Goal: Browse casually: Explore the website without a specific task or goal

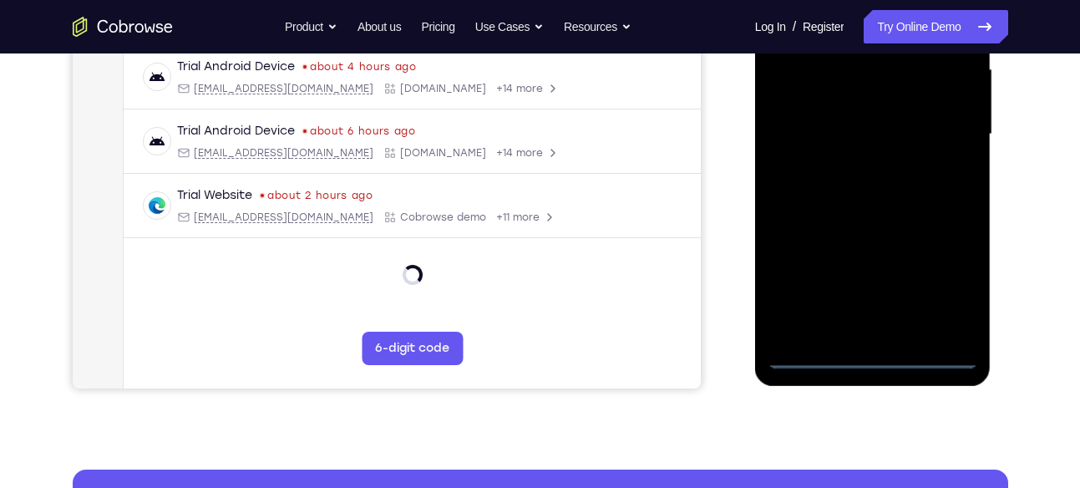
scroll to position [389, 0]
click at [875, 358] on div at bounding box center [873, 135] width 211 height 468
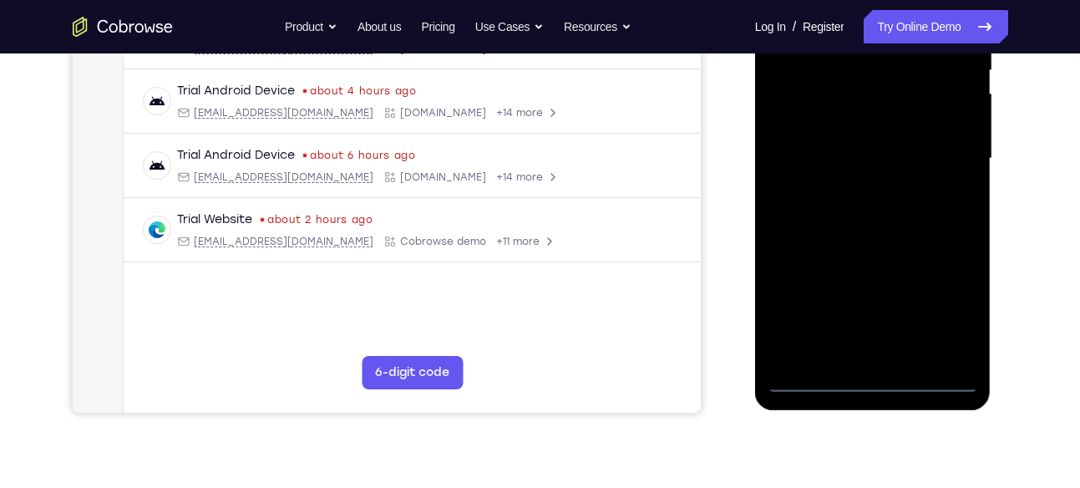
scroll to position [363, 0]
click at [932, 298] on div at bounding box center [873, 160] width 211 height 468
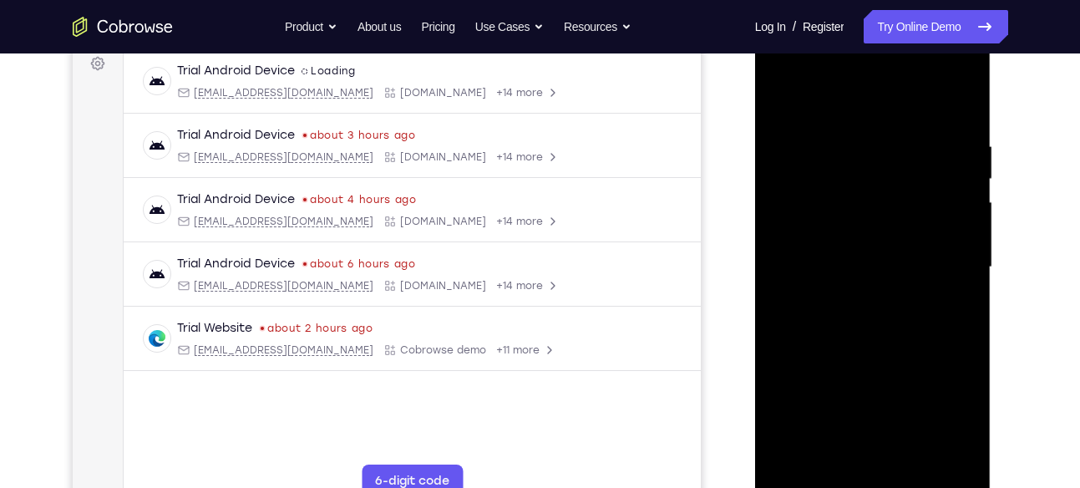
scroll to position [255, 0]
click at [784, 72] on div at bounding box center [873, 268] width 211 height 468
click at [950, 269] on div at bounding box center [873, 268] width 211 height 468
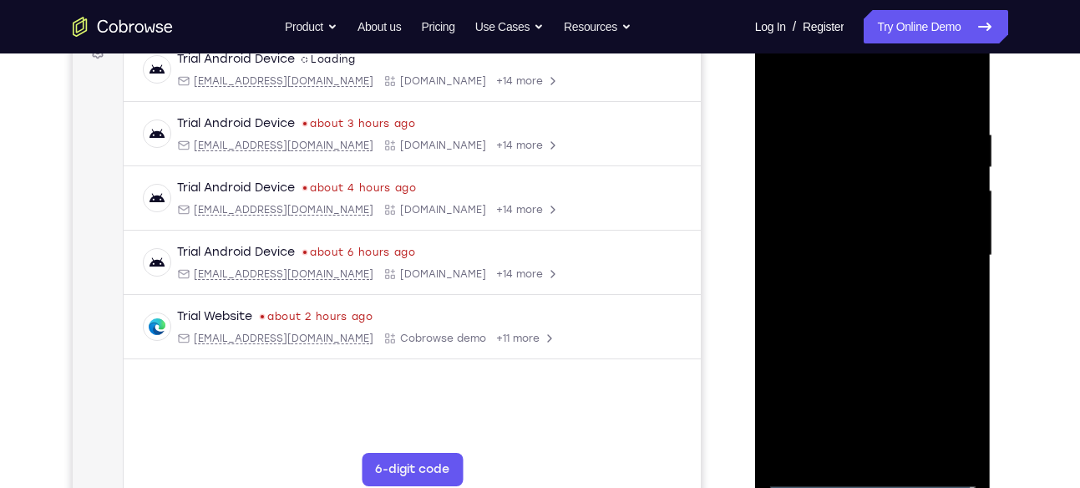
scroll to position [268, 0]
click at [853, 280] on div at bounding box center [873, 255] width 211 height 468
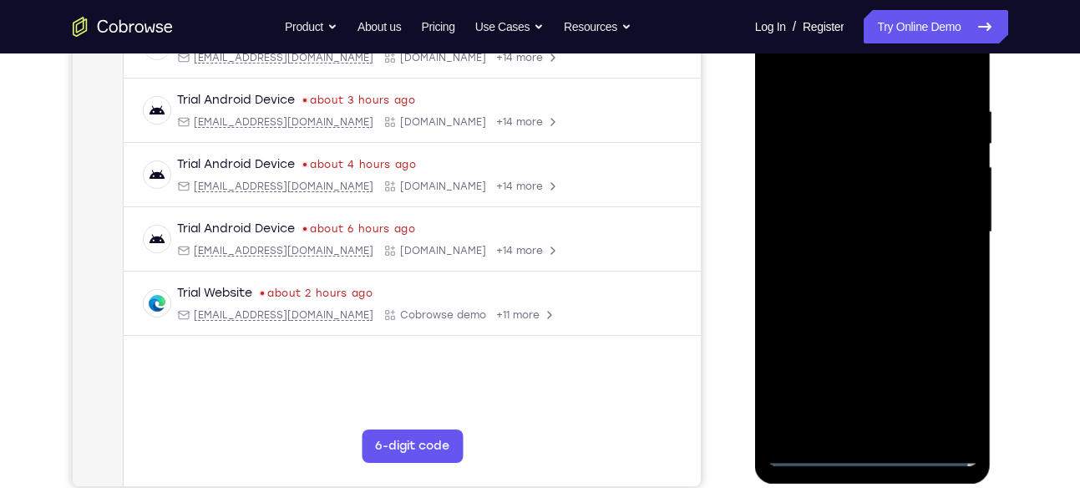
scroll to position [293, 0]
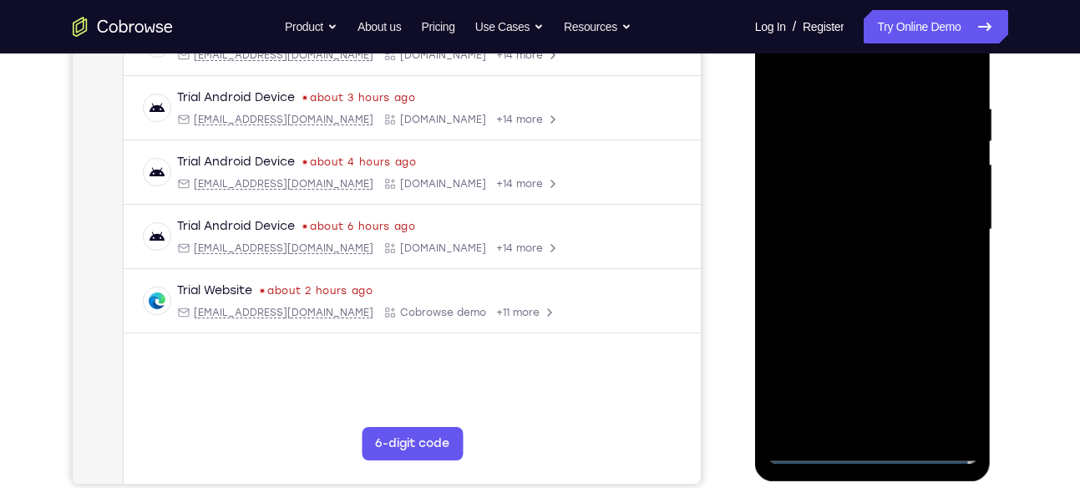
click at [849, 221] on div at bounding box center [873, 230] width 211 height 468
click at [825, 194] on div at bounding box center [873, 230] width 211 height 468
click at [813, 224] on div at bounding box center [873, 230] width 211 height 468
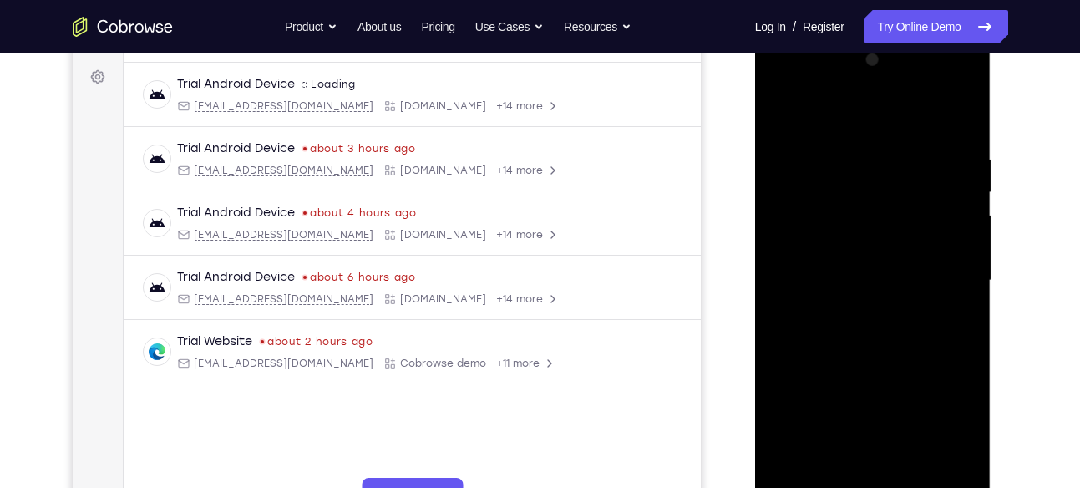
scroll to position [241, 0]
click at [962, 143] on div at bounding box center [873, 282] width 211 height 468
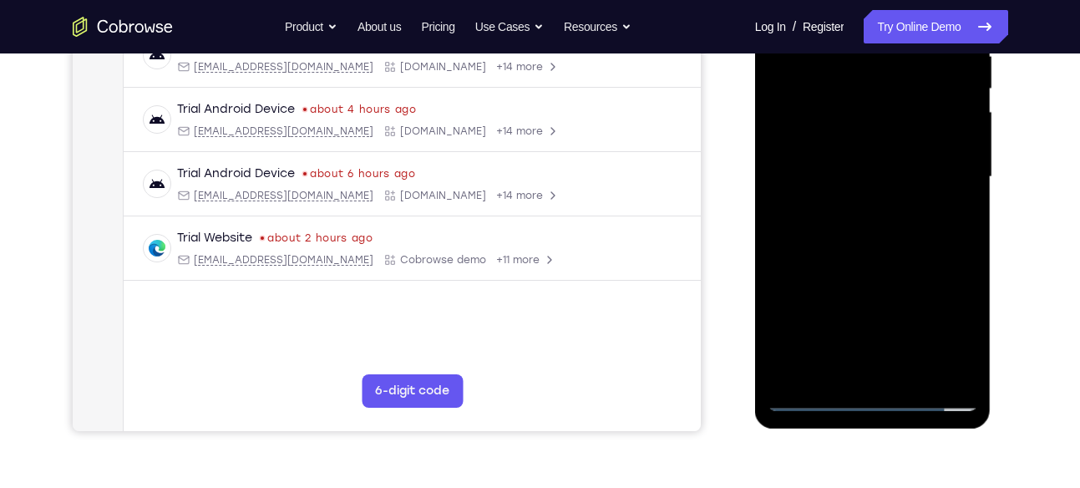
scroll to position [381, 0]
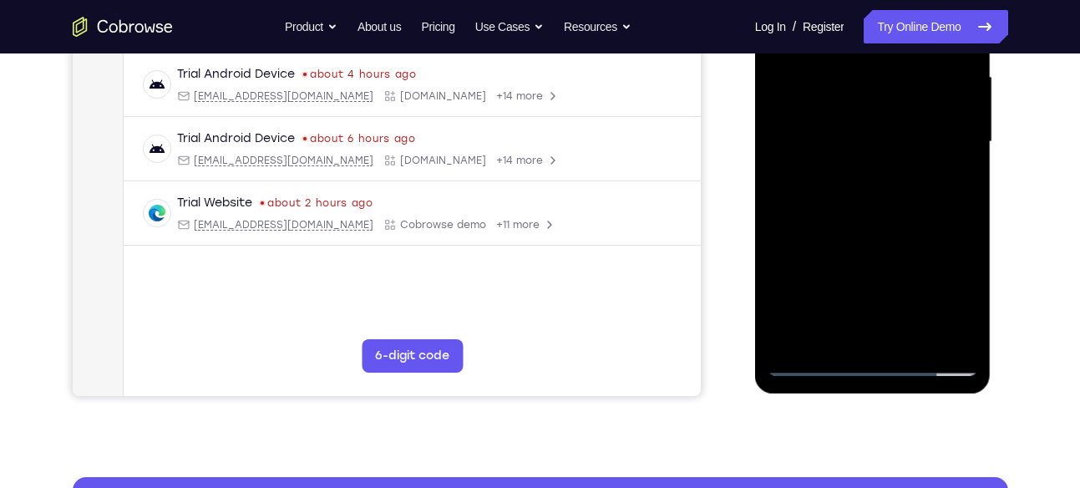
drag, startPoint x: 942, startPoint y: 175, endPoint x: 928, endPoint y: 232, distance: 59.2
click at [928, 232] on div at bounding box center [873, 142] width 211 height 468
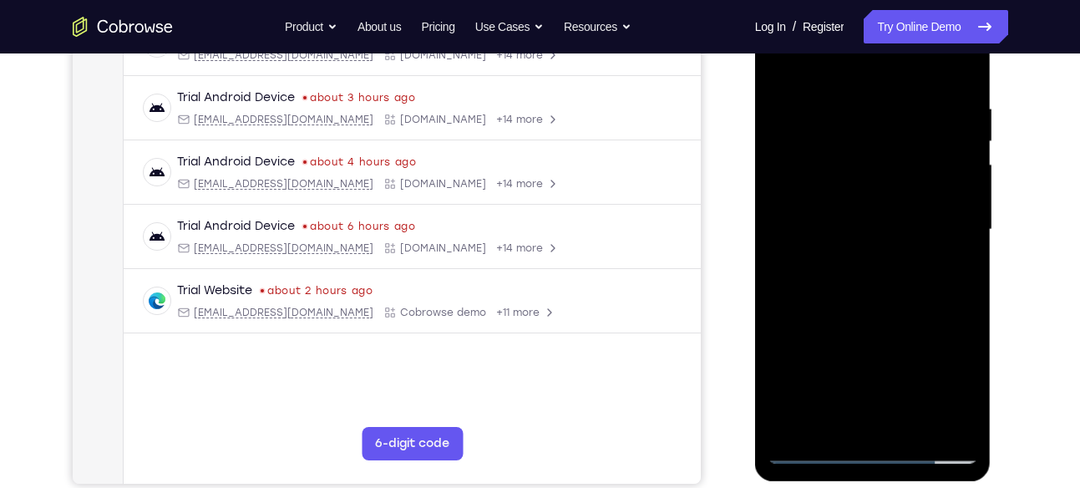
scroll to position [292, 0]
drag, startPoint x: 894, startPoint y: 206, endPoint x: 861, endPoint y: 260, distance: 63.1
click at [861, 260] on div at bounding box center [873, 231] width 211 height 468
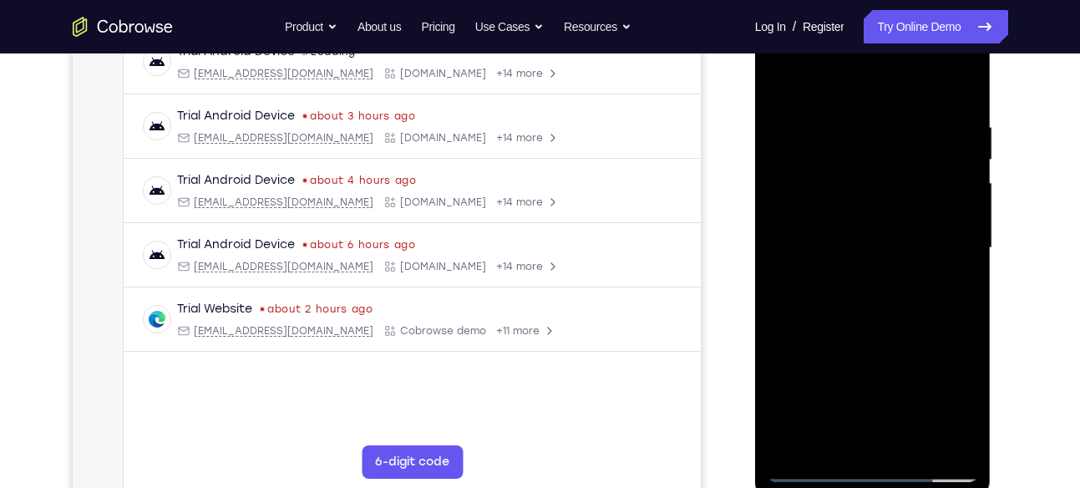
scroll to position [274, 0]
drag, startPoint x: 859, startPoint y: 254, endPoint x: 885, endPoint y: 122, distance: 134.5
click at [885, 122] on div at bounding box center [873, 249] width 211 height 468
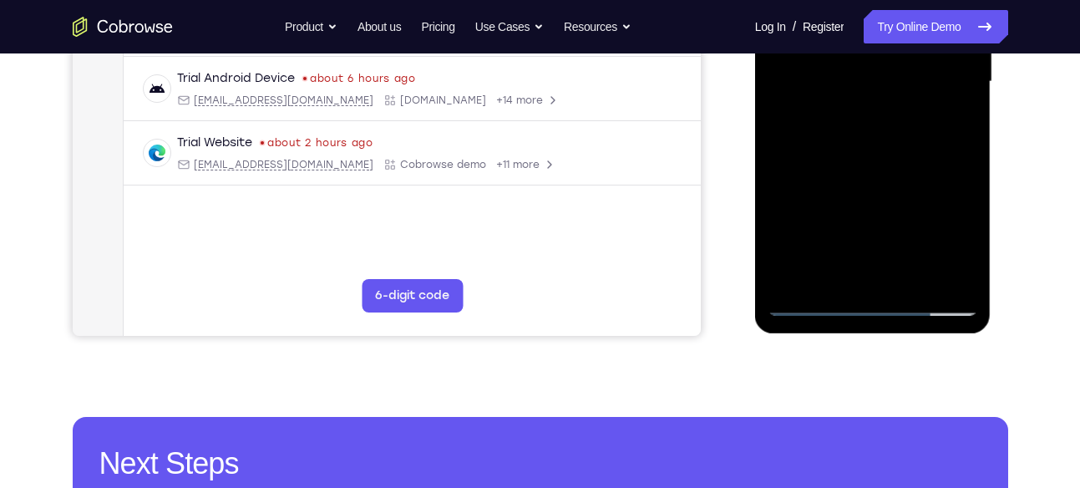
scroll to position [442, 0]
click at [910, 277] on div at bounding box center [873, 81] width 211 height 468
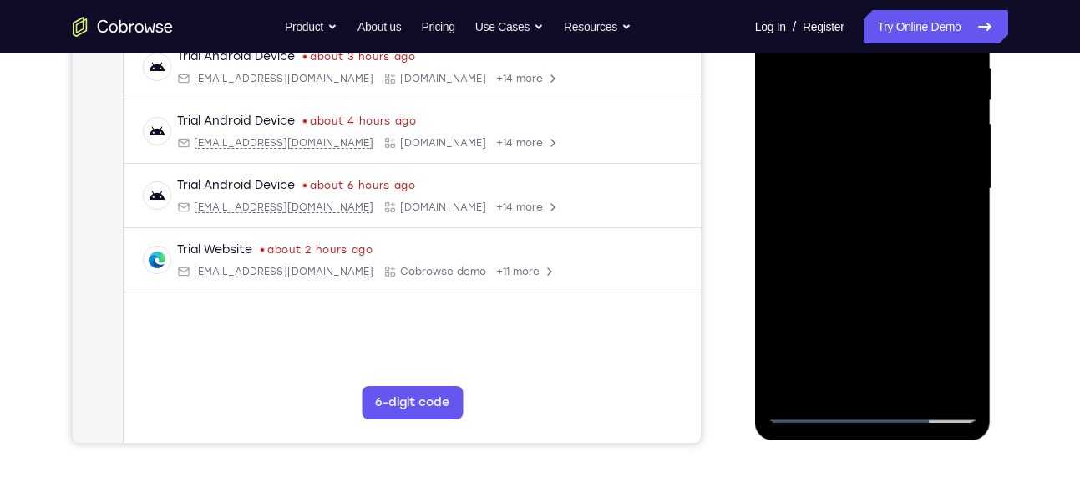
scroll to position [330, 0]
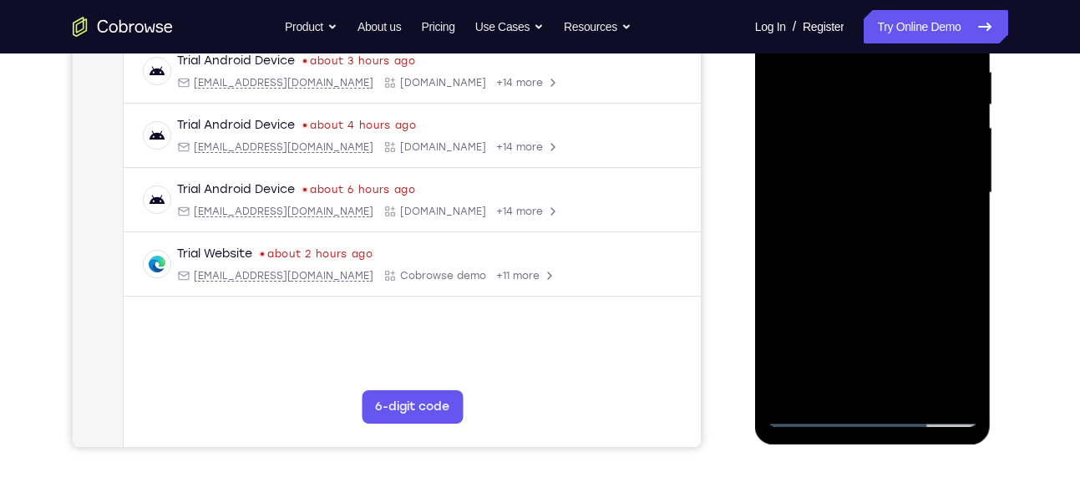
click at [861, 276] on div at bounding box center [873, 193] width 211 height 468
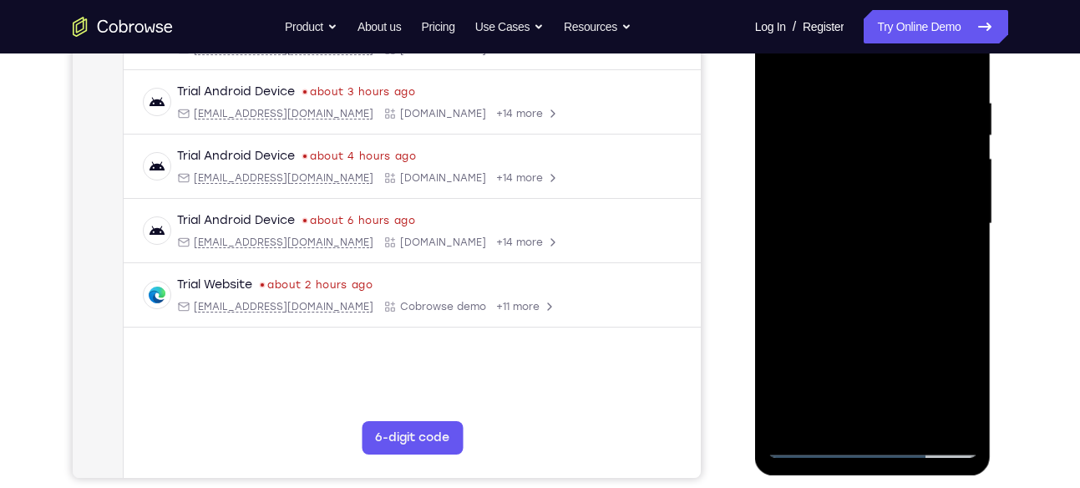
scroll to position [274, 0]
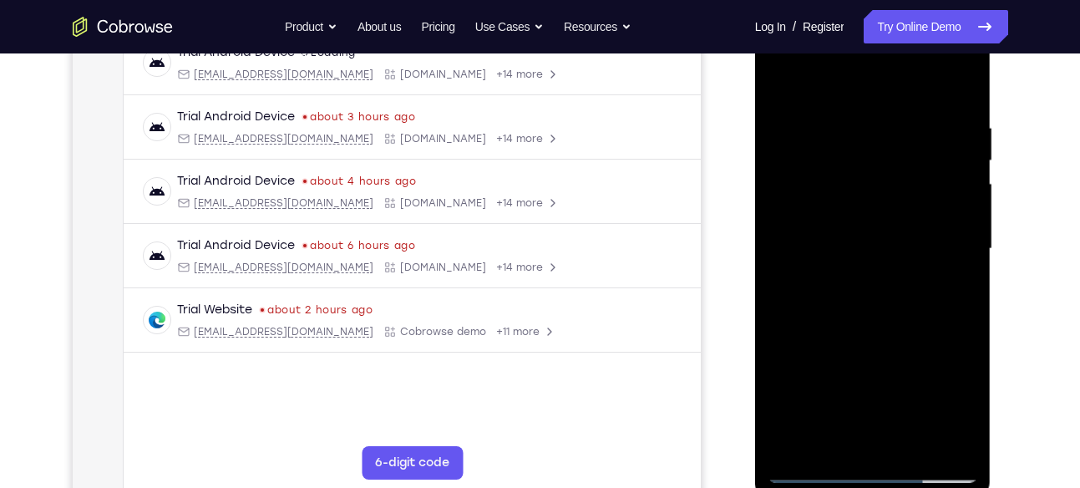
click at [785, 77] on div at bounding box center [873, 249] width 211 height 468
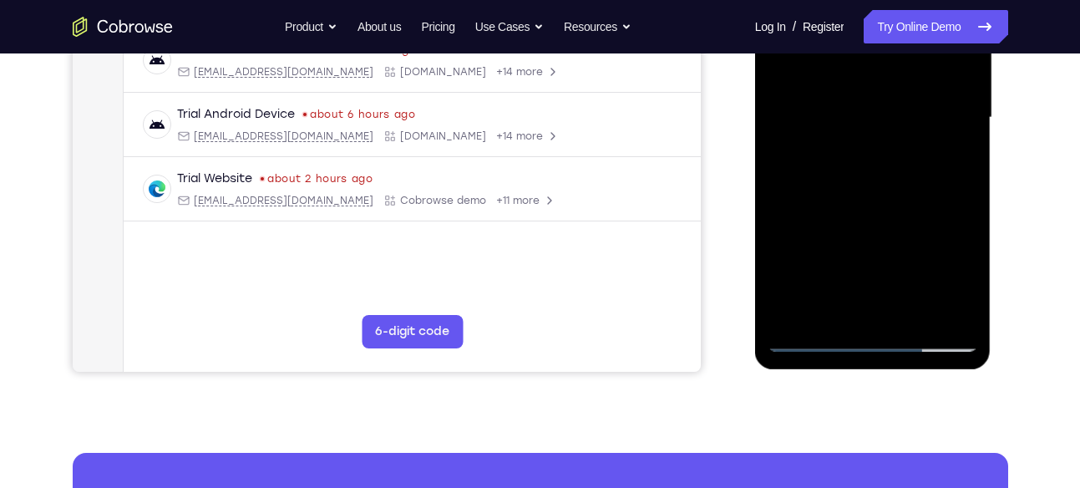
scroll to position [410, 0]
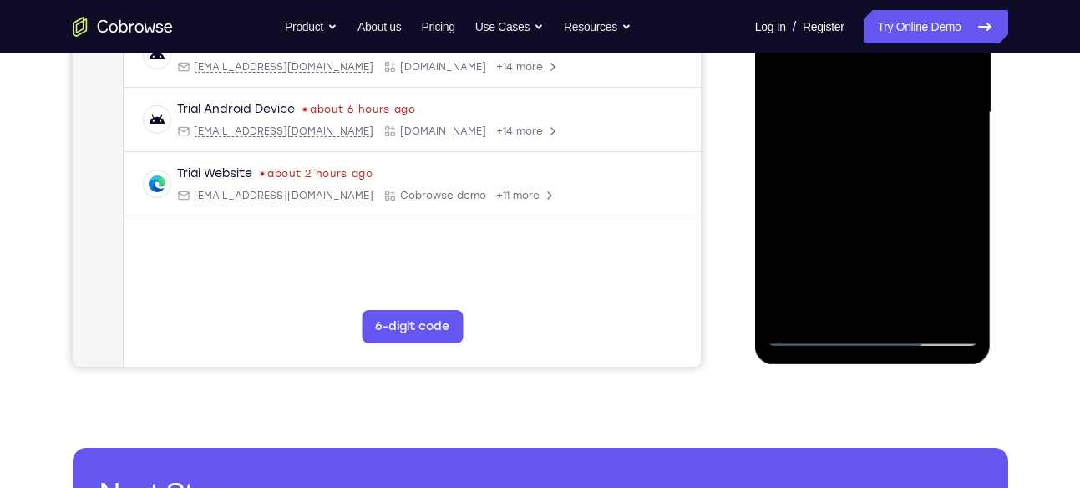
drag, startPoint x: 851, startPoint y: 255, endPoint x: 862, endPoint y: 94, distance: 161.6
click at [862, 94] on div at bounding box center [873, 113] width 211 height 468
drag, startPoint x: 859, startPoint y: 232, endPoint x: 866, endPoint y: 92, distance: 140.5
click at [866, 92] on div at bounding box center [873, 113] width 211 height 468
drag, startPoint x: 895, startPoint y: 239, endPoint x: 890, endPoint y: 109, distance: 129.6
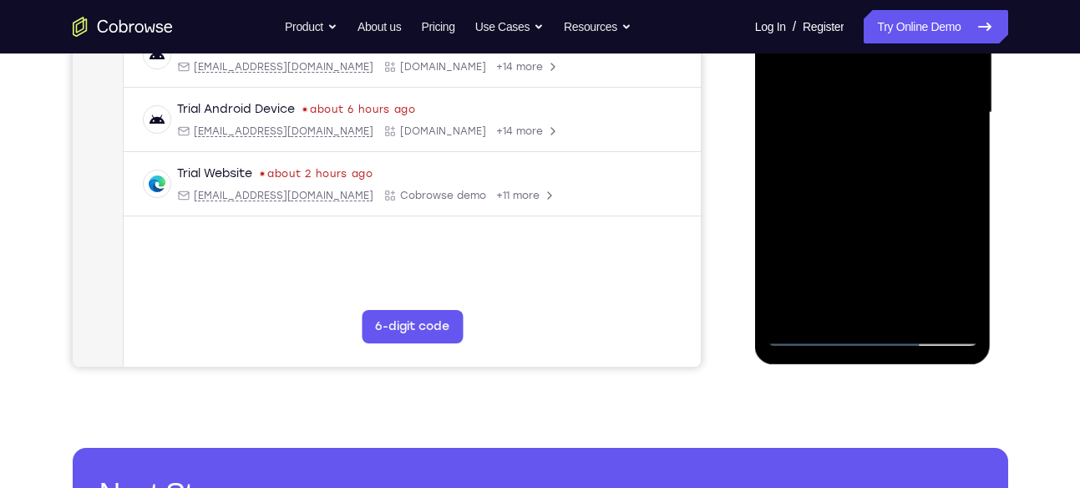
click at [890, 109] on div at bounding box center [873, 113] width 211 height 468
drag, startPoint x: 876, startPoint y: 170, endPoint x: 885, endPoint y: 52, distance: 118.9
click at [885, 52] on div at bounding box center [873, 113] width 211 height 468
drag, startPoint x: 838, startPoint y: 231, endPoint x: 872, endPoint y: 95, distance: 140.4
click at [872, 95] on div at bounding box center [873, 113] width 211 height 468
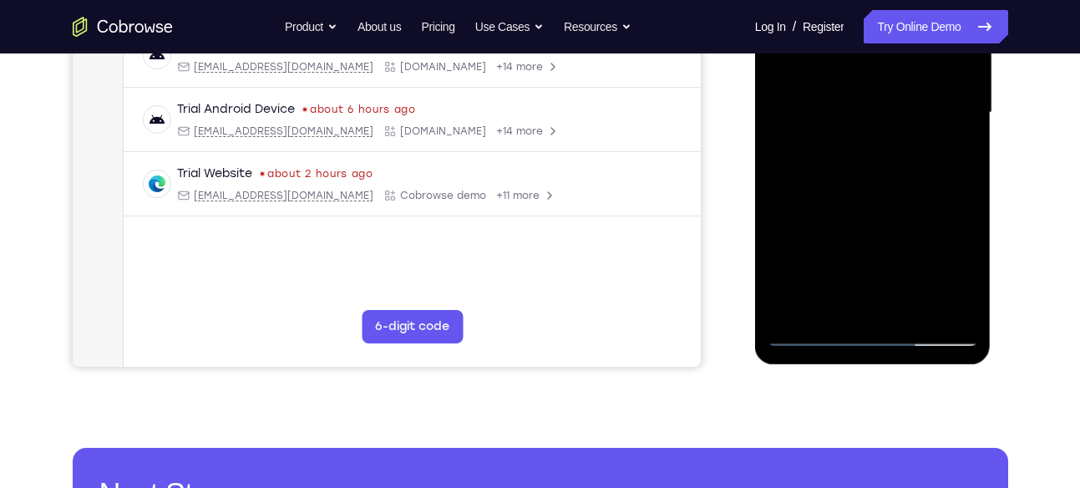
drag, startPoint x: 881, startPoint y: 209, endPoint x: 886, endPoint y: 135, distance: 73.8
click at [886, 135] on div at bounding box center [873, 113] width 211 height 468
drag, startPoint x: 857, startPoint y: 187, endPoint x: 865, endPoint y: 72, distance: 115.5
click at [865, 72] on div at bounding box center [873, 113] width 211 height 468
click at [869, 208] on div at bounding box center [873, 113] width 211 height 468
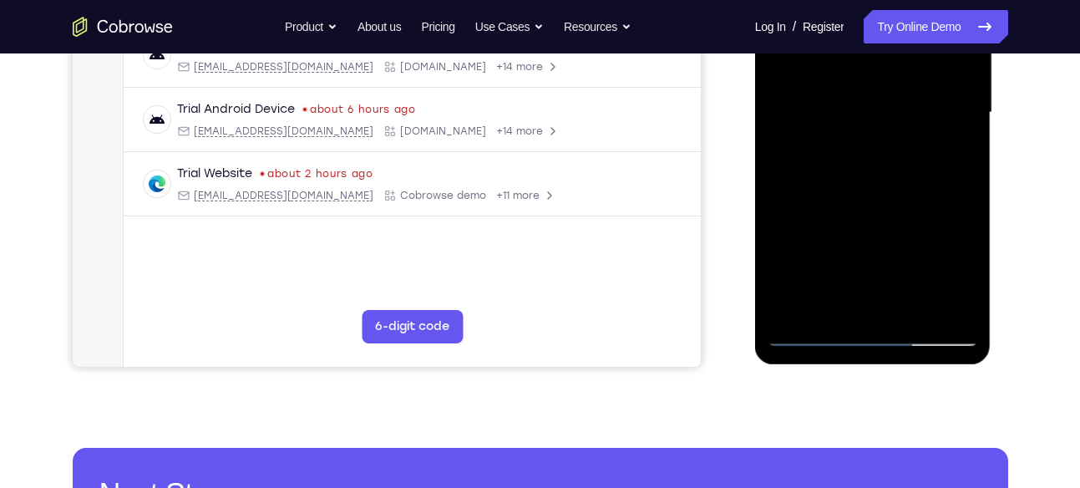
drag, startPoint x: 880, startPoint y: 193, endPoint x: 880, endPoint y: 115, distance: 77.7
click at [880, 115] on div at bounding box center [873, 113] width 211 height 468
drag, startPoint x: 871, startPoint y: 197, endPoint x: 877, endPoint y: 101, distance: 96.3
click at [877, 101] on div at bounding box center [873, 113] width 211 height 468
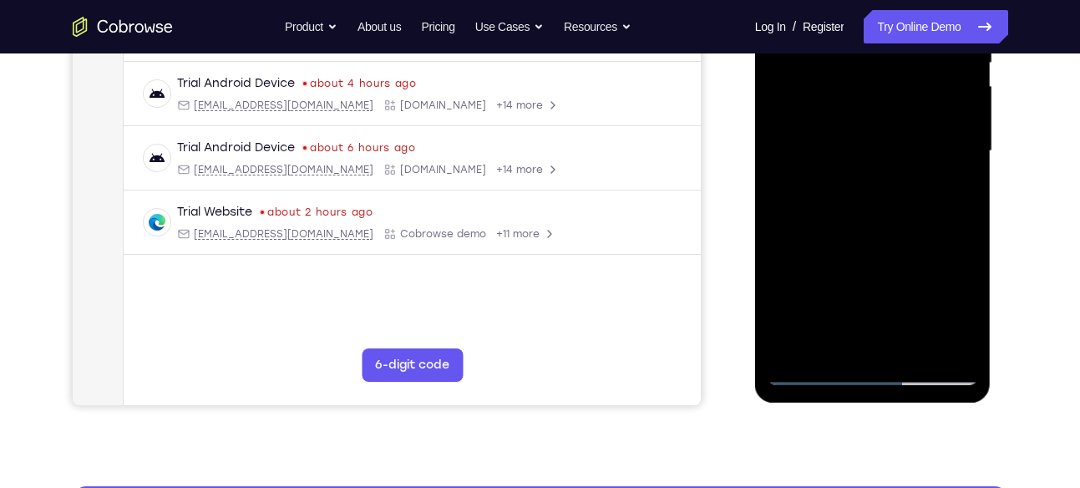
scroll to position [380, 0]
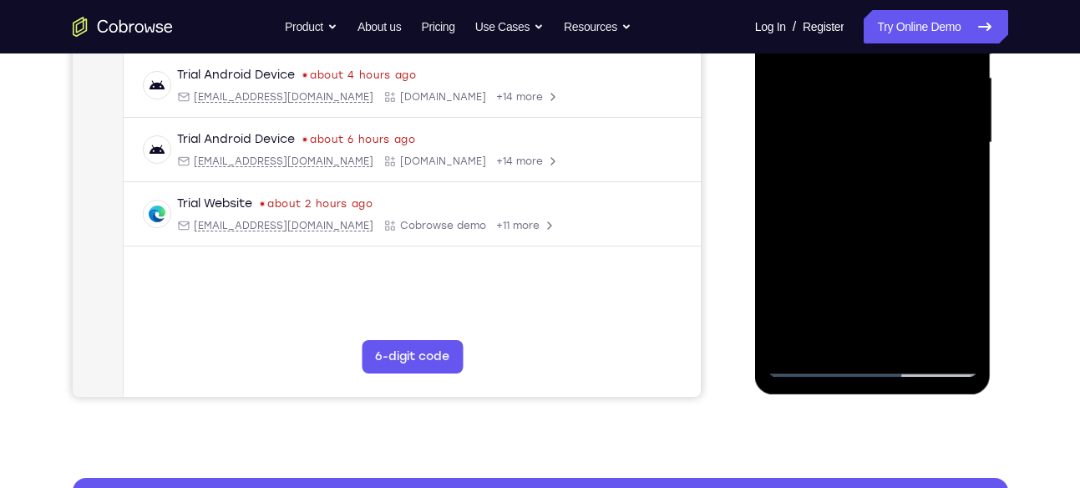
drag, startPoint x: 862, startPoint y: 200, endPoint x: 879, endPoint y: 65, distance: 135.5
click at [879, 65] on div at bounding box center [873, 143] width 211 height 468
drag, startPoint x: 866, startPoint y: 263, endPoint x: 893, endPoint y: 97, distance: 168.5
click at [893, 97] on div at bounding box center [873, 143] width 211 height 468
drag, startPoint x: 845, startPoint y: 273, endPoint x: 860, endPoint y: 191, distance: 83.2
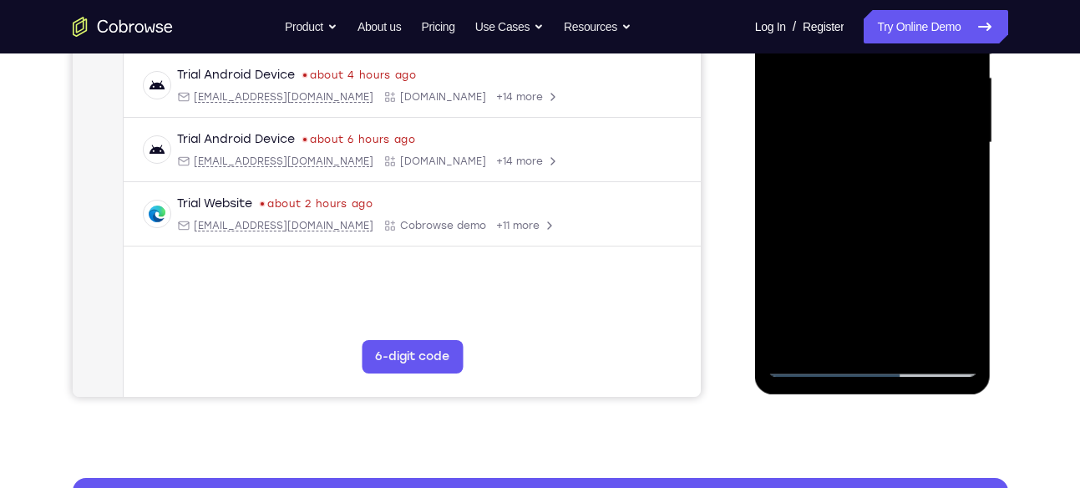
click at [860, 191] on div at bounding box center [873, 143] width 211 height 468
drag, startPoint x: 890, startPoint y: 226, endPoint x: 891, endPoint y: 122, distance: 104.4
click at [891, 122] on div at bounding box center [873, 143] width 211 height 468
drag, startPoint x: 885, startPoint y: 216, endPoint x: 894, endPoint y: 58, distance: 159.0
click at [894, 58] on div at bounding box center [873, 143] width 211 height 468
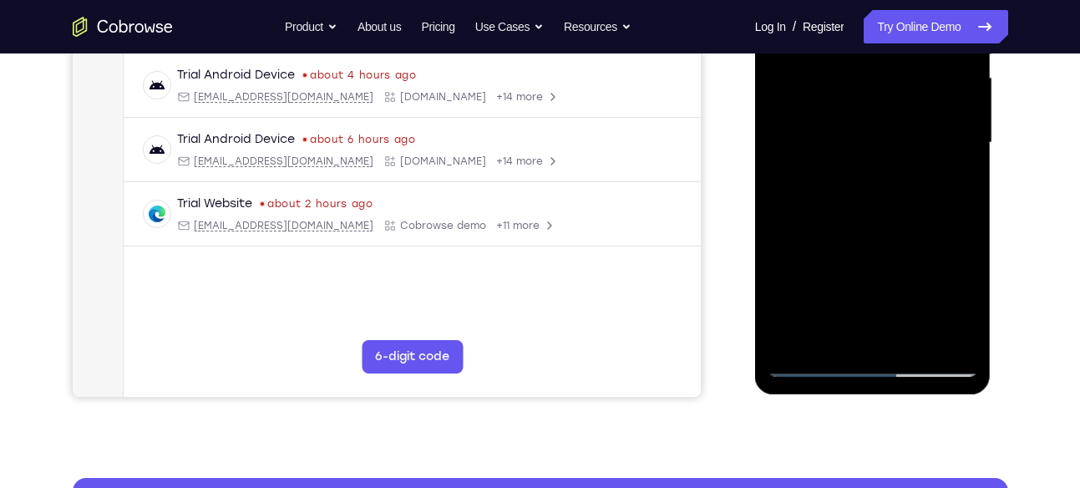
drag, startPoint x: 873, startPoint y: 211, endPoint x: 913, endPoint y: 48, distance: 167.8
click at [913, 48] on div at bounding box center [873, 143] width 211 height 468
drag, startPoint x: 881, startPoint y: 259, endPoint x: 848, endPoint y: 283, distance: 40.6
click at [848, 283] on div at bounding box center [873, 143] width 211 height 468
drag, startPoint x: 896, startPoint y: 143, endPoint x: 872, endPoint y: 279, distance: 138.2
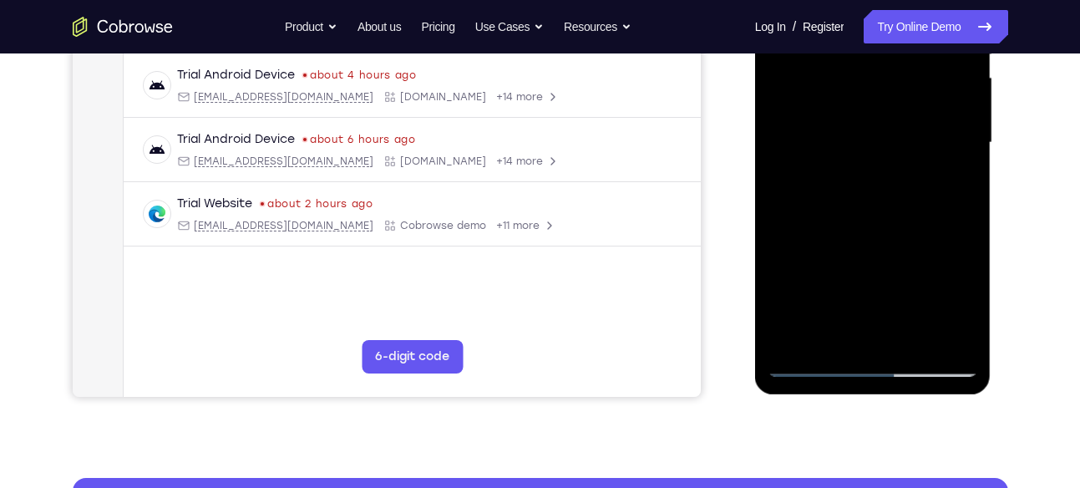
click at [872, 279] on div at bounding box center [873, 143] width 211 height 468
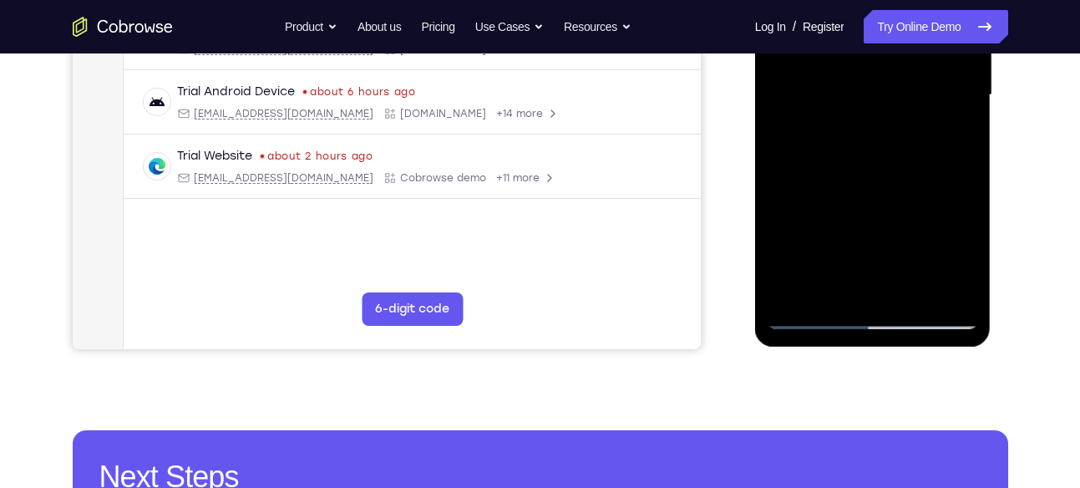
scroll to position [406, 0]
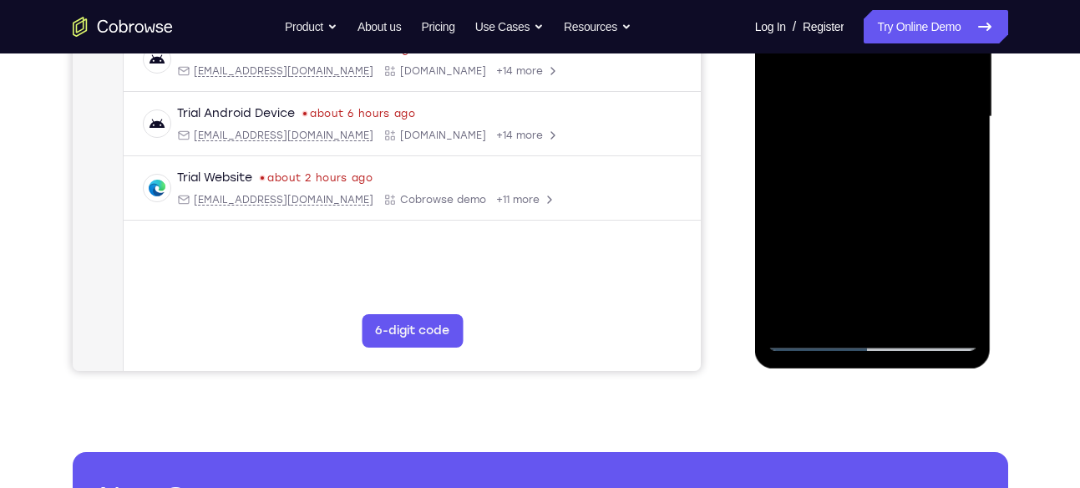
drag, startPoint x: 876, startPoint y: 201, endPoint x: 903, endPoint y: 73, distance: 130.6
click at [903, 73] on div at bounding box center [873, 117] width 211 height 468
drag, startPoint x: 891, startPoint y: 211, endPoint x: 906, endPoint y: 72, distance: 140.2
click at [906, 72] on div at bounding box center [873, 117] width 211 height 468
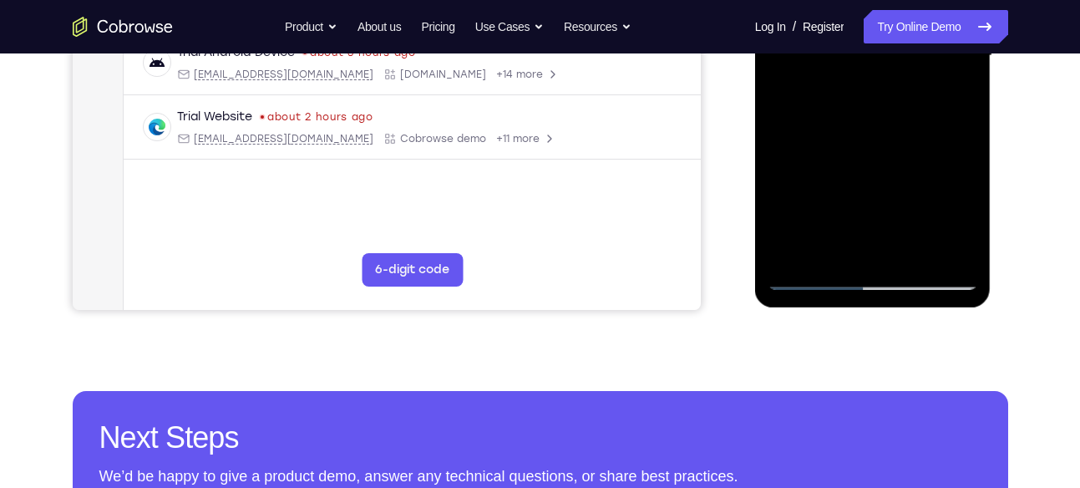
scroll to position [392, 0]
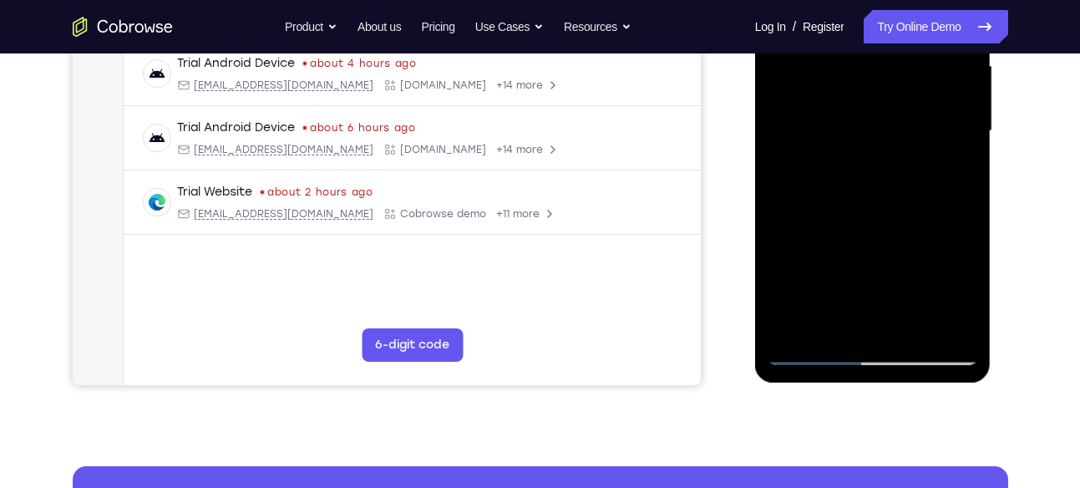
drag, startPoint x: 895, startPoint y: 217, endPoint x: 917, endPoint y: 53, distance: 165.2
click at [917, 53] on div at bounding box center [873, 131] width 211 height 468
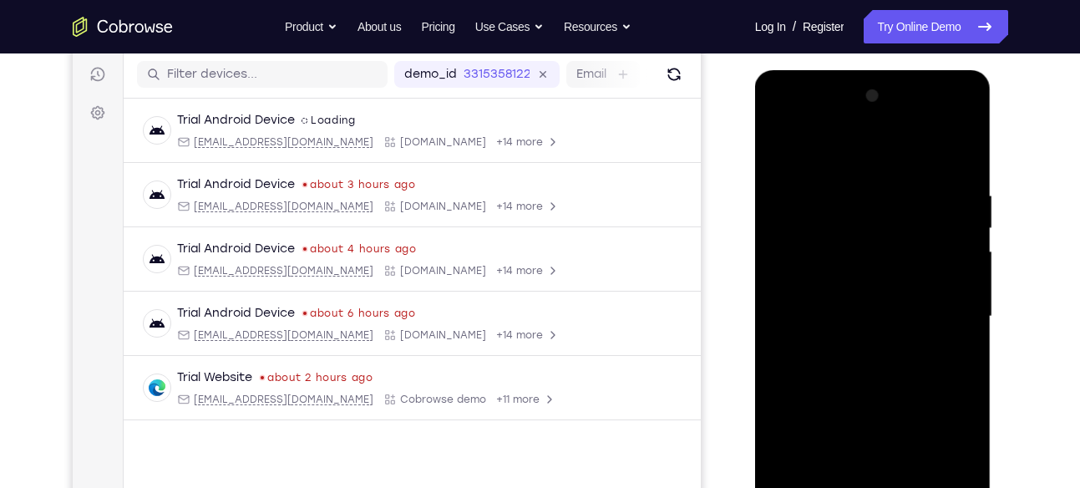
scroll to position [212, 0]
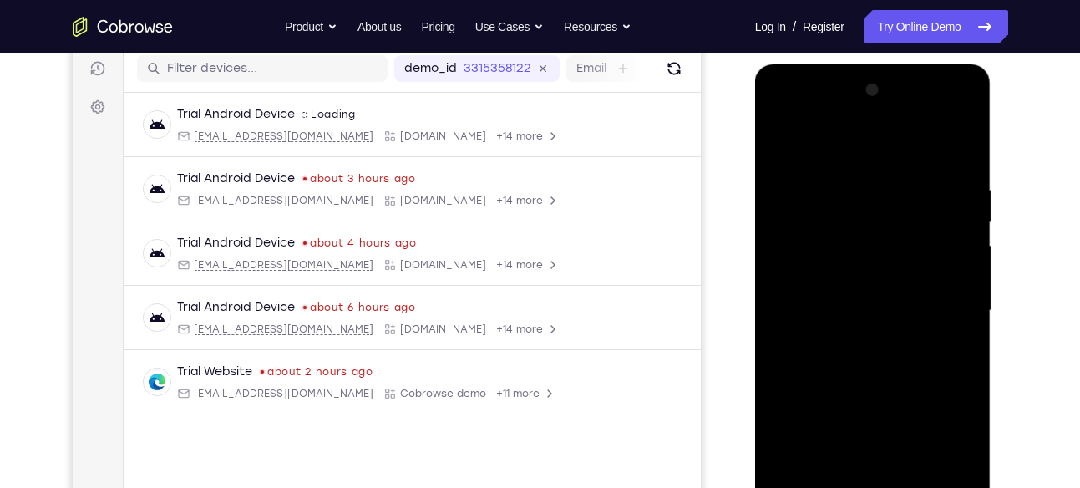
click at [876, 117] on div at bounding box center [873, 311] width 211 height 468
click at [827, 285] on div at bounding box center [873, 311] width 211 height 468
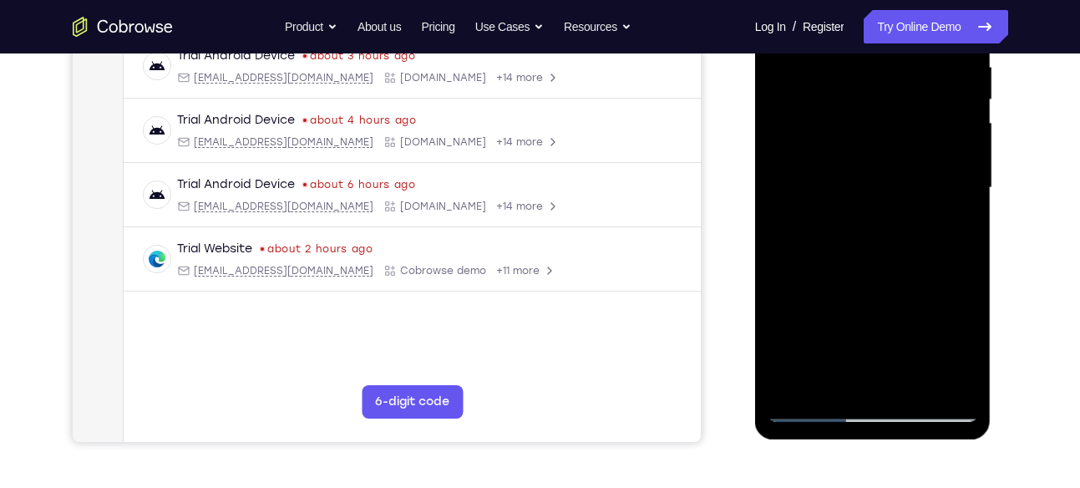
scroll to position [340, 0]
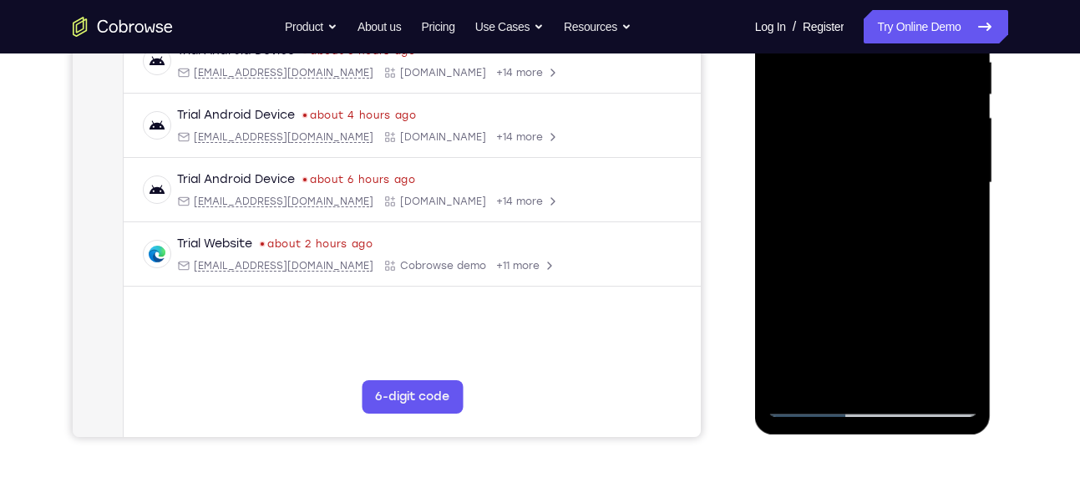
click at [902, 177] on div at bounding box center [873, 183] width 211 height 468
click at [886, 134] on div at bounding box center [873, 183] width 211 height 468
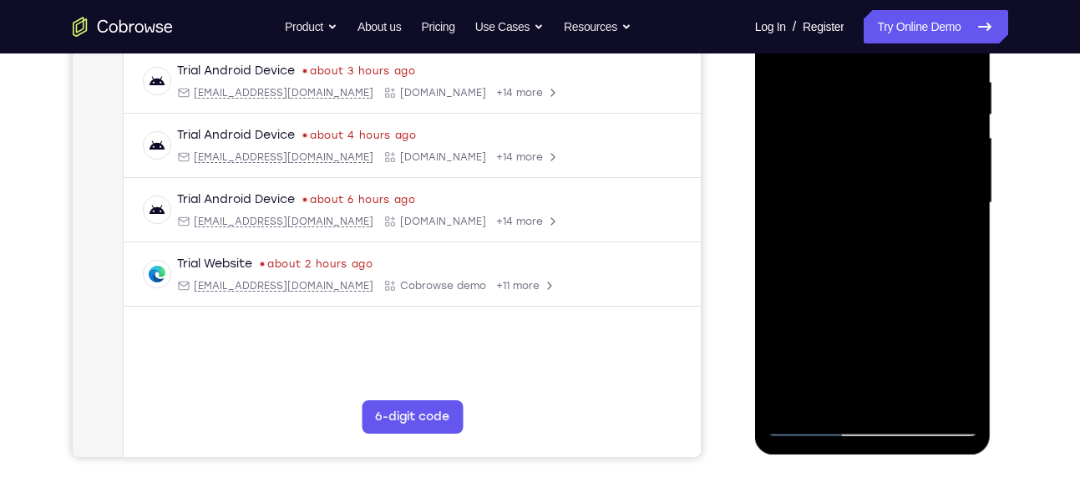
scroll to position [318, 0]
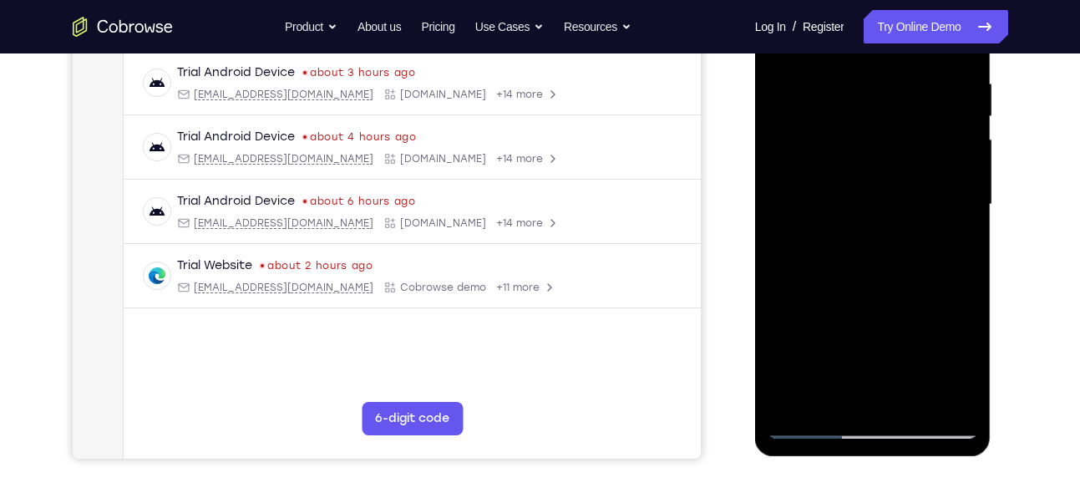
click at [871, 157] on div at bounding box center [873, 205] width 211 height 468
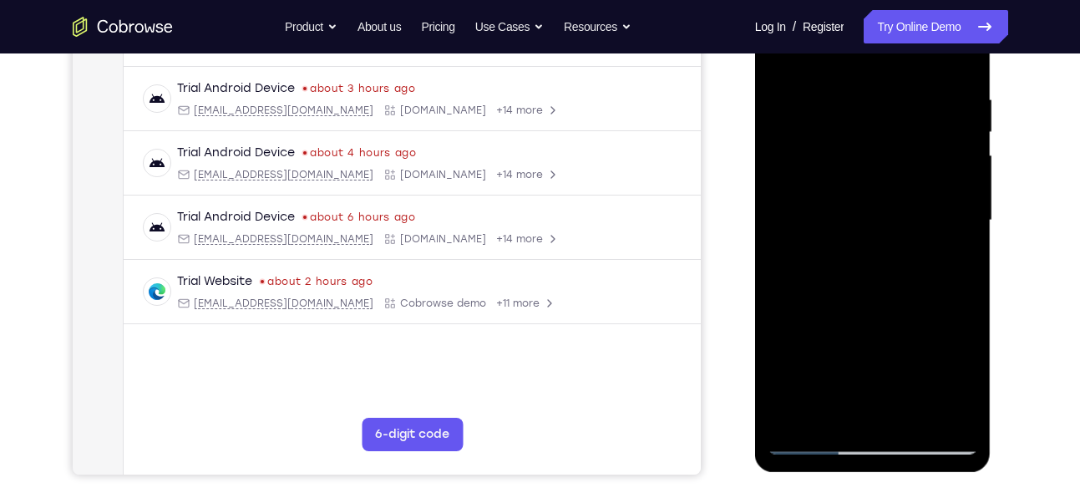
click at [784, 209] on div at bounding box center [873, 221] width 211 height 468
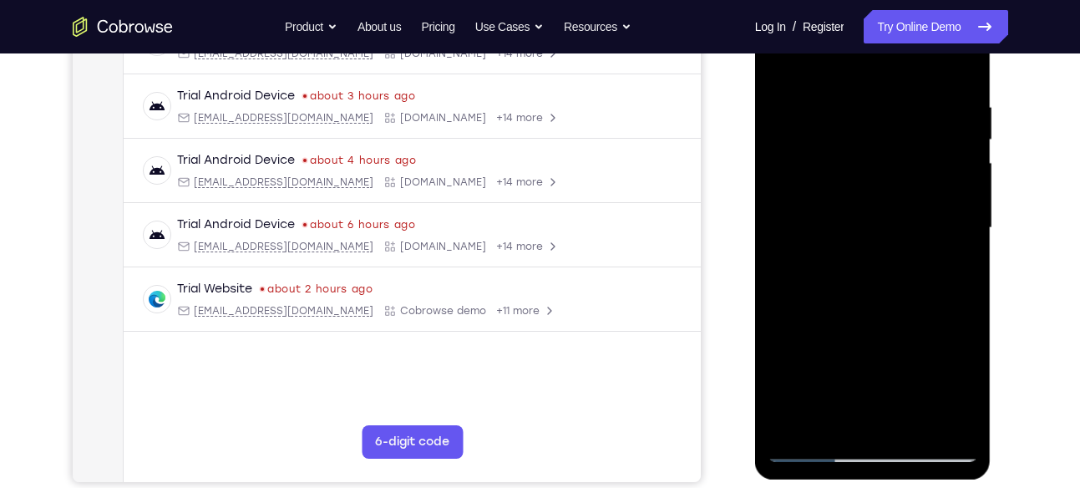
scroll to position [286, 0]
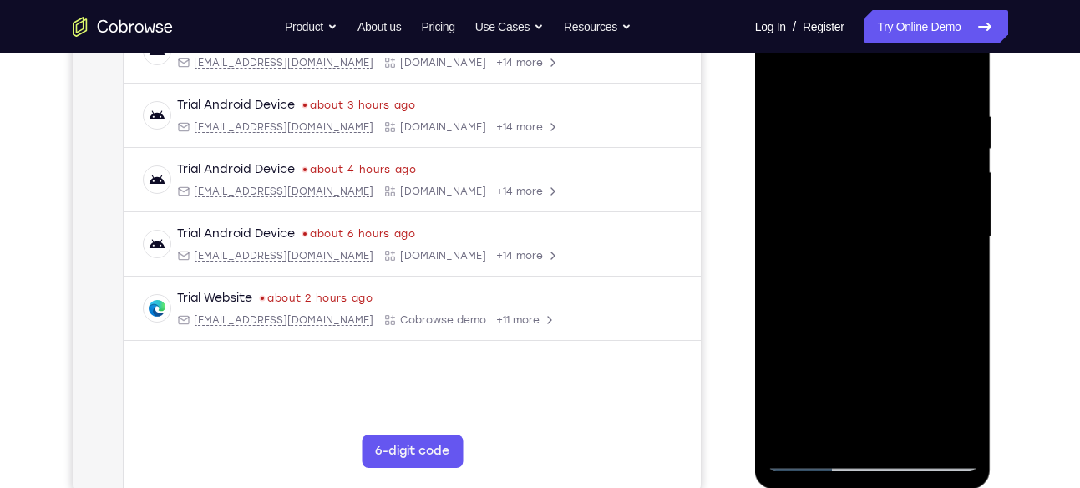
click at [796, 217] on div at bounding box center [873, 237] width 211 height 468
click at [796, 206] on div at bounding box center [873, 237] width 211 height 468
click at [790, 226] on div at bounding box center [873, 237] width 211 height 468
click at [800, 208] on div at bounding box center [873, 237] width 211 height 468
click at [787, 226] on div at bounding box center [873, 237] width 211 height 468
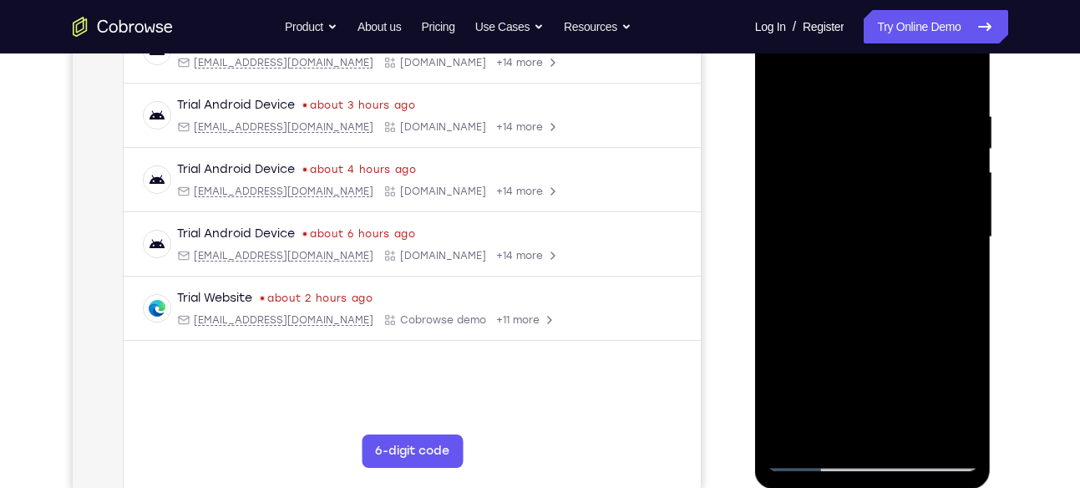
click at [801, 214] on div at bounding box center [873, 237] width 211 height 468
drag, startPoint x: 826, startPoint y: 196, endPoint x: 854, endPoint y: 190, distance: 28.2
click at [854, 190] on div at bounding box center [873, 237] width 211 height 468
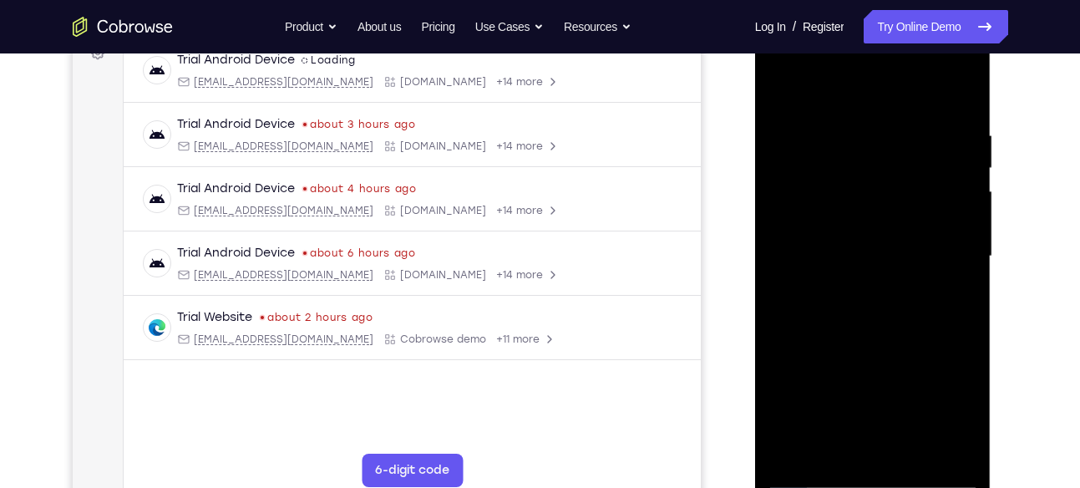
scroll to position [272, 0]
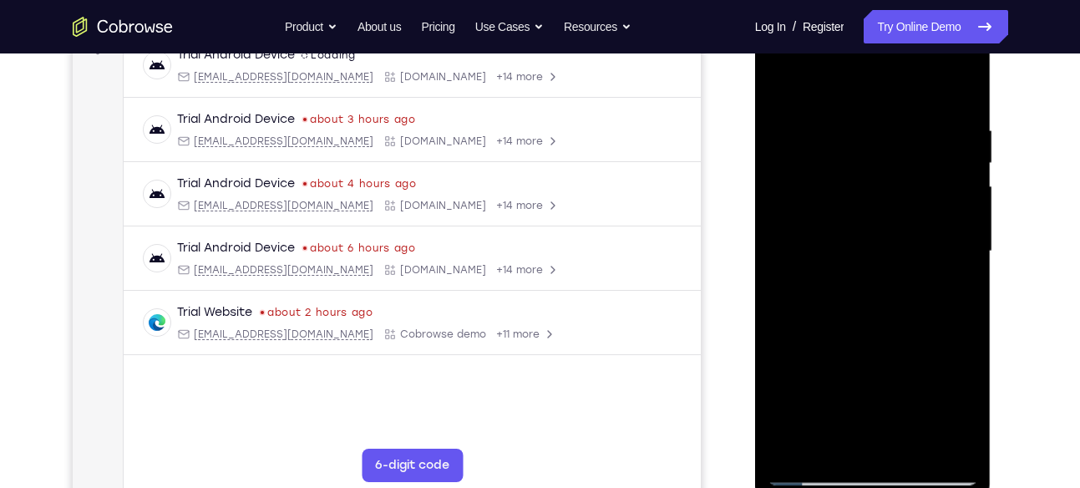
click at [849, 211] on div at bounding box center [873, 252] width 211 height 468
click at [791, 241] on div at bounding box center [873, 252] width 211 height 468
click at [793, 241] on div at bounding box center [873, 252] width 211 height 468
click at [791, 241] on div at bounding box center [873, 252] width 211 height 468
click at [856, 209] on div at bounding box center [873, 252] width 211 height 468
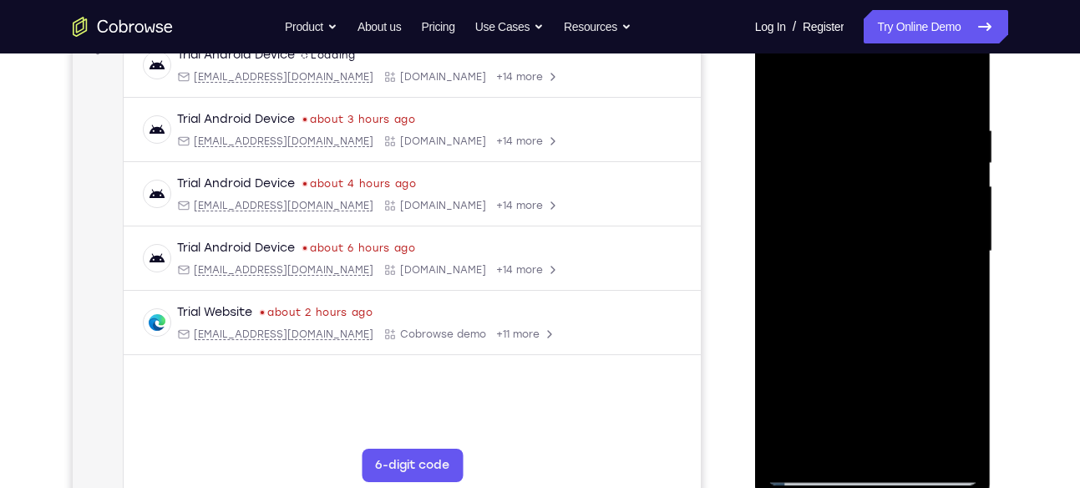
click at [796, 241] on div at bounding box center [873, 252] width 211 height 468
click at [802, 240] on div at bounding box center [873, 252] width 211 height 468
click at [812, 240] on div at bounding box center [873, 252] width 211 height 468
click at [839, 222] on div at bounding box center [873, 252] width 211 height 468
click at [846, 241] on div at bounding box center [873, 252] width 211 height 468
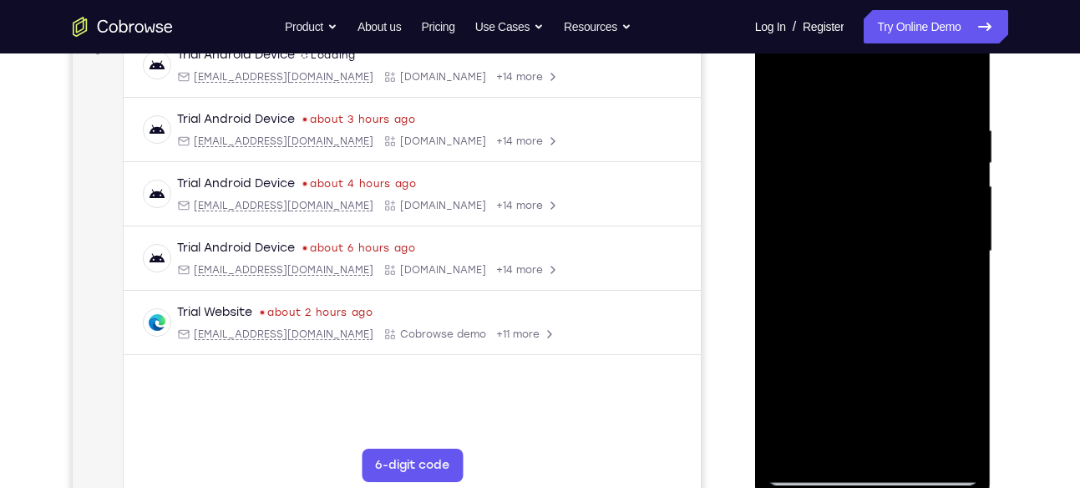
click at [891, 237] on div at bounding box center [873, 252] width 211 height 468
click at [835, 5] on div at bounding box center [873, 5] width 236 height 0
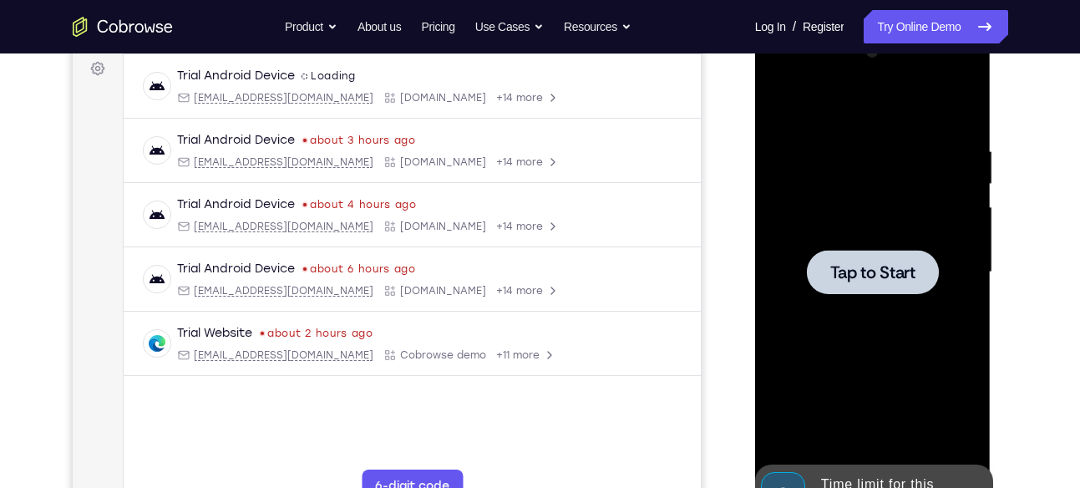
scroll to position [249, 0]
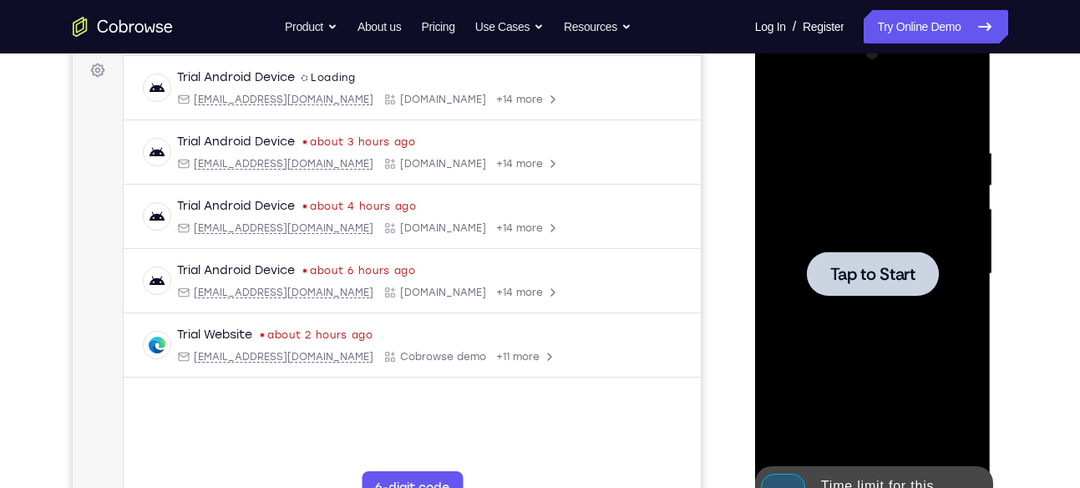
click at [852, 207] on div at bounding box center [873, 274] width 211 height 468
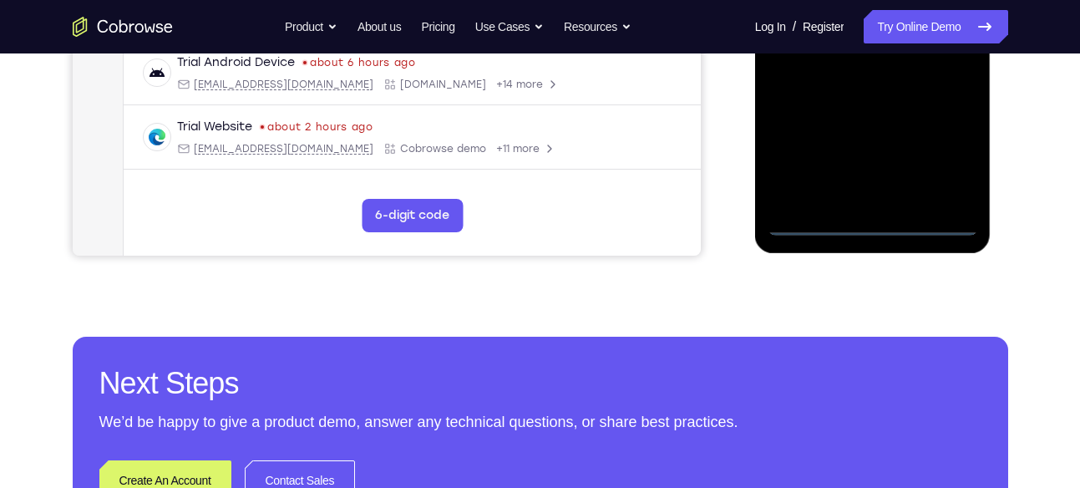
scroll to position [530, 0]
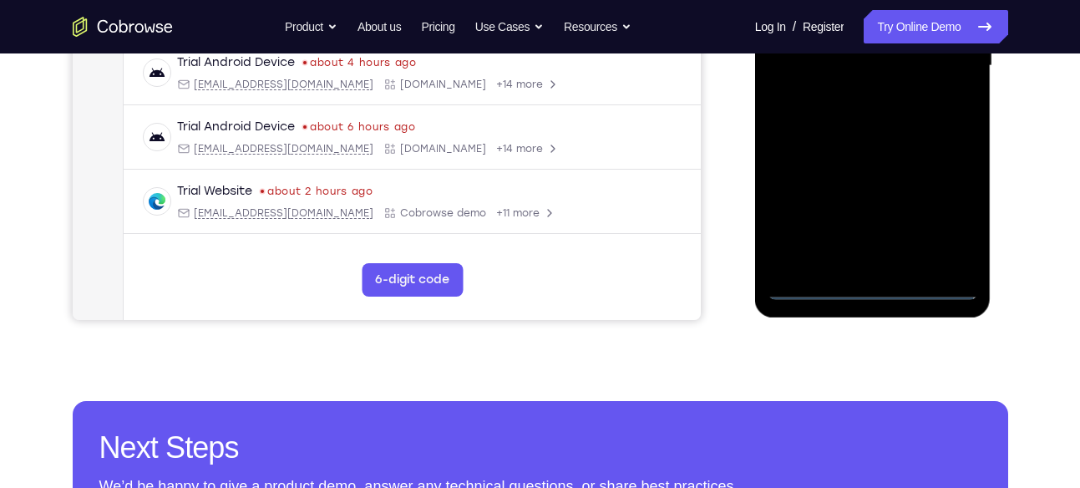
scroll to position [455, 0]
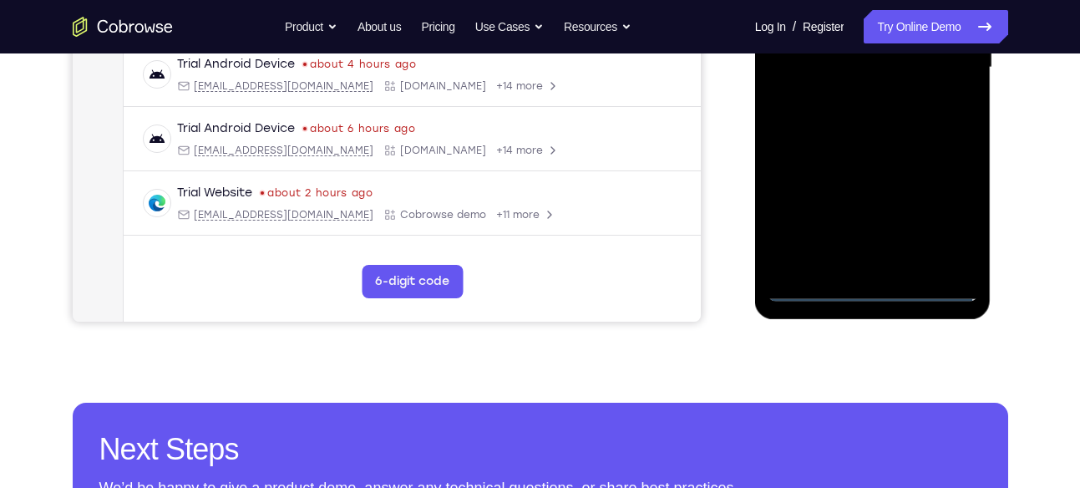
click at [937, 226] on div at bounding box center [873, 68] width 211 height 468
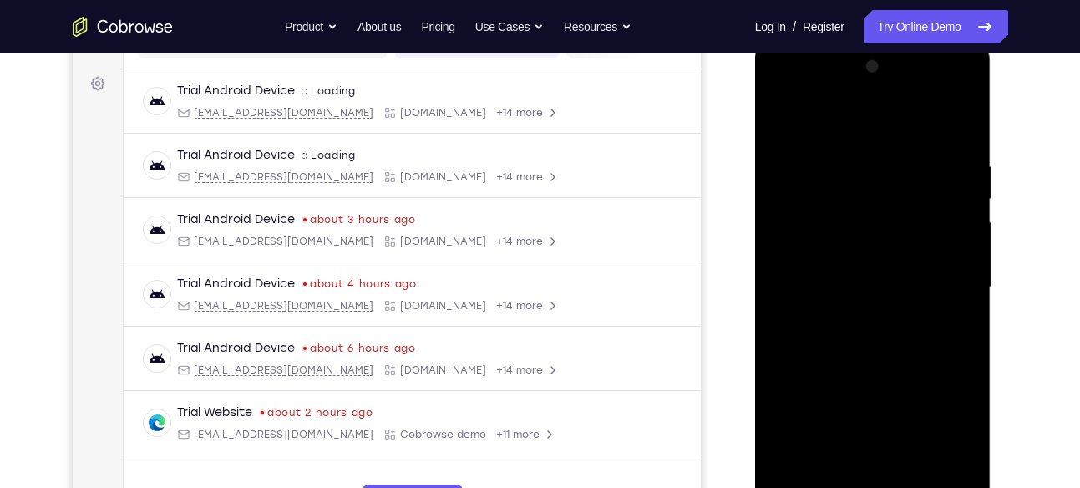
scroll to position [235, 0]
click at [773, 88] on div at bounding box center [873, 288] width 211 height 468
click at [831, 185] on div at bounding box center [873, 288] width 211 height 468
click at [861, 252] on div at bounding box center [873, 288] width 211 height 468
click at [882, 265] on div at bounding box center [873, 288] width 211 height 468
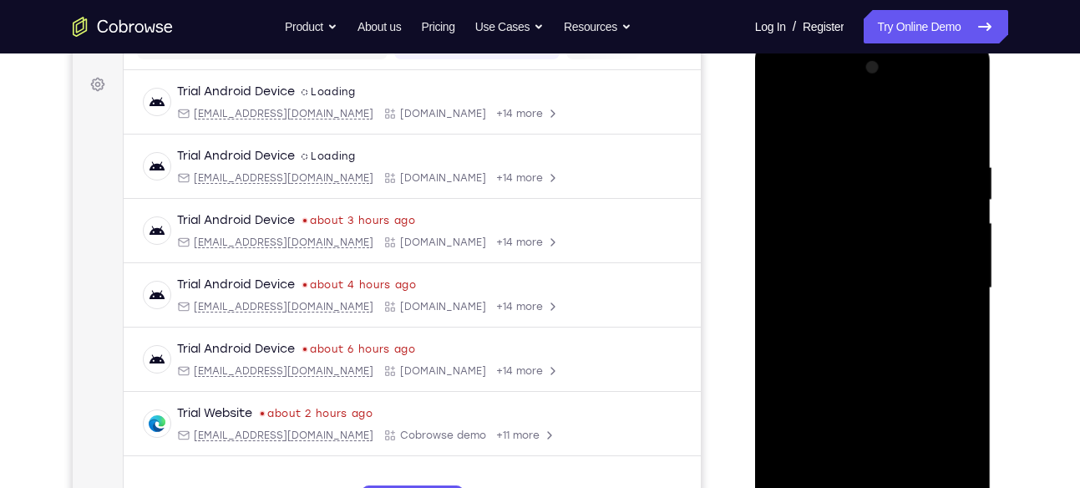
click at [877, 248] on div at bounding box center [873, 288] width 211 height 468
click at [872, 241] on div at bounding box center [873, 288] width 211 height 468
drag, startPoint x: 861, startPoint y: 279, endPoint x: 852, endPoint y: 276, distance: 9.0
click at [852, 276] on div at bounding box center [873, 288] width 211 height 468
click at [822, 274] on div at bounding box center [873, 288] width 211 height 468
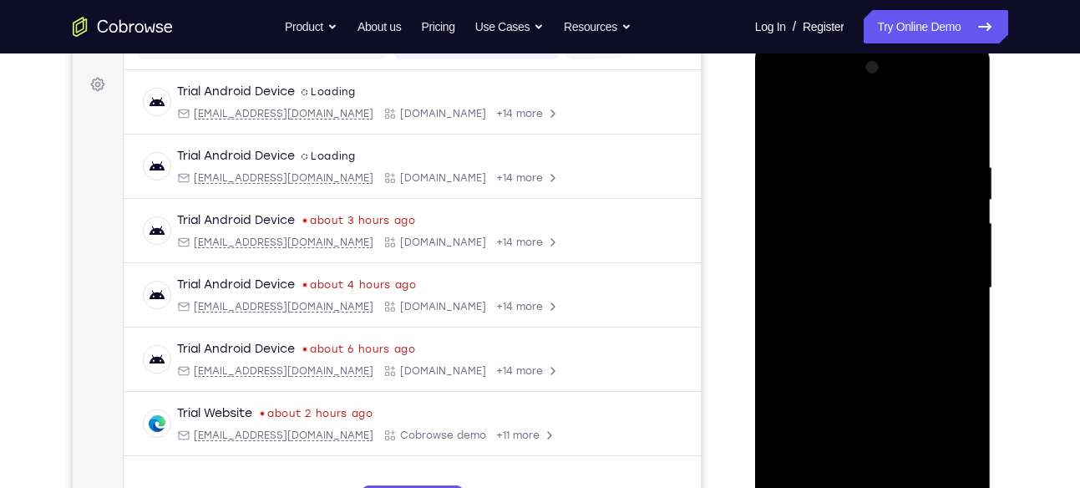
click at [822, 277] on div at bounding box center [873, 288] width 211 height 468
click at [822, 276] on div at bounding box center [873, 288] width 211 height 468
click at [824, 276] on div at bounding box center [873, 288] width 211 height 468
click at [877, 246] on div at bounding box center [873, 288] width 211 height 468
click at [825, 277] on div at bounding box center [873, 288] width 211 height 468
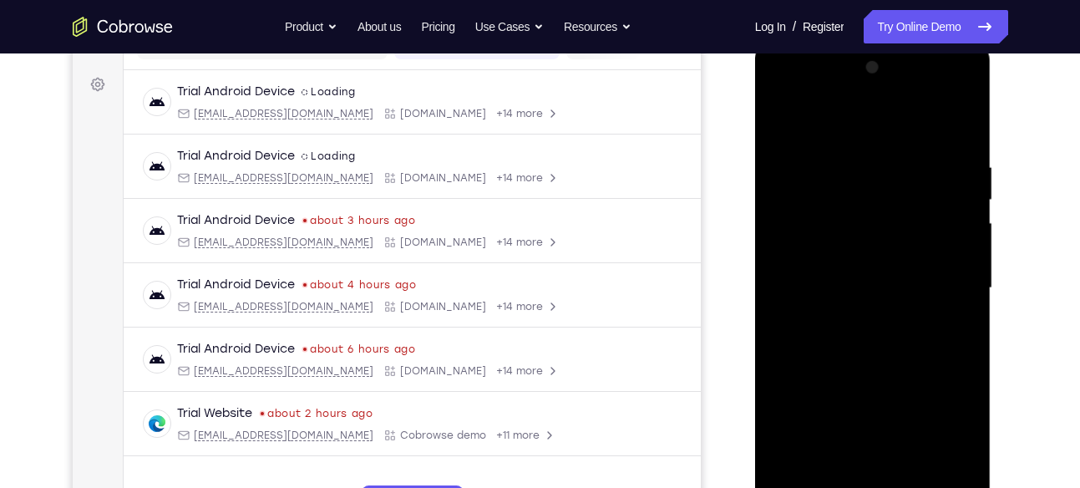
click at [830, 277] on div at bounding box center [873, 288] width 211 height 468
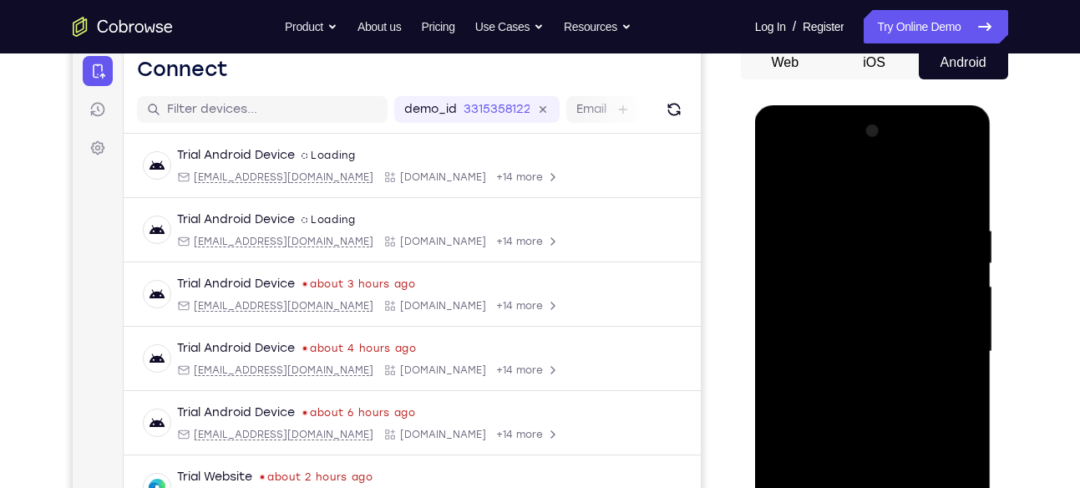
scroll to position [169, 0]
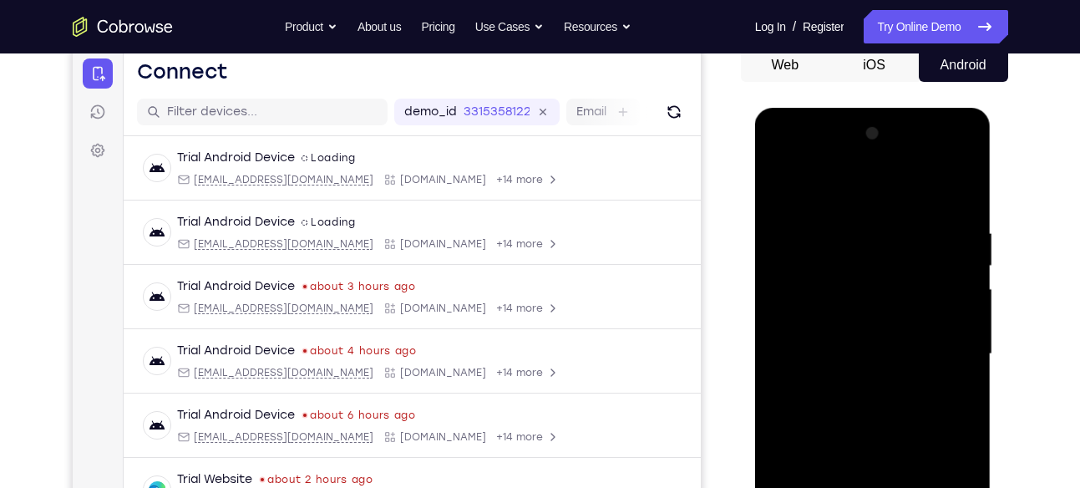
click at [846, 193] on div at bounding box center [873, 354] width 211 height 468
click at [836, 239] on div at bounding box center [873, 354] width 211 height 468
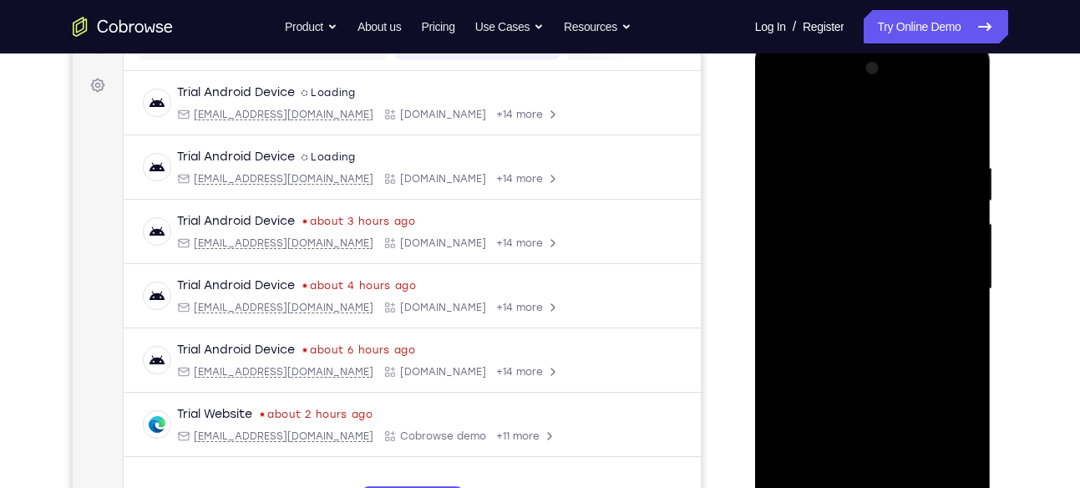
scroll to position [235, 0]
drag, startPoint x: 886, startPoint y: 263, endPoint x: 898, endPoint y: 180, distance: 84.5
click at [898, 180] on div at bounding box center [873, 288] width 211 height 468
drag, startPoint x: 902, startPoint y: 307, endPoint x: 911, endPoint y: 195, distance: 112.3
click at [911, 195] on div at bounding box center [873, 288] width 211 height 468
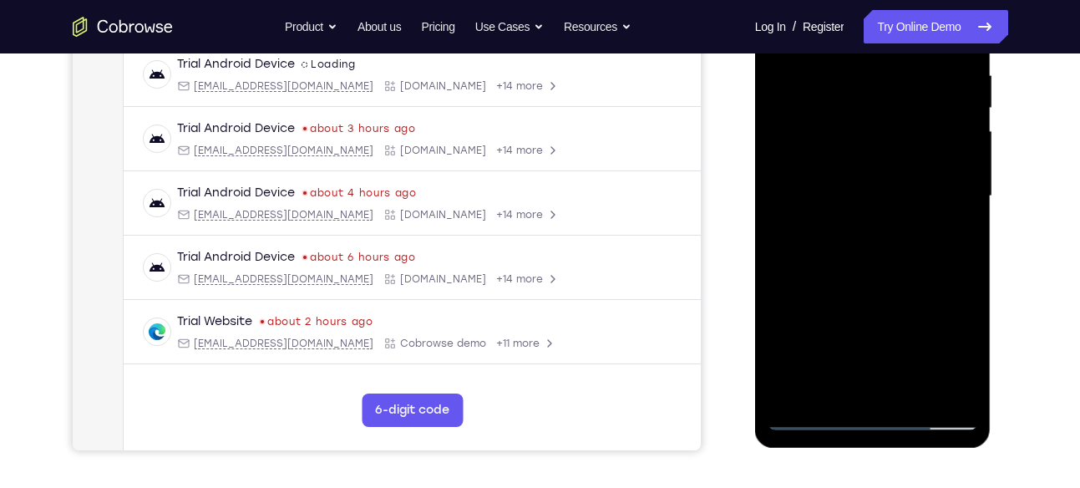
scroll to position [340, 0]
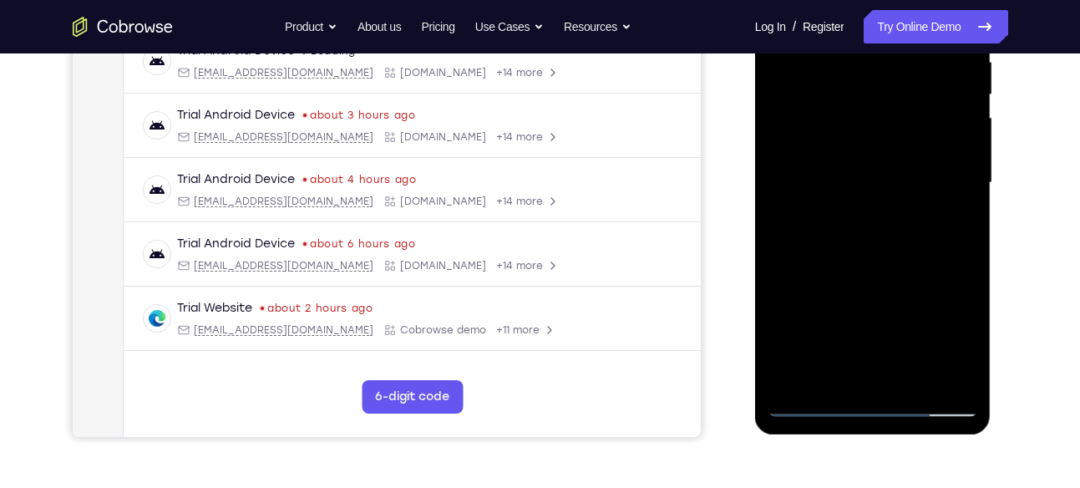
drag, startPoint x: 902, startPoint y: 284, endPoint x: 915, endPoint y: 140, distance: 144.2
click at [915, 140] on div at bounding box center [873, 183] width 211 height 468
drag, startPoint x: 895, startPoint y: 263, endPoint x: 905, endPoint y: 145, distance: 119.1
click at [905, 145] on div at bounding box center [873, 183] width 211 height 468
drag, startPoint x: 903, startPoint y: 269, endPoint x: 917, endPoint y: 176, distance: 93.7
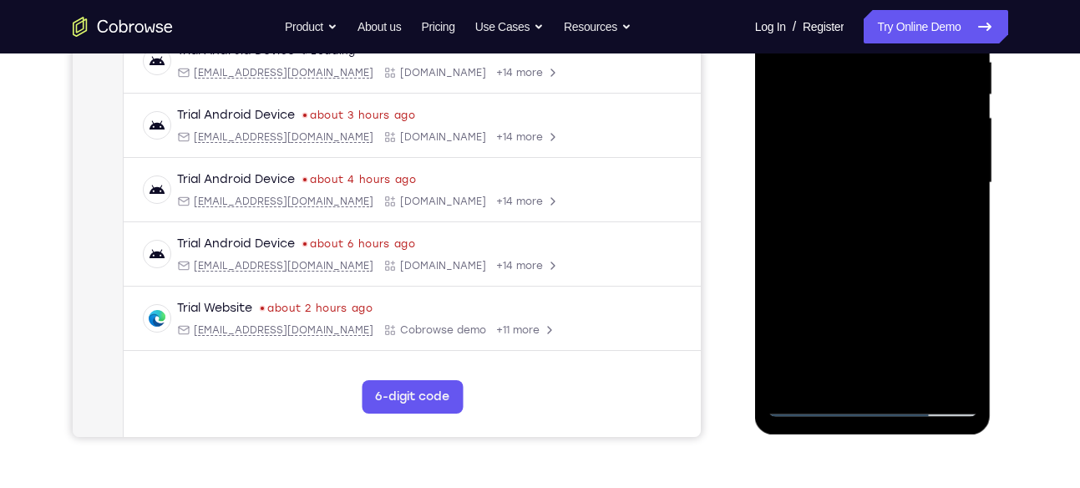
click at [917, 176] on div at bounding box center [873, 183] width 211 height 468
drag, startPoint x: 895, startPoint y: 292, endPoint x: 916, endPoint y: 153, distance: 140.3
click at [916, 153] on div at bounding box center [873, 183] width 211 height 468
drag, startPoint x: 896, startPoint y: 272, endPoint x: 912, endPoint y: 181, distance: 92.4
click at [912, 181] on div at bounding box center [873, 183] width 211 height 468
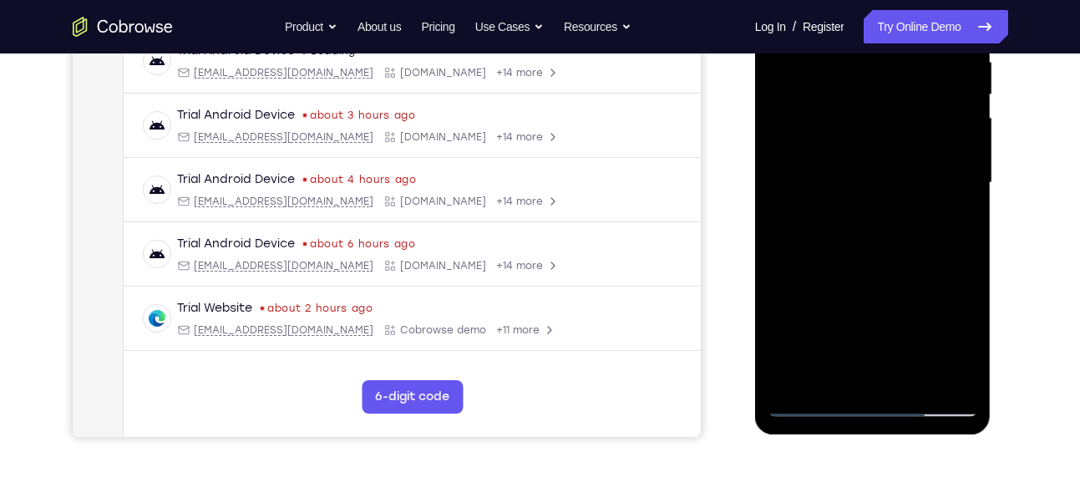
drag, startPoint x: 896, startPoint y: 263, endPoint x: 904, endPoint y: 163, distance: 100.6
click at [904, 163] on div at bounding box center [873, 183] width 211 height 468
drag, startPoint x: 898, startPoint y: 246, endPoint x: 911, endPoint y: 140, distance: 106.8
click at [911, 140] on div at bounding box center [873, 183] width 211 height 468
drag, startPoint x: 901, startPoint y: 272, endPoint x: 922, endPoint y: 119, distance: 155.1
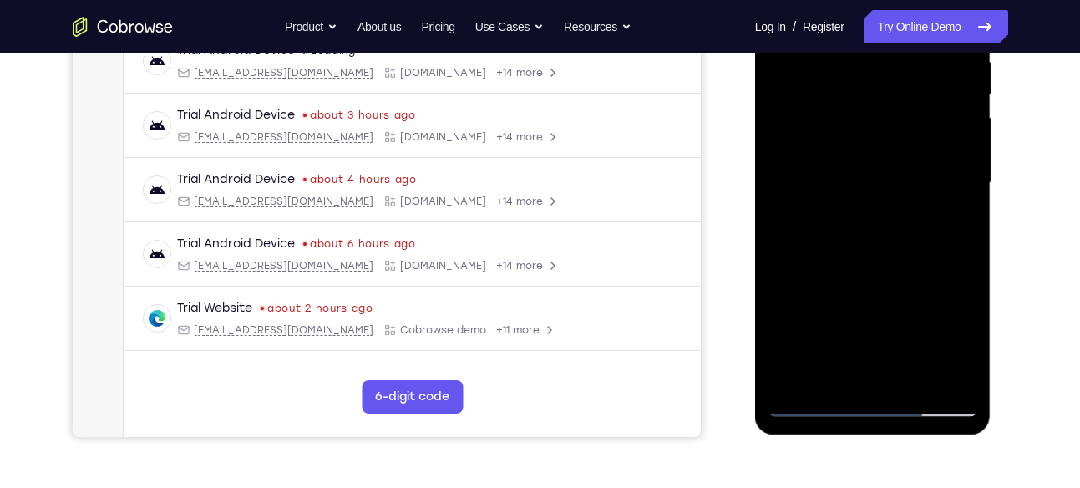
click at [922, 119] on div at bounding box center [873, 183] width 211 height 468
drag, startPoint x: 905, startPoint y: 259, endPoint x: 915, endPoint y: 162, distance: 97.4
click at [915, 162] on div at bounding box center [873, 183] width 211 height 468
drag, startPoint x: 918, startPoint y: 251, endPoint x: 915, endPoint y: 207, distance: 43.6
click at [915, 207] on div at bounding box center [873, 183] width 211 height 468
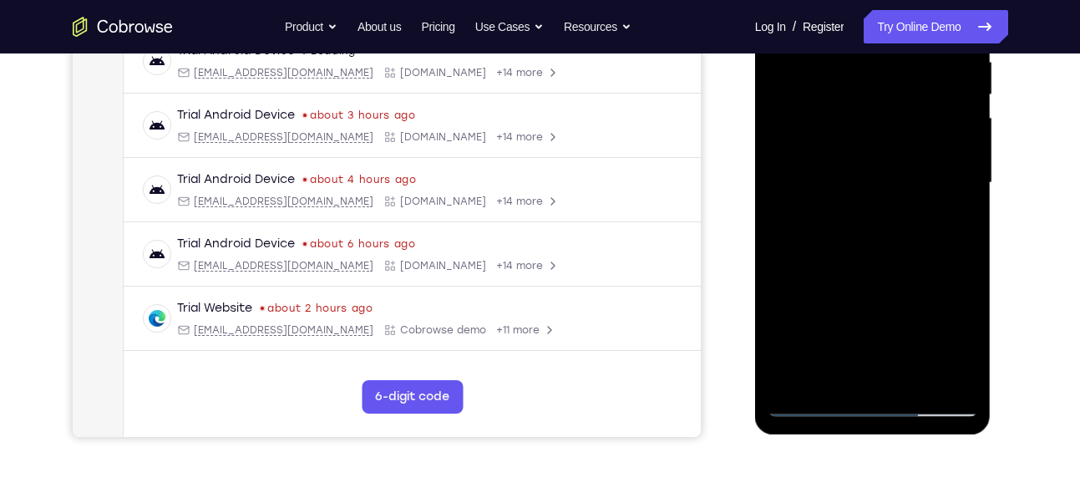
drag, startPoint x: 966, startPoint y: 249, endPoint x: 968, endPoint y: 183, distance: 66.1
click at [968, 183] on div at bounding box center [873, 183] width 211 height 468
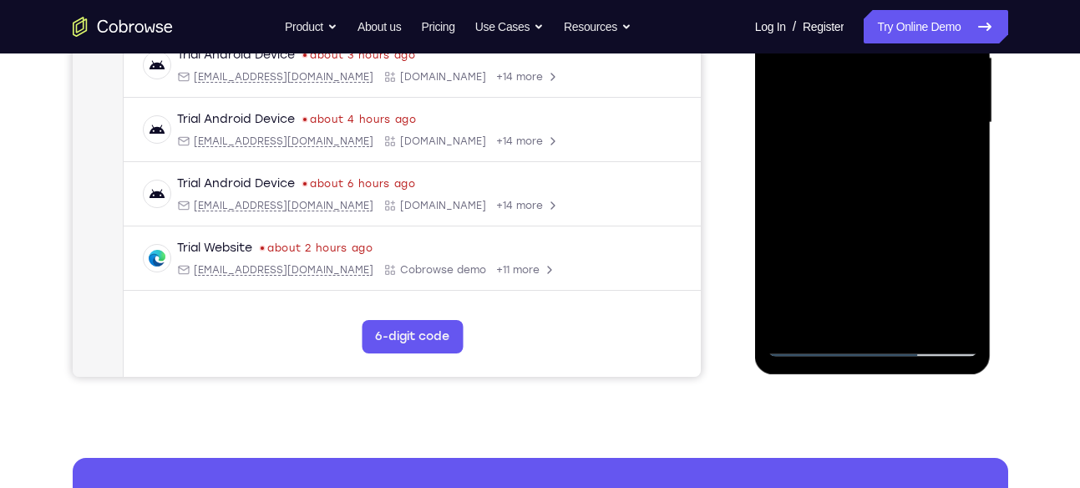
scroll to position [402, 0]
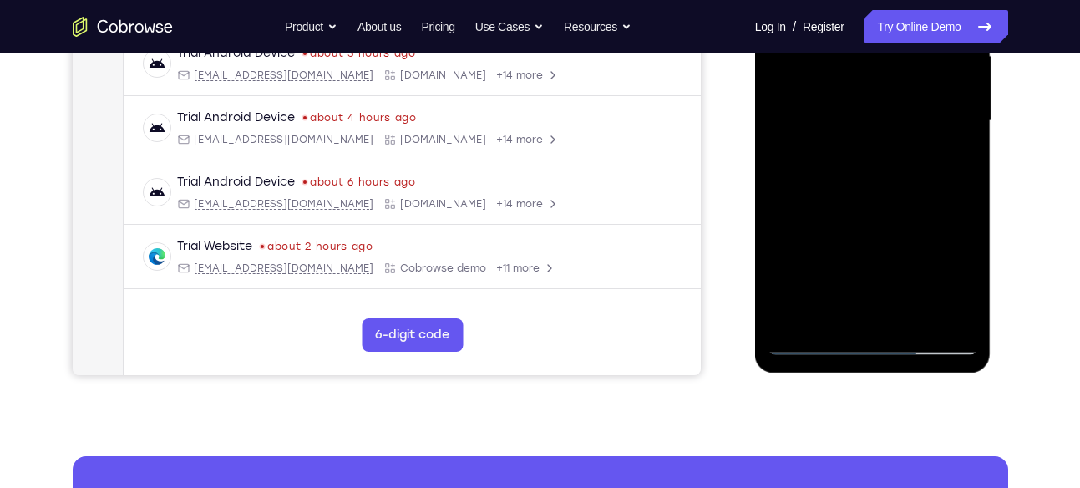
drag, startPoint x: 891, startPoint y: 242, endPoint x: 913, endPoint y: 128, distance: 116.5
click at [913, 128] on div at bounding box center [873, 121] width 211 height 468
drag, startPoint x: 899, startPoint y: 244, endPoint x: 922, endPoint y: 99, distance: 146.4
click at [922, 99] on div at bounding box center [873, 121] width 211 height 468
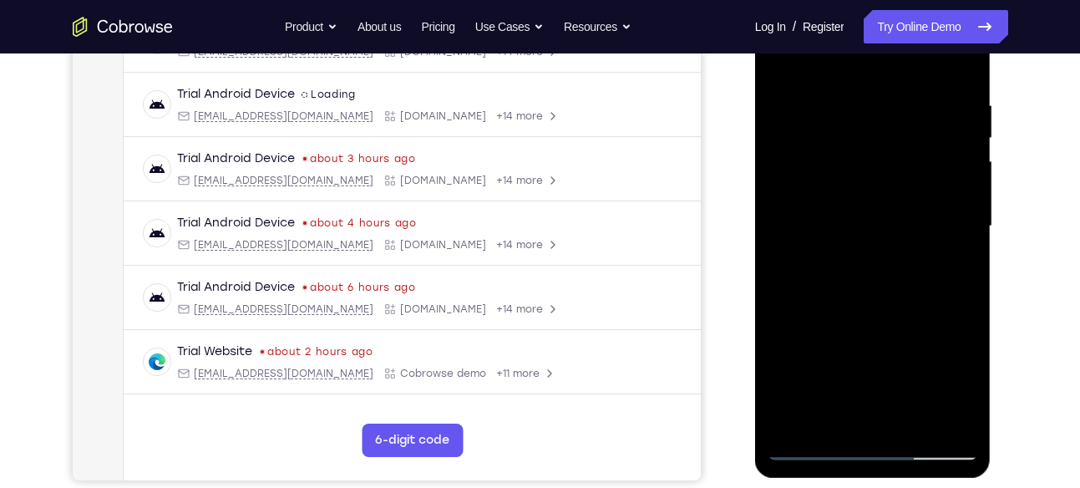
scroll to position [296, 0]
drag, startPoint x: 875, startPoint y: 294, endPoint x: 911, endPoint y: 93, distance: 204.5
click at [911, 93] on div at bounding box center [873, 227] width 211 height 468
drag, startPoint x: 903, startPoint y: 341, endPoint x: 909, endPoint y: 126, distance: 214.8
click at [909, 126] on div at bounding box center [873, 227] width 211 height 468
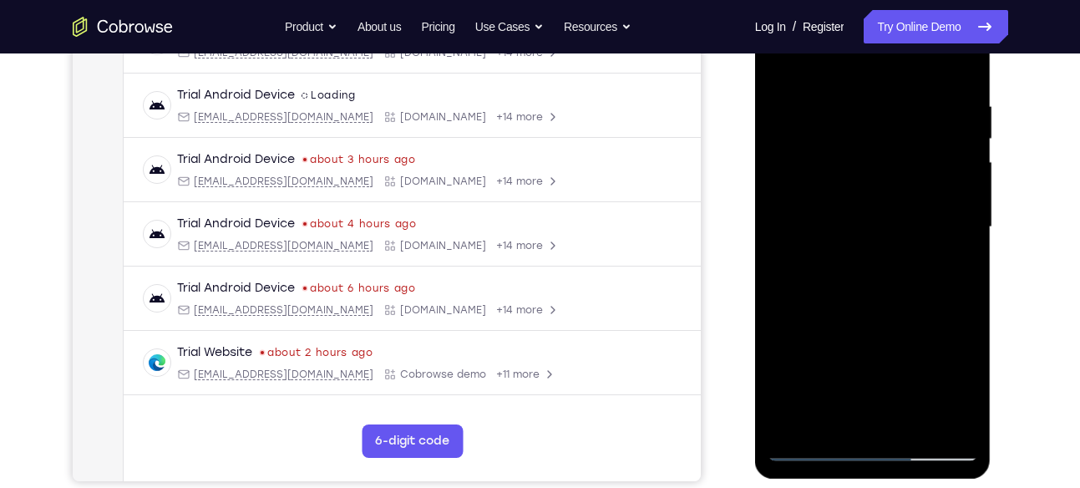
drag, startPoint x: 896, startPoint y: 326, endPoint x: 911, endPoint y: 113, distance: 213.6
click at [911, 113] on div at bounding box center [873, 227] width 211 height 468
drag, startPoint x: 920, startPoint y: 315, endPoint x: 922, endPoint y: 134, distance: 181.3
click at [922, 134] on div at bounding box center [873, 227] width 211 height 468
drag, startPoint x: 927, startPoint y: 299, endPoint x: 933, endPoint y: 138, distance: 161.4
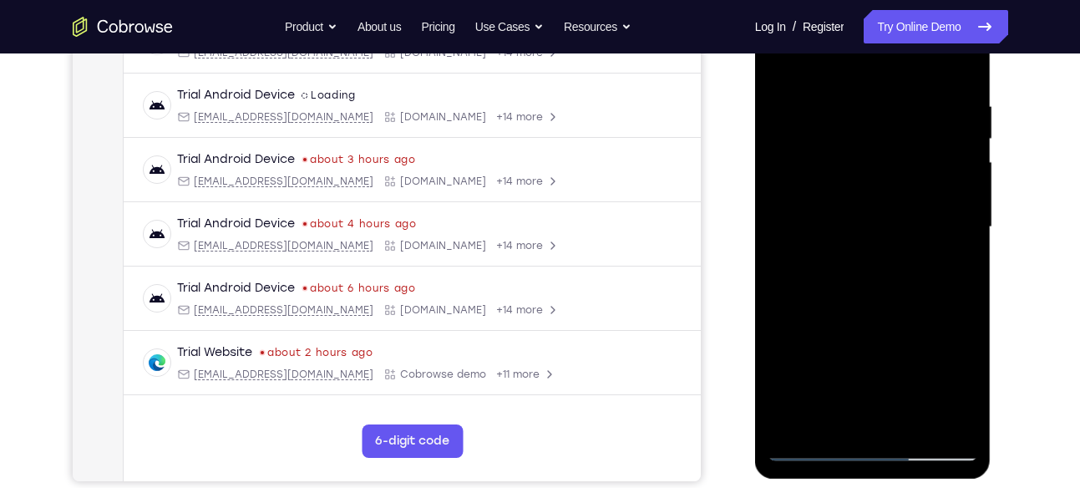
click at [933, 138] on div at bounding box center [873, 227] width 211 height 468
drag, startPoint x: 916, startPoint y: 296, endPoint x: 933, endPoint y: 125, distance: 171.3
click at [933, 125] on div at bounding box center [873, 227] width 211 height 468
drag, startPoint x: 926, startPoint y: 276, endPoint x: 932, endPoint y: 124, distance: 152.2
click at [932, 124] on div at bounding box center [873, 227] width 211 height 468
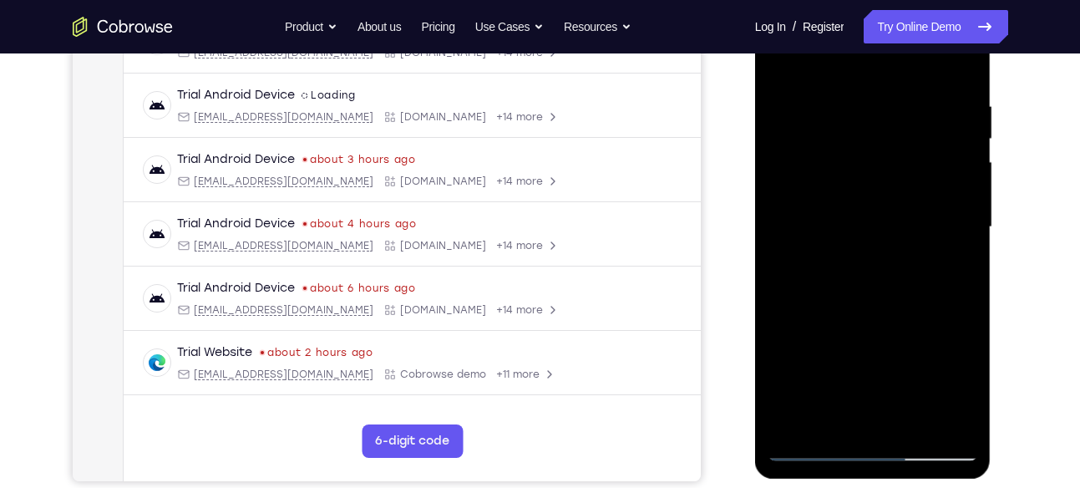
drag, startPoint x: 947, startPoint y: 128, endPoint x: 904, endPoint y: 387, distance: 262.6
click at [904, 387] on div at bounding box center [873, 227] width 211 height 468
drag, startPoint x: 943, startPoint y: 175, endPoint x: 862, endPoint y: 439, distance: 277.0
click at [862, 439] on div at bounding box center [873, 227] width 211 height 468
drag, startPoint x: 909, startPoint y: 158, endPoint x: 841, endPoint y: 338, distance: 192.0
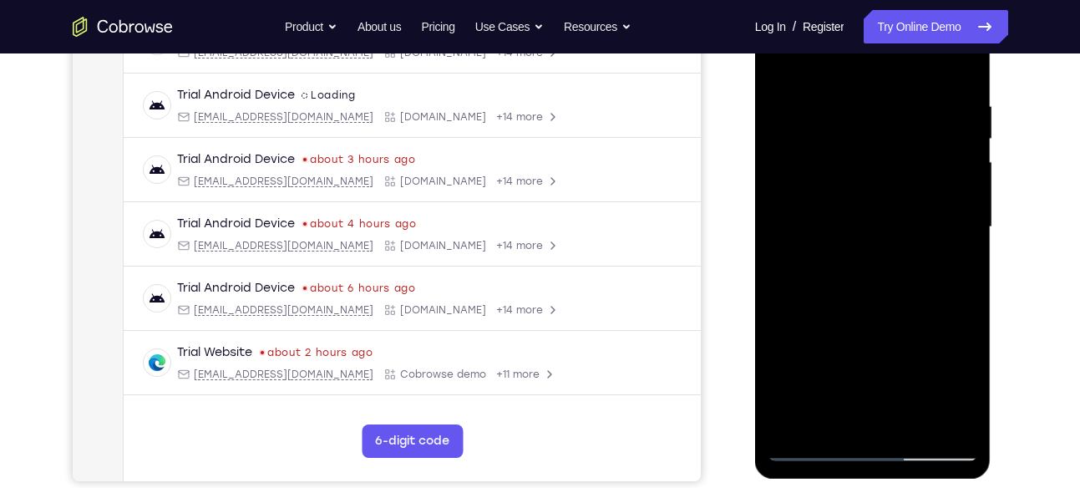
click at [841, 338] on div at bounding box center [873, 227] width 211 height 468
drag, startPoint x: 906, startPoint y: 95, endPoint x: 845, endPoint y: 347, distance: 258.8
click at [845, 347] on div at bounding box center [873, 227] width 211 height 468
drag, startPoint x: 911, startPoint y: 123, endPoint x: 861, endPoint y: 388, distance: 269.6
click at [861, 388] on div at bounding box center [873, 227] width 211 height 468
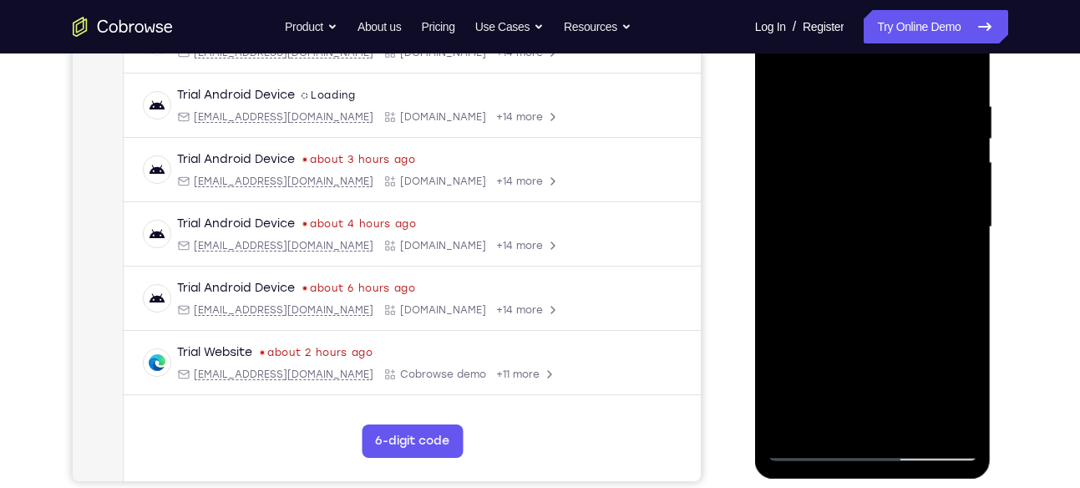
drag, startPoint x: 917, startPoint y: 86, endPoint x: 866, endPoint y: 388, distance: 306.0
click at [866, 388] on div at bounding box center [873, 227] width 211 height 468
click at [919, 170] on div at bounding box center [873, 227] width 211 height 468
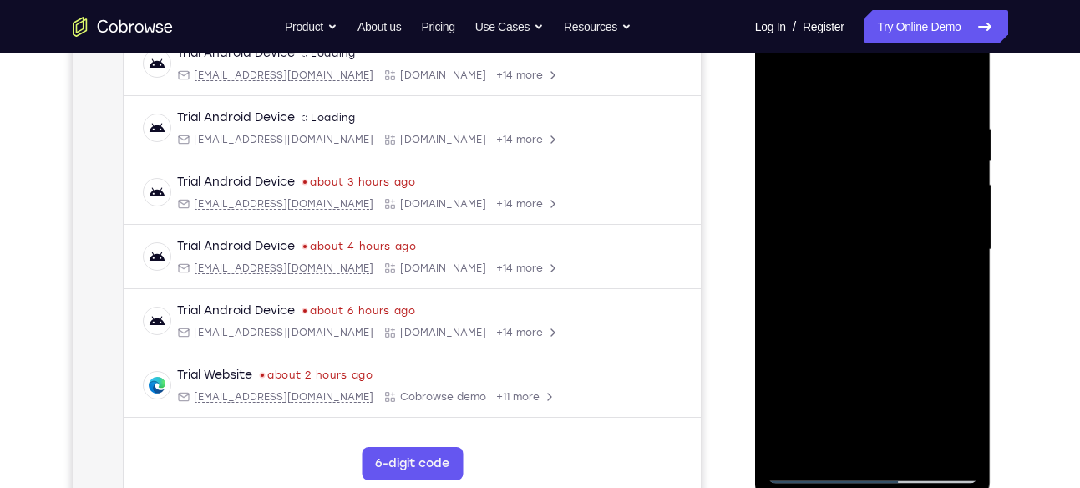
scroll to position [272, 0]
click at [881, 179] on div at bounding box center [873, 251] width 211 height 468
click at [794, 205] on div at bounding box center [873, 251] width 211 height 468
click at [804, 204] on div at bounding box center [873, 251] width 211 height 468
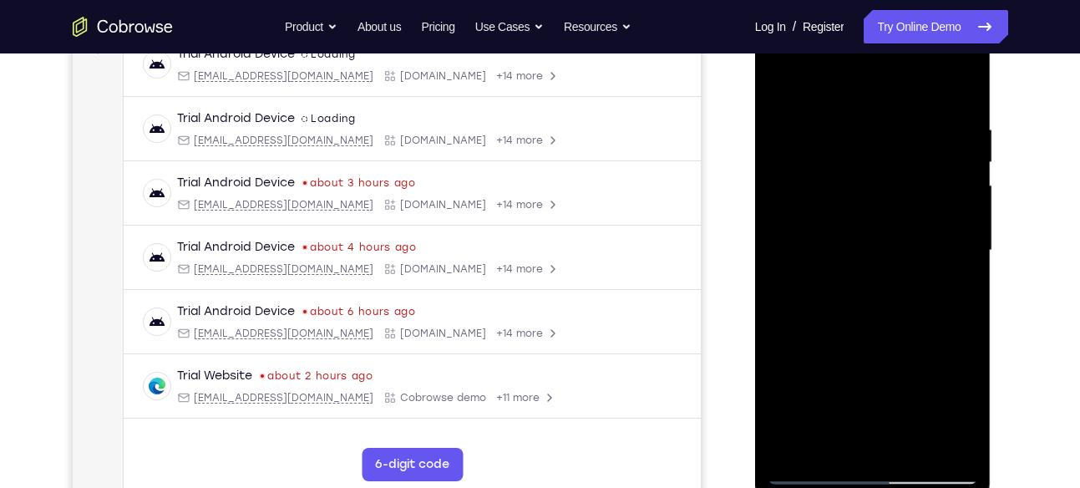
click at [804, 204] on div at bounding box center [873, 251] width 211 height 468
click at [809, 204] on div at bounding box center [873, 251] width 211 height 468
click at [816, 204] on div at bounding box center [873, 251] width 211 height 468
click at [825, 205] on div at bounding box center [873, 251] width 211 height 468
click at [837, 205] on div at bounding box center [873, 251] width 211 height 468
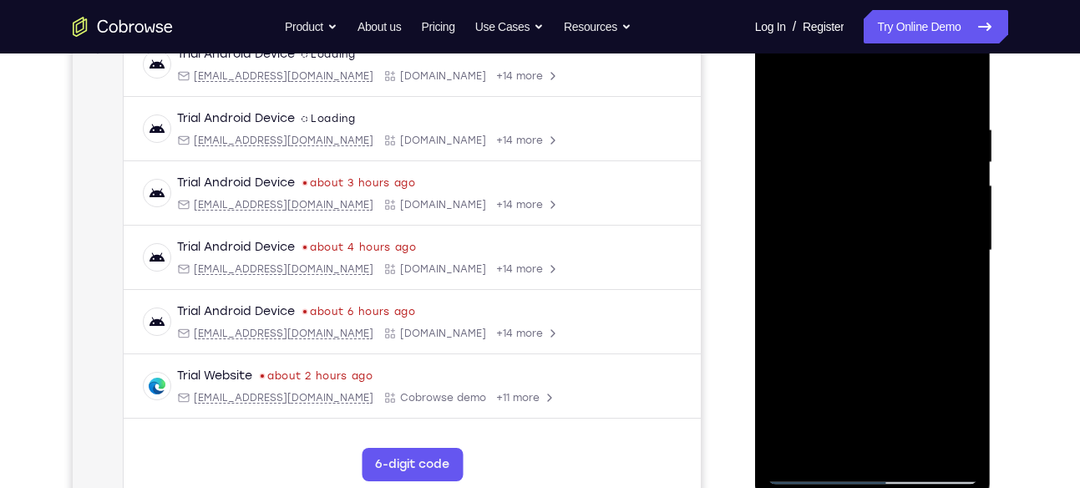
click at [846, 206] on div at bounding box center [873, 251] width 211 height 468
click at [837, 206] on div at bounding box center [873, 251] width 211 height 468
click at [856, 205] on div at bounding box center [873, 251] width 211 height 468
click at [862, 204] on div at bounding box center [873, 251] width 211 height 468
click at [873, 203] on div at bounding box center [873, 251] width 211 height 468
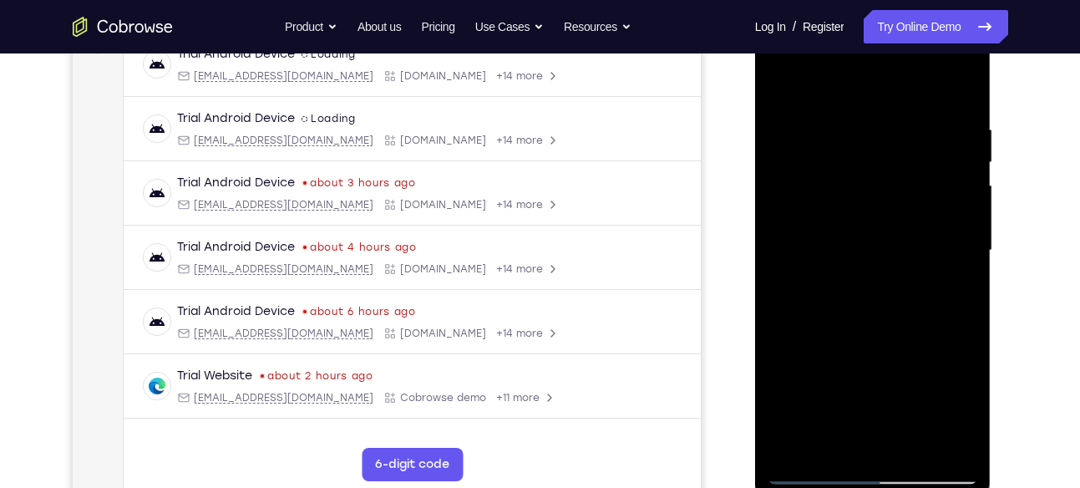
click at [891, 205] on div at bounding box center [873, 251] width 211 height 468
click at [907, 205] on div at bounding box center [873, 251] width 211 height 468
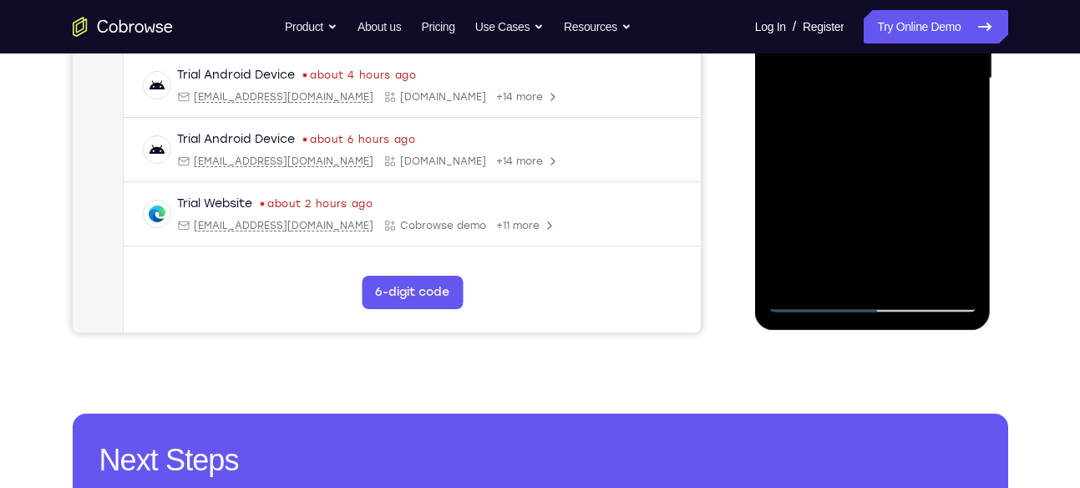
scroll to position [460, 0]
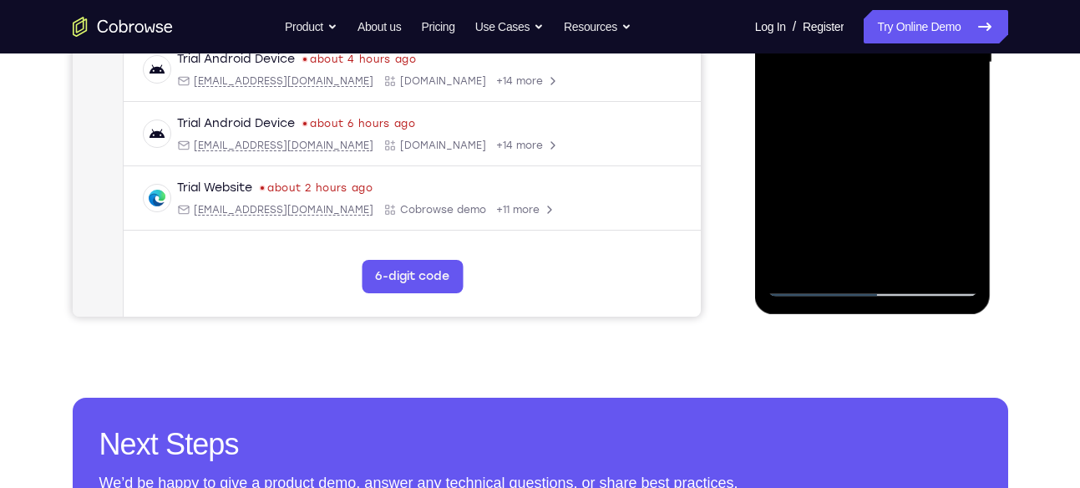
drag, startPoint x: 911, startPoint y: 260, endPoint x: 924, endPoint y: 117, distance: 143.5
click at [924, 117] on div at bounding box center [873, 63] width 211 height 468
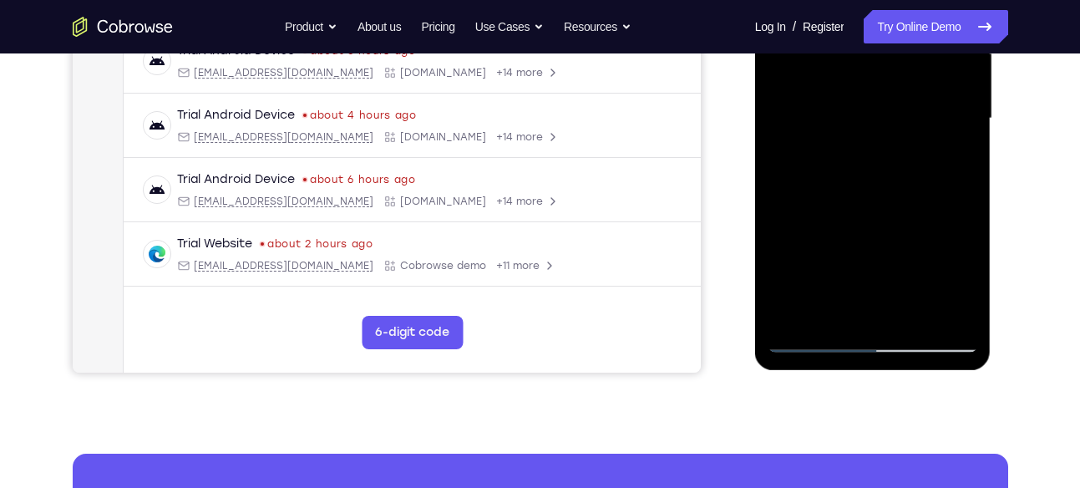
scroll to position [404, 0]
drag, startPoint x: 908, startPoint y: 287, endPoint x: 912, endPoint y: 109, distance: 177.2
click at [912, 109] on div at bounding box center [873, 120] width 211 height 468
drag, startPoint x: 904, startPoint y: 257, endPoint x: 905, endPoint y: 183, distance: 74.4
click at [905, 183] on div at bounding box center [873, 120] width 211 height 468
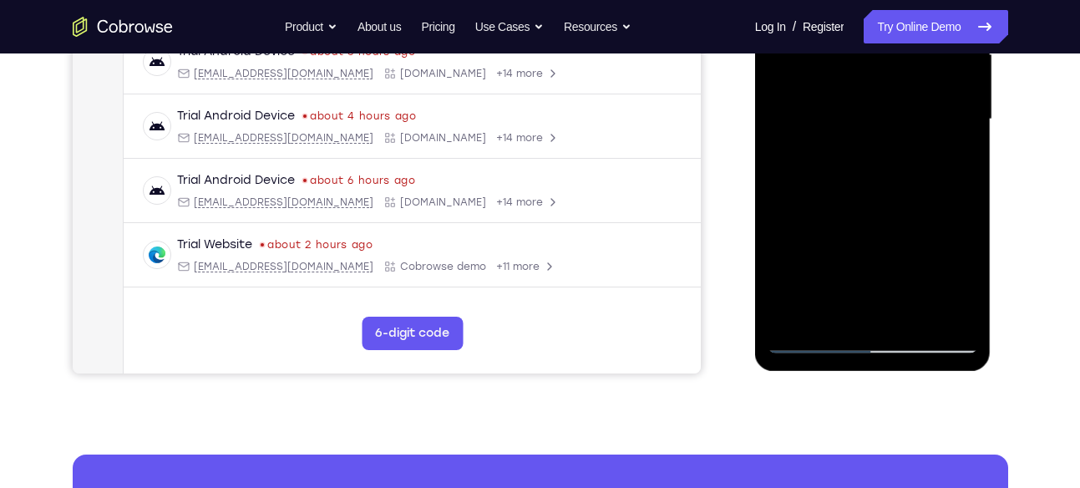
drag, startPoint x: 877, startPoint y: 211, endPoint x: 879, endPoint y: 154, distance: 57.7
click at [879, 154] on div at bounding box center [873, 120] width 211 height 468
click at [887, 124] on div at bounding box center [873, 120] width 211 height 468
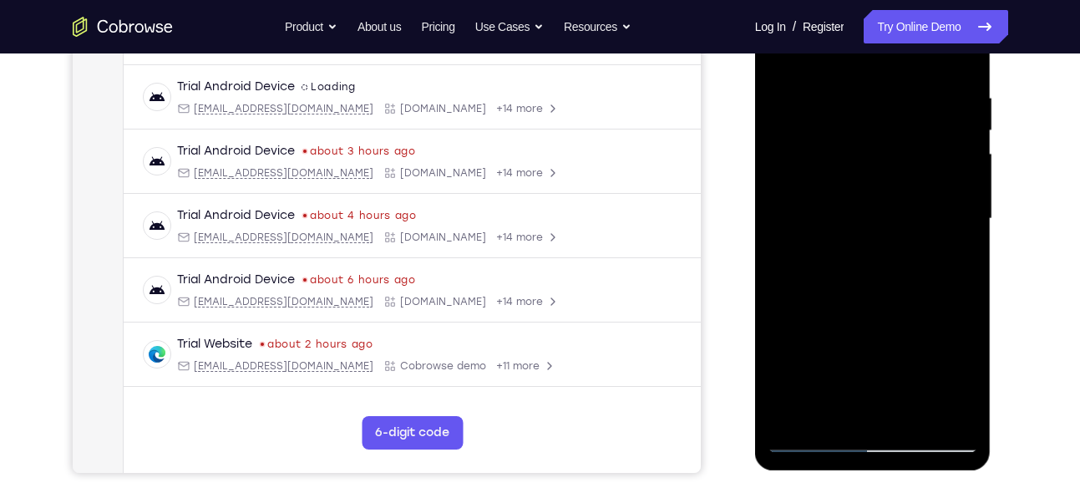
scroll to position [297, 0]
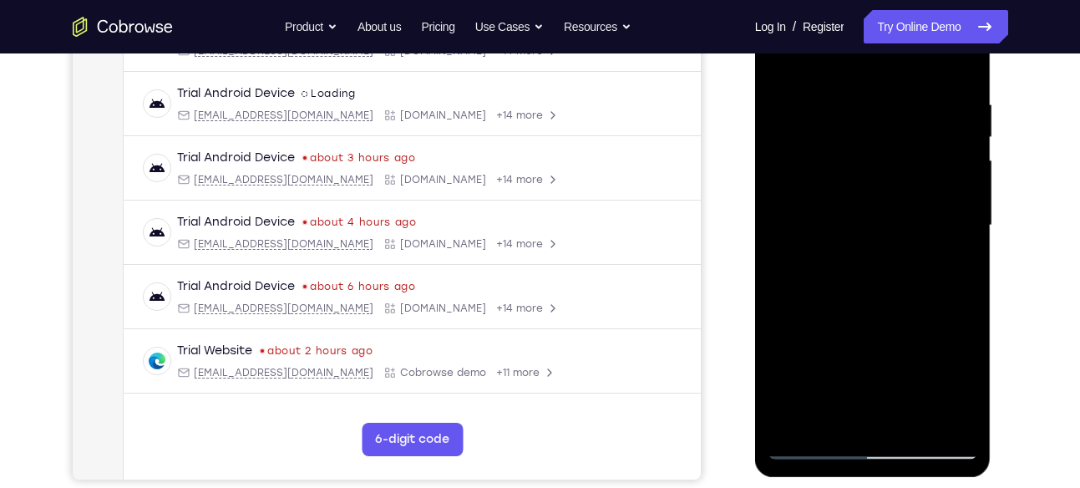
click at [877, 156] on div at bounding box center [873, 226] width 211 height 468
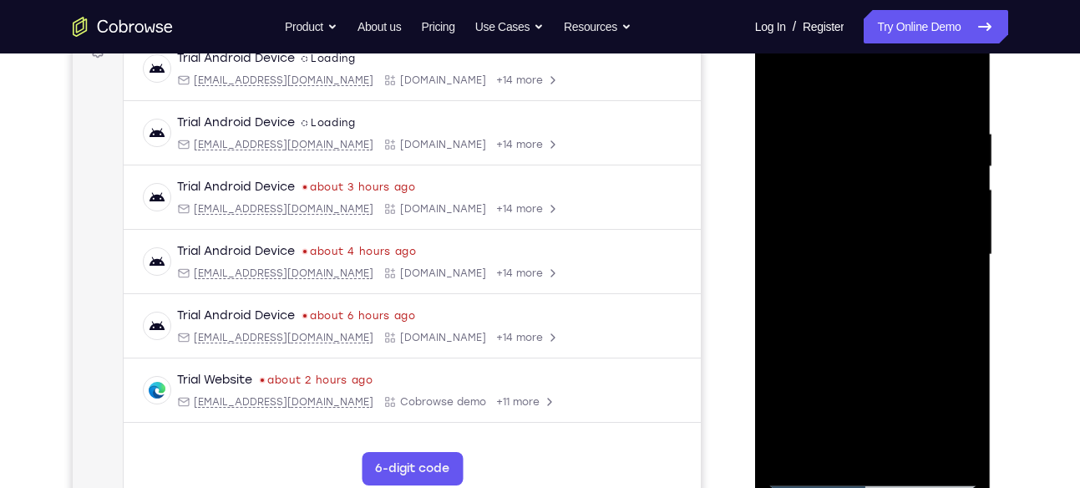
click at [865, 170] on div at bounding box center [873, 255] width 211 height 468
click at [826, 207] on div at bounding box center [873, 255] width 211 height 468
click at [869, 211] on div at bounding box center [873, 255] width 211 height 468
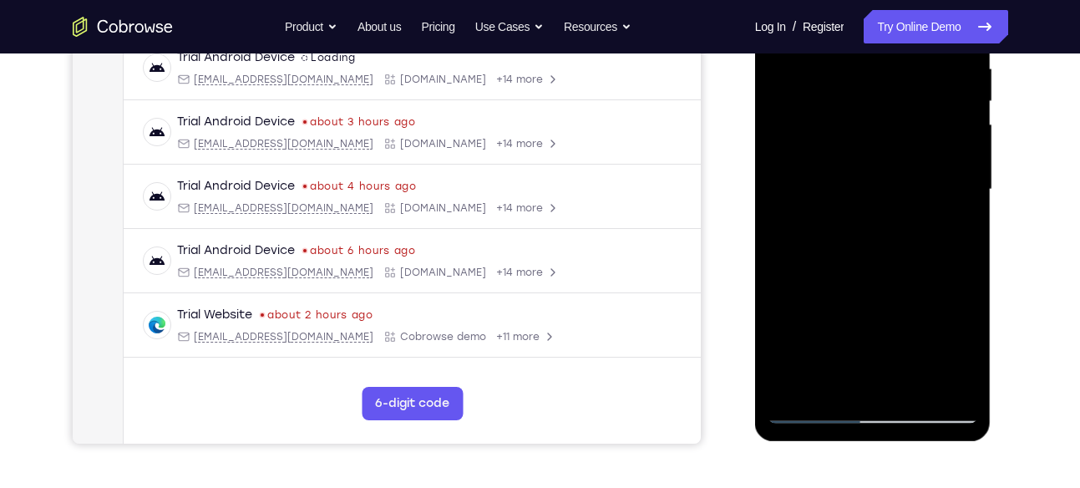
drag, startPoint x: 886, startPoint y: 342, endPoint x: 913, endPoint y: 69, distance: 273.7
click at [913, 69] on div at bounding box center [873, 190] width 211 height 468
drag, startPoint x: 900, startPoint y: 297, endPoint x: 912, endPoint y: 115, distance: 181.7
click at [912, 115] on div at bounding box center [873, 190] width 211 height 468
drag, startPoint x: 891, startPoint y: 315, endPoint x: 908, endPoint y: 255, distance: 62.7
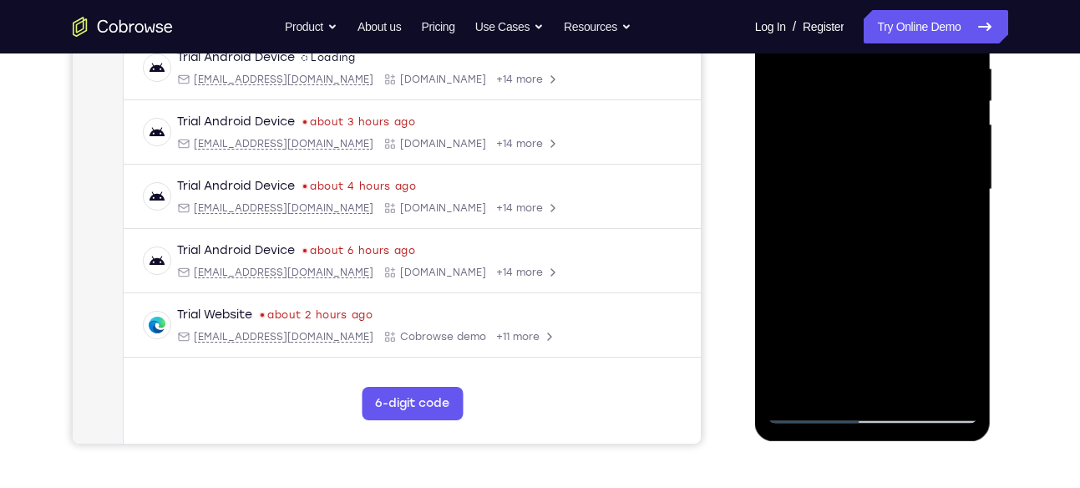
click at [908, 255] on div at bounding box center [873, 190] width 211 height 468
drag, startPoint x: 888, startPoint y: 345, endPoint x: 912, endPoint y: 130, distance: 216.8
click at [912, 130] on div at bounding box center [873, 190] width 211 height 468
drag, startPoint x: 932, startPoint y: 169, endPoint x: 907, endPoint y: 290, distance: 123.7
click at [907, 290] on div at bounding box center [873, 190] width 211 height 468
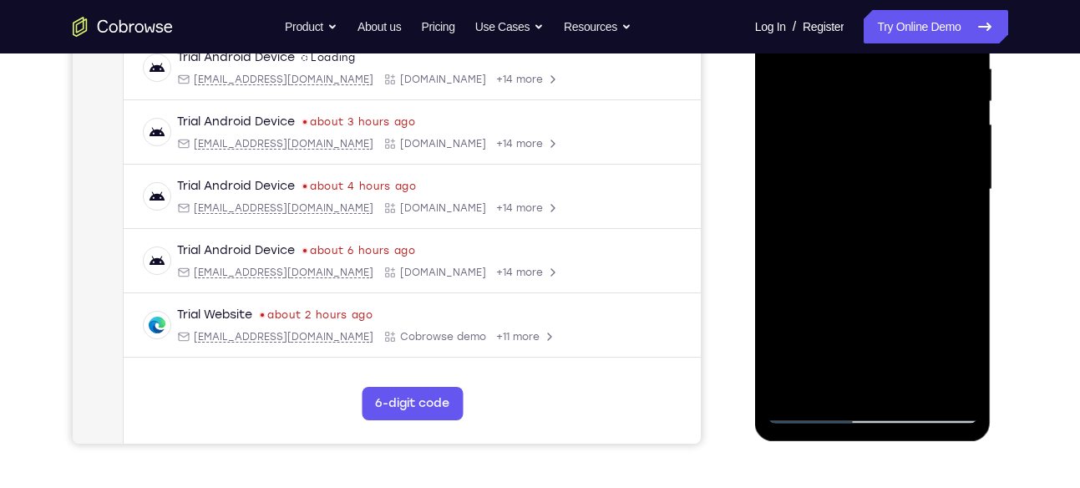
drag, startPoint x: 896, startPoint y: 316, endPoint x: 903, endPoint y: 176, distance: 139.7
click at [903, 176] on div at bounding box center [873, 190] width 211 height 468
drag, startPoint x: 886, startPoint y: 238, endPoint x: 895, endPoint y: 163, distance: 75.7
click at [895, 163] on div at bounding box center [873, 190] width 211 height 468
drag, startPoint x: 884, startPoint y: 303, endPoint x: 896, endPoint y: 134, distance: 170.1
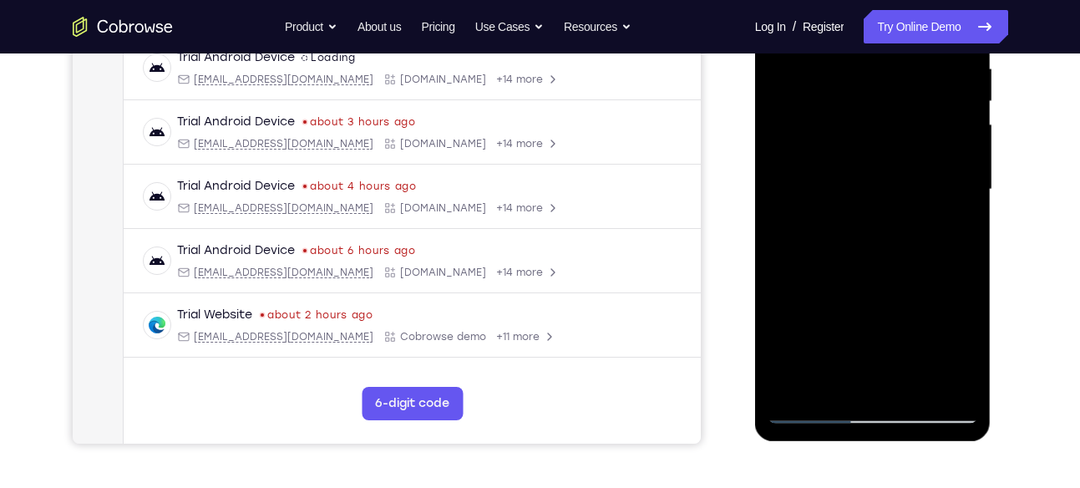
click at [896, 134] on div at bounding box center [873, 190] width 211 height 468
drag, startPoint x: 888, startPoint y: 286, endPoint x: 896, endPoint y: 173, distance: 113.0
click at [896, 173] on div at bounding box center [873, 190] width 211 height 468
drag, startPoint x: 878, startPoint y: 274, endPoint x: 875, endPoint y: 197, distance: 76.9
click at [875, 197] on div at bounding box center [873, 190] width 211 height 468
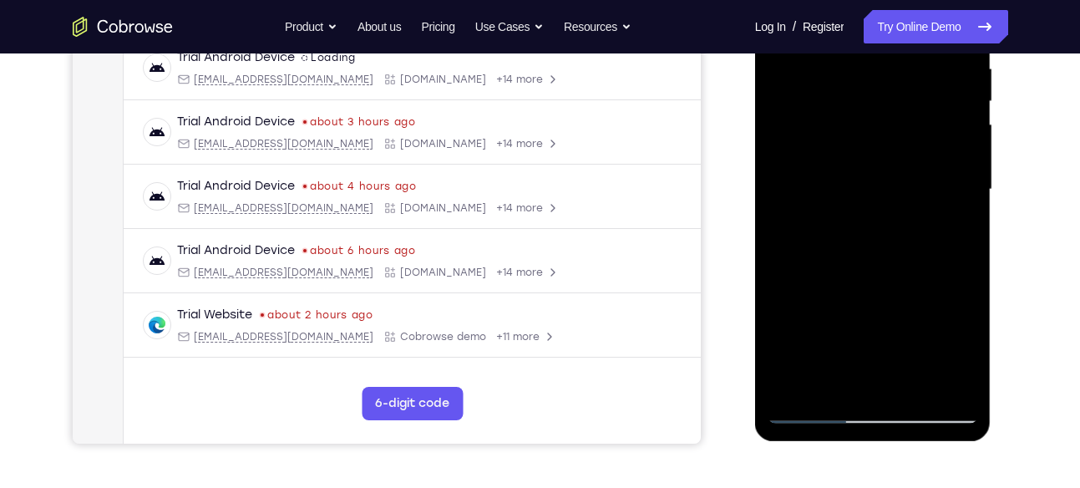
drag, startPoint x: 884, startPoint y: 283, endPoint x: 891, endPoint y: 108, distance: 175.6
click at [891, 108] on div at bounding box center [873, 190] width 211 height 468
drag, startPoint x: 903, startPoint y: 286, endPoint x: 908, endPoint y: 136, distance: 149.6
click at [908, 136] on div at bounding box center [873, 190] width 211 height 468
drag, startPoint x: 904, startPoint y: 317, endPoint x: 905, endPoint y: 185, distance: 132.8
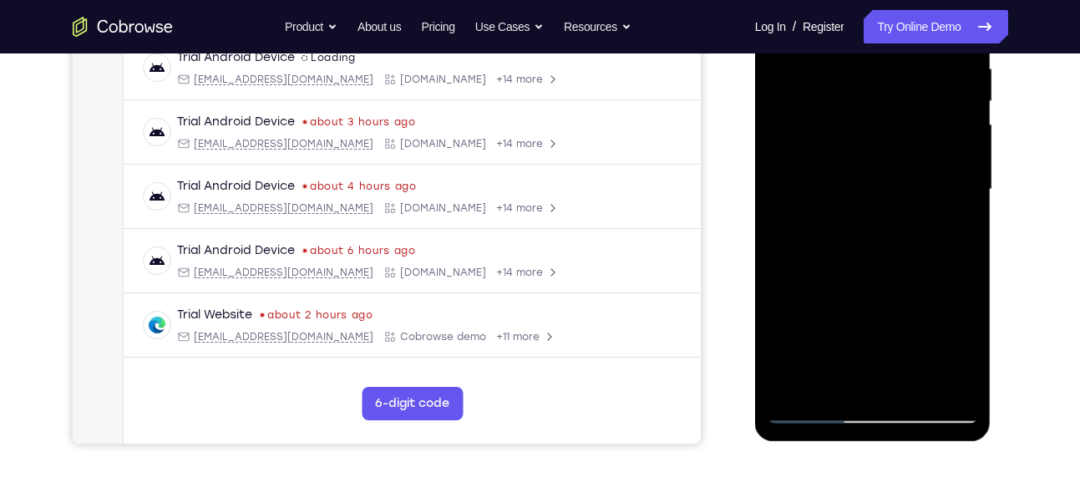
click at [905, 185] on div at bounding box center [873, 190] width 211 height 468
drag, startPoint x: 878, startPoint y: 328, endPoint x: 894, endPoint y: 186, distance: 142.9
click at [894, 186] on div at bounding box center [873, 190] width 211 height 468
drag, startPoint x: 921, startPoint y: 186, endPoint x: 891, endPoint y: 316, distance: 132.8
click at [891, 316] on div at bounding box center [873, 190] width 211 height 468
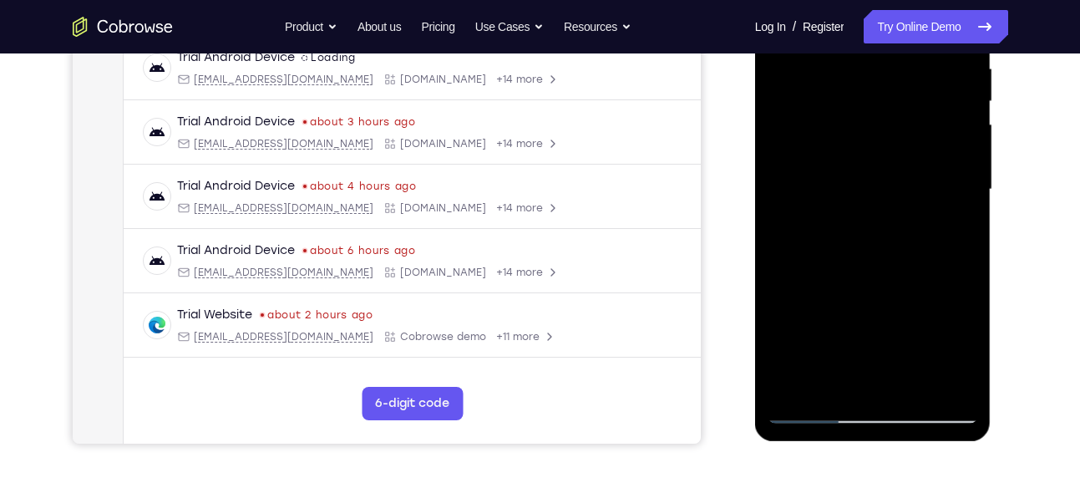
drag, startPoint x: 884, startPoint y: 155, endPoint x: 868, endPoint y: 195, distance: 42.4
click at [868, 195] on div at bounding box center [873, 190] width 211 height 468
drag, startPoint x: 885, startPoint y: 178, endPoint x: 860, endPoint y: 238, distance: 65.2
click at [860, 238] on div at bounding box center [873, 190] width 211 height 468
drag, startPoint x: 901, startPoint y: 315, endPoint x: 927, endPoint y: 99, distance: 217.0
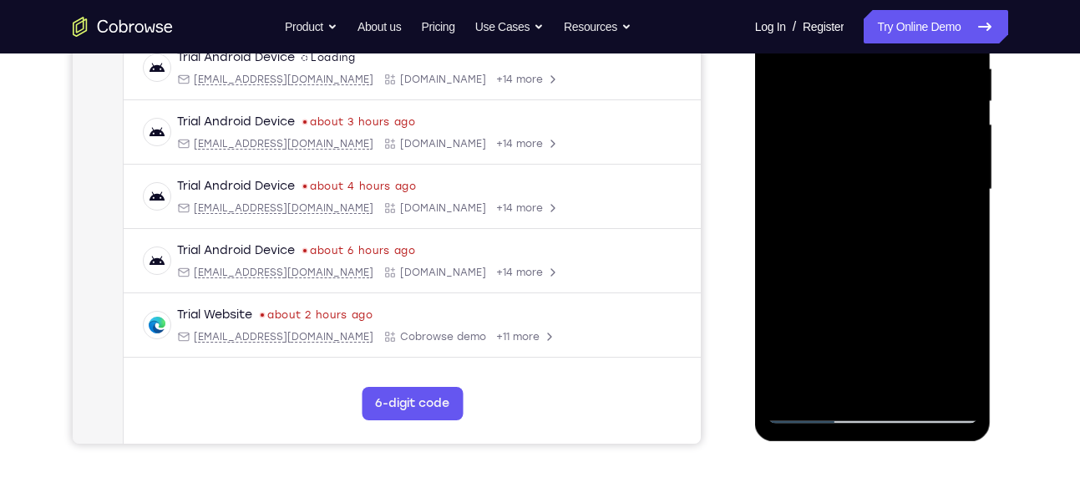
click at [927, 99] on div at bounding box center [873, 190] width 211 height 468
drag, startPoint x: 899, startPoint y: 297, endPoint x: 925, endPoint y: 77, distance: 221.3
click at [925, 77] on div at bounding box center [873, 190] width 211 height 468
drag, startPoint x: 916, startPoint y: 287, endPoint x: 932, endPoint y: 119, distance: 169.5
click at [932, 119] on div at bounding box center [873, 190] width 211 height 468
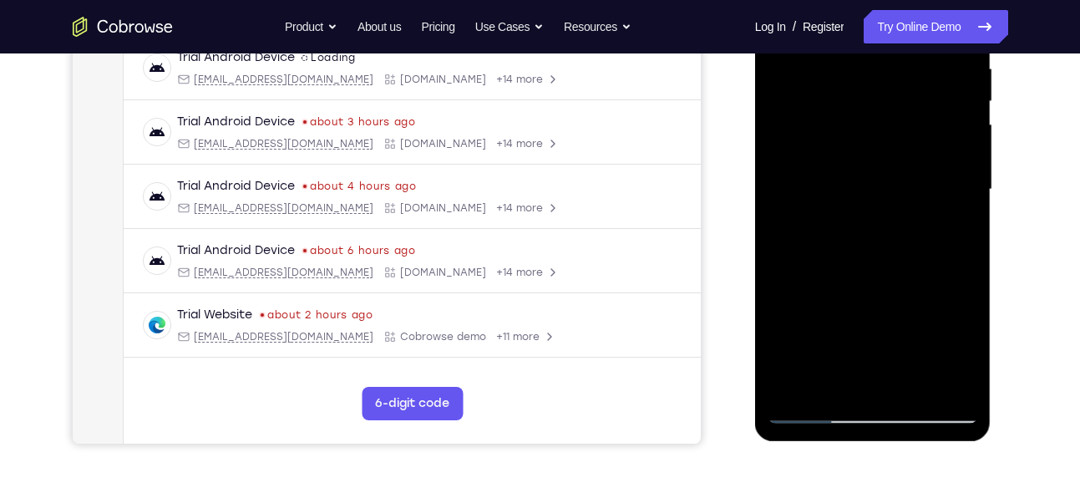
drag, startPoint x: 920, startPoint y: 152, endPoint x: 840, endPoint y: 405, distance: 265.6
click at [840, 405] on div at bounding box center [873, 190] width 211 height 468
drag, startPoint x: 891, startPoint y: 208, endPoint x: 828, endPoint y: 454, distance: 253.7
click at [828, 444] on html "Online web based iOS Simulators and Android Emulators. Run iPhone, iPad, Mobile…" at bounding box center [874, 193] width 238 height 501
drag, startPoint x: 900, startPoint y: 178, endPoint x: 846, endPoint y: 362, distance: 191.4
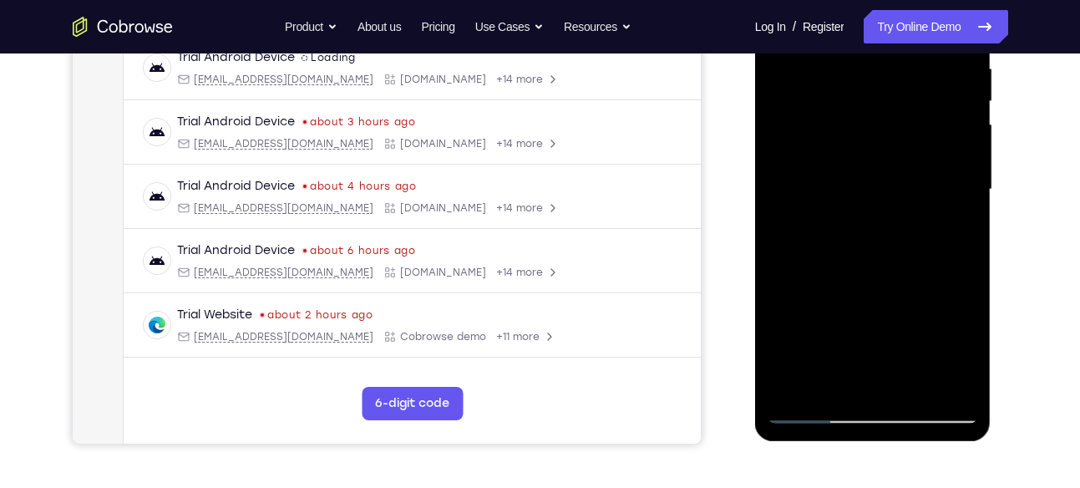
click at [846, 362] on div at bounding box center [873, 190] width 211 height 468
drag, startPoint x: 907, startPoint y: 159, endPoint x: 860, endPoint y: 292, distance: 141.6
click at [860, 292] on div at bounding box center [873, 190] width 211 height 468
click at [900, 143] on div at bounding box center [873, 190] width 211 height 468
click at [868, 142] on div at bounding box center [873, 190] width 211 height 468
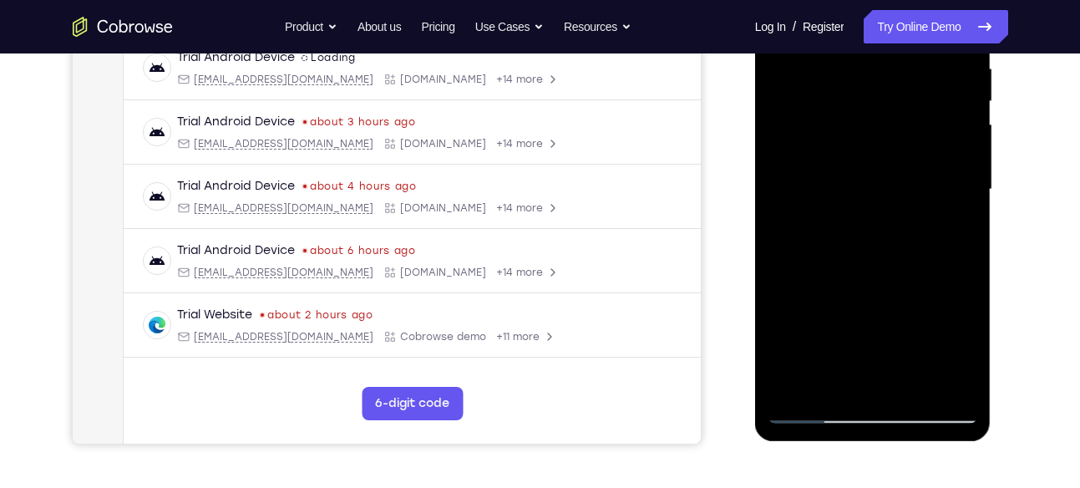
click at [860, 153] on div at bounding box center [873, 190] width 211 height 468
click at [815, 191] on div at bounding box center [873, 190] width 211 height 468
click at [835, 192] on div at bounding box center [873, 190] width 211 height 468
drag, startPoint x: 883, startPoint y: 323, endPoint x: 891, endPoint y: 71, distance: 252.5
click at [891, 71] on div at bounding box center [873, 190] width 211 height 468
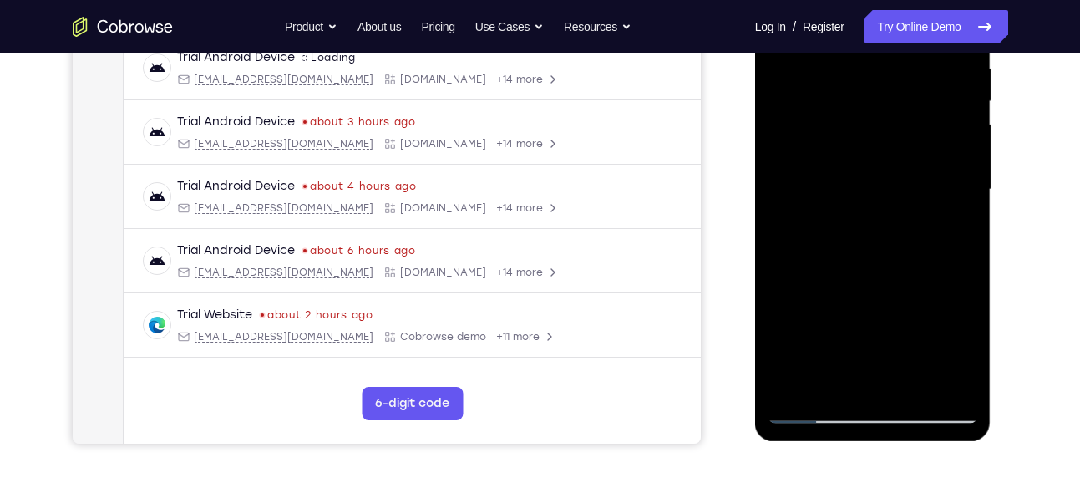
drag, startPoint x: 890, startPoint y: 319, endPoint x: 891, endPoint y: 171, distance: 147.9
click at [891, 171] on div at bounding box center [873, 190] width 211 height 468
click at [893, 141] on div at bounding box center [873, 190] width 211 height 468
click at [875, 145] on div at bounding box center [873, 190] width 211 height 468
click at [874, 163] on div at bounding box center [873, 190] width 211 height 468
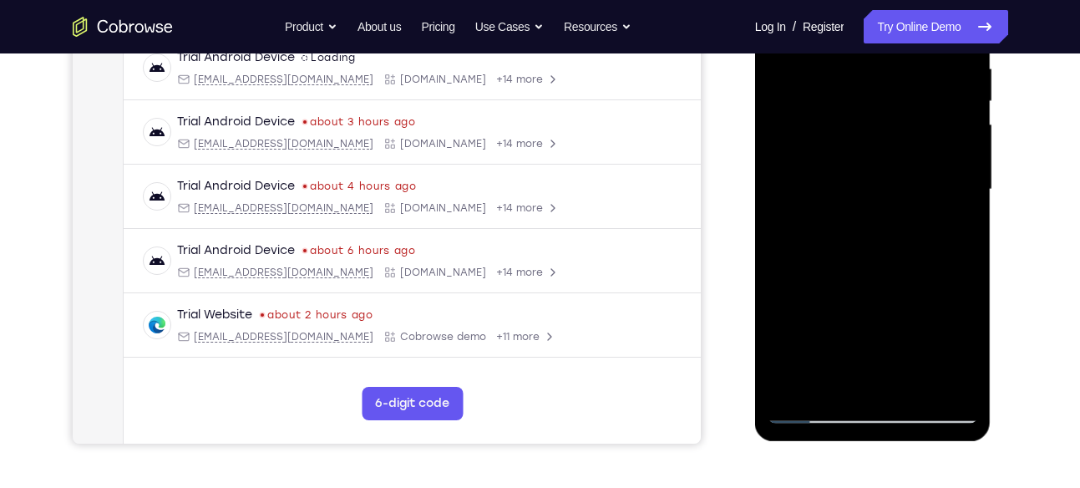
click at [787, 186] on div at bounding box center [873, 190] width 211 height 468
click at [800, 178] on div at bounding box center [873, 190] width 211 height 468
click at [791, 190] on div at bounding box center [873, 190] width 211 height 468
click at [796, 190] on div at bounding box center [873, 190] width 211 height 468
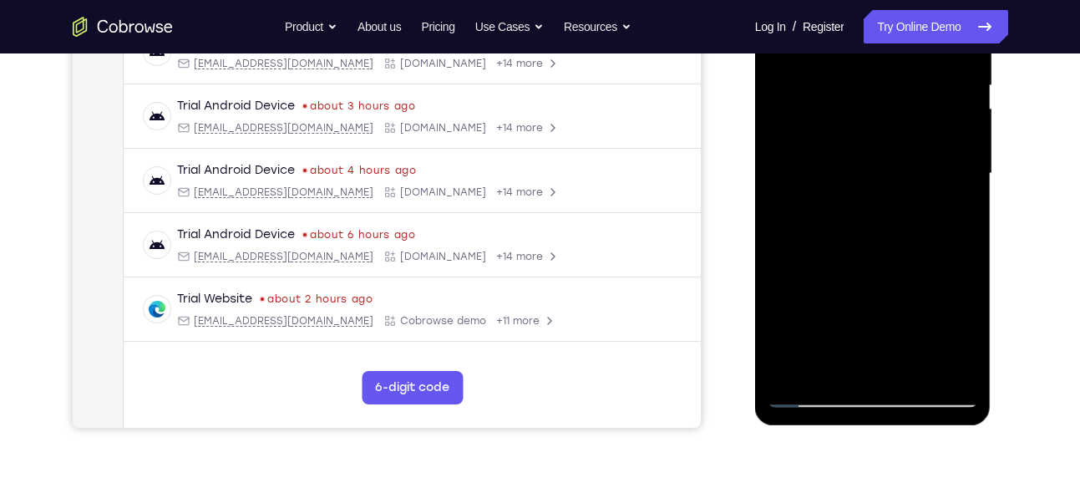
scroll to position [353, 0]
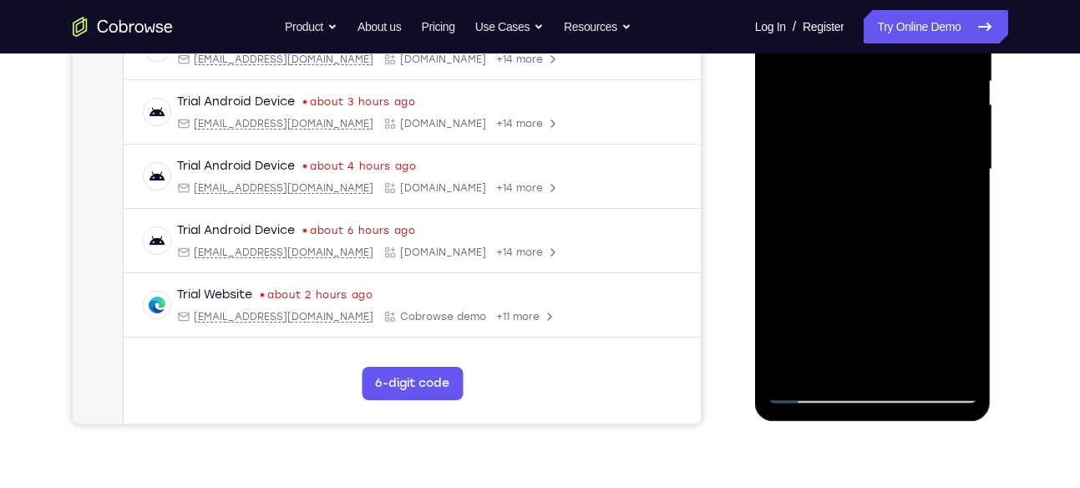
click at [815, 127] on div at bounding box center [873, 170] width 211 height 468
click at [802, 170] on div at bounding box center [873, 170] width 211 height 468
click at [816, 168] on div at bounding box center [873, 170] width 211 height 468
click at [865, 161] on div at bounding box center [873, 170] width 211 height 468
click at [905, 168] on div at bounding box center [873, 170] width 211 height 468
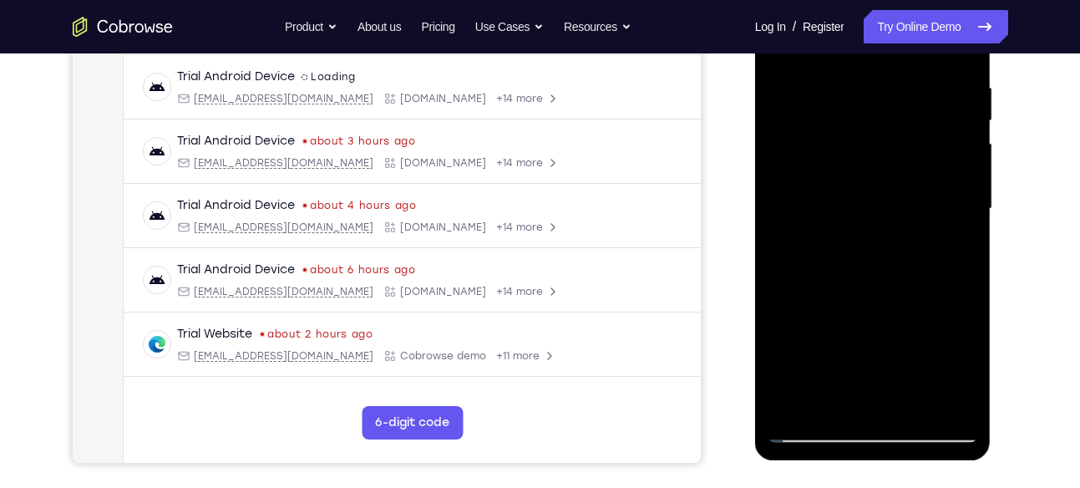
scroll to position [311, 0]
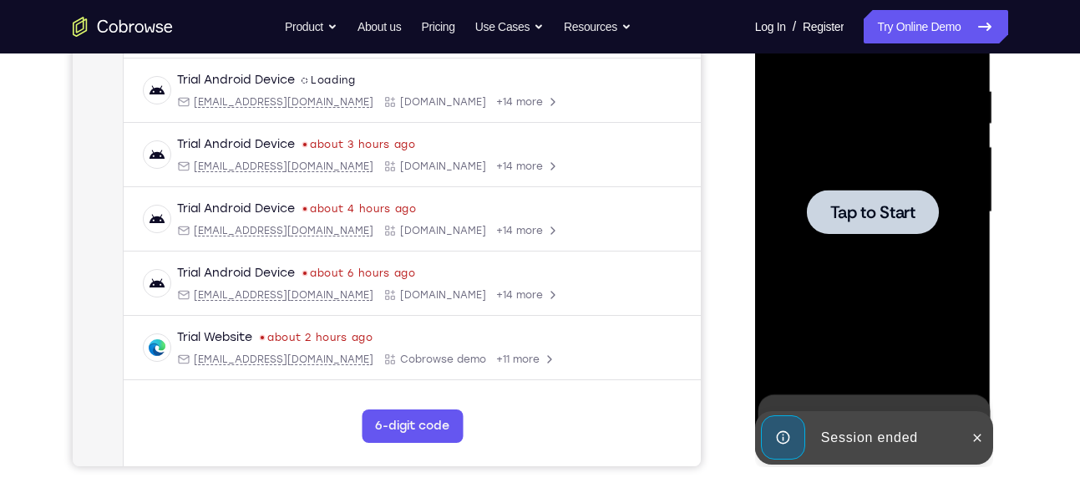
click at [873, 244] on div at bounding box center [873, 212] width 211 height 468
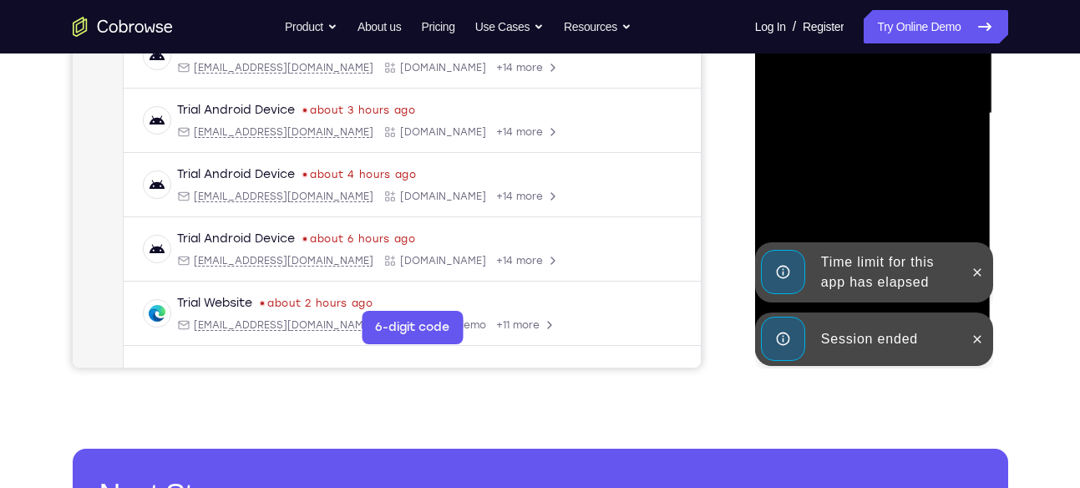
scroll to position [413, 0]
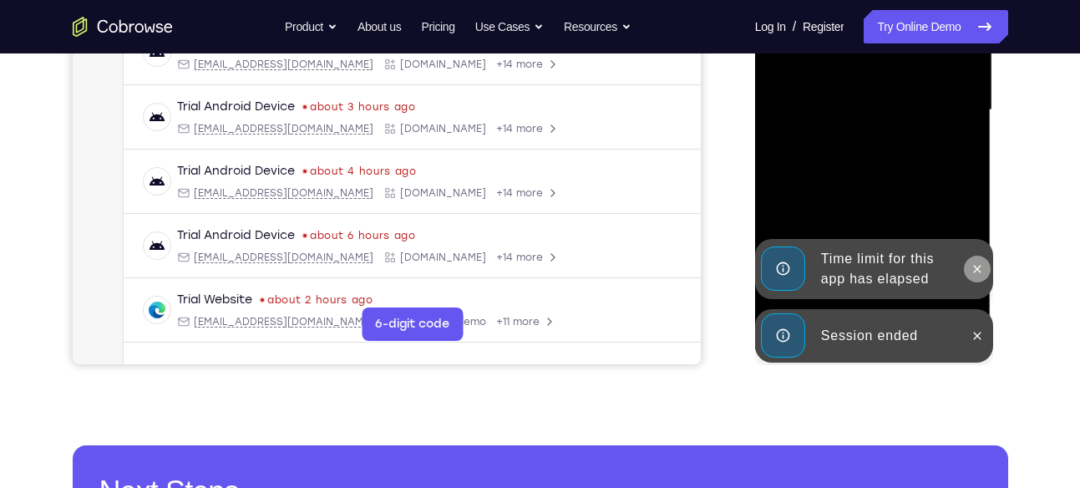
click at [980, 268] on icon at bounding box center [977, 268] width 13 height 13
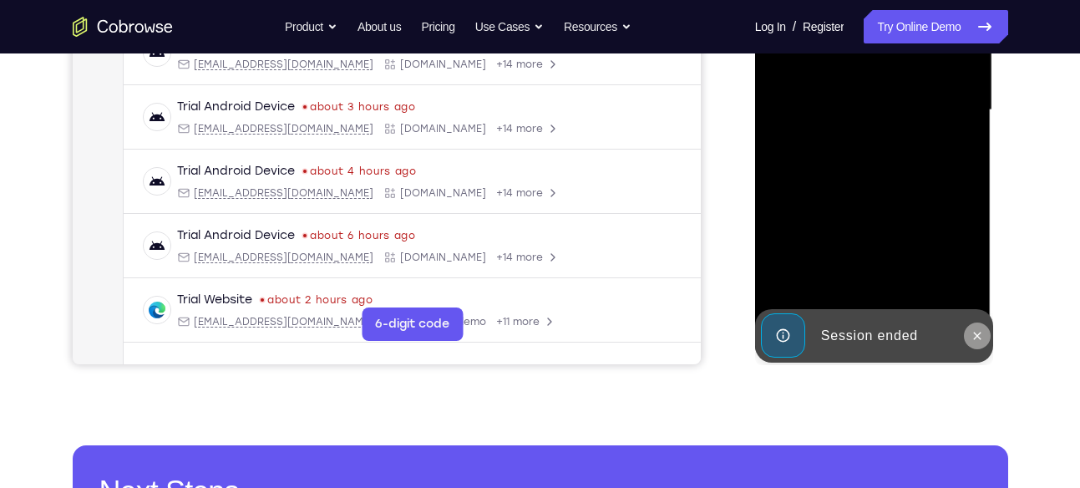
click at [974, 337] on icon at bounding box center [977, 335] width 13 height 13
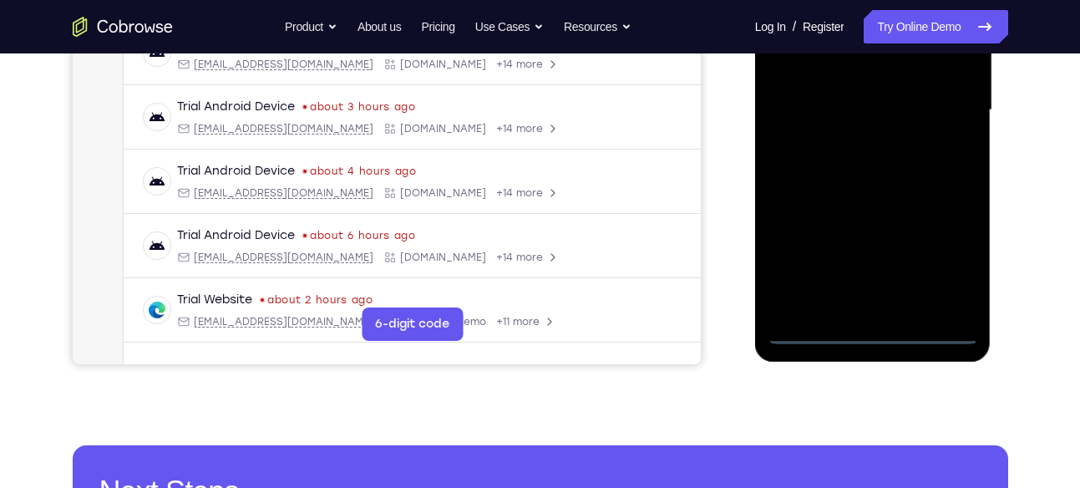
click at [974, 337] on div "Online web based iOS Simulators and Android Emulators. Run iPhone, iPad, Mobile…" at bounding box center [874, 114] width 238 height 501
click at [881, 334] on div at bounding box center [873, 110] width 211 height 468
click at [954, 267] on div at bounding box center [873, 110] width 211 height 468
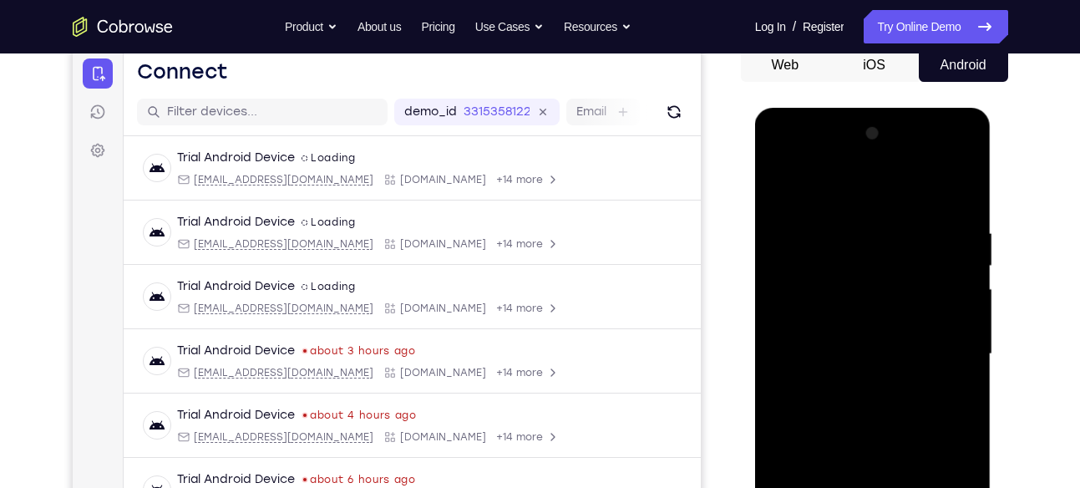
scroll to position [168, 0]
click at [785, 160] on div at bounding box center [873, 355] width 211 height 468
click at [841, 262] on div at bounding box center [873, 355] width 211 height 468
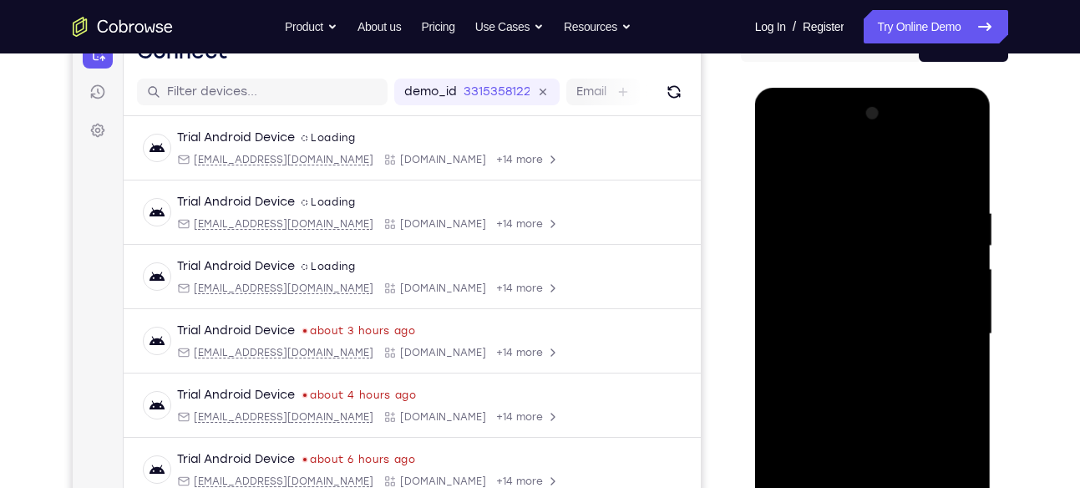
scroll to position [190, 0]
click at [826, 191] on div at bounding box center [873, 333] width 211 height 468
drag, startPoint x: 896, startPoint y: 311, endPoint x: 887, endPoint y: 190, distance: 121.4
click at [887, 190] on div at bounding box center [873, 333] width 211 height 468
click at [836, 290] on div at bounding box center [873, 333] width 211 height 468
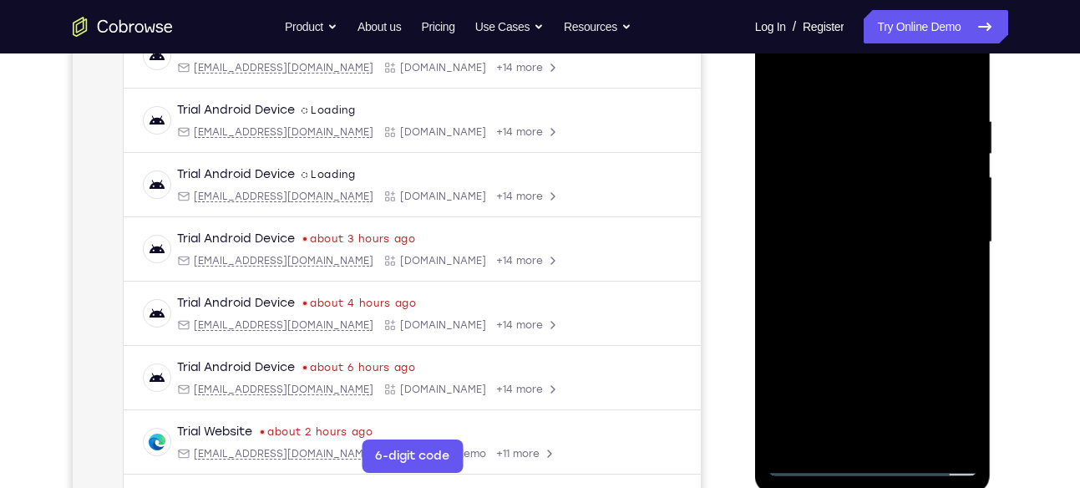
scroll to position [301, 0]
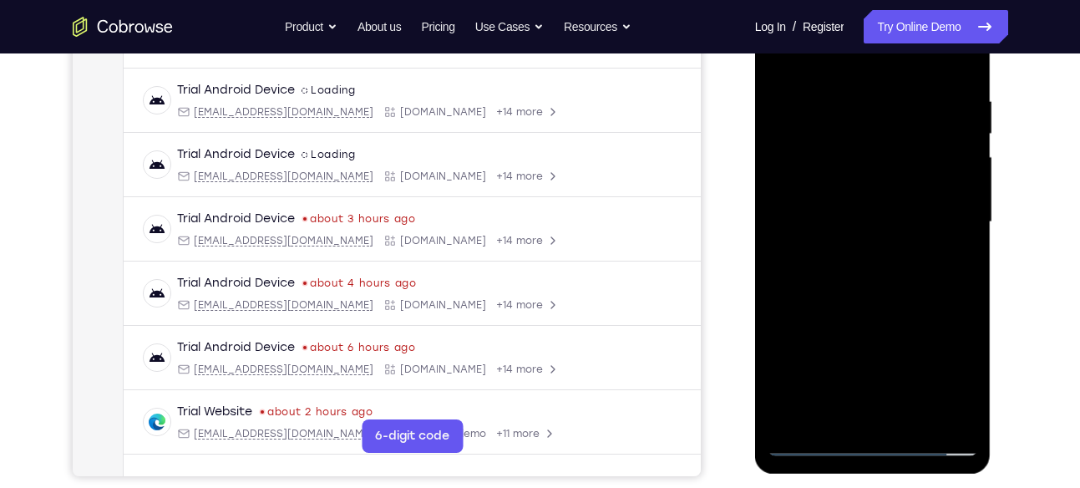
click at [858, 320] on div at bounding box center [873, 222] width 211 height 468
drag, startPoint x: 910, startPoint y: 292, endPoint x: 913, endPoint y: 126, distance: 165.5
click at [913, 126] on div at bounding box center [873, 222] width 211 height 468
drag, startPoint x: 909, startPoint y: 232, endPoint x: 929, endPoint y: 103, distance: 131.0
click at [929, 103] on div at bounding box center [873, 222] width 211 height 468
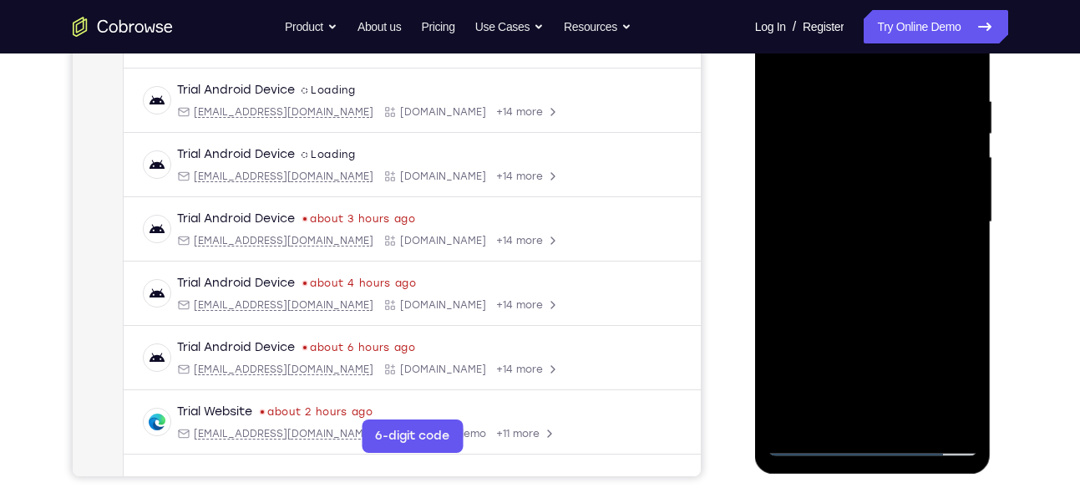
drag, startPoint x: 900, startPoint y: 241, endPoint x: 903, endPoint y: 109, distance: 132.0
click at [903, 109] on div at bounding box center [873, 222] width 211 height 468
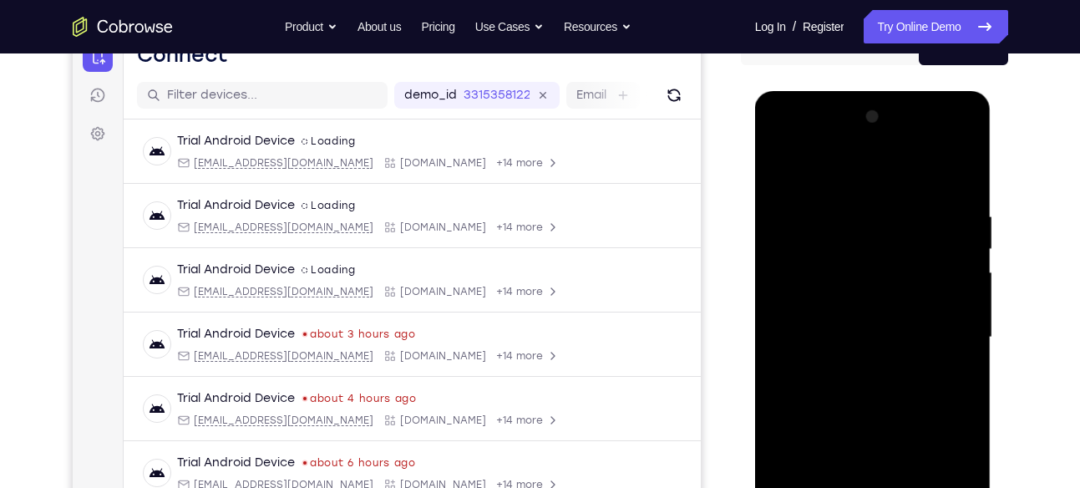
scroll to position [175, 0]
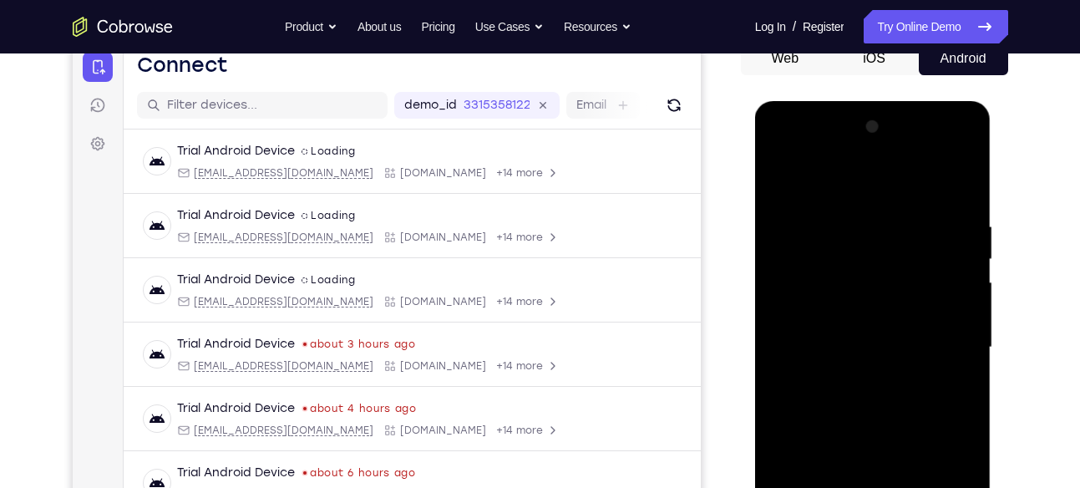
click at [881, 153] on div at bounding box center [873, 348] width 211 height 468
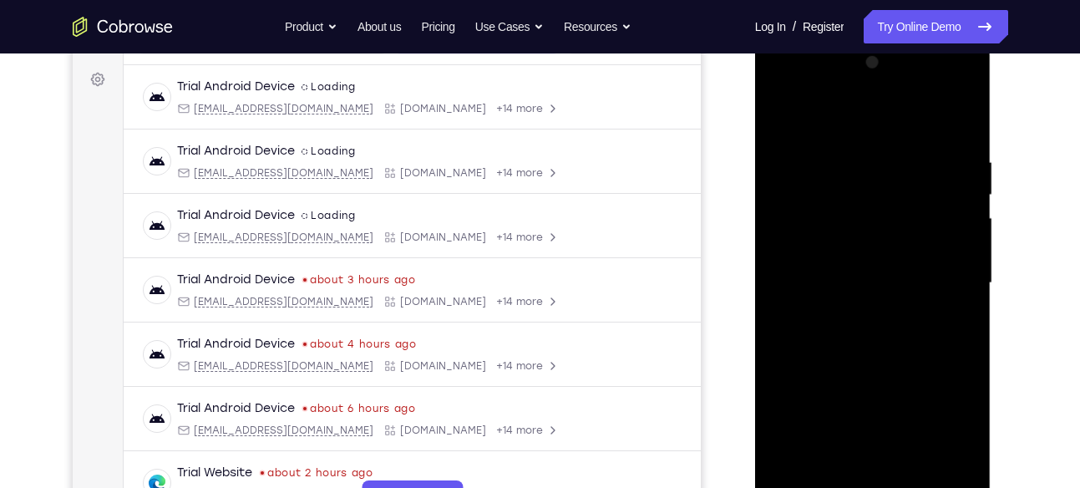
scroll to position [244, 0]
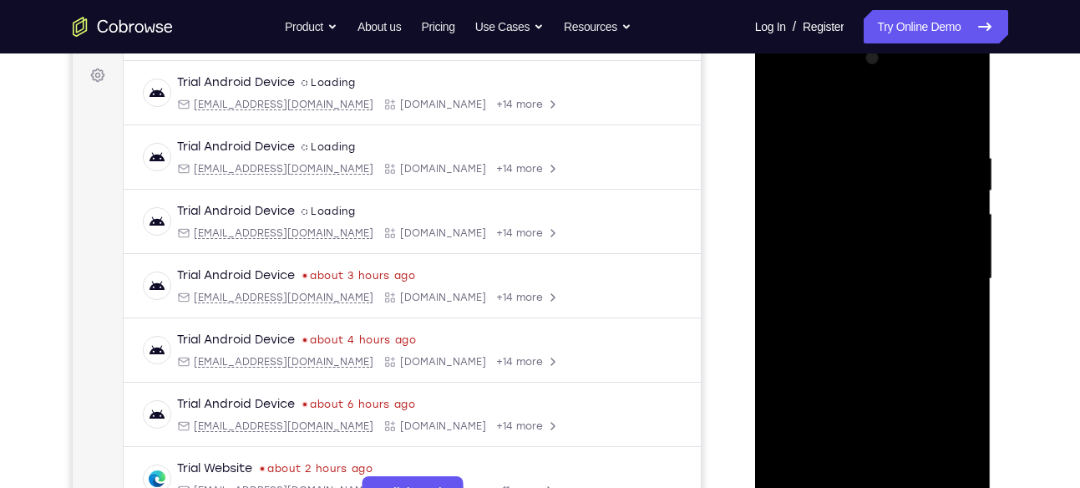
drag, startPoint x: 889, startPoint y: 337, endPoint x: 886, endPoint y: 211, distance: 125.3
click at [886, 211] on div at bounding box center [873, 279] width 211 height 468
click at [832, 299] on div at bounding box center [873, 279] width 211 height 468
drag, startPoint x: 917, startPoint y: 298, endPoint x: 900, endPoint y: 208, distance: 91.8
click at [900, 208] on div at bounding box center [873, 279] width 211 height 468
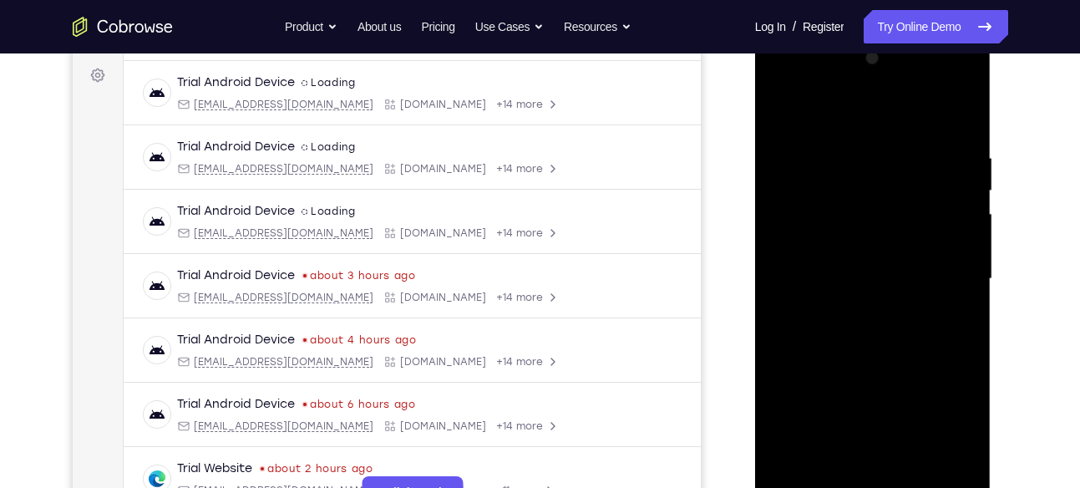
drag, startPoint x: 878, startPoint y: 311, endPoint x: 886, endPoint y: 175, distance: 136.4
click at [886, 175] on div at bounding box center [873, 279] width 211 height 468
drag, startPoint x: 901, startPoint y: 261, endPoint x: 891, endPoint y: 155, distance: 106.7
click at [891, 155] on div at bounding box center [873, 279] width 211 height 468
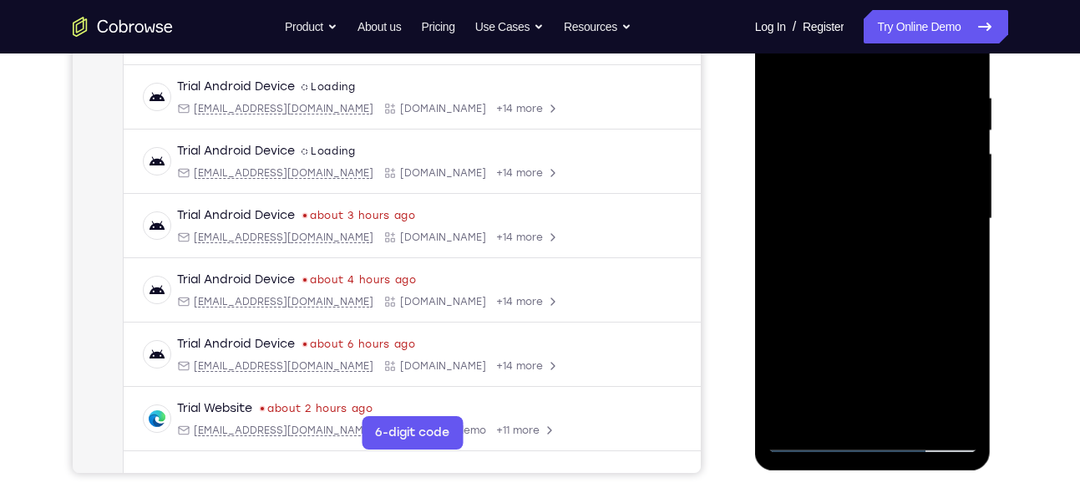
scroll to position [305, 0]
drag, startPoint x: 915, startPoint y: 267, endPoint x: 901, endPoint y: 164, distance: 103.6
click at [901, 164] on div at bounding box center [873, 218] width 211 height 468
drag, startPoint x: 879, startPoint y: 233, endPoint x: 894, endPoint y: 103, distance: 131.2
click at [894, 103] on div at bounding box center [873, 218] width 211 height 468
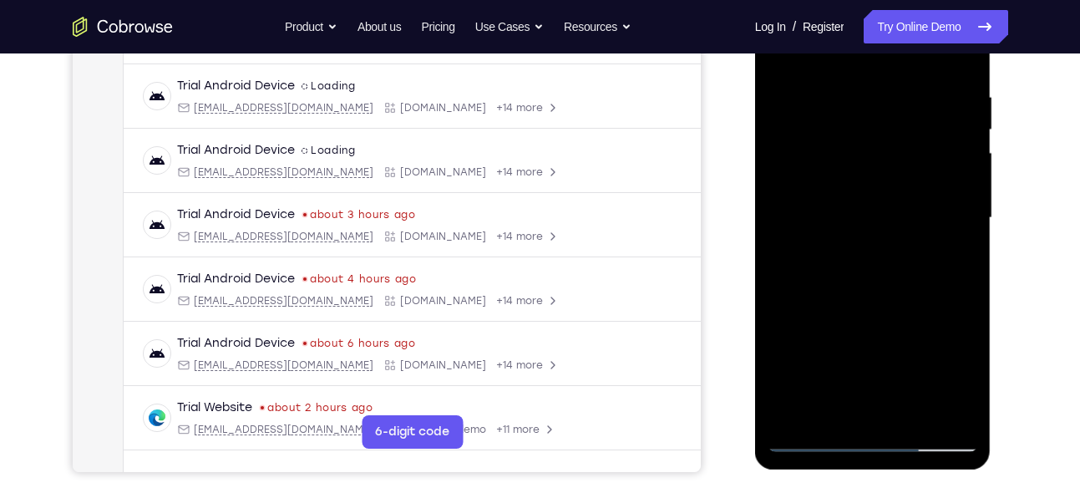
drag, startPoint x: 895, startPoint y: 132, endPoint x: 885, endPoint y: 182, distance: 51.1
click at [885, 182] on div at bounding box center [873, 218] width 211 height 468
drag, startPoint x: 884, startPoint y: 238, endPoint x: 913, endPoint y: 62, distance: 178.7
click at [913, 62] on div at bounding box center [873, 218] width 211 height 468
drag, startPoint x: 906, startPoint y: 232, endPoint x: 911, endPoint y: 93, distance: 139.6
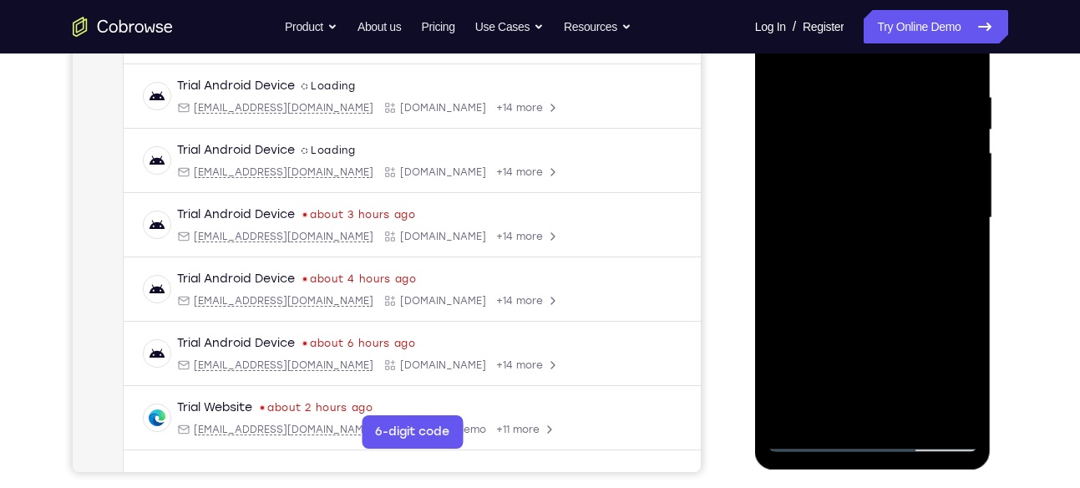
click at [911, 93] on div at bounding box center [873, 218] width 211 height 468
drag, startPoint x: 906, startPoint y: 195, endPoint x: 908, endPoint y: 89, distance: 105.3
click at [908, 89] on div at bounding box center [873, 218] width 211 height 468
drag, startPoint x: 898, startPoint y: 262, endPoint x: 900, endPoint y: 134, distance: 128.7
click at [900, 134] on div at bounding box center [873, 218] width 211 height 468
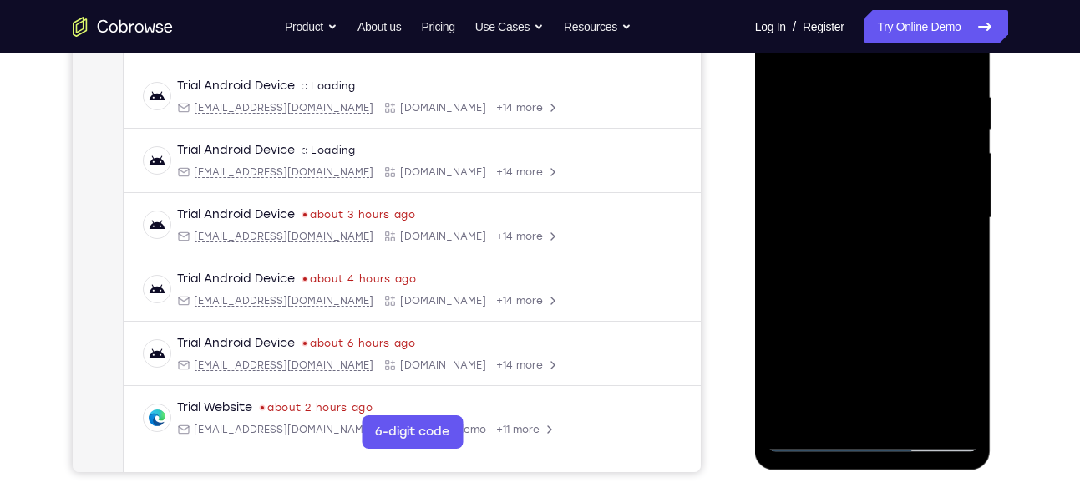
drag, startPoint x: 881, startPoint y: 253, endPoint x: 886, endPoint y: 127, distance: 126.3
click at [886, 127] on div at bounding box center [873, 218] width 211 height 468
drag, startPoint x: 891, startPoint y: 211, endPoint x: 900, endPoint y: 89, distance: 122.3
click at [900, 89] on div at bounding box center [873, 218] width 211 height 468
drag, startPoint x: 900, startPoint y: 243, endPoint x: 917, endPoint y: 76, distance: 167.9
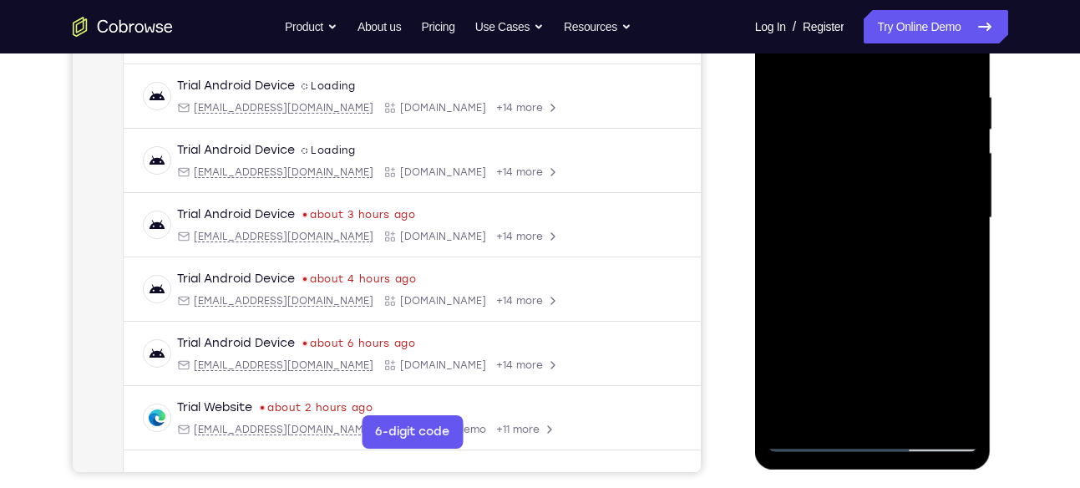
click at [917, 76] on div at bounding box center [873, 218] width 211 height 468
drag, startPoint x: 905, startPoint y: 243, endPoint x: 915, endPoint y: 108, distance: 135.7
click at [915, 108] on div at bounding box center [873, 218] width 211 height 468
drag, startPoint x: 917, startPoint y: 244, endPoint x: 917, endPoint y: 65, distance: 178.8
click at [917, 65] on div at bounding box center [873, 218] width 211 height 468
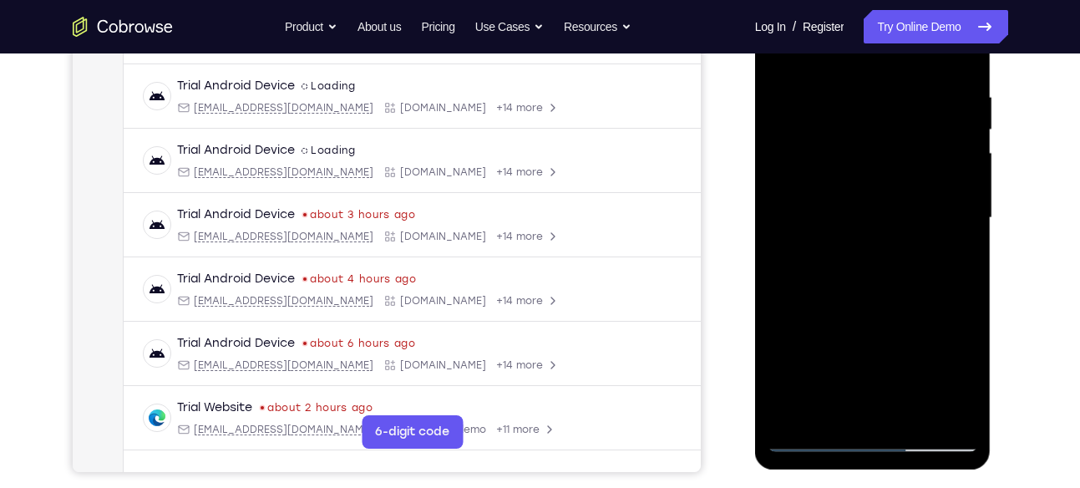
drag, startPoint x: 921, startPoint y: 272, endPoint x: 939, endPoint y: 63, distance: 209.7
click at [939, 63] on div at bounding box center [873, 218] width 211 height 468
drag, startPoint x: 927, startPoint y: 246, endPoint x: 925, endPoint y: 89, distance: 156.3
click at [925, 89] on div at bounding box center [873, 218] width 211 height 468
drag, startPoint x: 930, startPoint y: 109, endPoint x: 860, endPoint y: 417, distance: 315.4
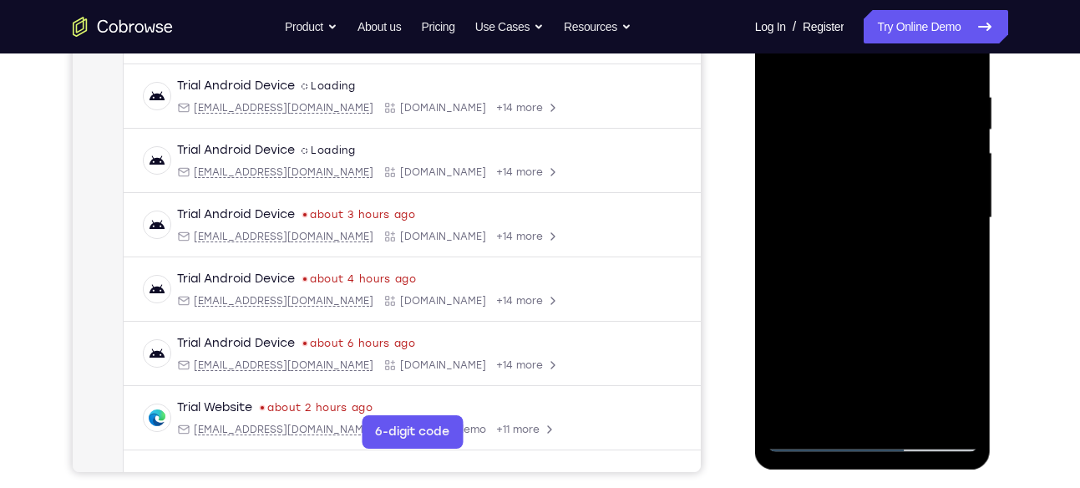
click at [860, 417] on div at bounding box center [873, 218] width 211 height 468
drag, startPoint x: 908, startPoint y: 150, endPoint x: 866, endPoint y: 405, distance: 259.1
click at [866, 405] on div at bounding box center [873, 218] width 211 height 468
drag, startPoint x: 900, startPoint y: 181, endPoint x: 873, endPoint y: 358, distance: 178.3
click at [873, 358] on div at bounding box center [873, 218] width 211 height 468
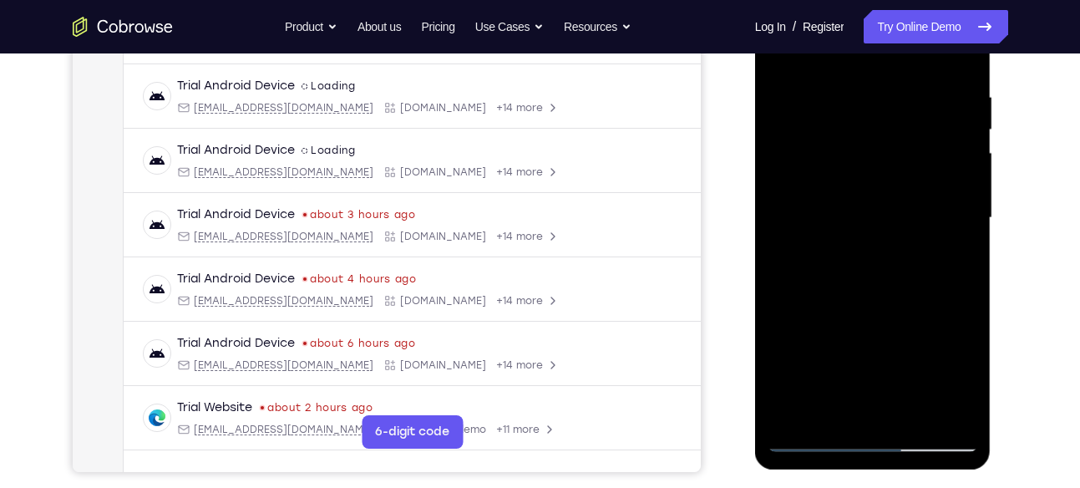
drag, startPoint x: 896, startPoint y: 145, endPoint x: 866, endPoint y: 332, distance: 188.7
click at [866, 332] on div at bounding box center [873, 218] width 211 height 468
drag, startPoint x: 903, startPoint y: 146, endPoint x: 877, endPoint y: 315, distance: 170.7
click at [877, 315] on div at bounding box center [873, 218] width 211 height 468
drag, startPoint x: 900, startPoint y: 119, endPoint x: 880, endPoint y: 251, distance: 134.3
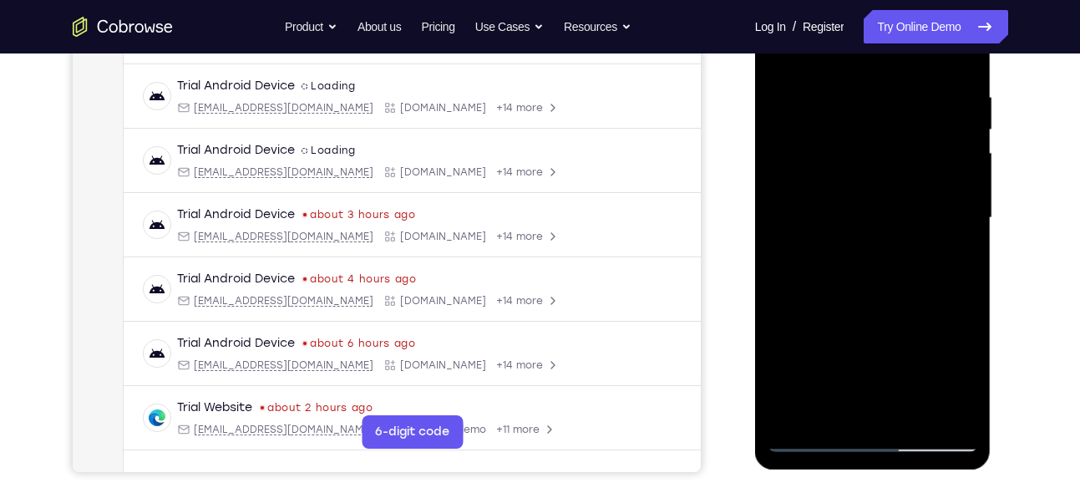
click at [880, 251] on div at bounding box center [873, 218] width 211 height 468
drag, startPoint x: 920, startPoint y: 104, endPoint x: 885, endPoint y: 246, distance: 145.5
click at [885, 246] on div at bounding box center [873, 218] width 211 height 468
click at [923, 94] on div at bounding box center [873, 218] width 211 height 468
click at [866, 210] on div at bounding box center [873, 218] width 211 height 468
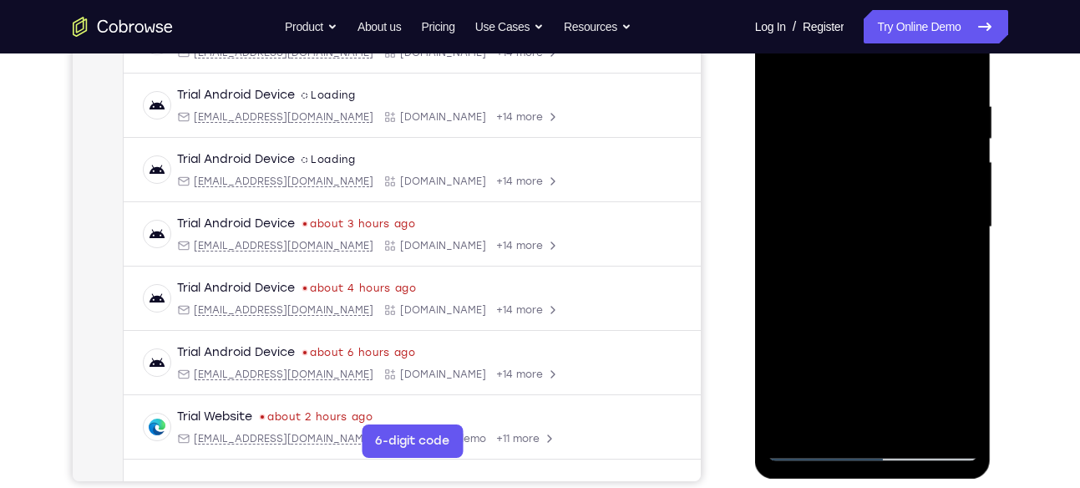
scroll to position [295, 0]
click at [843, 235] on div at bounding box center [873, 228] width 211 height 468
click at [819, 252] on div at bounding box center [873, 228] width 211 height 468
click at [818, 256] on div at bounding box center [873, 228] width 211 height 468
click at [805, 277] on div at bounding box center [873, 228] width 211 height 468
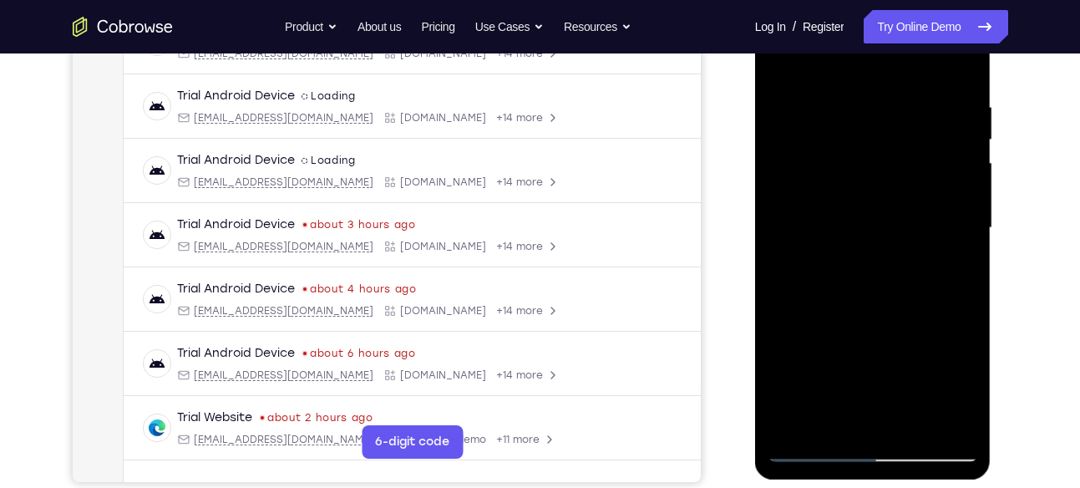
click at [805, 271] on div at bounding box center [873, 228] width 211 height 468
click at [841, 231] on div at bounding box center [873, 228] width 211 height 468
click at [815, 262] on div at bounding box center [873, 228] width 211 height 468
click at [805, 273] on div at bounding box center [873, 228] width 211 height 468
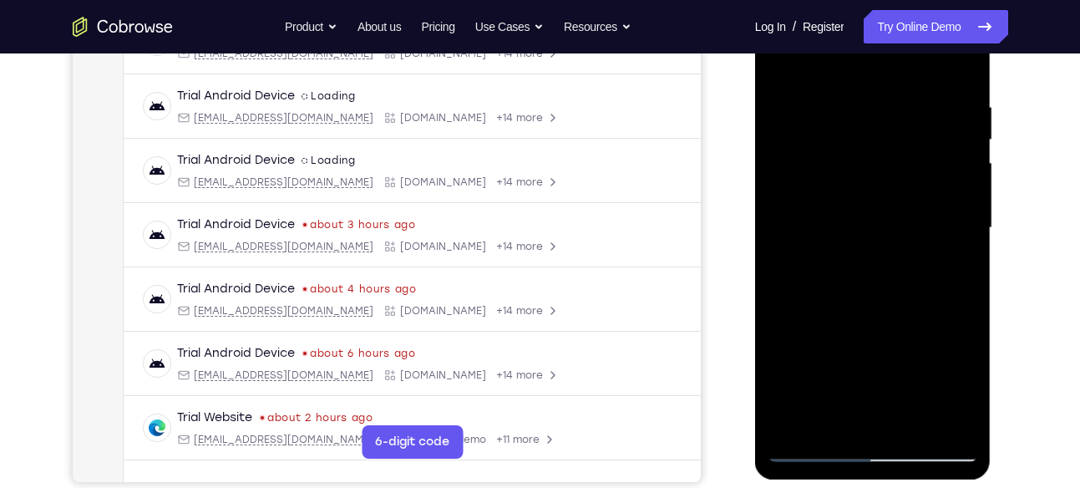
click at [805, 273] on div at bounding box center [873, 228] width 211 height 468
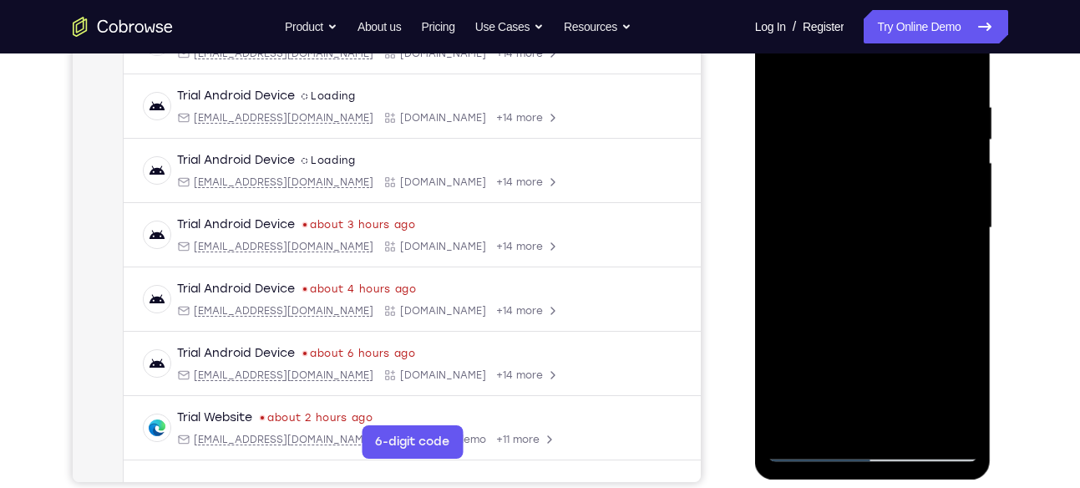
click at [805, 273] on div at bounding box center [873, 228] width 211 height 468
click at [810, 266] on div at bounding box center [873, 228] width 211 height 468
click at [807, 270] on div at bounding box center [873, 228] width 211 height 468
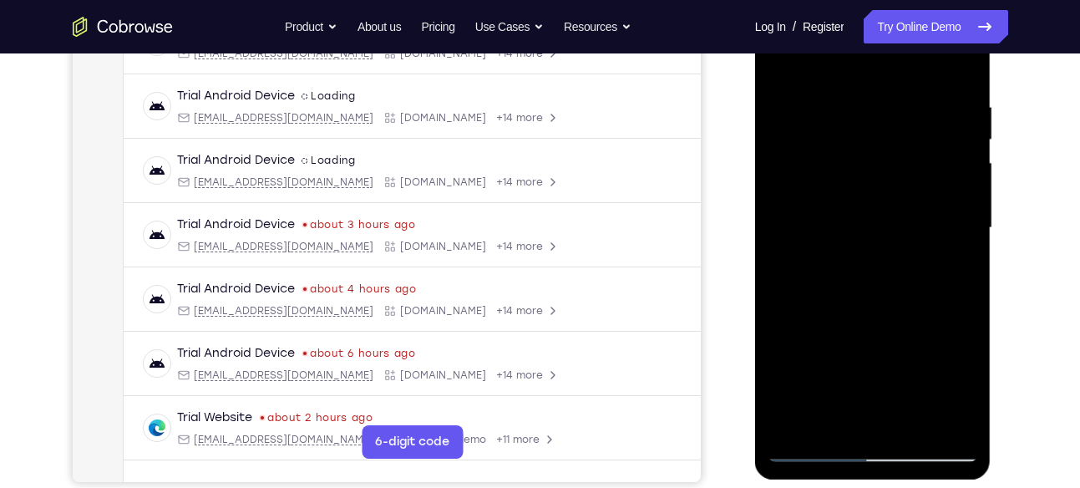
click at [807, 270] on div at bounding box center [873, 228] width 211 height 468
click at [814, 270] on div at bounding box center [873, 228] width 211 height 468
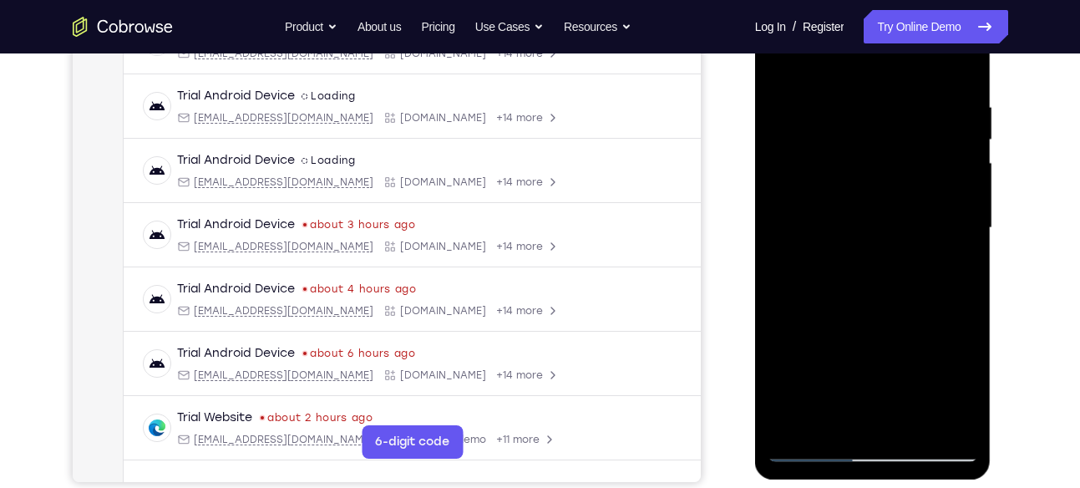
click at [827, 243] on div at bounding box center [873, 228] width 211 height 468
click at [819, 275] on div at bounding box center [873, 228] width 211 height 468
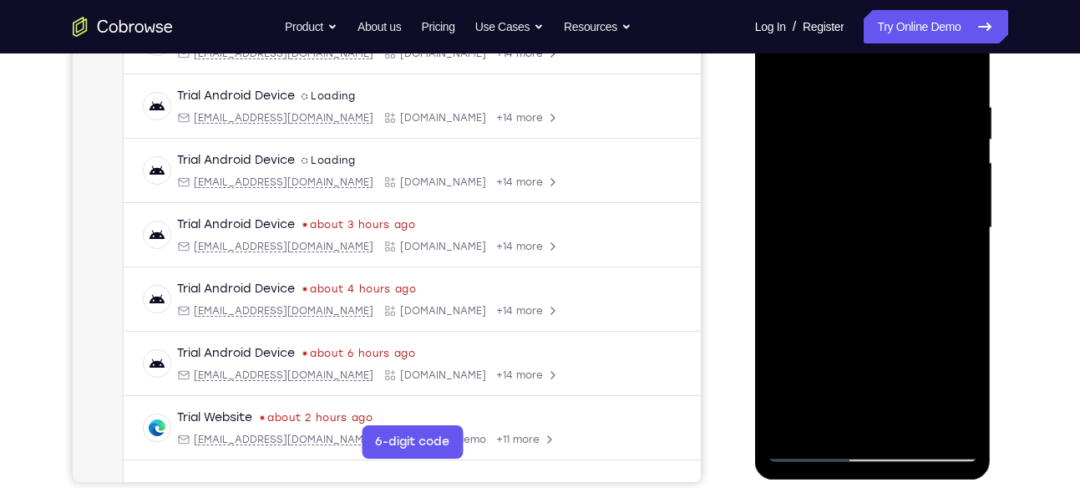
click at [819, 275] on div at bounding box center [873, 228] width 211 height 468
click at [819, 272] on div at bounding box center [873, 228] width 211 height 468
click at [827, 272] on div at bounding box center [873, 228] width 211 height 468
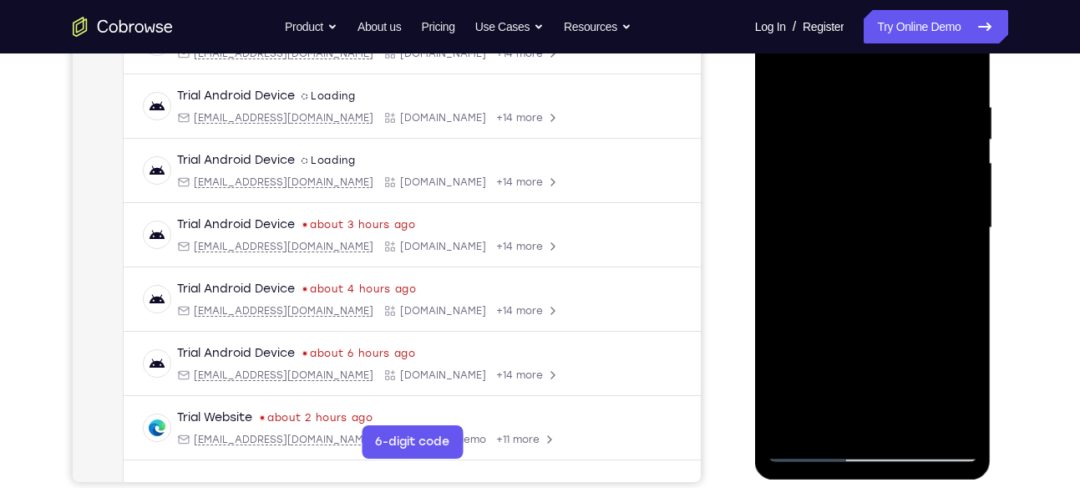
click at [827, 272] on div at bounding box center [873, 228] width 211 height 468
click at [834, 266] on div at bounding box center [873, 228] width 211 height 468
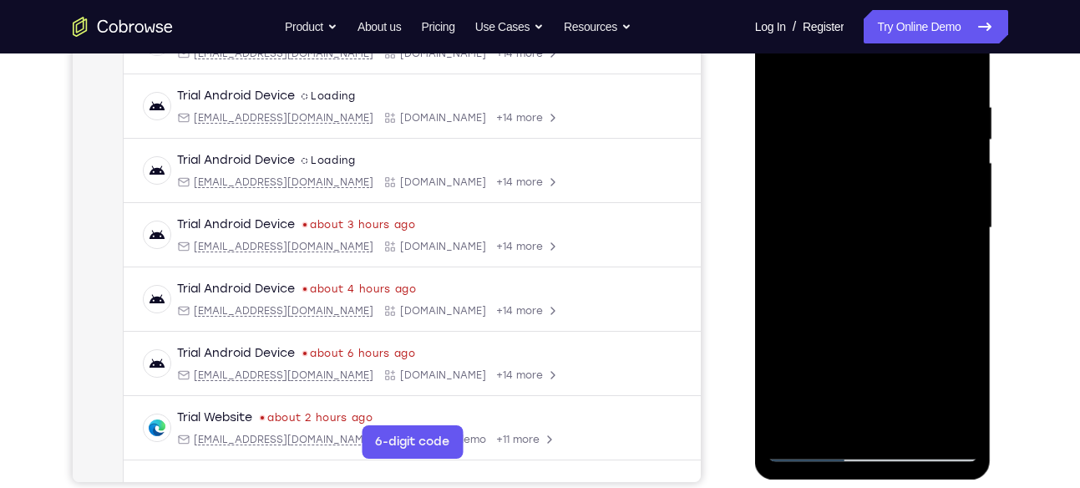
click at [834, 266] on div at bounding box center [873, 228] width 211 height 468
click at [837, 262] on div at bounding box center [873, 228] width 211 height 468
click at [830, 273] on div at bounding box center [873, 228] width 211 height 468
click at [831, 276] on div at bounding box center [873, 228] width 211 height 468
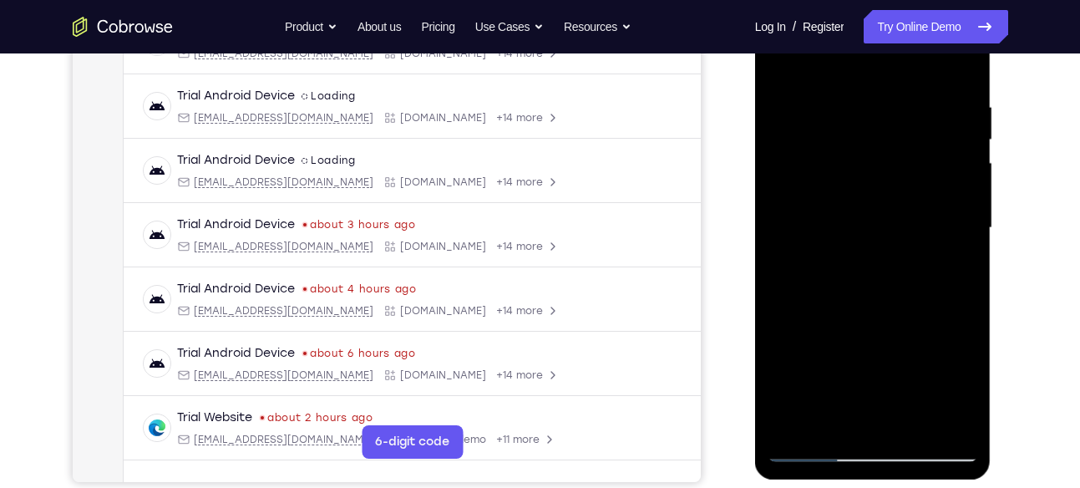
click at [831, 276] on div at bounding box center [873, 228] width 211 height 468
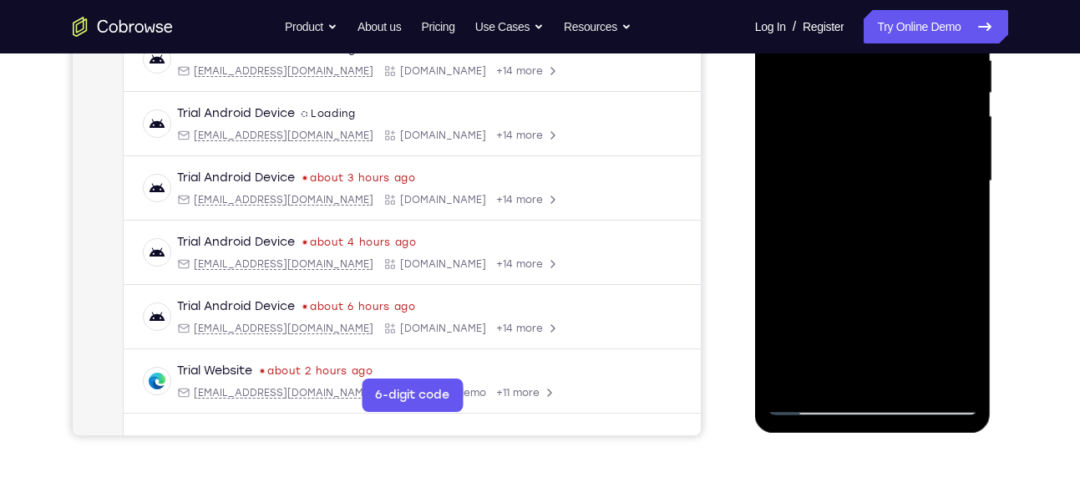
scroll to position [341, 0]
click at [861, 200] on div at bounding box center [873, 182] width 211 height 468
click at [841, 230] on div at bounding box center [873, 182] width 211 height 468
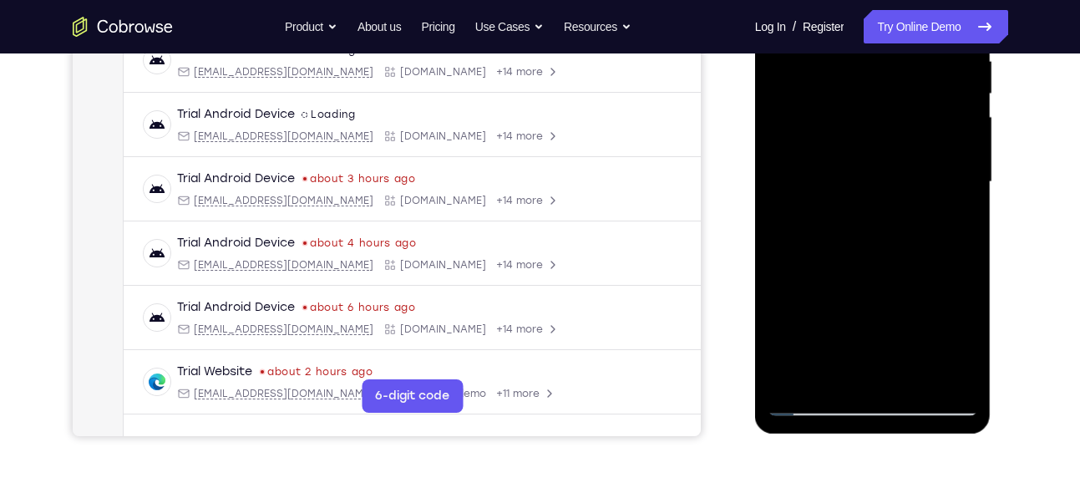
click at [841, 230] on div at bounding box center [873, 182] width 211 height 468
click at [841, 224] on div at bounding box center [873, 182] width 211 height 468
click at [843, 224] on div at bounding box center [873, 182] width 211 height 468
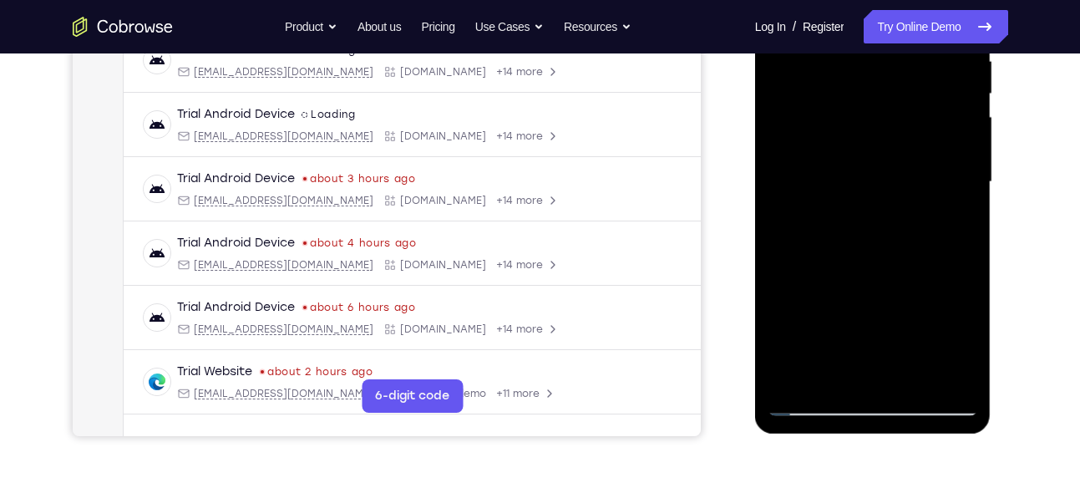
click at [843, 224] on div at bounding box center [873, 182] width 211 height 468
click at [853, 226] on div at bounding box center [873, 182] width 211 height 468
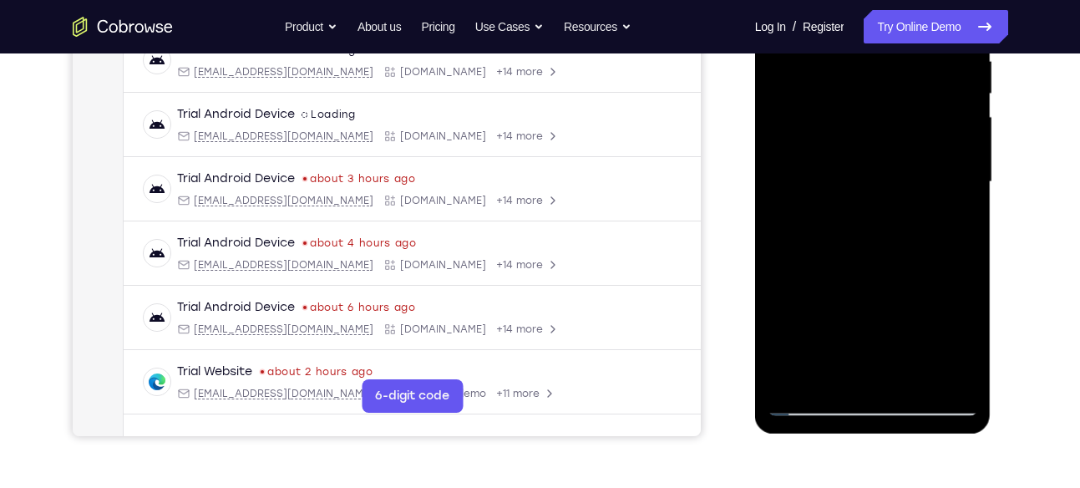
click at [853, 226] on div at bounding box center [873, 182] width 211 height 468
click at [865, 226] on div at bounding box center [873, 182] width 211 height 468
click at [876, 225] on div at bounding box center [873, 182] width 211 height 468
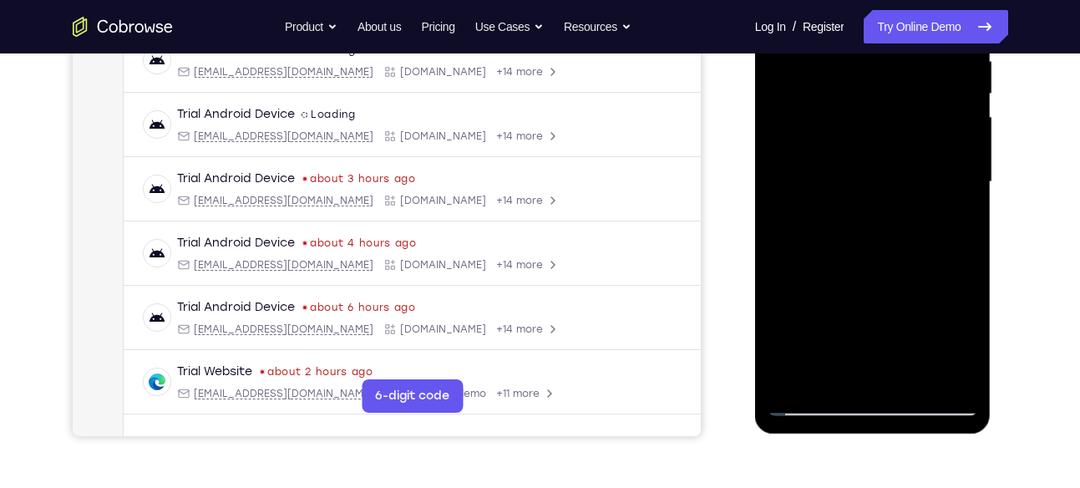
click at [876, 225] on div at bounding box center [873, 182] width 211 height 468
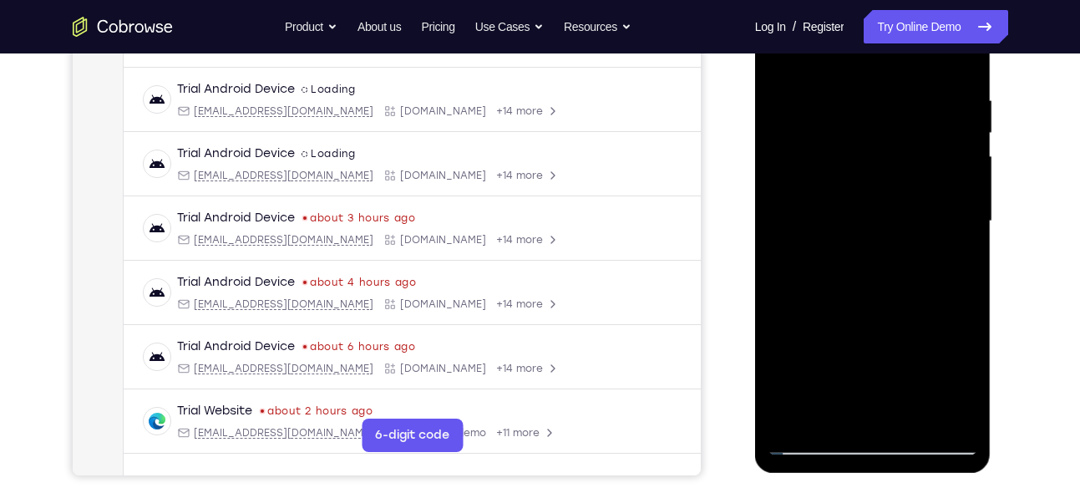
scroll to position [300, 0]
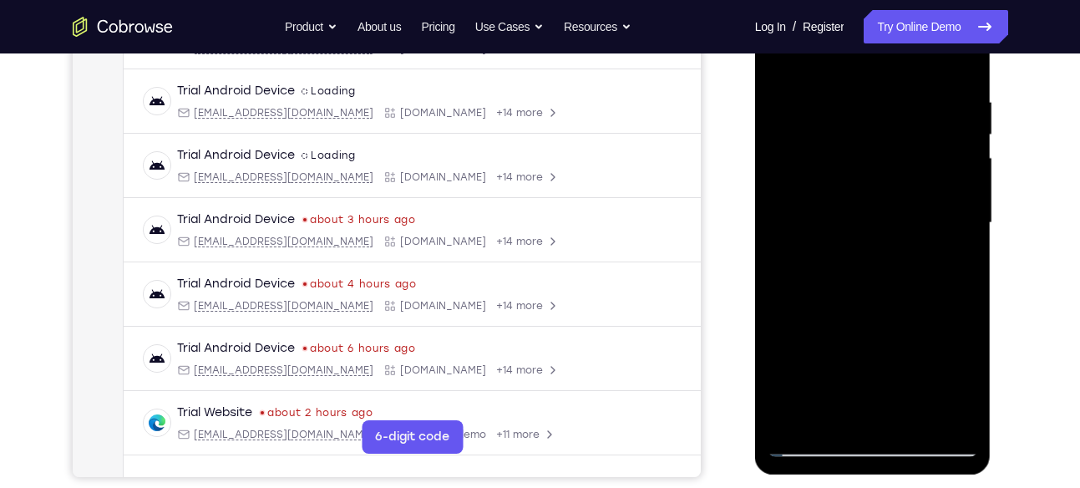
click at [885, 220] on div at bounding box center [873, 223] width 211 height 468
click at [888, 262] on div at bounding box center [873, 223] width 211 height 468
drag, startPoint x: 888, startPoint y: 262, endPoint x: 902, endPoint y: 268, distance: 15.7
click at [902, 268] on div at bounding box center [873, 223] width 211 height 468
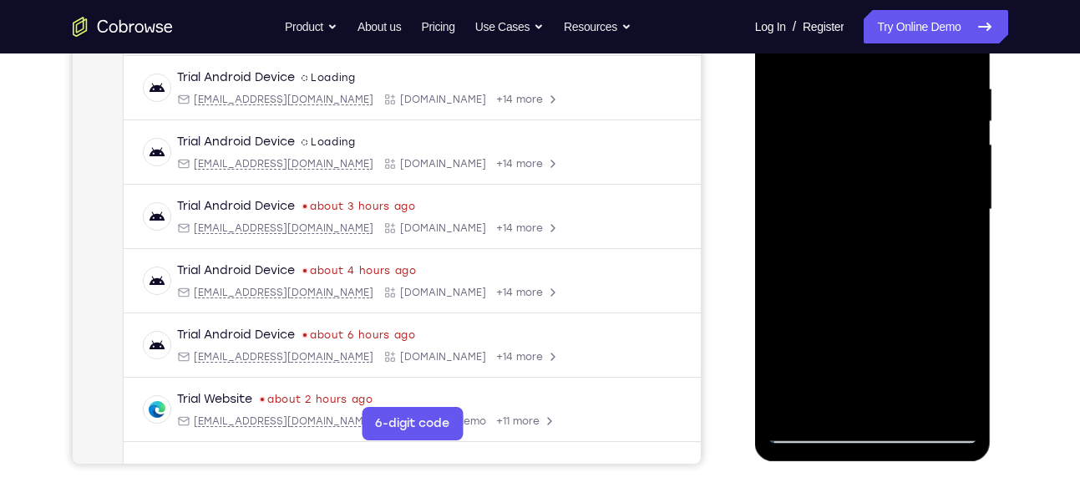
scroll to position [339, 0]
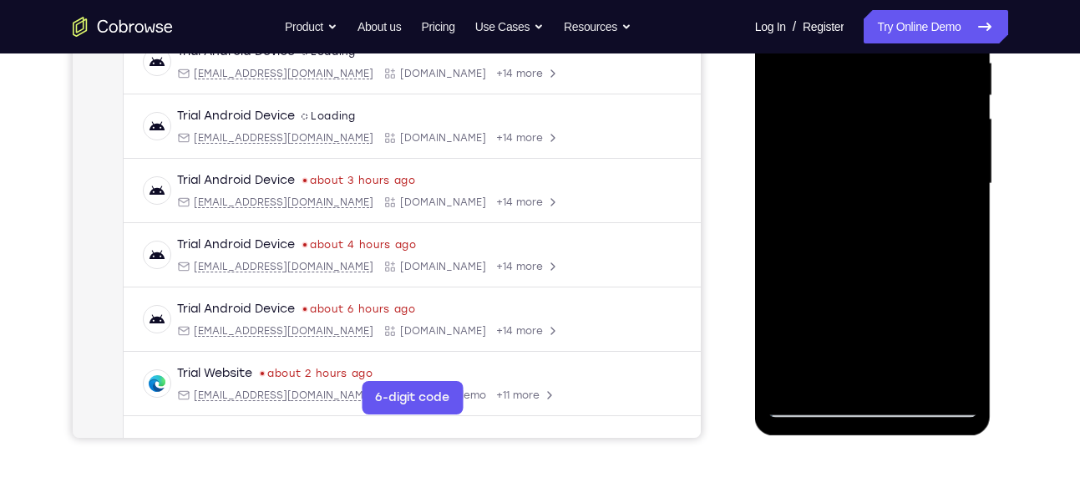
click at [911, 188] on div at bounding box center [873, 184] width 211 height 468
click at [917, 233] on div at bounding box center [873, 184] width 211 height 468
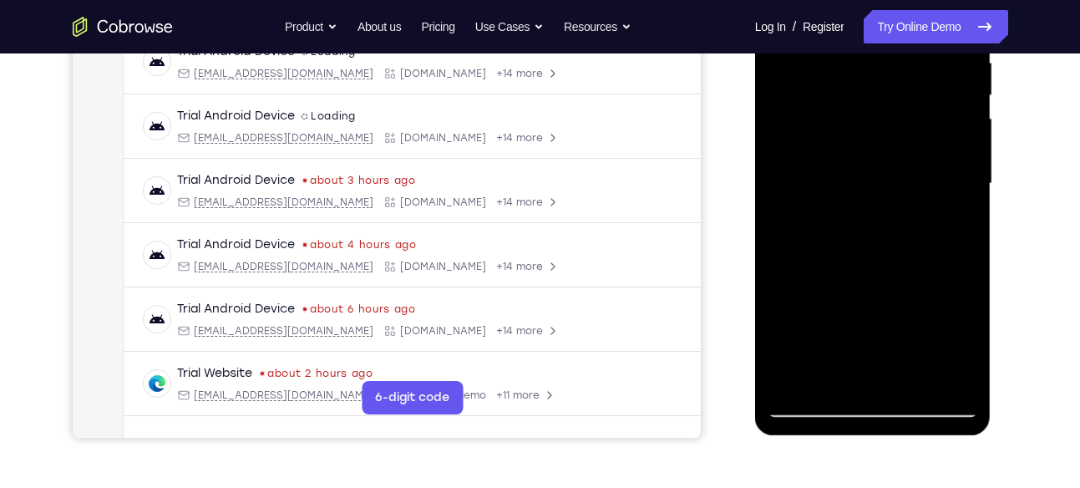
click at [917, 231] on div at bounding box center [873, 184] width 211 height 468
click at [922, 220] on div at bounding box center [873, 184] width 211 height 468
click at [922, 231] on div at bounding box center [873, 184] width 211 height 468
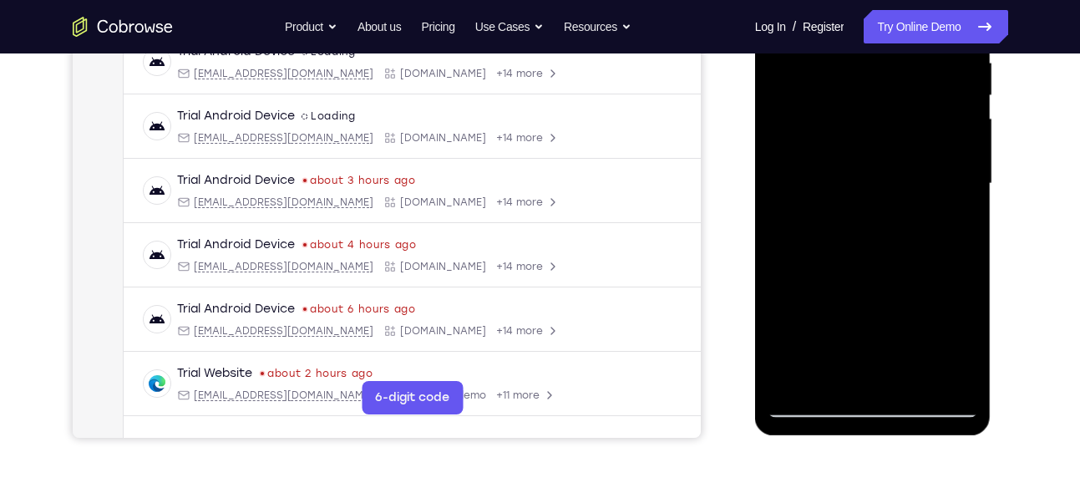
click at [922, 231] on div at bounding box center [873, 184] width 211 height 468
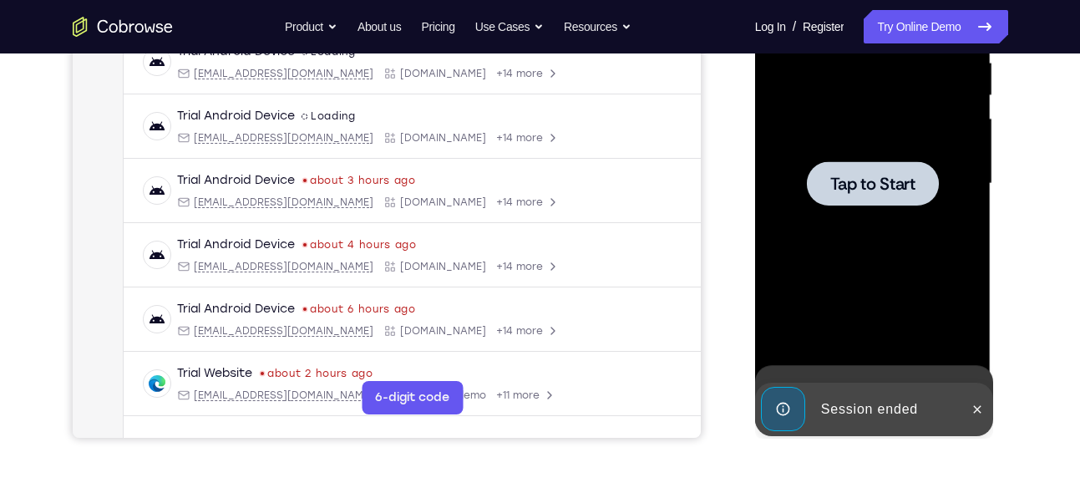
click at [915, 231] on div at bounding box center [873, 184] width 211 height 468
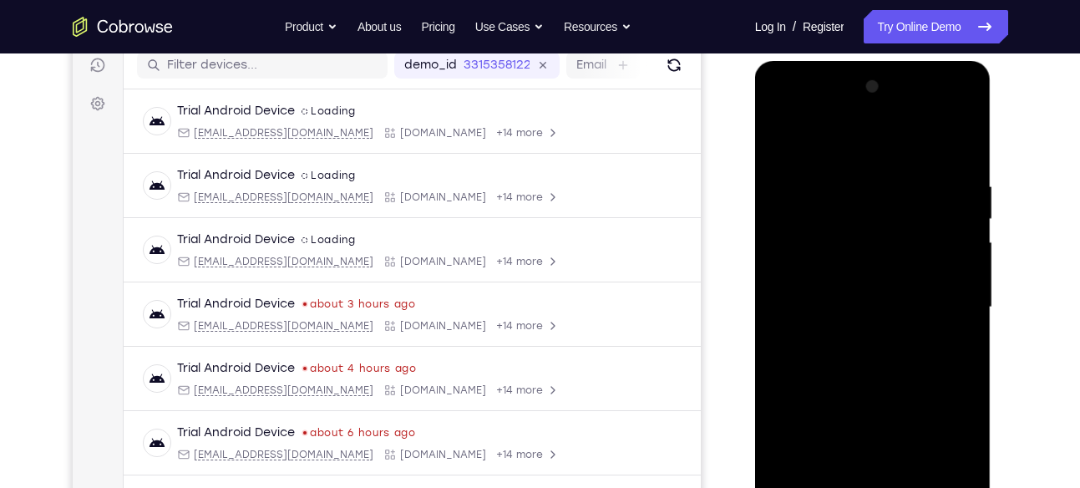
scroll to position [357, 0]
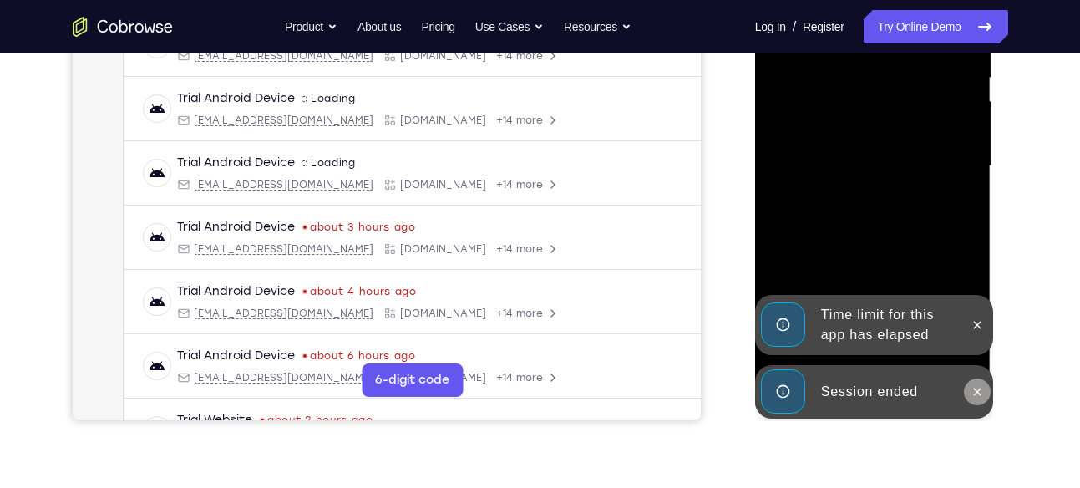
click at [981, 391] on icon at bounding box center [977, 391] width 13 height 13
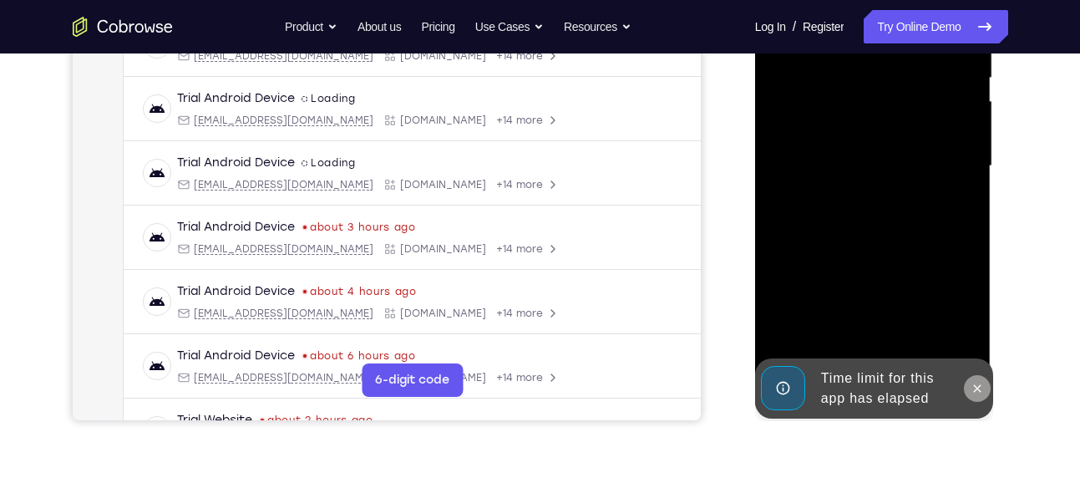
click at [978, 385] on icon at bounding box center [977, 388] width 13 height 13
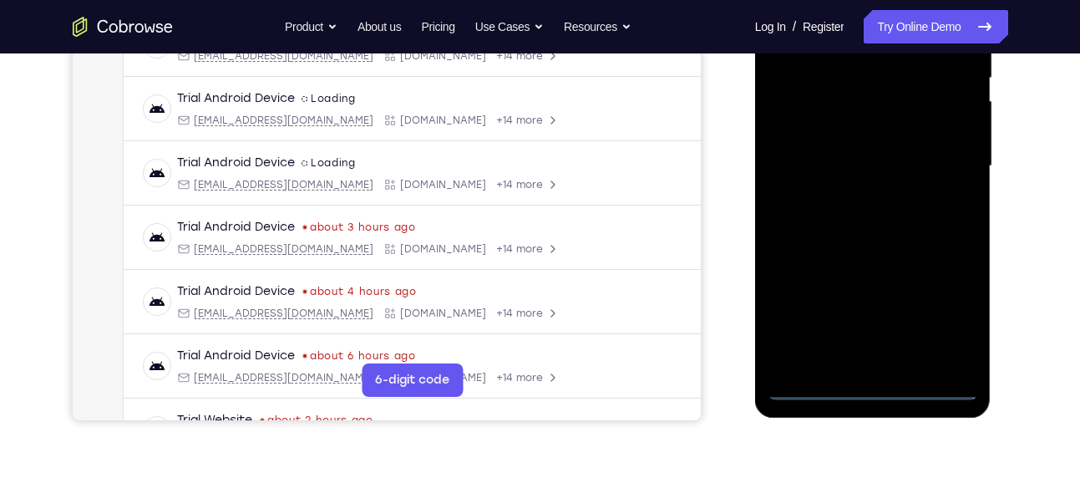
click at [861, 385] on div at bounding box center [873, 166] width 211 height 468
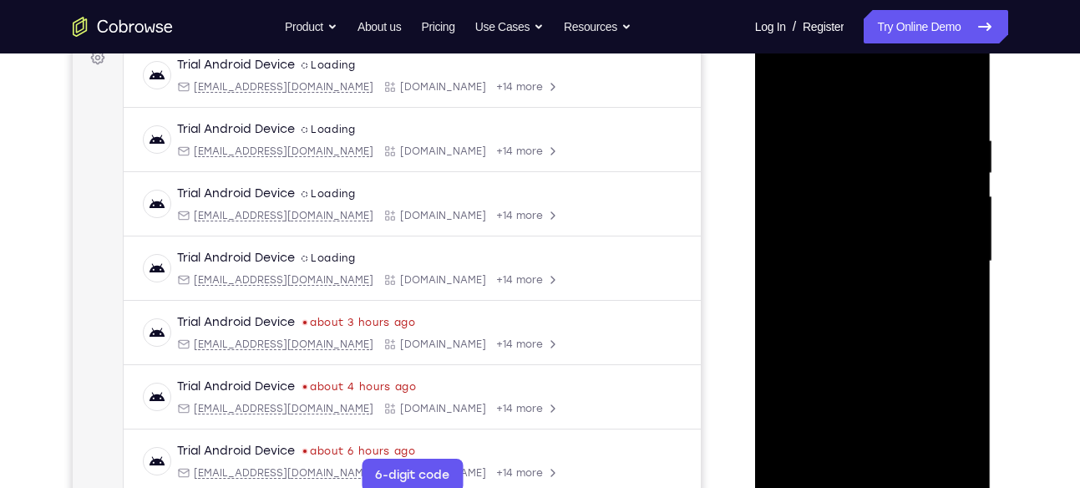
scroll to position [265, 0]
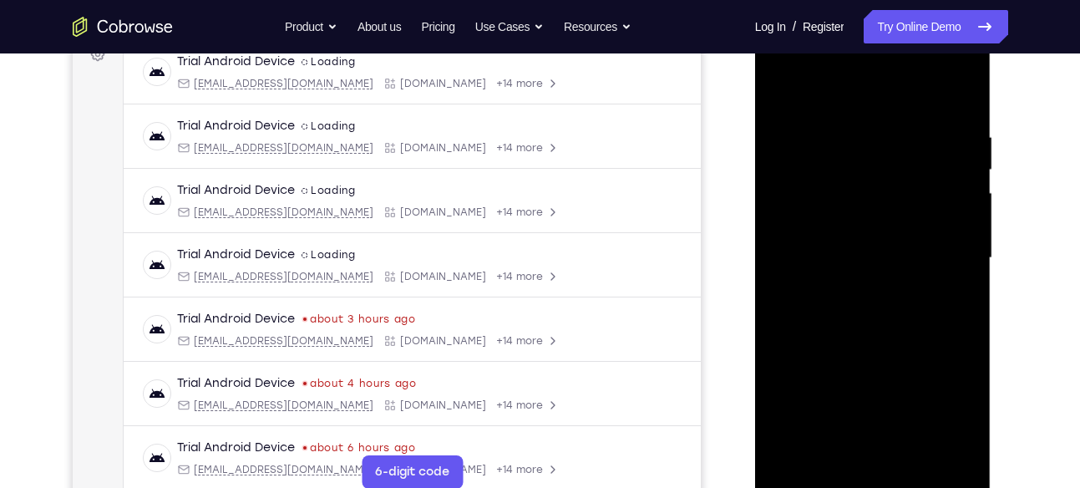
click at [939, 399] on div at bounding box center [873, 258] width 211 height 468
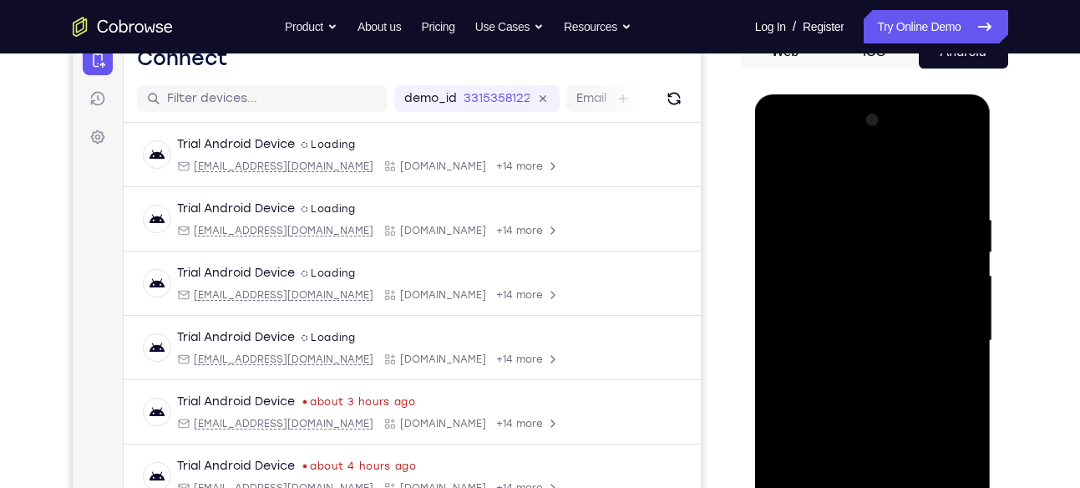
scroll to position [176, 0]
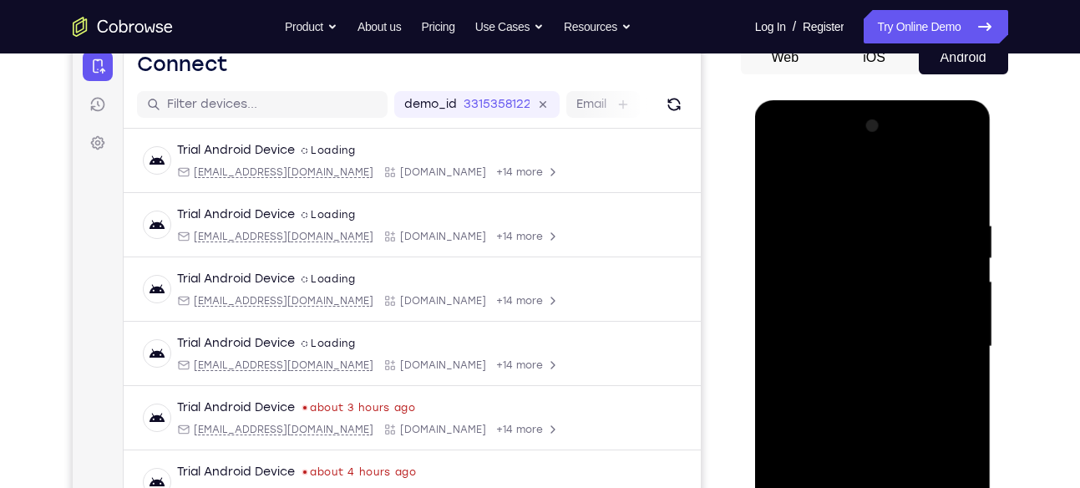
click at [785, 152] on div at bounding box center [873, 347] width 211 height 468
click at [846, 252] on div at bounding box center [873, 347] width 211 height 468
click at [842, 312] on div at bounding box center [873, 347] width 211 height 468
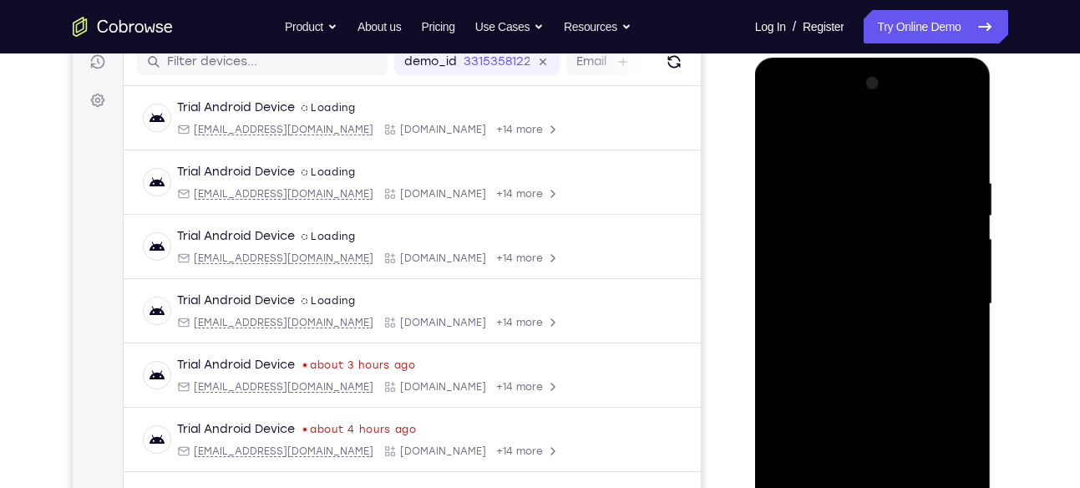
scroll to position [220, 0]
click at [917, 178] on div at bounding box center [873, 303] width 211 height 468
drag, startPoint x: 912, startPoint y: 281, endPoint x: 918, endPoint y: 211, distance: 69.7
click at [918, 211] on div at bounding box center [873, 303] width 211 height 468
drag, startPoint x: 920, startPoint y: 336, endPoint x: 924, endPoint y: 267, distance: 69.5
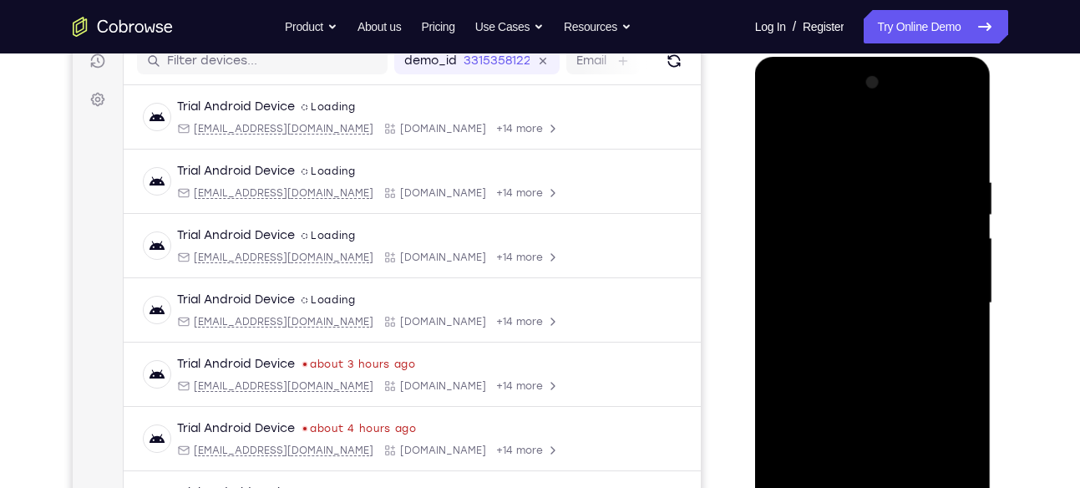
click at [924, 267] on div at bounding box center [873, 303] width 211 height 468
drag, startPoint x: 899, startPoint y: 283, endPoint x: 886, endPoint y: 214, distance: 70.5
click at [886, 214] on div at bounding box center [873, 303] width 211 height 468
drag, startPoint x: 892, startPoint y: 255, endPoint x: 882, endPoint y: 166, distance: 89.1
click at [882, 166] on div at bounding box center [873, 303] width 211 height 468
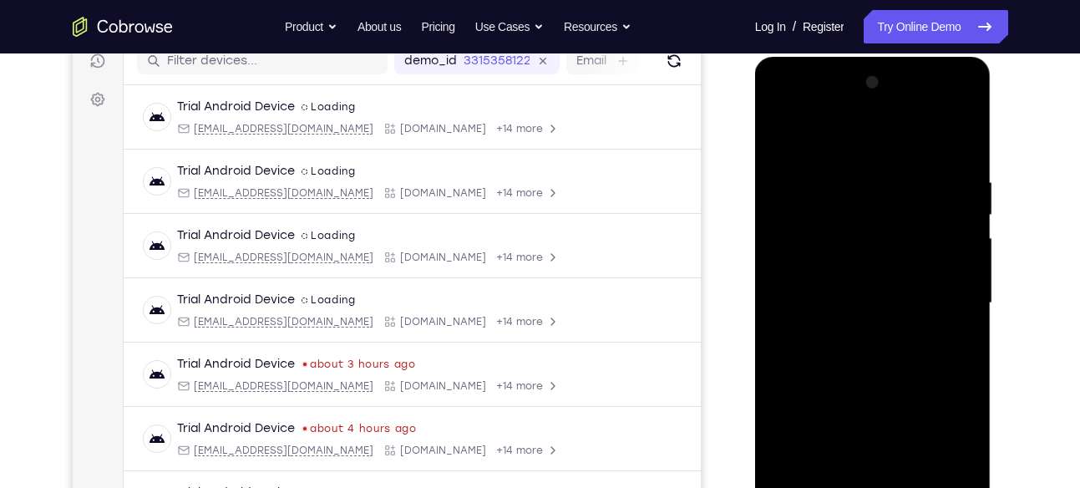
drag, startPoint x: 892, startPoint y: 317, endPoint x: 883, endPoint y: 203, distance: 114.0
click at [883, 203] on div at bounding box center [873, 303] width 211 height 468
click at [890, 201] on div at bounding box center [873, 303] width 211 height 468
click at [874, 256] on div at bounding box center [873, 303] width 211 height 468
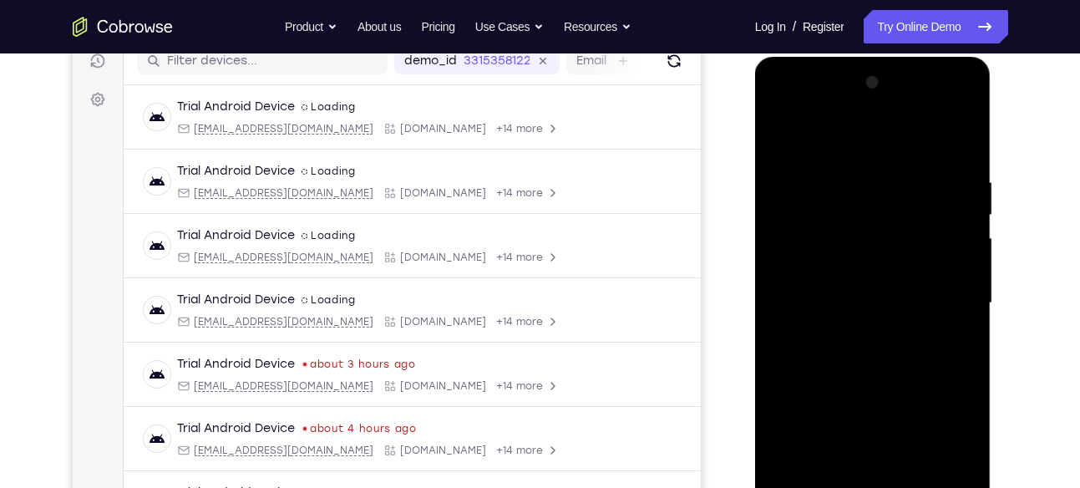
click at [791, 291] on div at bounding box center [873, 303] width 211 height 468
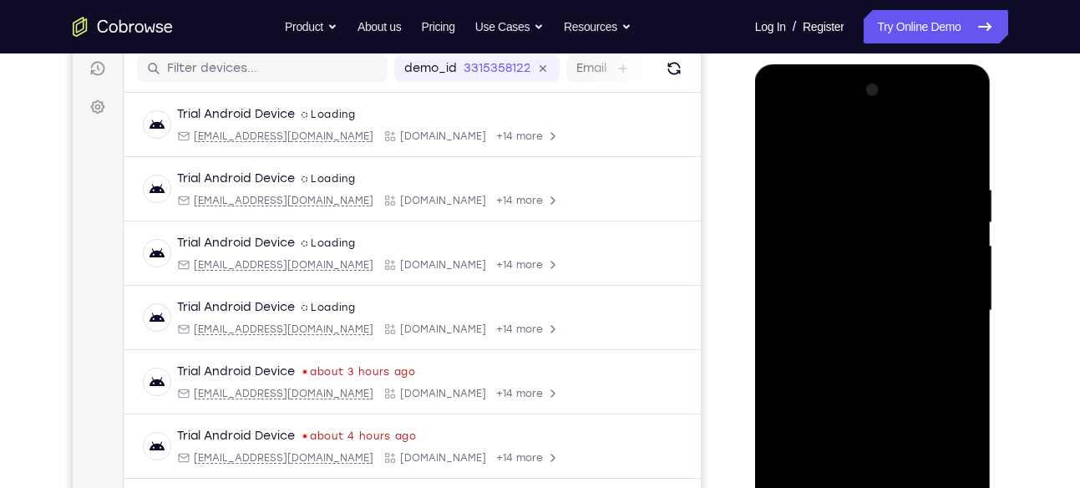
scroll to position [211, 0]
click at [848, 250] on div at bounding box center [873, 312] width 211 height 468
click at [795, 296] on div at bounding box center [873, 312] width 211 height 468
click at [798, 299] on div at bounding box center [873, 312] width 211 height 468
click at [801, 289] on div at bounding box center [873, 312] width 211 height 468
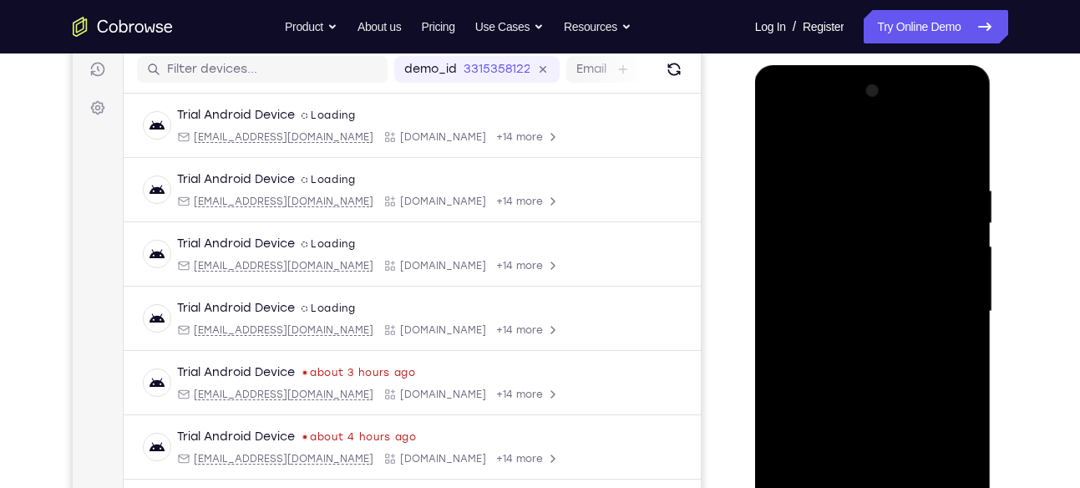
click at [785, 300] on div at bounding box center [873, 312] width 211 height 468
click at [794, 299] on div at bounding box center [873, 312] width 211 height 468
click at [798, 299] on div at bounding box center [873, 312] width 211 height 468
click at [799, 299] on div at bounding box center [873, 312] width 211 height 468
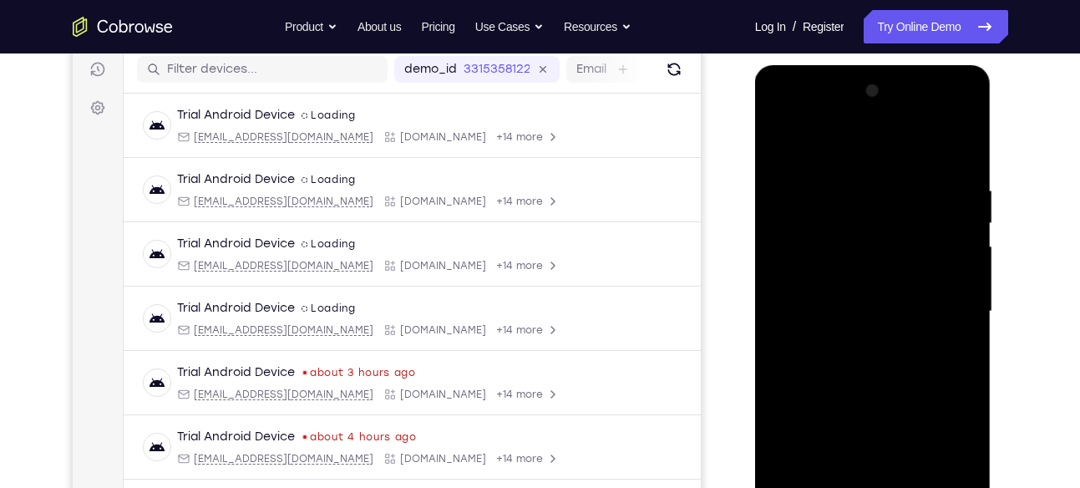
click at [806, 299] on div at bounding box center [873, 312] width 211 height 468
click at [815, 301] on div at bounding box center [873, 312] width 211 height 468
click at [825, 300] on div at bounding box center [873, 312] width 211 height 468
click at [842, 300] on div at bounding box center [873, 312] width 211 height 468
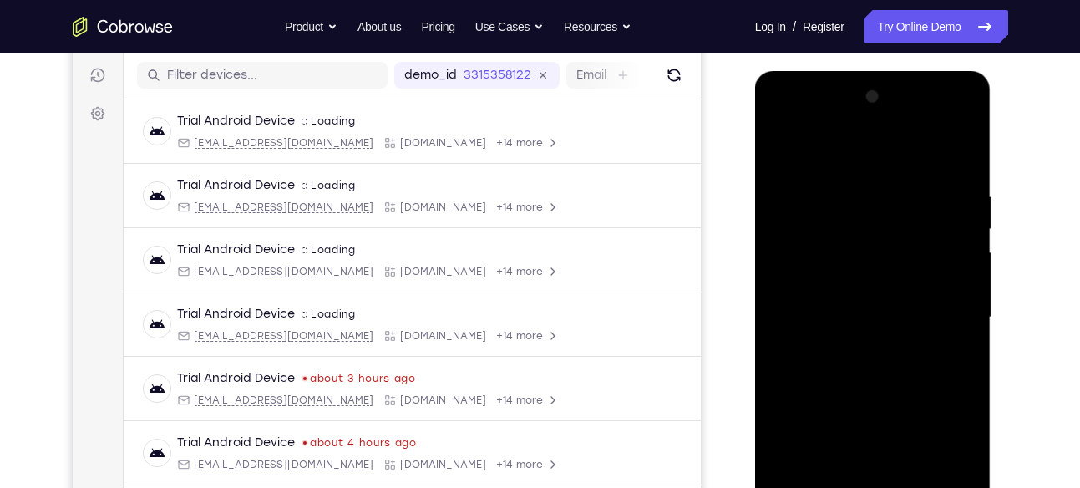
scroll to position [216, 0]
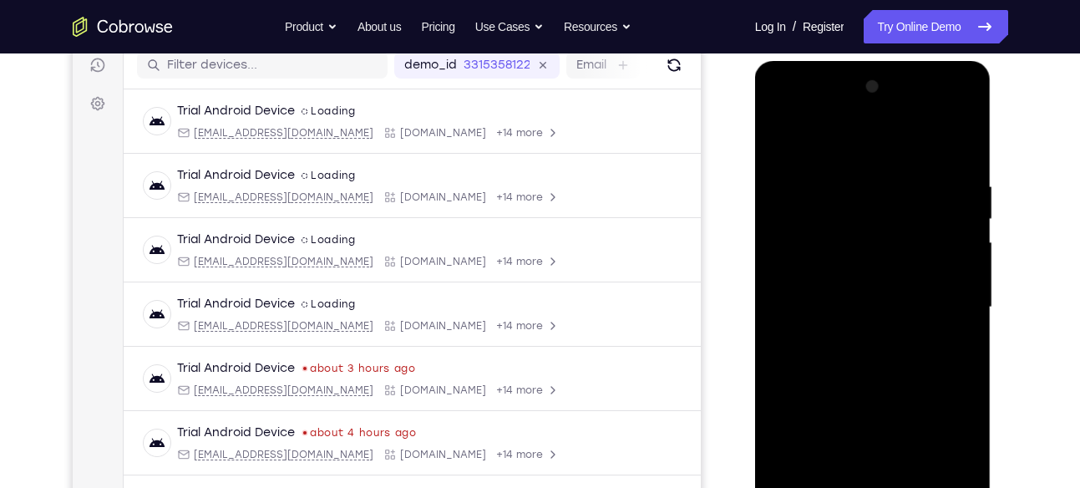
click at [878, 287] on div at bounding box center [873, 308] width 211 height 468
click at [859, 295] on div at bounding box center [873, 308] width 211 height 468
click at [889, 295] on div at bounding box center [873, 308] width 211 height 468
click at [892, 280] on div at bounding box center [873, 308] width 211 height 468
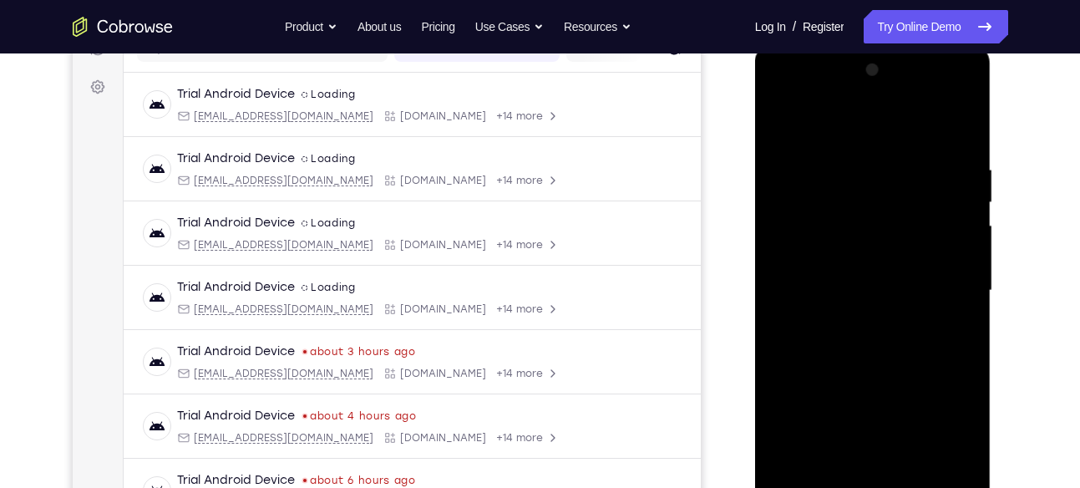
scroll to position [231, 0]
click at [904, 273] on div at bounding box center [873, 292] width 211 height 468
click at [922, 277] on div at bounding box center [873, 292] width 211 height 468
click at [931, 277] on div at bounding box center [873, 292] width 211 height 468
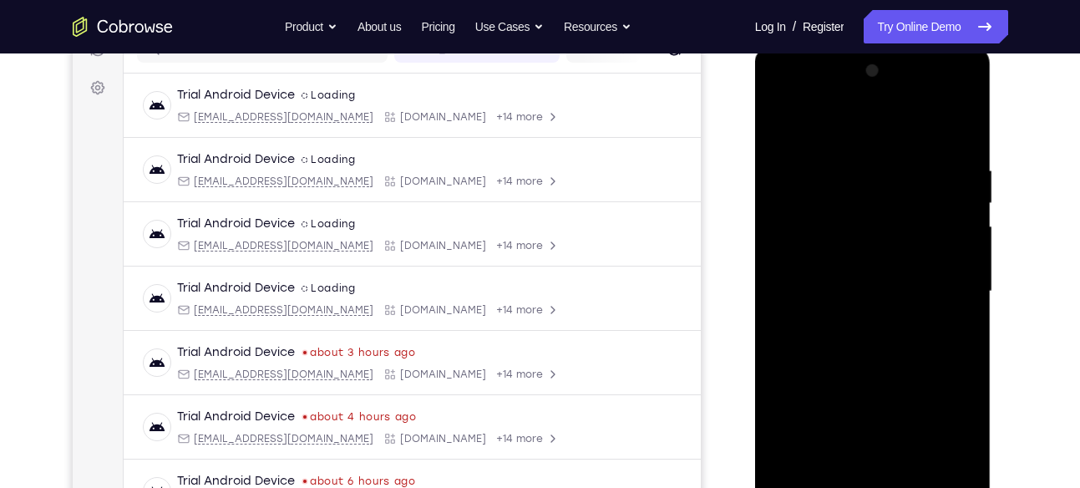
click at [943, 279] on div at bounding box center [873, 292] width 211 height 468
drag, startPoint x: 912, startPoint y: 332, endPoint x: 925, endPoint y: 150, distance: 181.8
click at [925, 150] on div at bounding box center [873, 292] width 211 height 468
drag, startPoint x: 895, startPoint y: 302, endPoint x: 900, endPoint y: 217, distance: 84.5
click at [900, 217] on div at bounding box center [873, 292] width 211 height 468
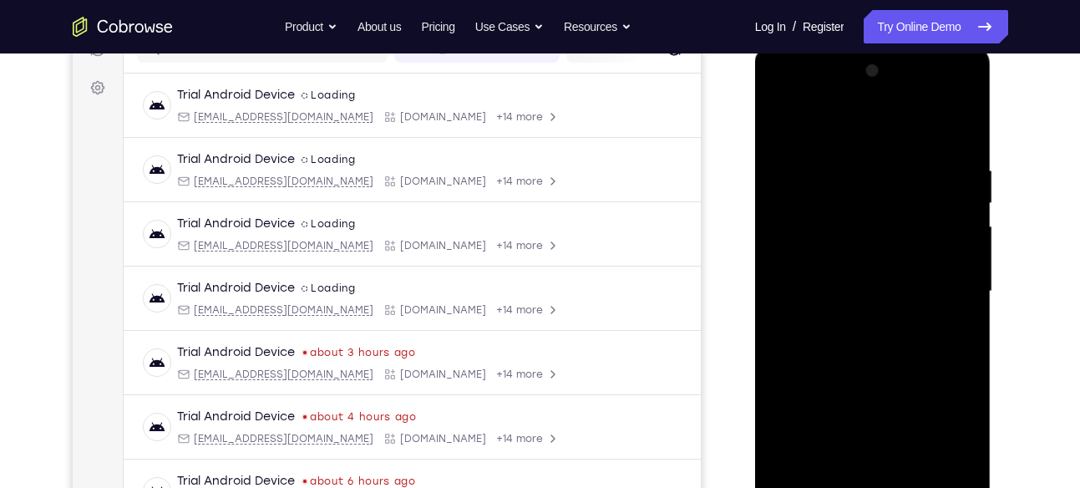
drag, startPoint x: 908, startPoint y: 323, endPoint x: 906, endPoint y: 226, distance: 97.8
click at [906, 226] on div at bounding box center [873, 292] width 211 height 468
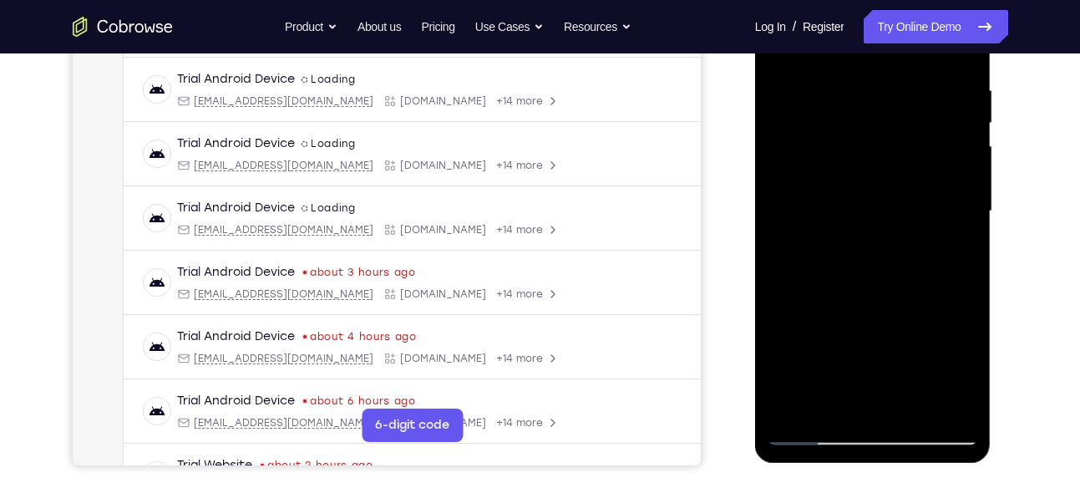
scroll to position [310, 0]
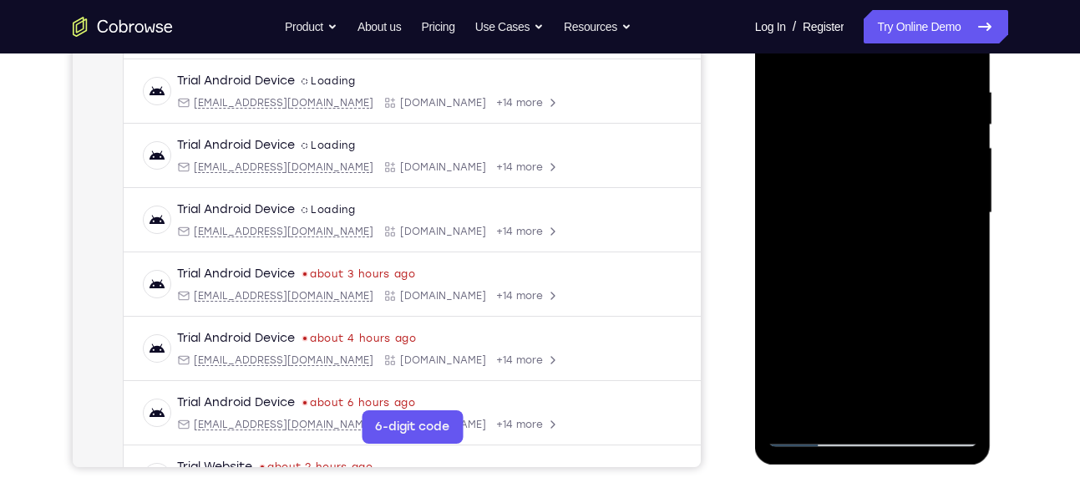
click at [877, 208] on div at bounding box center [873, 213] width 211 height 468
click at [871, 175] on div at bounding box center [873, 213] width 211 height 468
click at [785, 217] on div at bounding box center [873, 213] width 211 height 468
click at [788, 216] on div at bounding box center [873, 213] width 211 height 468
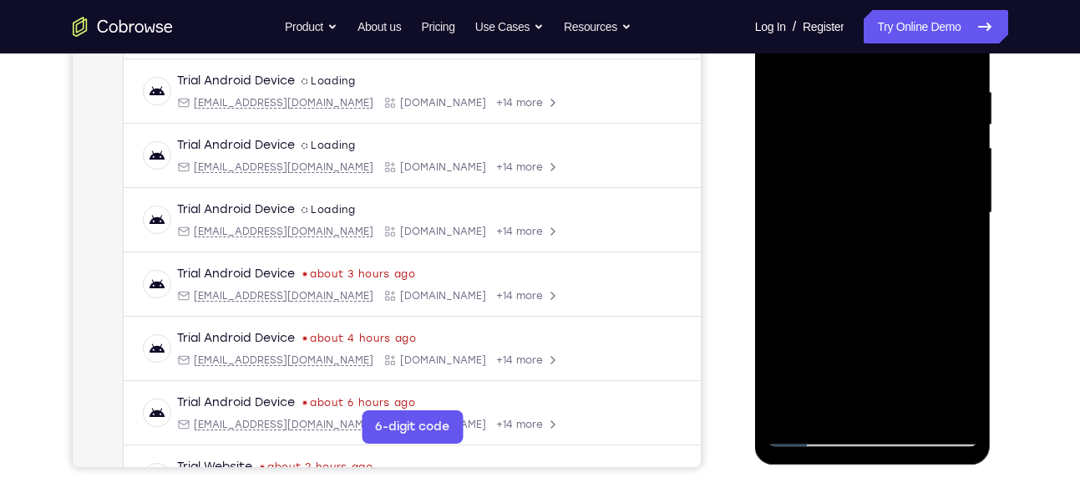
click at [795, 216] on div at bounding box center [873, 213] width 211 height 468
click at [797, 216] on div at bounding box center [873, 213] width 211 height 468
click at [793, 217] on div at bounding box center [873, 213] width 211 height 468
click at [794, 217] on div at bounding box center [873, 213] width 211 height 468
click at [797, 217] on div at bounding box center [873, 213] width 211 height 468
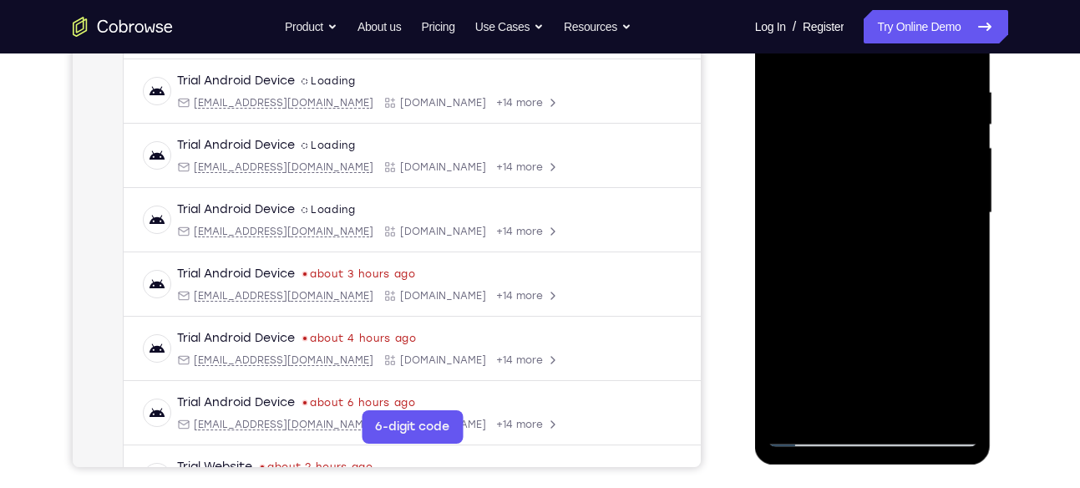
click at [800, 217] on div at bounding box center [873, 213] width 211 height 468
click at [805, 217] on div at bounding box center [873, 213] width 211 height 468
click at [809, 214] on div at bounding box center [873, 213] width 211 height 468
click at [800, 216] on div at bounding box center [873, 213] width 211 height 468
click at [800, 203] on div at bounding box center [873, 213] width 211 height 468
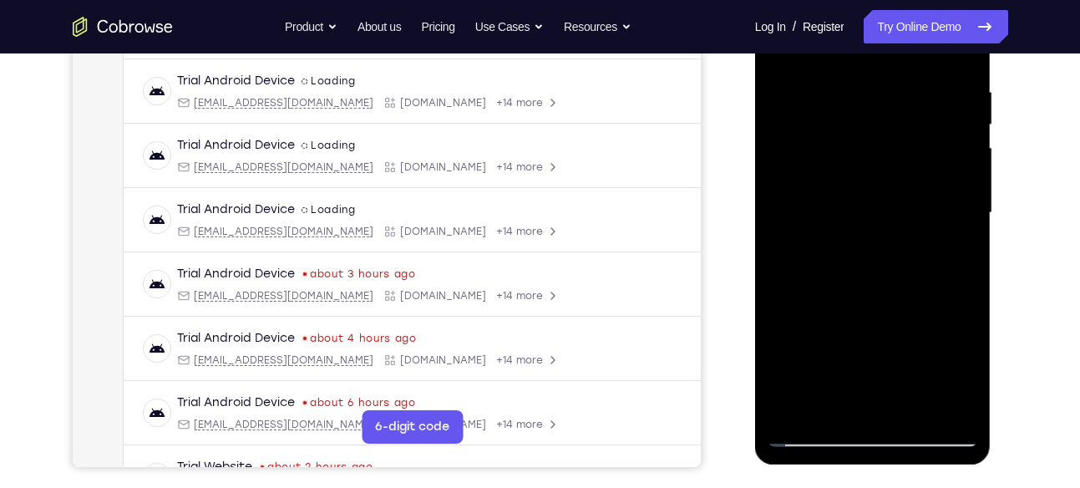
click at [800, 216] on div at bounding box center [873, 213] width 211 height 468
click at [801, 216] on div at bounding box center [873, 213] width 211 height 468
click at [802, 216] on div at bounding box center [873, 213] width 211 height 468
click at [805, 216] on div at bounding box center [873, 213] width 211 height 468
click at [847, 215] on div at bounding box center [873, 213] width 211 height 468
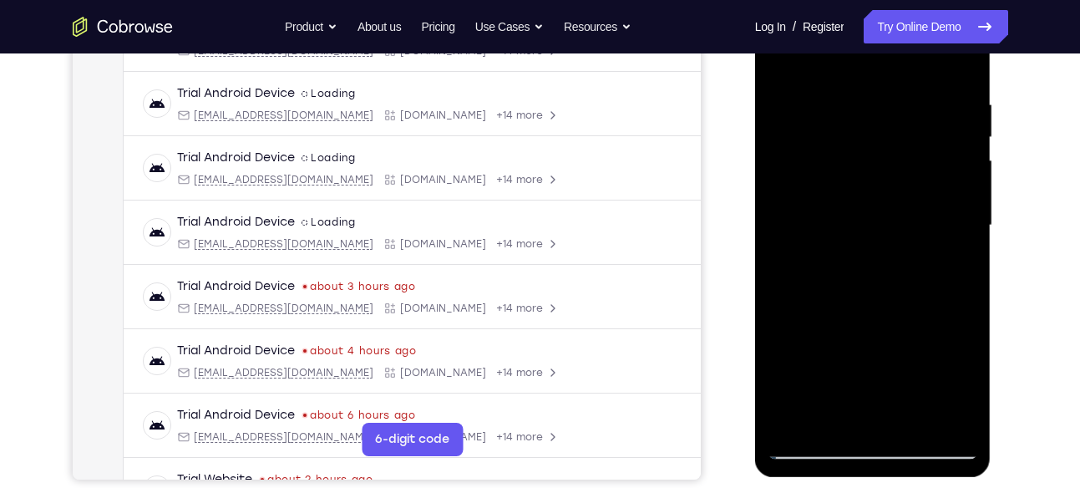
scroll to position [296, 0]
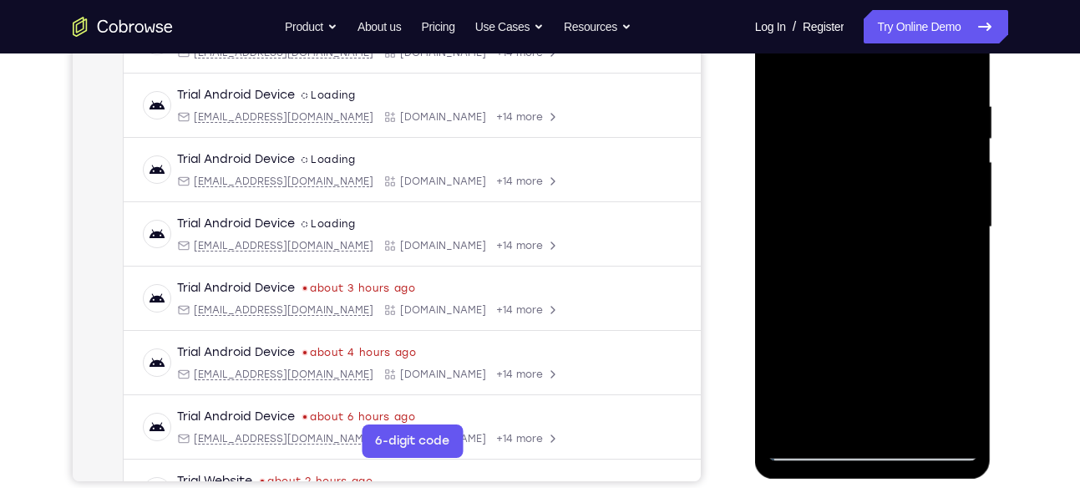
click at [884, 221] on div at bounding box center [873, 227] width 211 height 468
click at [886, 234] on div at bounding box center [873, 227] width 211 height 468
click at [923, 222] on div at bounding box center [873, 227] width 211 height 468
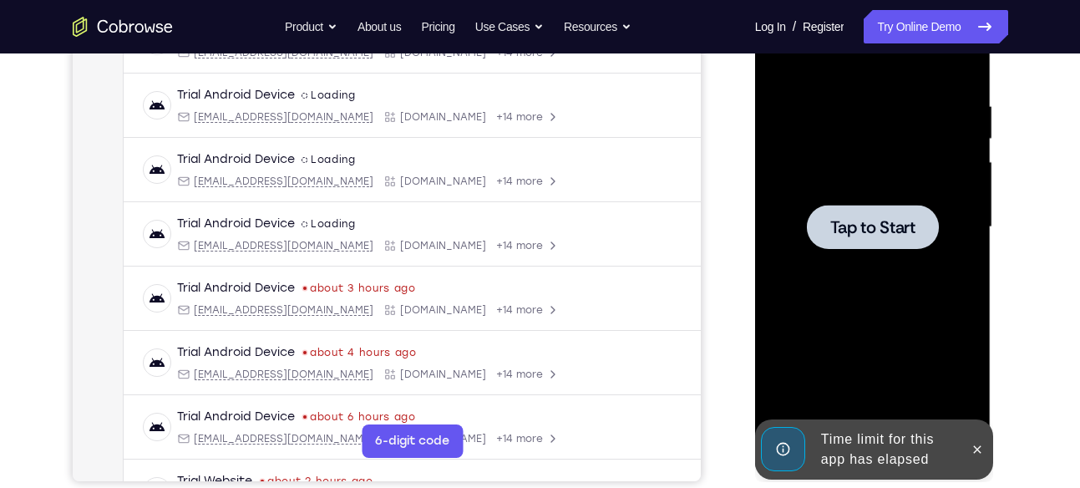
click at [917, 184] on div at bounding box center [873, 227] width 211 height 468
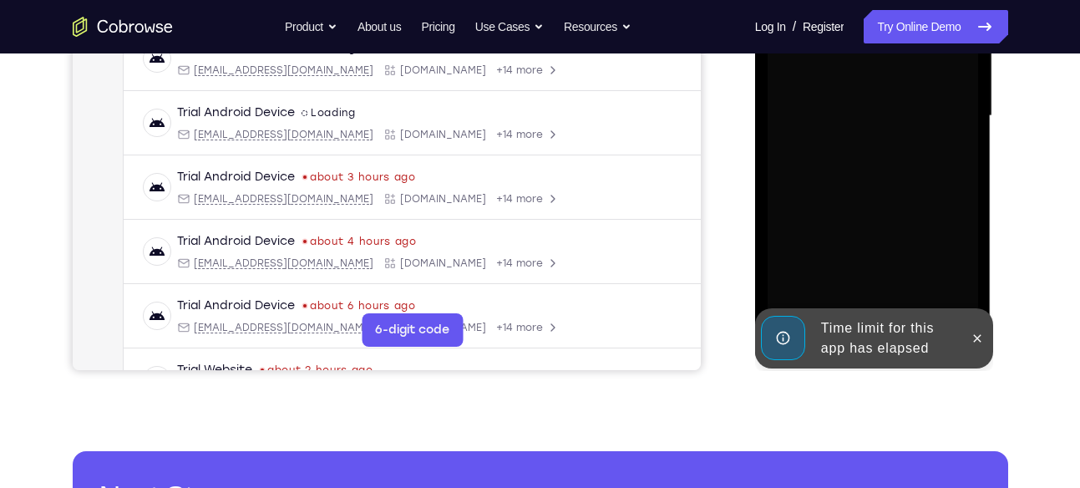
scroll to position [421, 0]
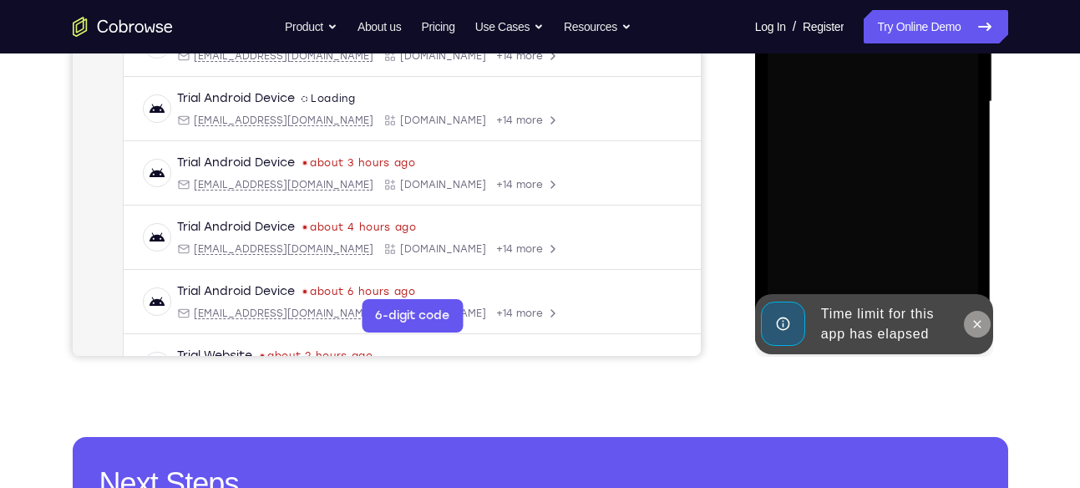
click at [978, 326] on icon at bounding box center [977, 323] width 13 height 13
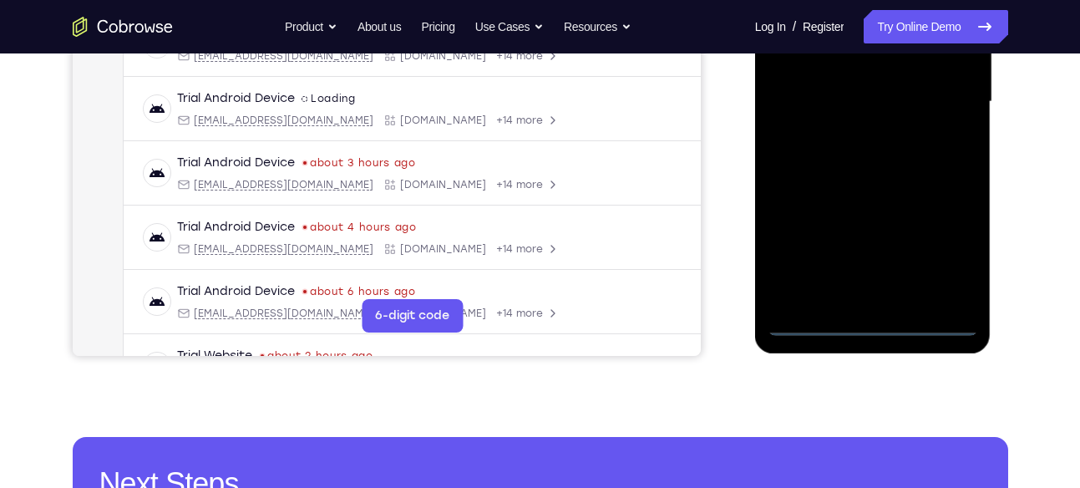
click at [873, 325] on div at bounding box center [873, 102] width 211 height 468
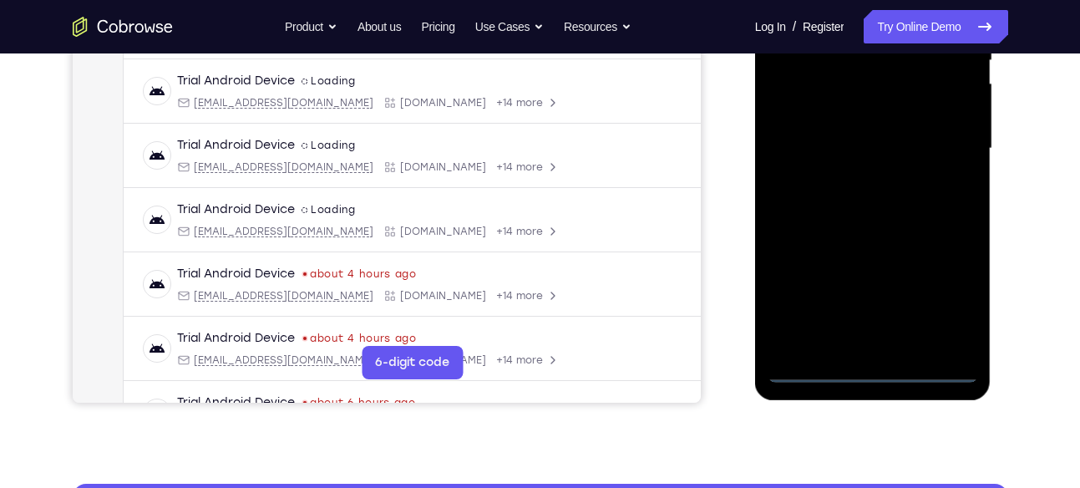
scroll to position [373, 0]
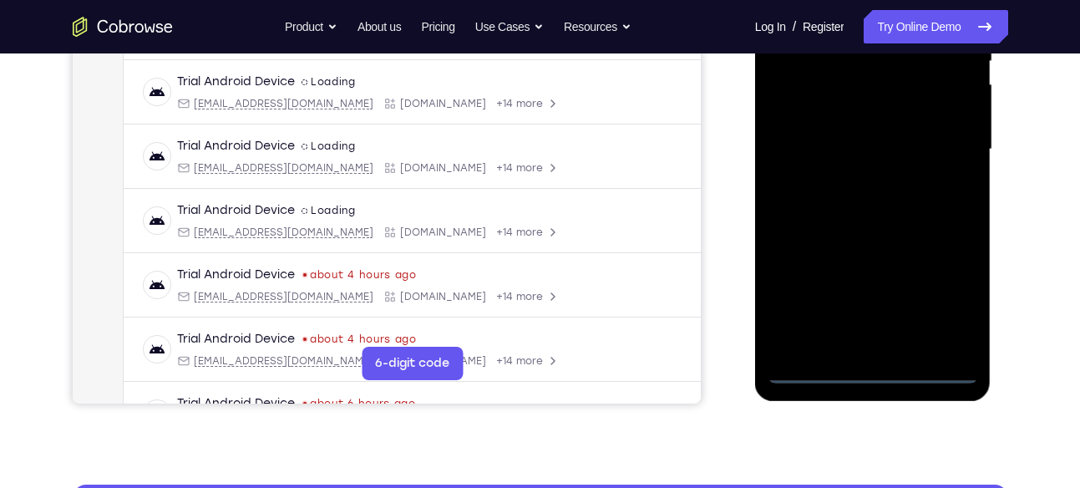
click at [942, 303] on div at bounding box center [873, 150] width 211 height 468
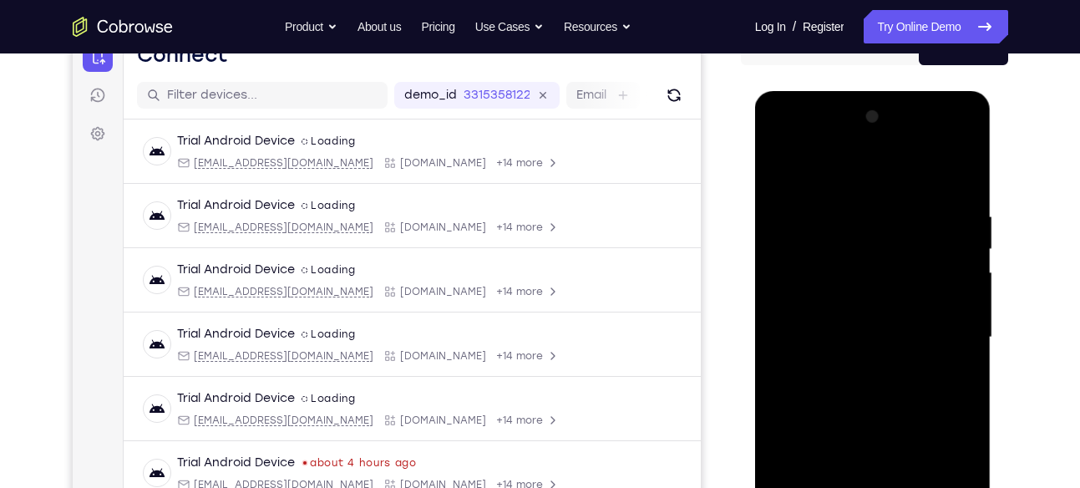
scroll to position [185, 0]
click at [786, 145] on div at bounding box center [873, 338] width 211 height 468
click at [853, 247] on div at bounding box center [873, 338] width 211 height 468
click at [820, 292] on div at bounding box center [873, 338] width 211 height 468
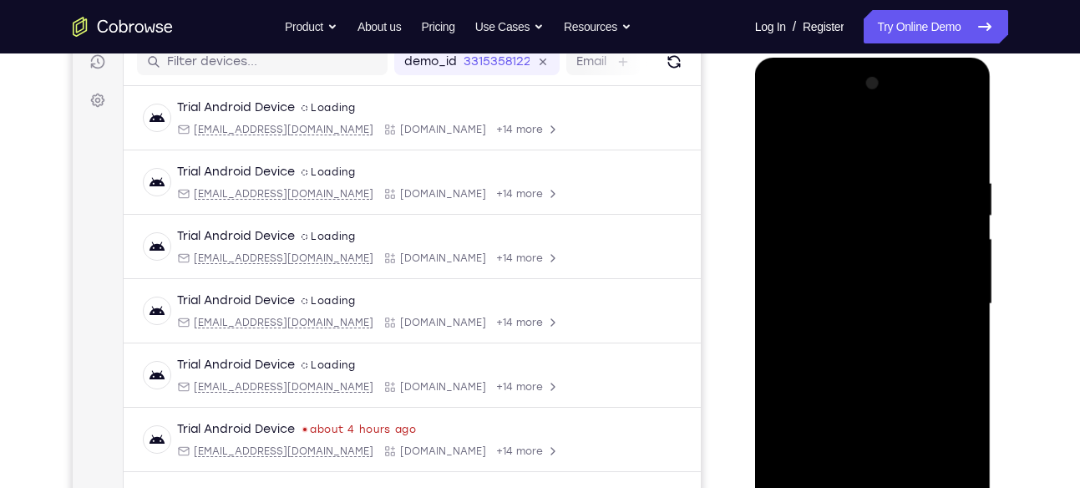
scroll to position [220, 0]
click at [923, 173] on div at bounding box center [873, 303] width 211 height 468
drag, startPoint x: 900, startPoint y: 362, endPoint x: 907, endPoint y: 251, distance: 111.3
click at [907, 251] on div at bounding box center [873, 303] width 211 height 468
drag, startPoint x: 901, startPoint y: 366, endPoint x: 908, endPoint y: 160, distance: 205.7
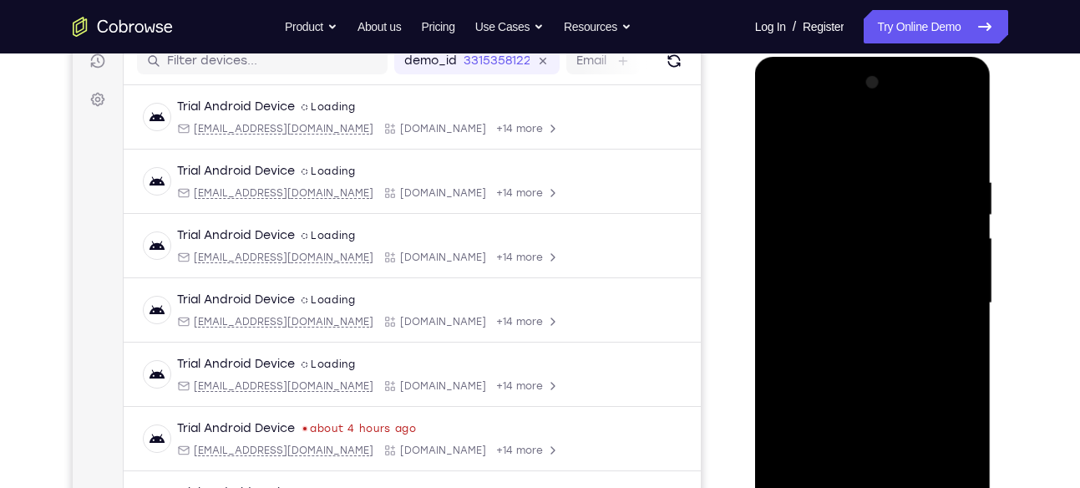
click at [908, 160] on div at bounding box center [873, 303] width 211 height 468
drag, startPoint x: 891, startPoint y: 338, endPoint x: 895, endPoint y: 140, distance: 198.0
click at [895, 140] on div at bounding box center [873, 303] width 211 height 468
drag, startPoint x: 881, startPoint y: 377, endPoint x: 875, endPoint y: 173, distance: 203.9
click at [875, 173] on div at bounding box center [873, 303] width 211 height 468
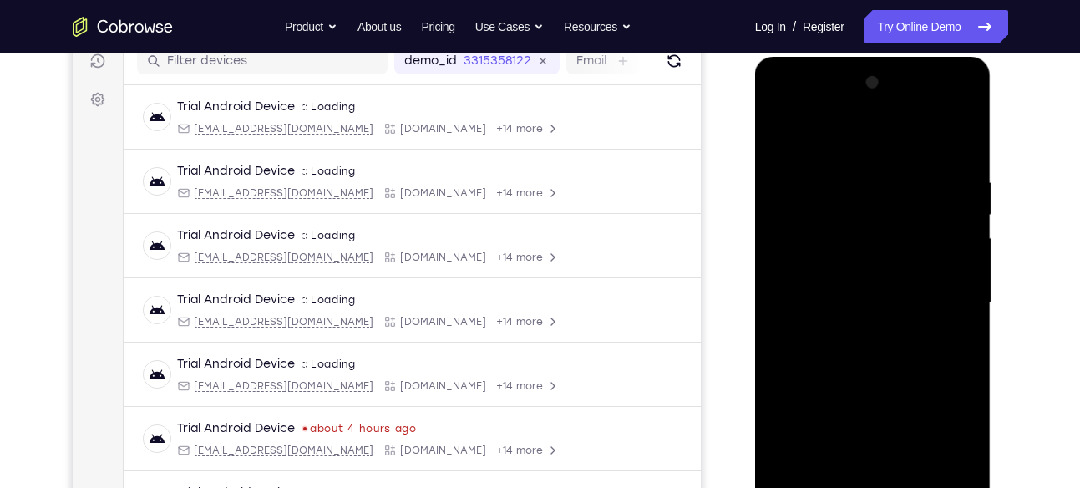
drag, startPoint x: 896, startPoint y: 338, endPoint x: 906, endPoint y: 147, distance: 191.6
click at [906, 147] on div at bounding box center [873, 303] width 211 height 468
drag, startPoint x: 903, startPoint y: 333, endPoint x: 903, endPoint y: 203, distance: 129.5
click at [903, 203] on div at bounding box center [873, 303] width 211 height 468
drag, startPoint x: 922, startPoint y: 368, endPoint x: 910, endPoint y: 203, distance: 165.8
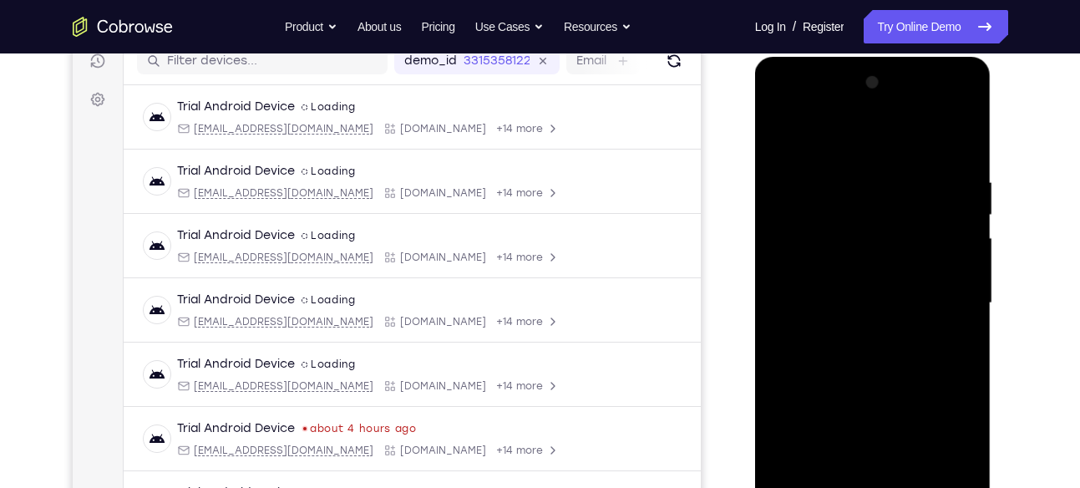
click at [910, 203] on div at bounding box center [873, 303] width 211 height 468
drag, startPoint x: 881, startPoint y: 352, endPoint x: 900, endPoint y: 233, distance: 120.2
click at [900, 233] on div at bounding box center [873, 303] width 211 height 468
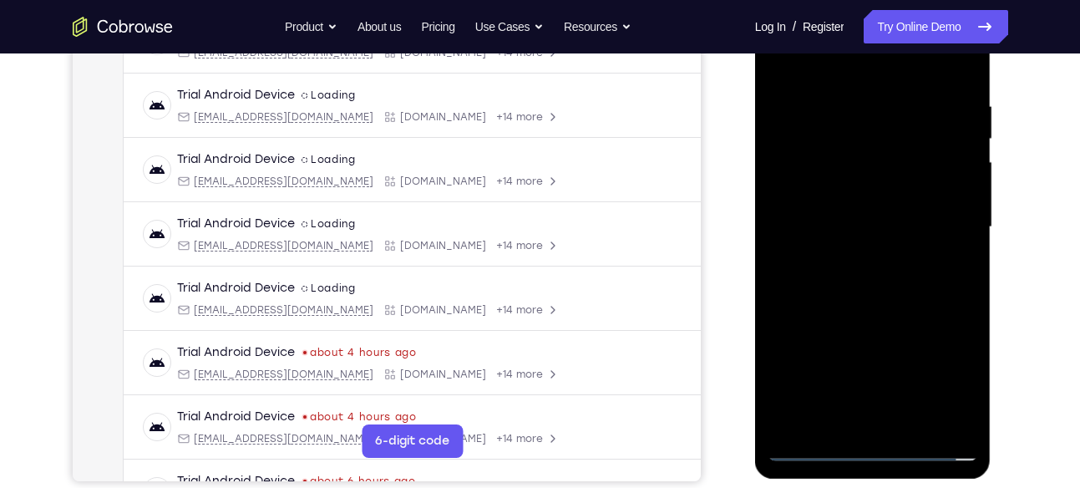
scroll to position [297, 0]
drag, startPoint x: 913, startPoint y: 228, endPoint x: 880, endPoint y: 330, distance: 107.3
click at [880, 330] on div at bounding box center [873, 226] width 211 height 468
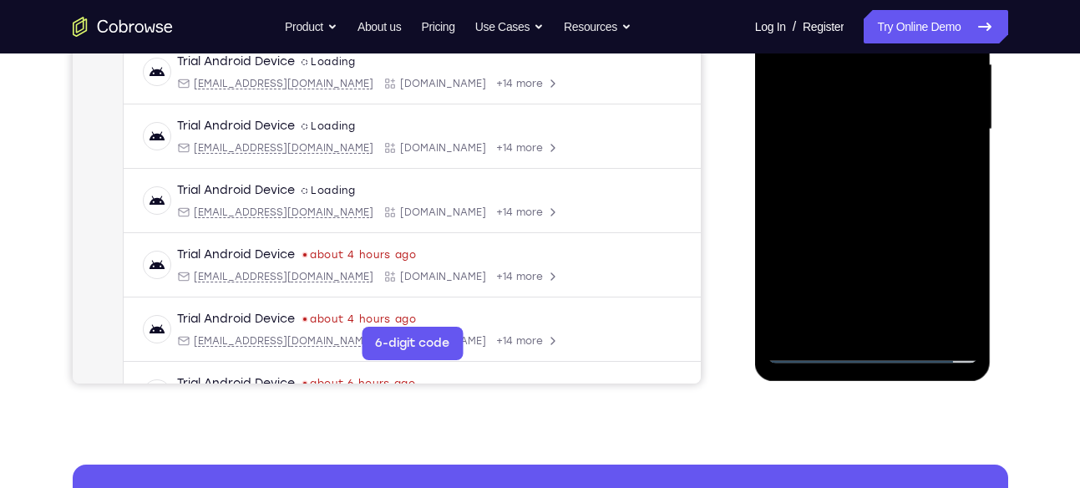
scroll to position [394, 0]
drag, startPoint x: 922, startPoint y: 240, endPoint x: 920, endPoint y: 124, distance: 116.1
click at [920, 124] on div at bounding box center [873, 129] width 211 height 468
drag, startPoint x: 897, startPoint y: 279, endPoint x: 901, endPoint y: 237, distance: 41.9
click at [901, 237] on div at bounding box center [873, 129] width 211 height 468
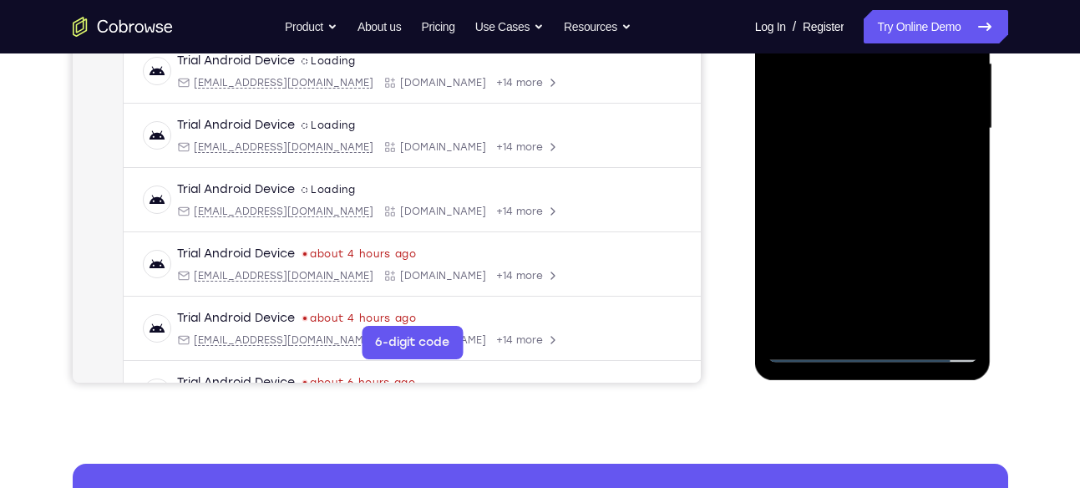
drag, startPoint x: 918, startPoint y: 296, endPoint x: 913, endPoint y: 130, distance: 165.5
click at [913, 130] on div at bounding box center [873, 129] width 211 height 468
drag, startPoint x: 907, startPoint y: 279, endPoint x: 910, endPoint y: 92, distance: 187.2
click at [910, 92] on div at bounding box center [873, 129] width 211 height 468
drag, startPoint x: 912, startPoint y: 257, endPoint x: 917, endPoint y: 41, distance: 216.4
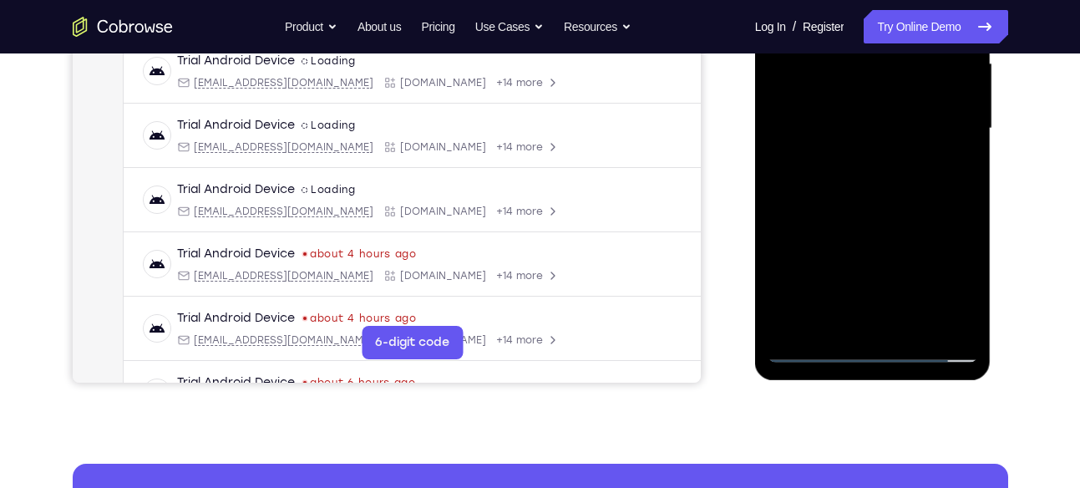
click at [917, 41] on div at bounding box center [873, 129] width 211 height 468
drag, startPoint x: 913, startPoint y: 225, endPoint x: 910, endPoint y: 94, distance: 131.2
click at [910, 94] on div at bounding box center [873, 129] width 211 height 468
drag, startPoint x: 895, startPoint y: 331, endPoint x: 891, endPoint y: 160, distance: 170.5
click at [891, 160] on div at bounding box center [873, 129] width 211 height 468
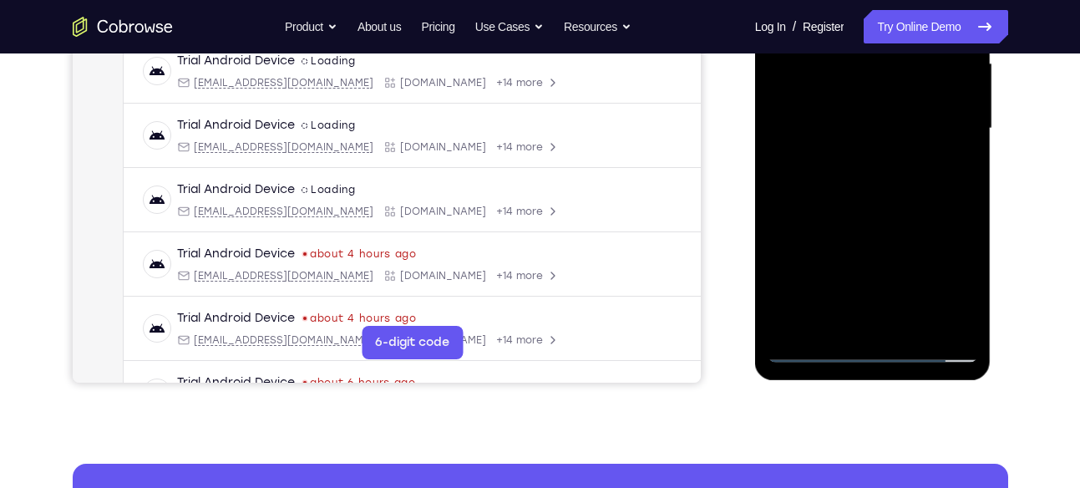
drag, startPoint x: 907, startPoint y: 268, endPoint x: 901, endPoint y: 76, distance: 192.3
click at [901, 76] on div at bounding box center [873, 129] width 211 height 468
drag, startPoint x: 912, startPoint y: 256, endPoint x: 905, endPoint y: 60, distance: 195.6
click at [905, 60] on div at bounding box center [873, 129] width 211 height 468
drag, startPoint x: 886, startPoint y: 256, endPoint x: 890, endPoint y: 58, distance: 198.9
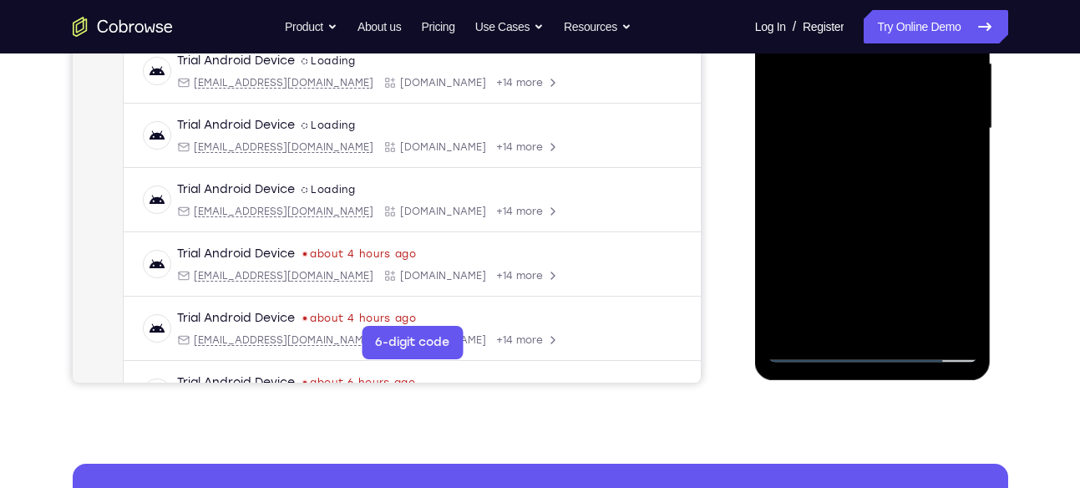
click at [890, 58] on div at bounding box center [873, 129] width 211 height 468
drag, startPoint x: 907, startPoint y: 264, endPoint x: 916, endPoint y: 56, distance: 208.2
click at [916, 56] on div at bounding box center [873, 129] width 211 height 468
drag, startPoint x: 922, startPoint y: 256, endPoint x: 915, endPoint y: 77, distance: 179.0
click at [915, 77] on div at bounding box center [873, 129] width 211 height 468
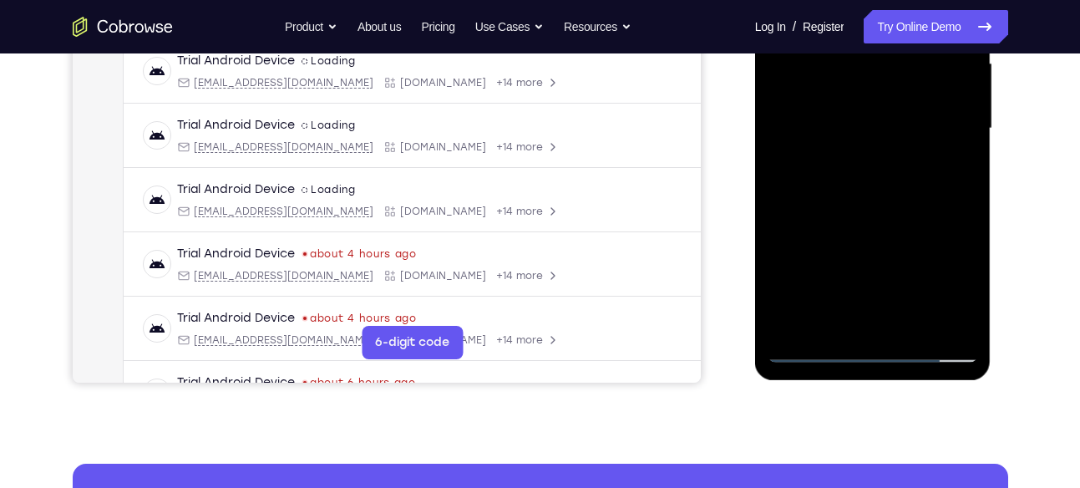
drag, startPoint x: 914, startPoint y: 262, endPoint x: 915, endPoint y: 92, distance: 169.6
click at [915, 92] on div at bounding box center [873, 129] width 211 height 468
drag, startPoint x: 915, startPoint y: 244, endPoint x: 910, endPoint y: 104, distance: 139.6
click at [910, 104] on div at bounding box center [873, 129] width 211 height 468
drag, startPoint x: 900, startPoint y: 234, endPoint x: 893, endPoint y: 104, distance: 130.5
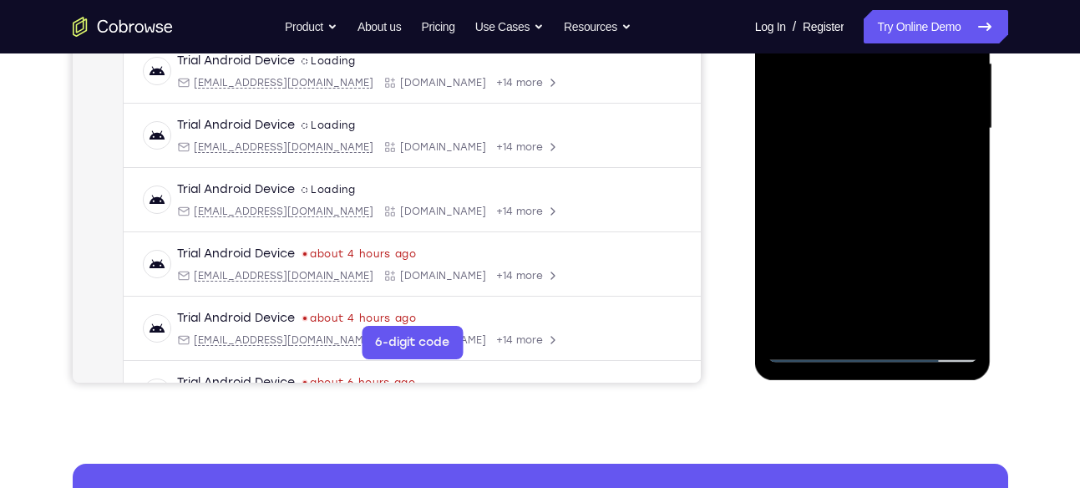
click at [893, 104] on div at bounding box center [873, 129] width 211 height 468
drag, startPoint x: 917, startPoint y: 111, endPoint x: 803, endPoint y: 477, distance: 383.2
click at [803, 383] on html "Online web based iOS Simulators and Android Emulators. Run iPhone, iPad, Mobile…" at bounding box center [874, 132] width 238 height 501
drag, startPoint x: 886, startPoint y: 137, endPoint x: 852, endPoint y: 279, distance: 146.1
click at [852, 279] on div at bounding box center [873, 129] width 211 height 468
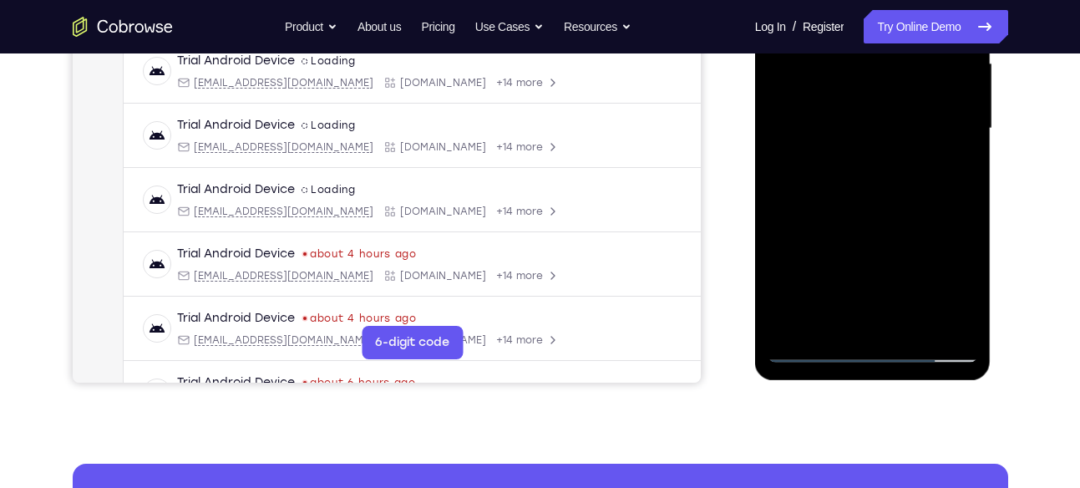
drag, startPoint x: 902, startPoint y: 135, endPoint x: 857, endPoint y: 325, distance: 194.9
click at [857, 325] on div at bounding box center [873, 129] width 211 height 468
drag, startPoint x: 882, startPoint y: 230, endPoint x: 876, endPoint y: 170, distance: 59.6
click at [876, 170] on div at bounding box center [873, 129] width 211 height 468
drag, startPoint x: 876, startPoint y: 180, endPoint x: 847, endPoint y: 239, distance: 66.1
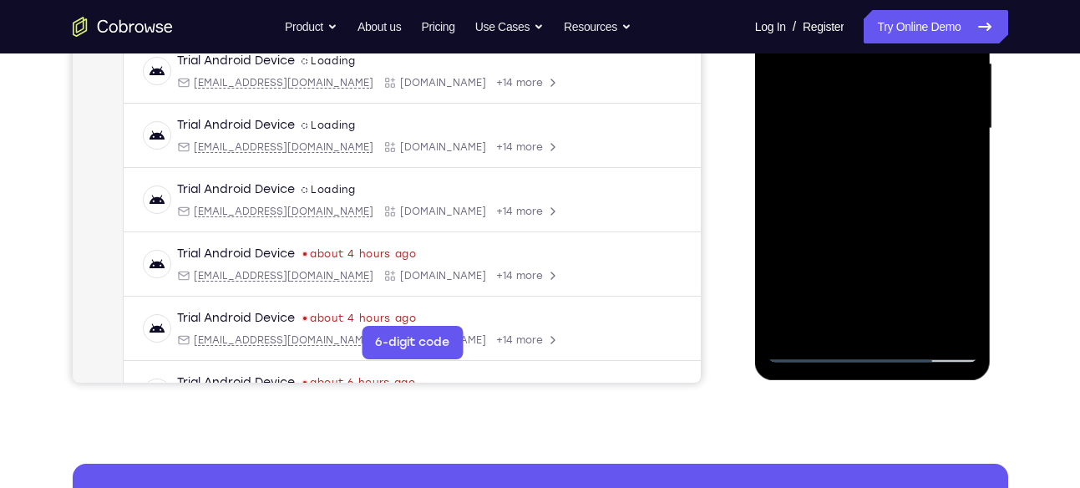
click at [847, 239] on div at bounding box center [873, 129] width 211 height 468
click at [891, 76] on div at bounding box center [873, 129] width 211 height 468
click at [881, 95] on div at bounding box center [873, 129] width 211 height 468
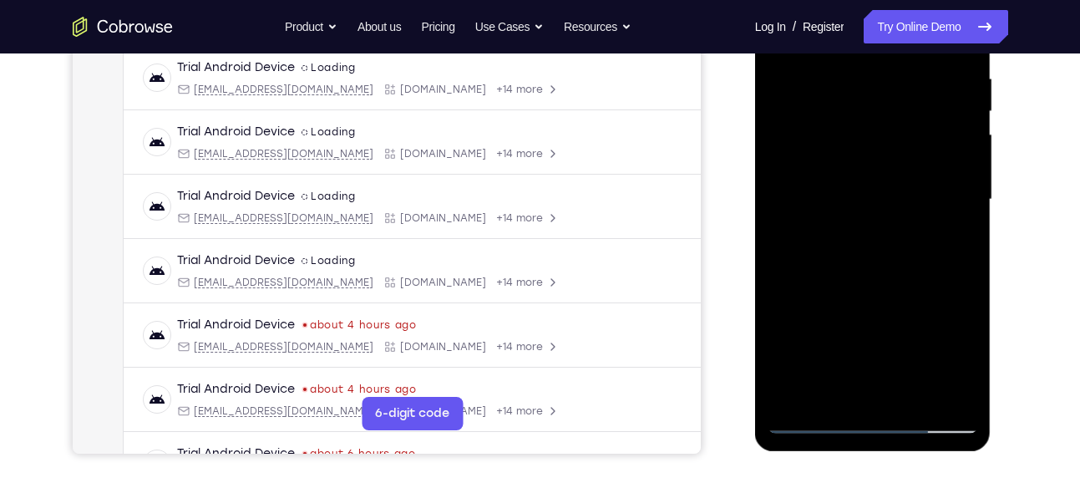
scroll to position [322, 0]
click at [890, 160] on div at bounding box center [873, 201] width 211 height 468
click at [789, 203] on div at bounding box center [873, 201] width 211 height 468
click at [861, 150] on div at bounding box center [873, 201] width 211 height 468
click at [838, 200] on div at bounding box center [873, 201] width 211 height 468
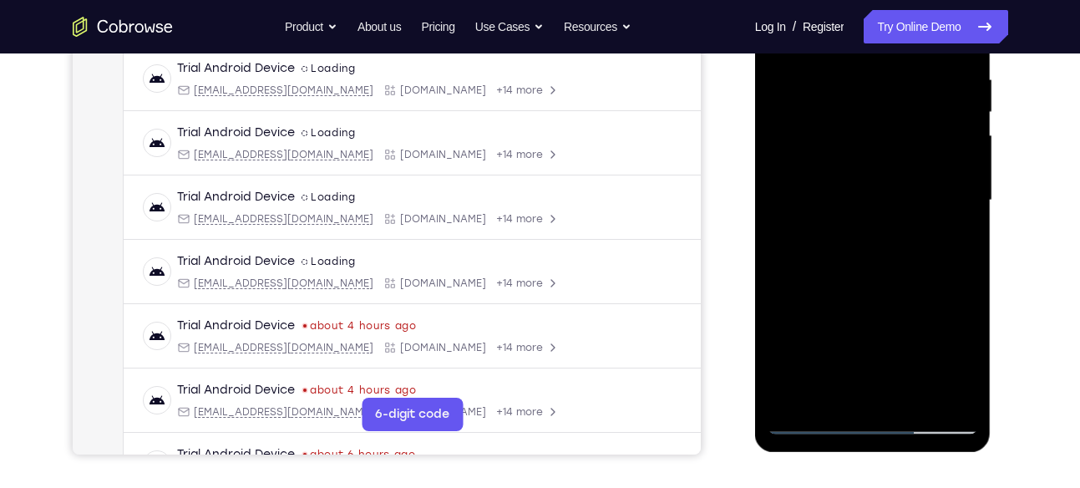
drag, startPoint x: 946, startPoint y: 312, endPoint x: 930, endPoint y: 91, distance: 221.1
click at [930, 91] on div at bounding box center [873, 201] width 211 height 468
drag, startPoint x: 901, startPoint y: 307, endPoint x: 901, endPoint y: 183, distance: 123.7
click at [901, 183] on div at bounding box center [873, 201] width 211 height 468
drag, startPoint x: 898, startPoint y: 239, endPoint x: 908, endPoint y: 183, distance: 56.9
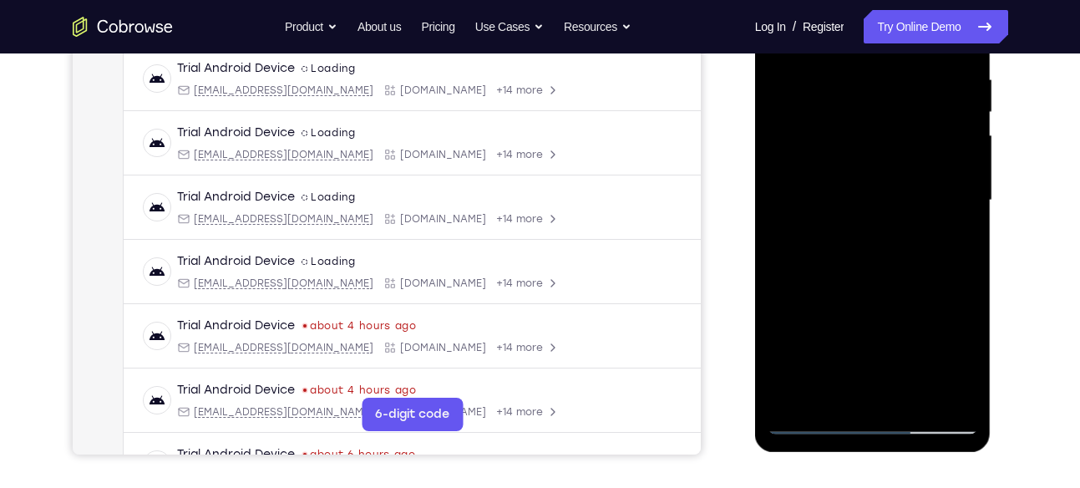
click at [908, 183] on div at bounding box center [873, 201] width 211 height 468
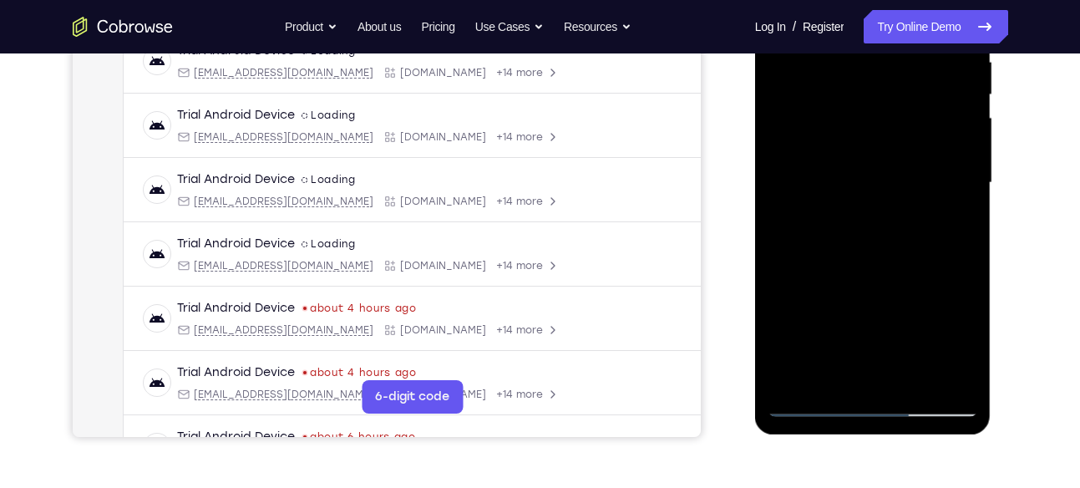
scroll to position [341, 0]
drag, startPoint x: 894, startPoint y: 302, endPoint x: 886, endPoint y: 116, distance: 186.5
click at [886, 116] on div at bounding box center [873, 182] width 211 height 468
drag, startPoint x: 917, startPoint y: 180, endPoint x: 902, endPoint y: 276, distance: 97.3
click at [902, 276] on div at bounding box center [873, 182] width 211 height 468
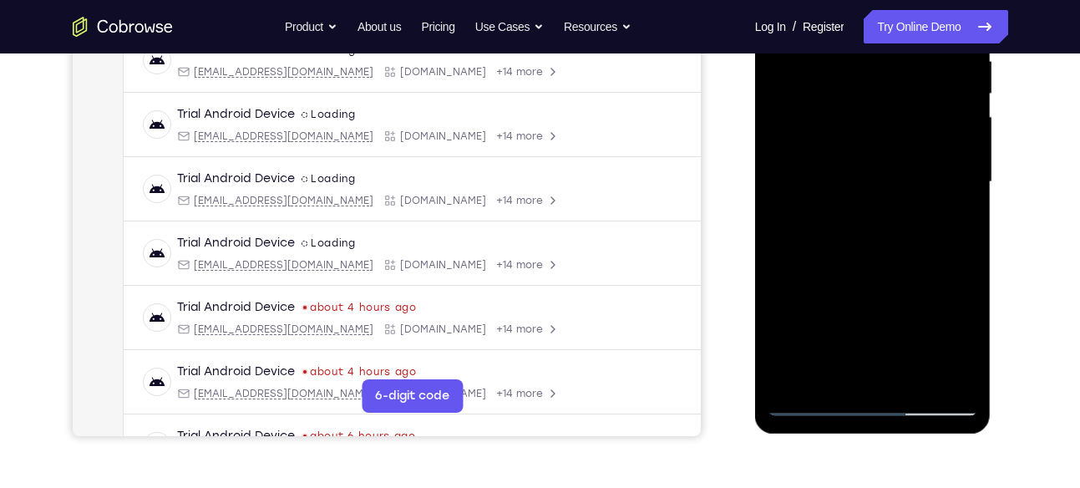
click at [907, 154] on div at bounding box center [873, 182] width 211 height 468
click at [882, 162] on div at bounding box center [873, 182] width 211 height 468
click at [824, 185] on div at bounding box center [873, 182] width 211 height 468
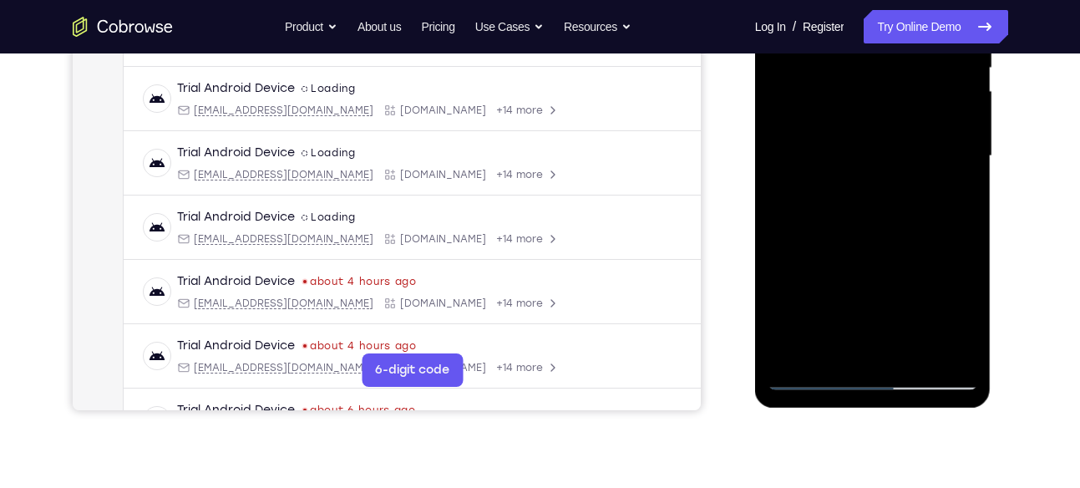
scroll to position [368, 0]
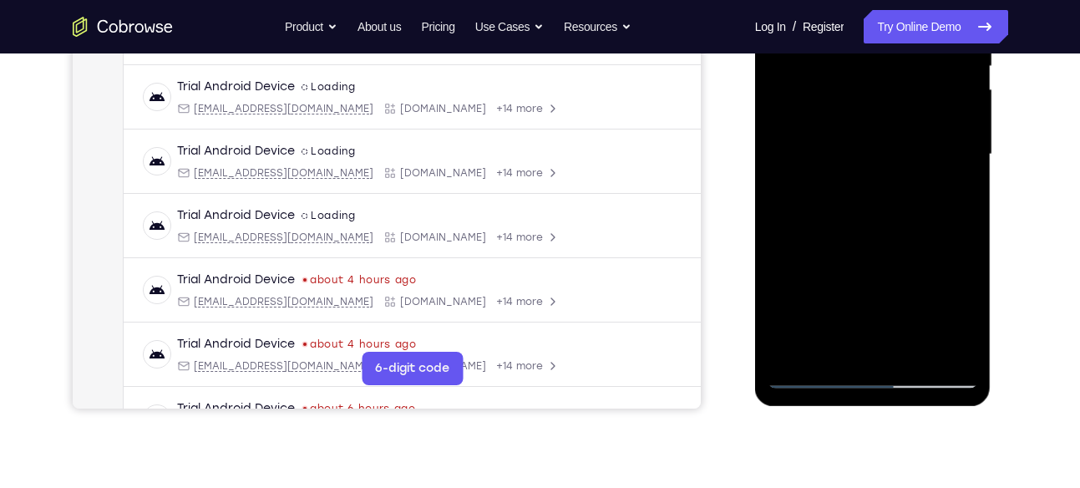
drag, startPoint x: 927, startPoint y: 270, endPoint x: 922, endPoint y: 72, distance: 198.1
click at [922, 72] on div at bounding box center [873, 155] width 211 height 468
drag, startPoint x: 917, startPoint y: 275, endPoint x: 915, endPoint y: 84, distance: 190.5
click at [915, 84] on div at bounding box center [873, 155] width 211 height 468
drag, startPoint x: 891, startPoint y: 284, endPoint x: 905, endPoint y: 159, distance: 126.0
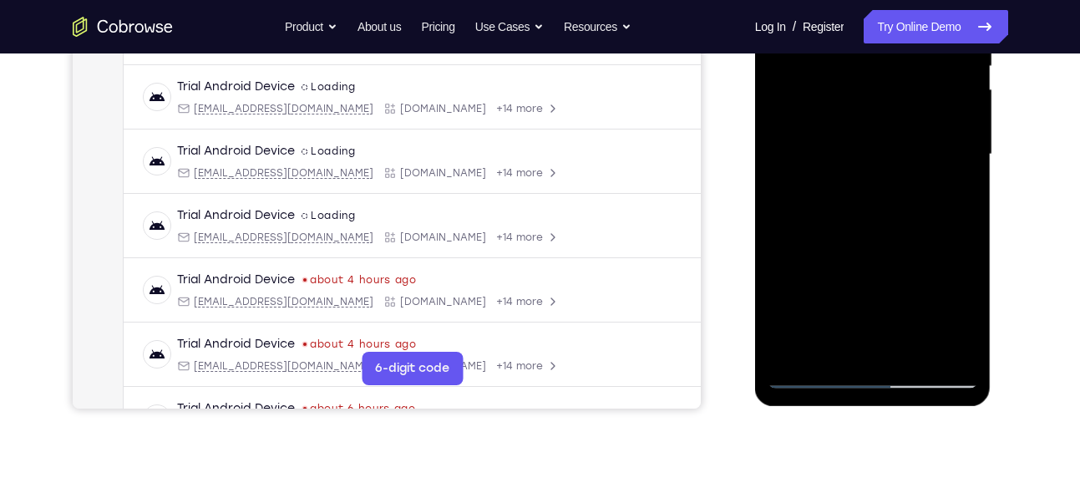
click at [905, 159] on div at bounding box center [873, 155] width 211 height 468
drag, startPoint x: 907, startPoint y: 109, endPoint x: 892, endPoint y: 183, distance: 75.0
click at [892, 183] on div at bounding box center [873, 155] width 211 height 468
click at [899, 170] on div at bounding box center [873, 155] width 211 height 468
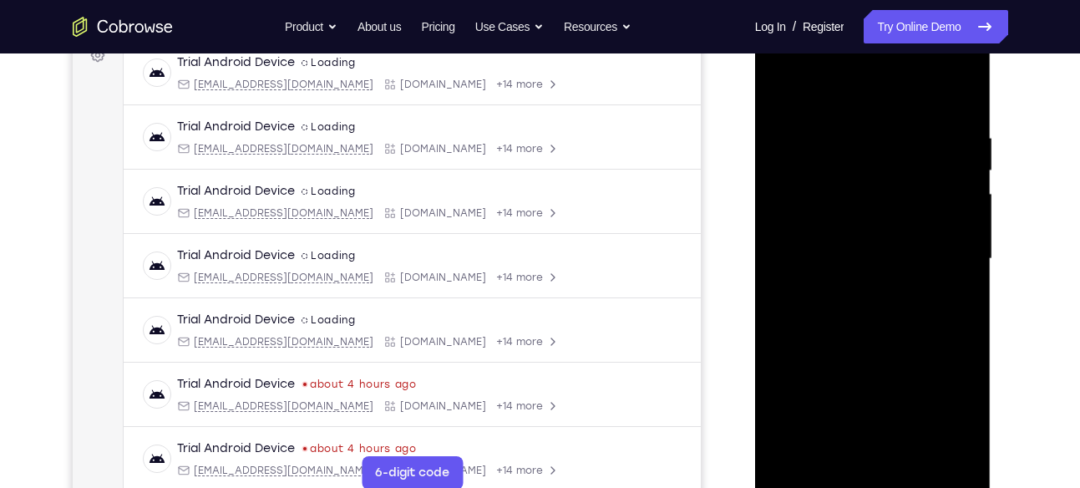
scroll to position [256, 0]
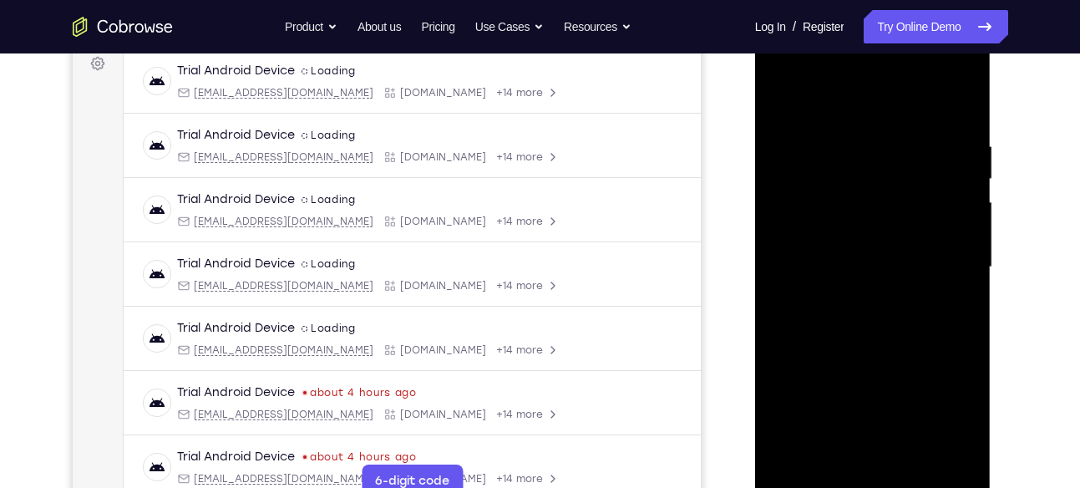
click at [876, 216] on div at bounding box center [873, 267] width 211 height 468
click at [870, 208] on div at bounding box center [873, 267] width 211 height 468
drag, startPoint x: 891, startPoint y: 372, endPoint x: 901, endPoint y: 184, distance: 188.2
click at [901, 184] on div at bounding box center [873, 267] width 211 height 468
drag, startPoint x: 932, startPoint y: 349, endPoint x: 923, endPoint y: 193, distance: 156.5
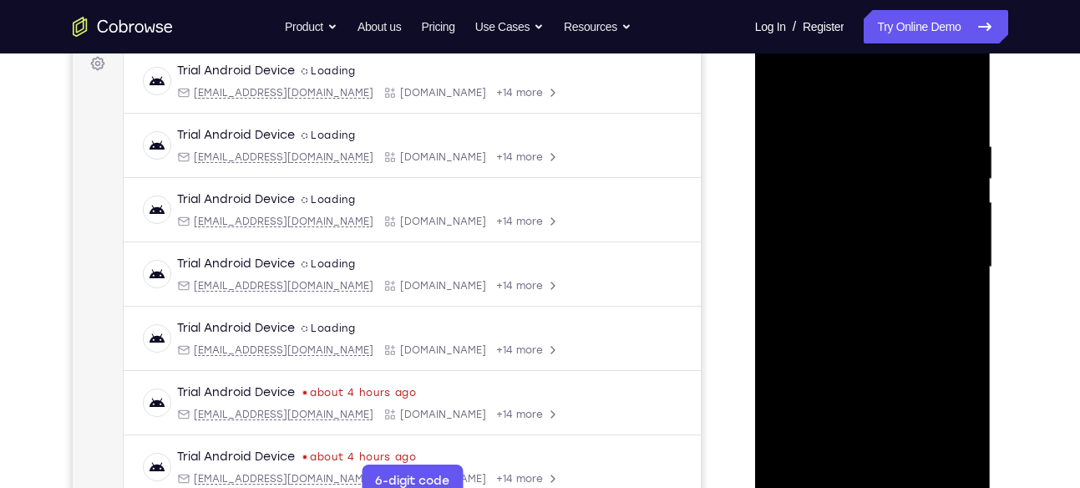
click at [923, 193] on div at bounding box center [873, 267] width 211 height 468
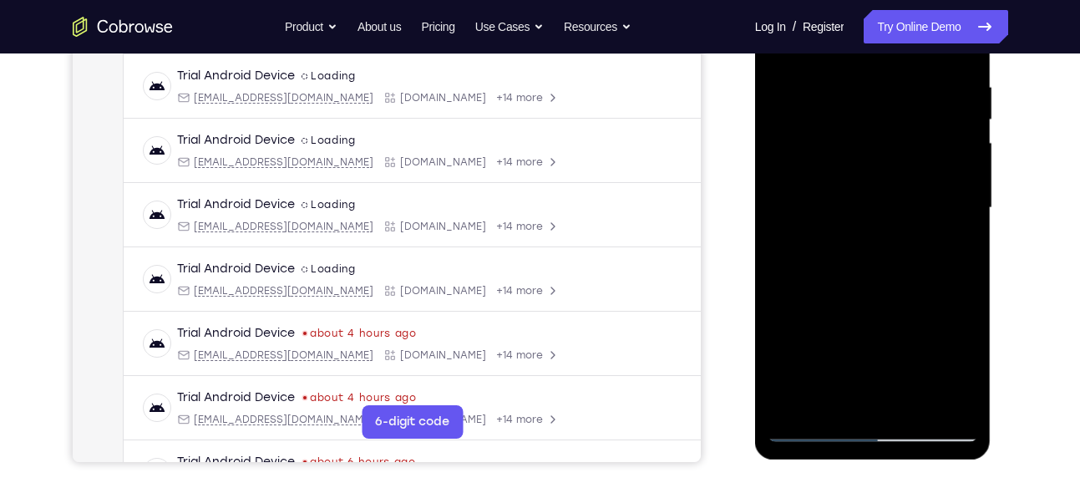
scroll to position [316, 0]
drag, startPoint x: 903, startPoint y: 358, endPoint x: 898, endPoint y: 168, distance: 190.6
click at [898, 168] on div at bounding box center [873, 207] width 211 height 468
drag, startPoint x: 932, startPoint y: 338, endPoint x: 932, endPoint y: 122, distance: 216.4
click at [932, 122] on div at bounding box center [873, 207] width 211 height 468
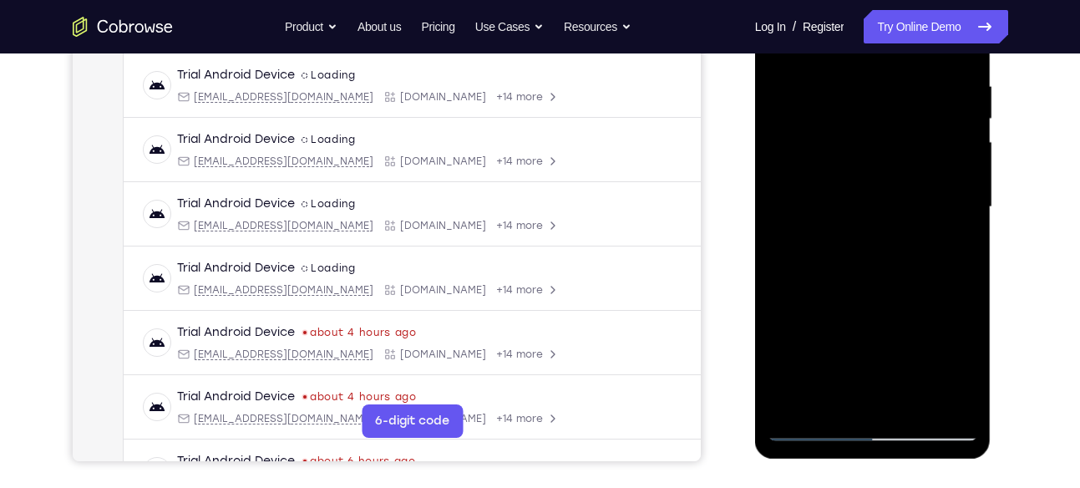
drag, startPoint x: 920, startPoint y: 314, endPoint x: 907, endPoint y: 145, distance: 170.1
click at [907, 145] on div at bounding box center [873, 207] width 211 height 468
drag, startPoint x: 904, startPoint y: 314, endPoint x: 901, endPoint y: 220, distance: 94.5
click at [901, 220] on div at bounding box center [873, 207] width 211 height 468
drag, startPoint x: 881, startPoint y: 288, endPoint x: 907, endPoint y: 76, distance: 213.8
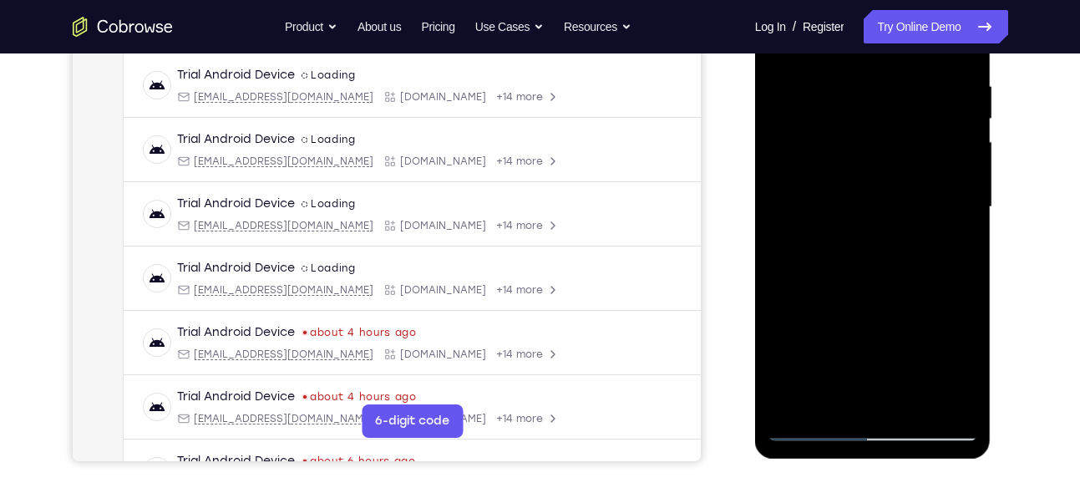
click at [907, 76] on div at bounding box center [873, 207] width 211 height 468
drag, startPoint x: 887, startPoint y: 289, endPoint x: 914, endPoint y: 87, distance: 203.9
click at [914, 87] on div at bounding box center [873, 207] width 211 height 468
drag, startPoint x: 903, startPoint y: 321, endPoint x: 893, endPoint y: 119, distance: 201.6
click at [893, 119] on div at bounding box center [873, 207] width 211 height 468
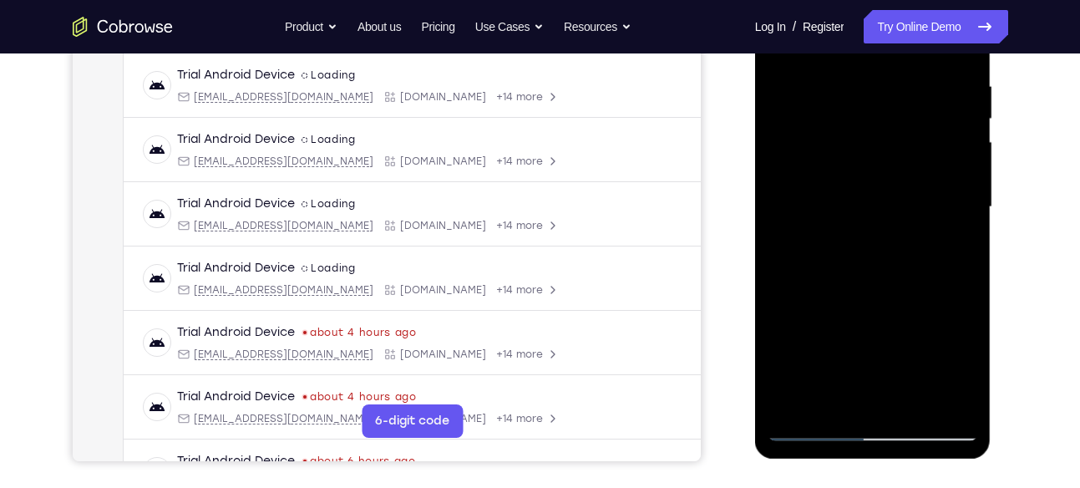
drag, startPoint x: 893, startPoint y: 369, endPoint x: 893, endPoint y: 95, distance: 274.0
click at [893, 95] on div at bounding box center [873, 207] width 211 height 468
drag, startPoint x: 876, startPoint y: 288, endPoint x: 884, endPoint y: 121, distance: 167.3
click at [884, 121] on div at bounding box center [873, 207] width 211 height 468
drag, startPoint x: 887, startPoint y: 101, endPoint x: 781, endPoint y: 477, distance: 390.7
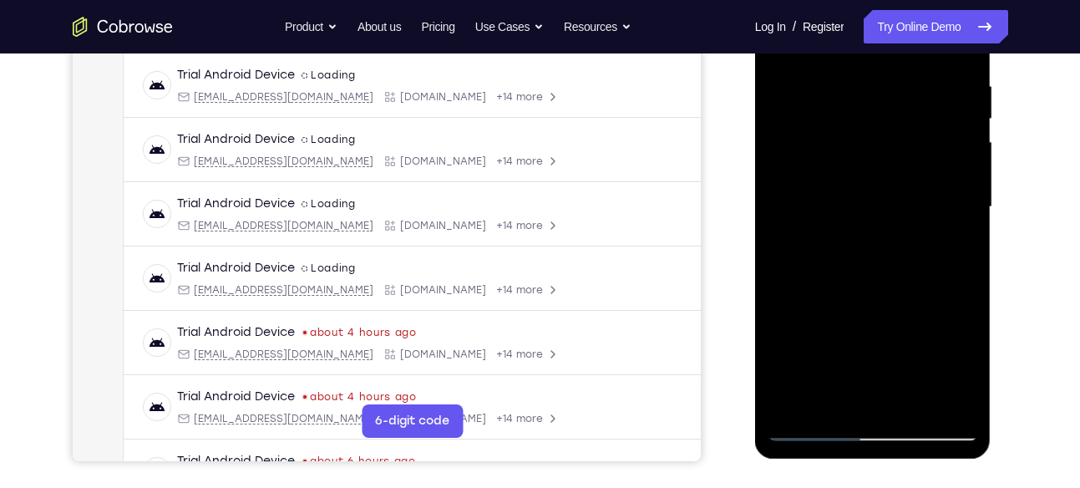
click at [781, 462] on html "Online web based iOS Simulators and Android Emulators. Run iPhone, iPad, Mobile…" at bounding box center [874, 211] width 238 height 501
drag, startPoint x: 901, startPoint y: 114, endPoint x: 841, endPoint y: 477, distance: 368.4
click at [841, 462] on html "Online web based iOS Simulators and Android Emulators. Run iPhone, iPad, Mobile…" at bounding box center [874, 211] width 238 height 501
click at [868, 145] on div at bounding box center [873, 207] width 211 height 468
click at [791, 164] on div at bounding box center [873, 207] width 211 height 468
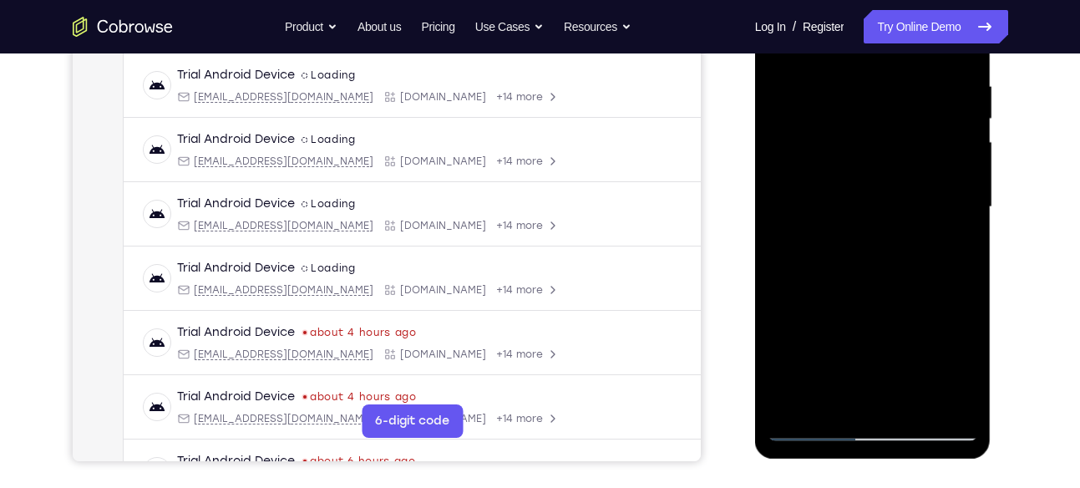
drag, startPoint x: 831, startPoint y: 140, endPoint x: 824, endPoint y: 186, distance: 46.6
click at [824, 186] on div at bounding box center [873, 207] width 211 height 468
click at [805, 191] on div at bounding box center [873, 207] width 211 height 468
click at [830, 167] on div at bounding box center [873, 207] width 211 height 468
click at [820, 195] on div at bounding box center [873, 207] width 211 height 468
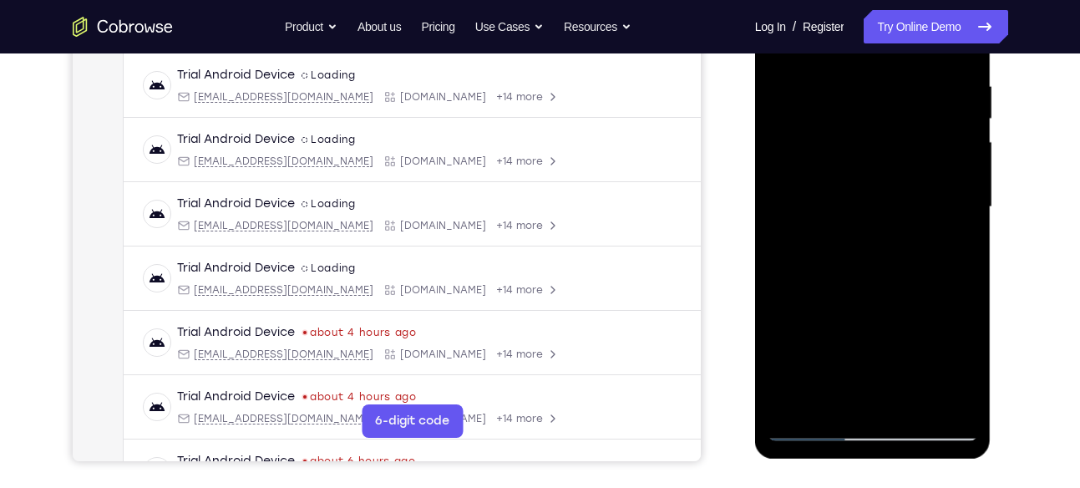
click at [854, 167] on div at bounding box center [873, 207] width 211 height 468
click at [846, 196] on div at bounding box center [873, 207] width 211 height 468
click at [887, 165] on div at bounding box center [873, 207] width 211 height 468
click at [887, 192] on div at bounding box center [873, 207] width 211 height 468
drag, startPoint x: 886, startPoint y: 289, endPoint x: 885, endPoint y: 38, distance: 251.5
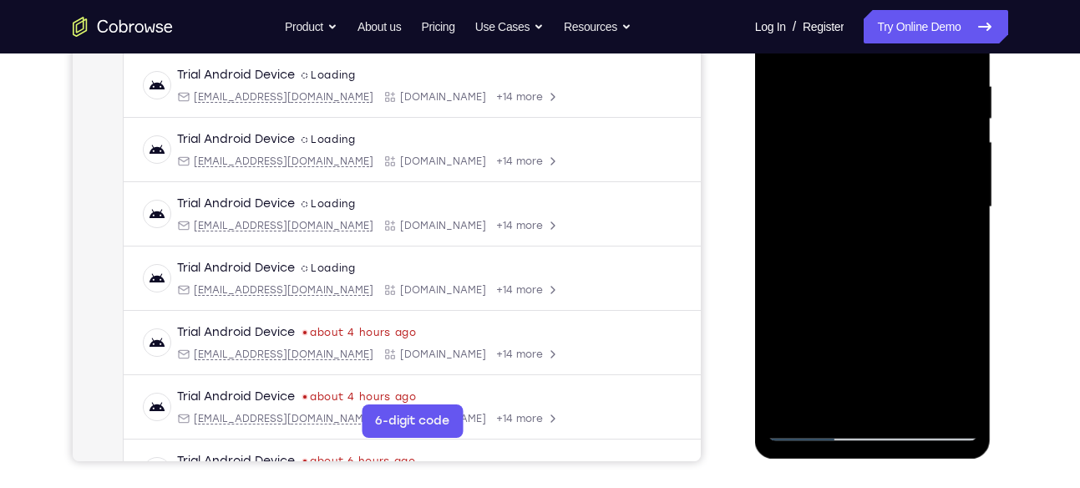
click at [885, 38] on div at bounding box center [873, 207] width 211 height 468
drag, startPoint x: 885, startPoint y: 304, endPoint x: 894, endPoint y: 84, distance: 220.8
click at [894, 84] on div at bounding box center [873, 207] width 211 height 468
drag, startPoint x: 890, startPoint y: 372, endPoint x: 898, endPoint y: 74, distance: 297.6
click at [898, 74] on div at bounding box center [873, 207] width 211 height 468
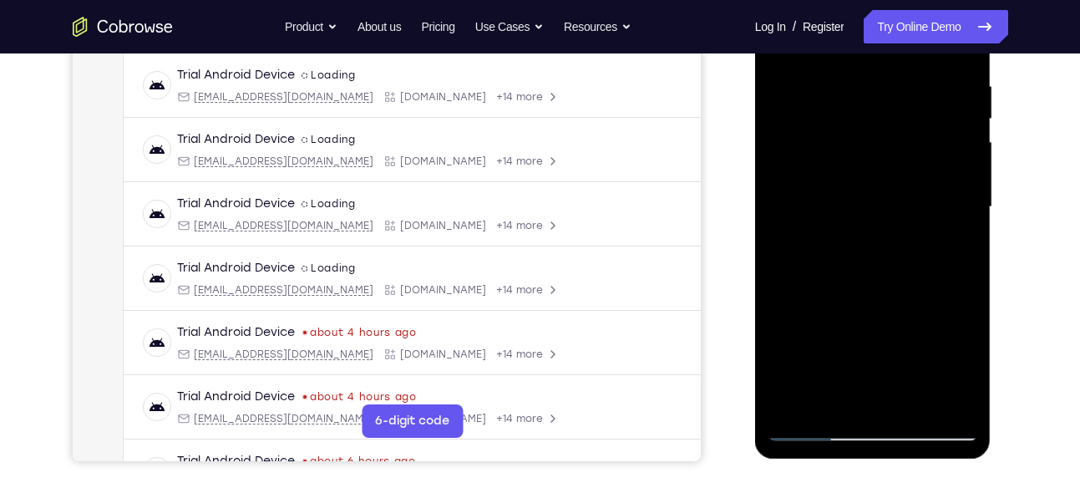
drag, startPoint x: 890, startPoint y: 338, endPoint x: 891, endPoint y: 140, distance: 197.2
click at [891, 140] on div at bounding box center [873, 207] width 211 height 468
drag, startPoint x: 891, startPoint y: 338, endPoint x: 911, endPoint y: 117, distance: 222.2
click at [911, 117] on div at bounding box center [873, 207] width 211 height 468
drag, startPoint x: 898, startPoint y: 346, endPoint x: 896, endPoint y: 110, distance: 235.6
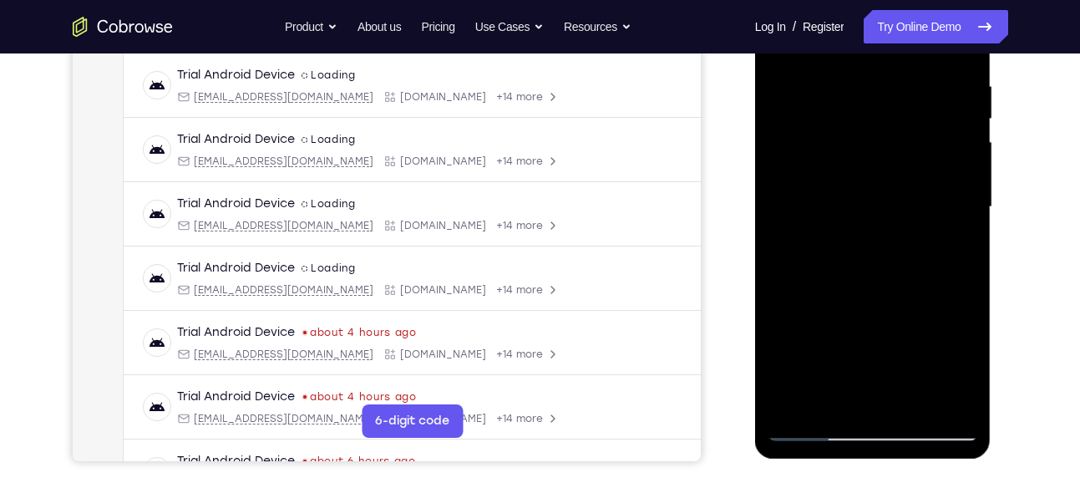
click at [896, 110] on div at bounding box center [873, 207] width 211 height 468
drag, startPoint x: 891, startPoint y: 364, endPoint x: 887, endPoint y: 188, distance: 176.3
click at [887, 188] on div at bounding box center [873, 207] width 211 height 468
click at [881, 230] on div at bounding box center [873, 207] width 211 height 468
click at [872, 158] on div at bounding box center [873, 207] width 211 height 468
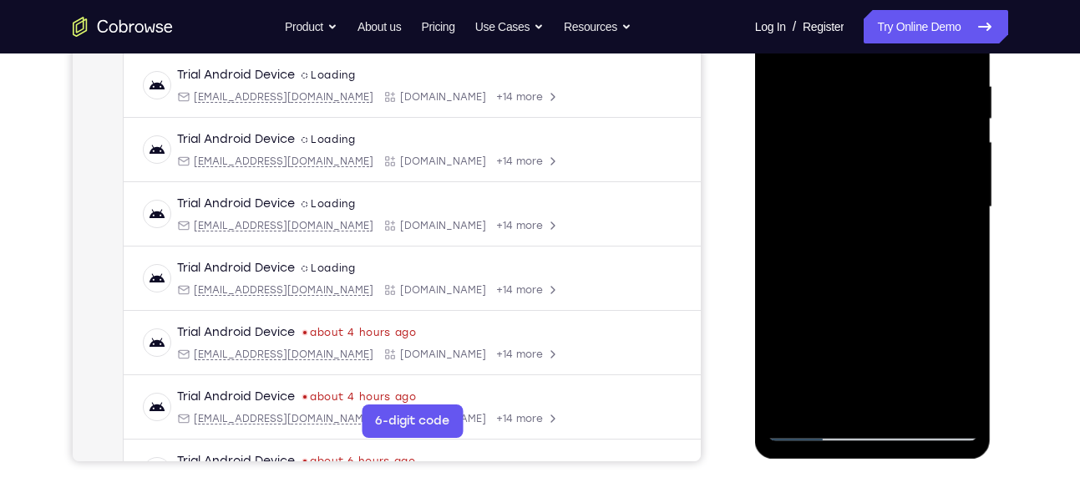
click at [872, 158] on div at bounding box center [873, 207] width 211 height 468
click at [791, 211] on div at bounding box center [873, 207] width 211 height 468
click at [799, 210] on div at bounding box center [873, 207] width 211 height 468
click at [807, 208] on div at bounding box center [873, 207] width 211 height 468
click at [815, 208] on div at bounding box center [873, 207] width 211 height 468
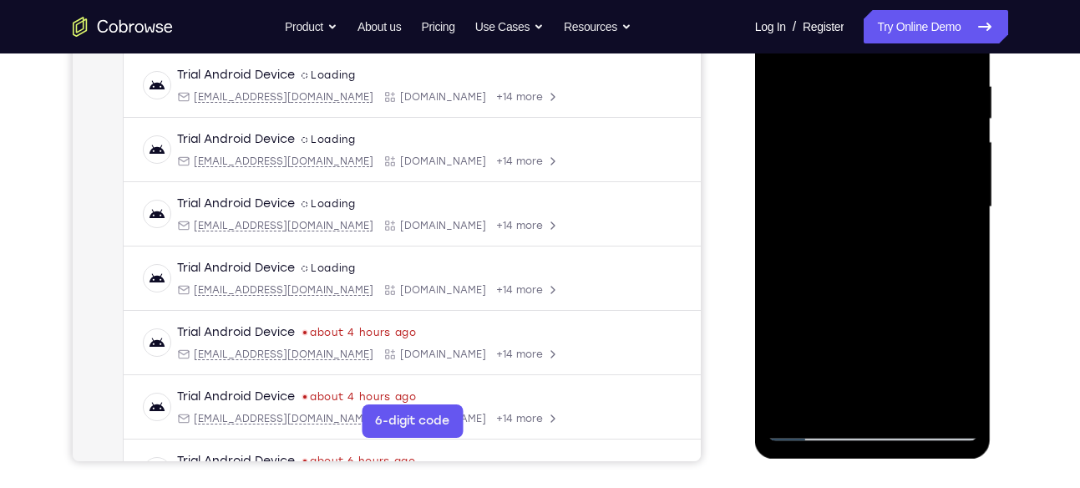
click at [827, 209] on div at bounding box center [873, 207] width 211 height 468
click at [842, 178] on div at bounding box center [873, 207] width 211 height 468
click at [832, 211] on div at bounding box center [873, 207] width 211 height 468
click at [842, 210] on div at bounding box center [873, 207] width 211 height 468
click at [828, 210] on div at bounding box center [873, 207] width 211 height 468
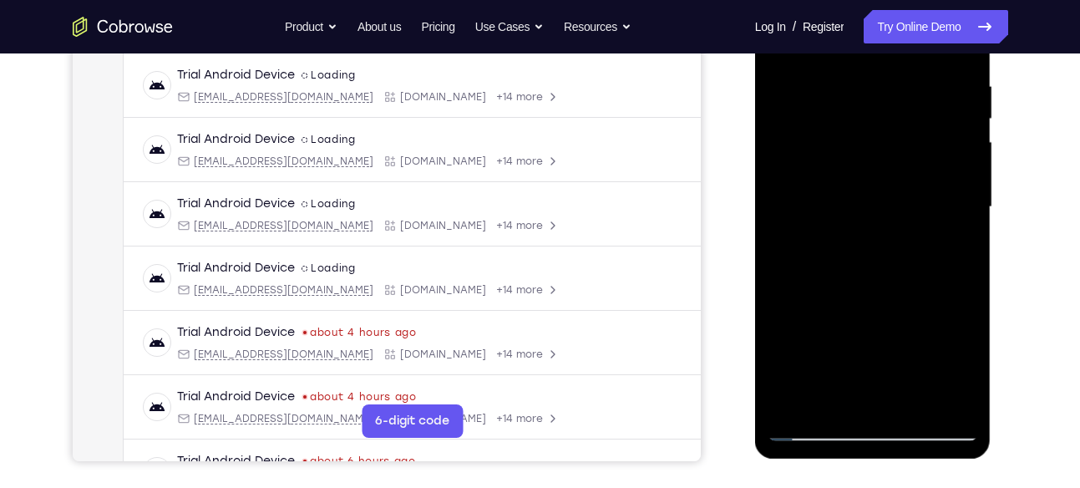
click at [851, 203] on div at bounding box center [873, 207] width 211 height 468
click at [856, 203] on div at bounding box center [873, 207] width 211 height 468
click at [870, 209] on div at bounding box center [873, 207] width 211 height 468
click at [873, 197] on div at bounding box center [873, 207] width 211 height 468
click at [893, 223] on div at bounding box center [873, 207] width 211 height 468
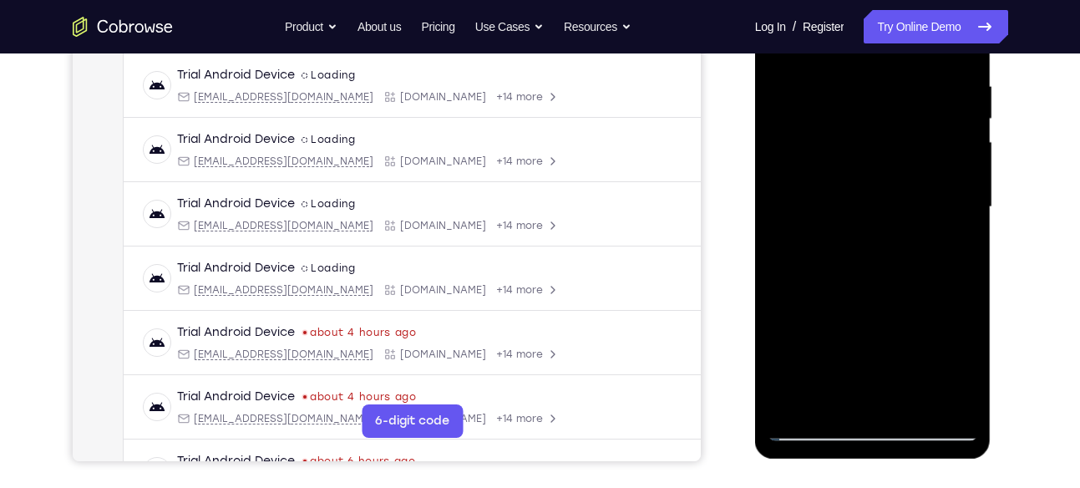
click at [895, 206] on div at bounding box center [873, 207] width 211 height 468
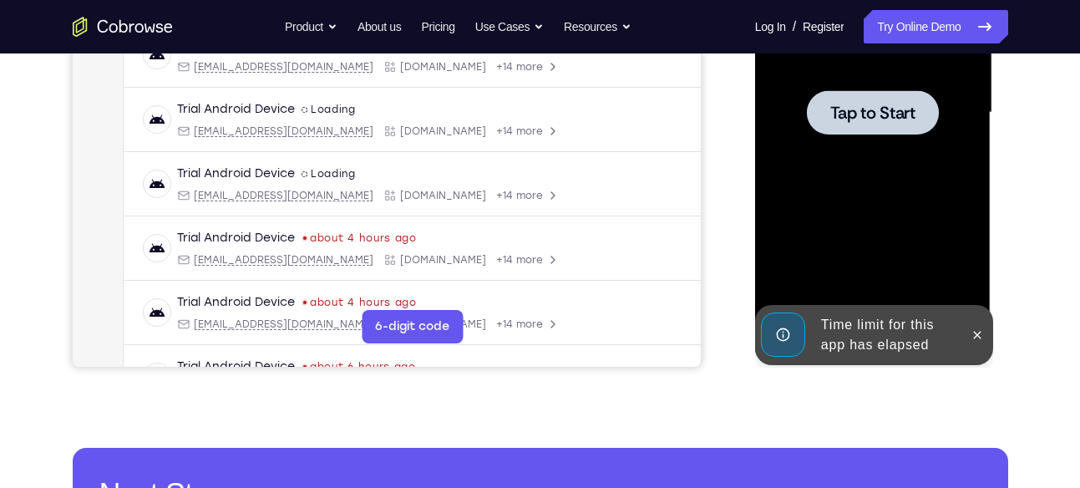
scroll to position [434, 0]
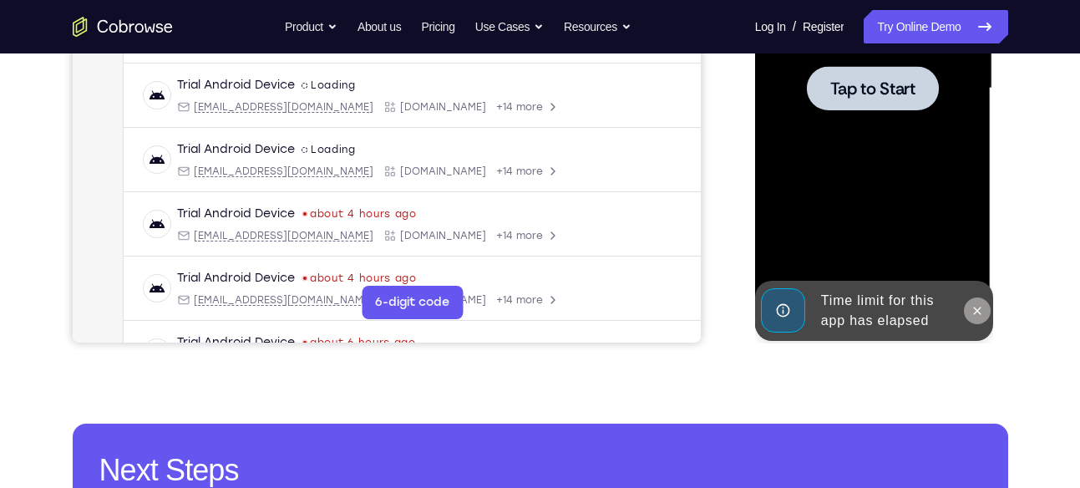
click at [983, 312] on icon at bounding box center [977, 310] width 13 height 13
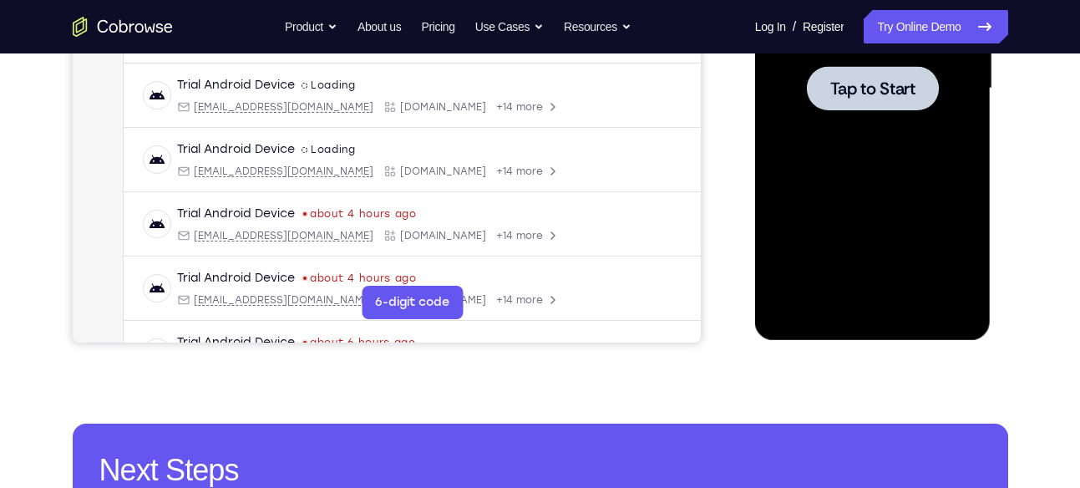
click at [893, 202] on div at bounding box center [873, 89] width 211 height 468
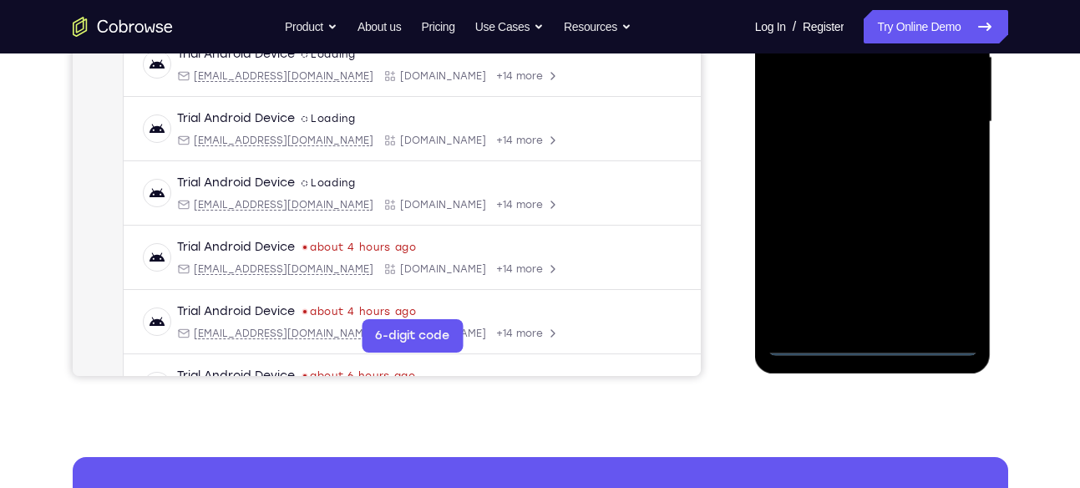
scroll to position [440, 0]
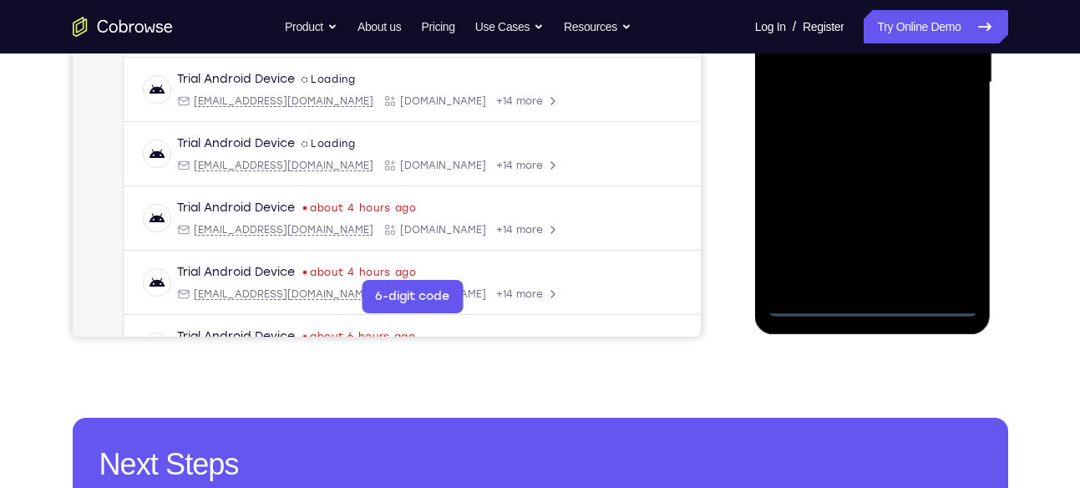
click at [872, 302] on div at bounding box center [873, 83] width 211 height 468
click at [949, 233] on div at bounding box center [873, 83] width 211 height 468
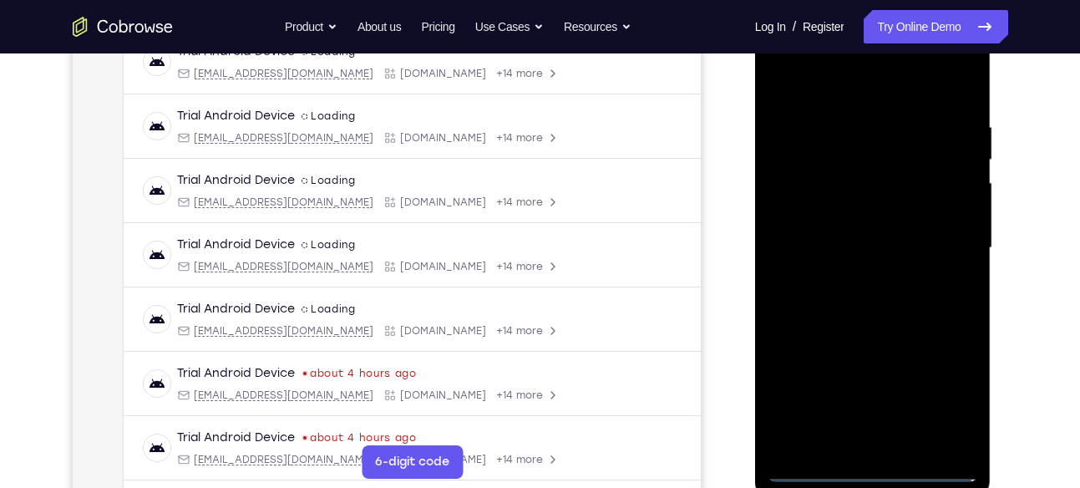
scroll to position [236, 0]
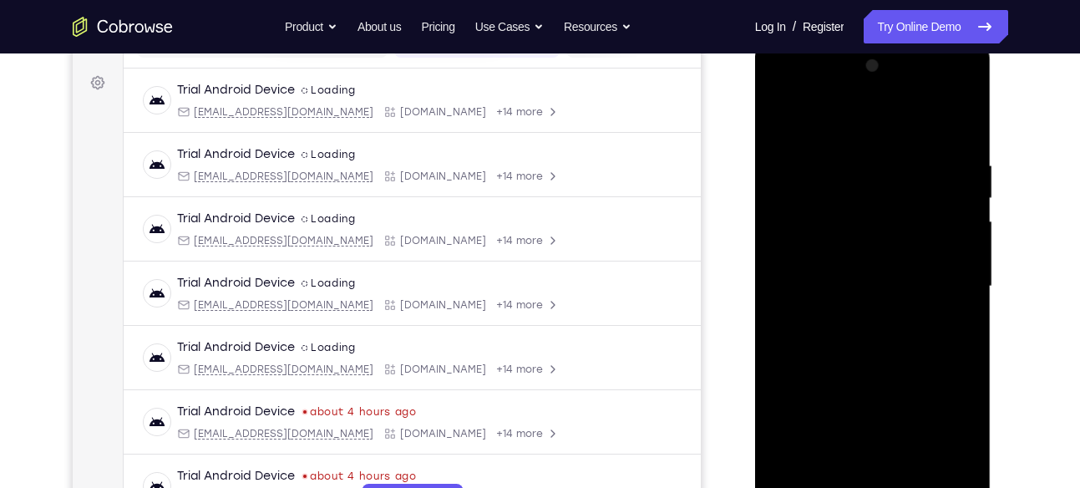
click at [781, 89] on div at bounding box center [873, 287] width 211 height 468
click at [854, 188] on div at bounding box center [873, 287] width 211 height 468
click at [835, 239] on div at bounding box center [873, 287] width 211 height 468
click at [922, 158] on div at bounding box center [873, 287] width 211 height 468
drag, startPoint x: 883, startPoint y: 345, endPoint x: 902, endPoint y: 134, distance: 212.3
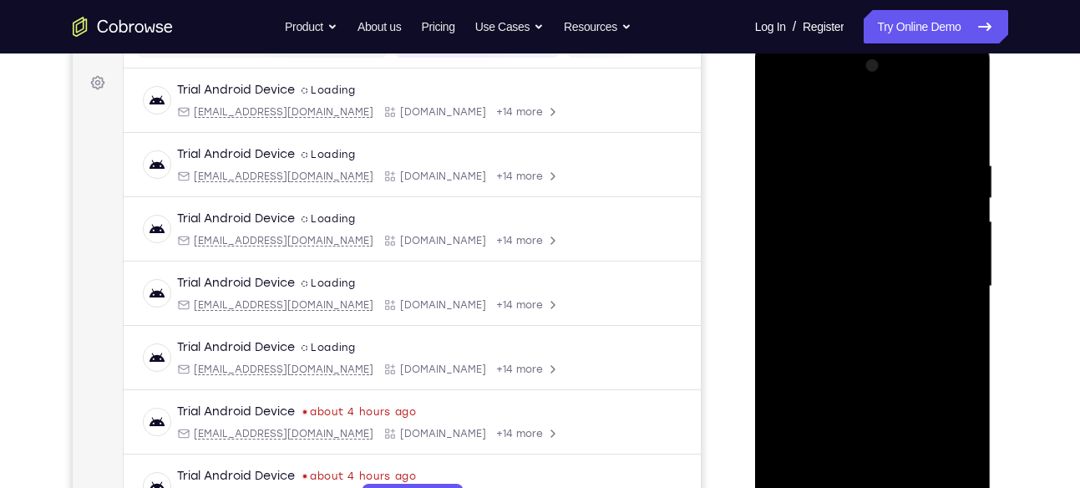
click at [902, 134] on div at bounding box center [873, 287] width 211 height 468
drag, startPoint x: 898, startPoint y: 344, endPoint x: 917, endPoint y: 127, distance: 218.0
click at [917, 127] on div at bounding box center [873, 287] width 211 height 468
drag, startPoint x: 891, startPoint y: 390, endPoint x: 898, endPoint y: 134, distance: 256.6
click at [898, 134] on div at bounding box center [873, 287] width 211 height 468
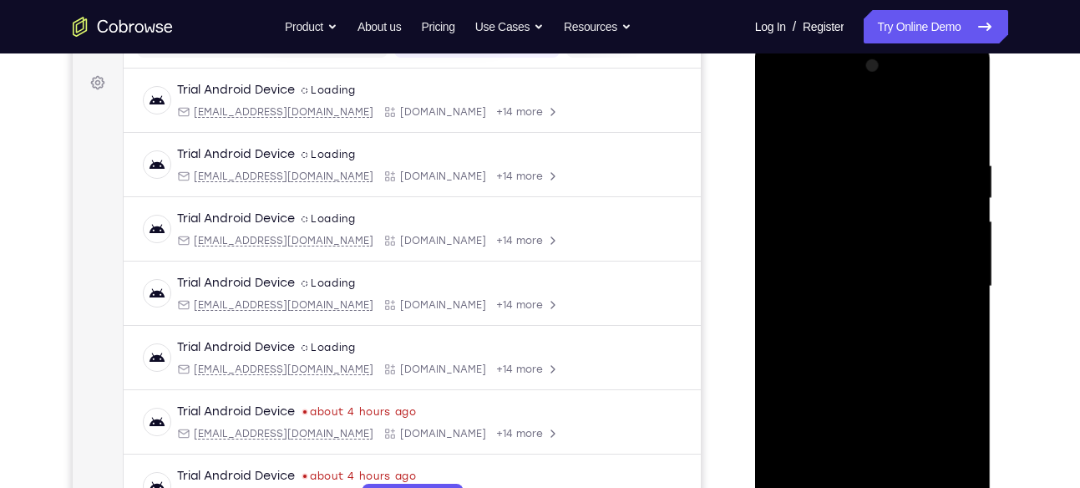
drag, startPoint x: 890, startPoint y: 365, endPoint x: 899, endPoint y: 124, distance: 241.6
click at [899, 124] on div at bounding box center [873, 287] width 211 height 468
drag, startPoint x: 864, startPoint y: 381, endPoint x: 880, endPoint y: 198, distance: 183.7
click at [880, 198] on div at bounding box center [873, 287] width 211 height 468
click at [889, 190] on div at bounding box center [873, 287] width 211 height 468
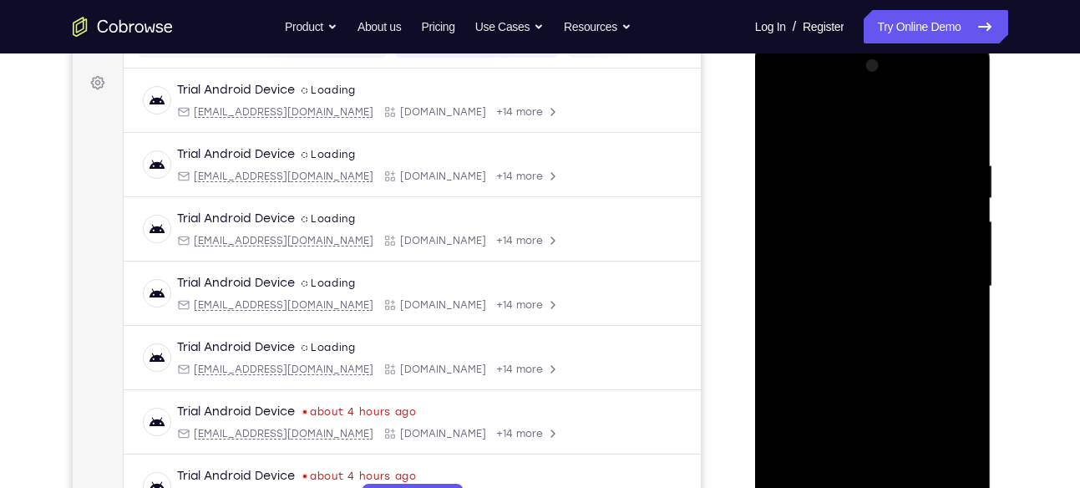
drag, startPoint x: 889, startPoint y: 393, endPoint x: 903, endPoint y: 157, distance: 236.0
click at [903, 157] on div at bounding box center [873, 287] width 211 height 468
drag, startPoint x: 903, startPoint y: 320, endPoint x: 908, endPoint y: 154, distance: 166.3
click at [908, 154] on div at bounding box center [873, 287] width 211 height 468
click at [881, 381] on div at bounding box center [873, 287] width 211 height 468
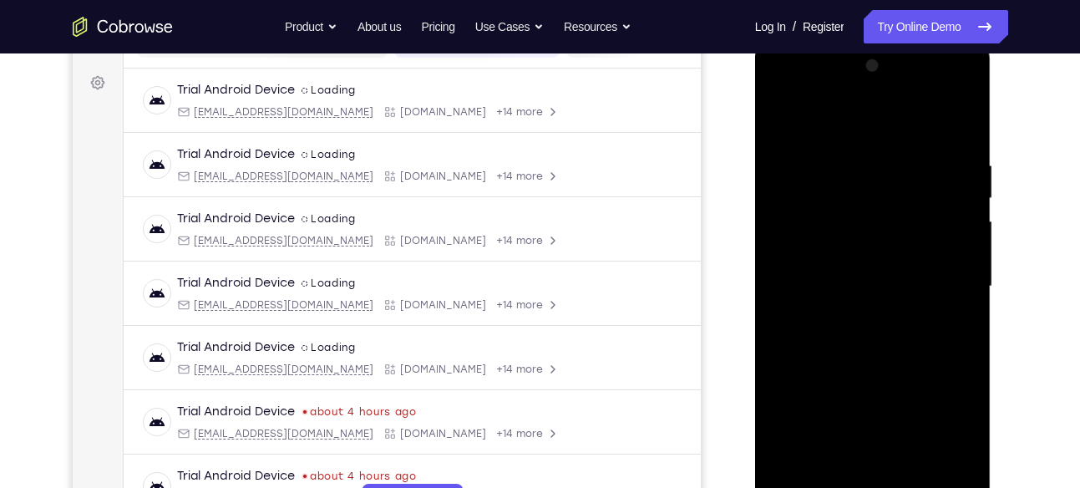
drag, startPoint x: 871, startPoint y: 384, endPoint x: 895, endPoint y: 191, distance: 194.5
click at [895, 191] on div at bounding box center [873, 287] width 211 height 468
drag, startPoint x: 861, startPoint y: 390, endPoint x: 890, endPoint y: 122, distance: 269.7
click at [890, 122] on div at bounding box center [873, 287] width 211 height 468
drag, startPoint x: 873, startPoint y: 341, endPoint x: 895, endPoint y: 178, distance: 164.4
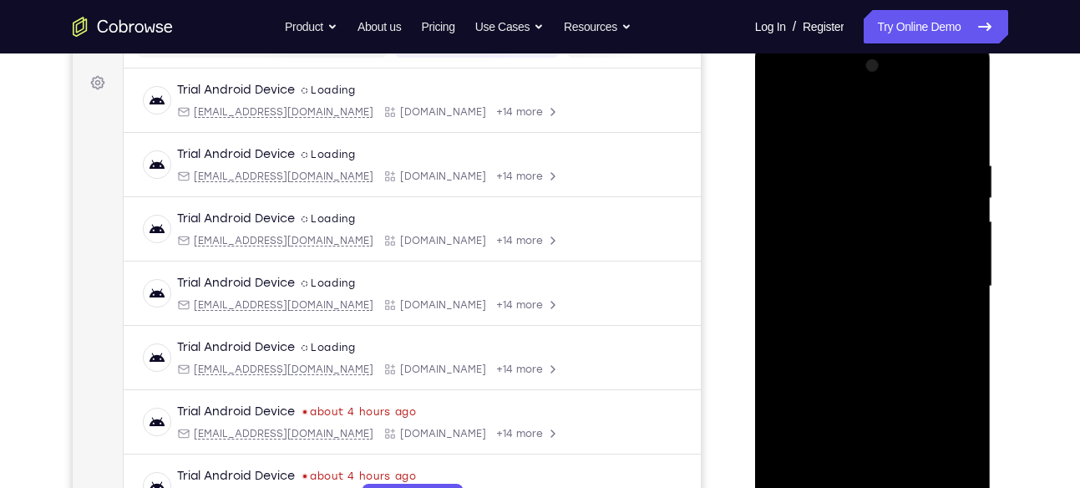
click at [895, 178] on div at bounding box center [873, 287] width 211 height 468
click at [880, 160] on div at bounding box center [873, 287] width 211 height 468
drag, startPoint x: 876, startPoint y: 379, endPoint x: 890, endPoint y: 170, distance: 209.3
click at [890, 170] on div at bounding box center [873, 287] width 211 height 468
drag, startPoint x: 907, startPoint y: 357, endPoint x: 908, endPoint y: 160, distance: 196.3
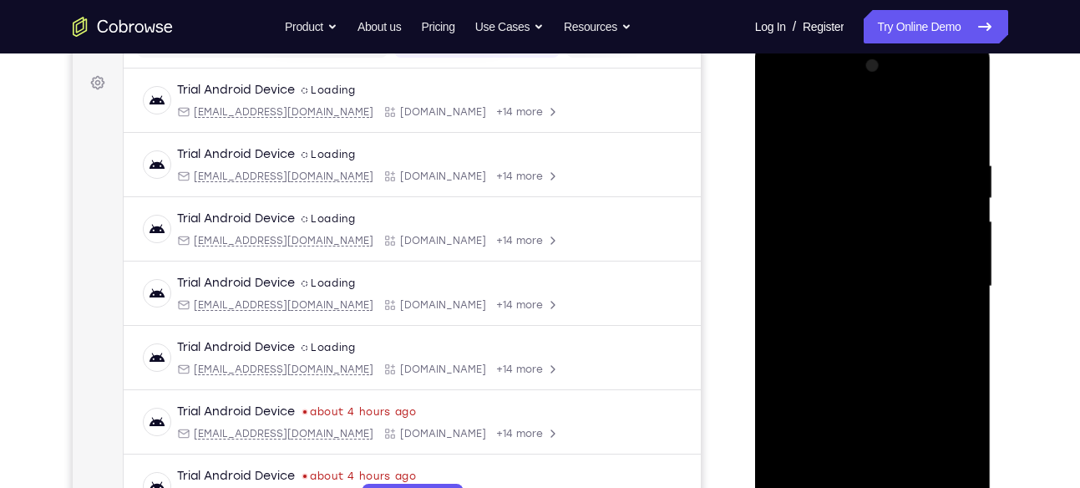
click at [908, 160] on div at bounding box center [873, 287] width 211 height 468
drag, startPoint x: 903, startPoint y: 384, endPoint x: 906, endPoint y: 196, distance: 188.8
click at [906, 196] on div at bounding box center [873, 287] width 211 height 468
drag, startPoint x: 903, startPoint y: 368, endPoint x: 903, endPoint y: 140, distance: 228.1
click at [903, 140] on div at bounding box center [873, 287] width 211 height 468
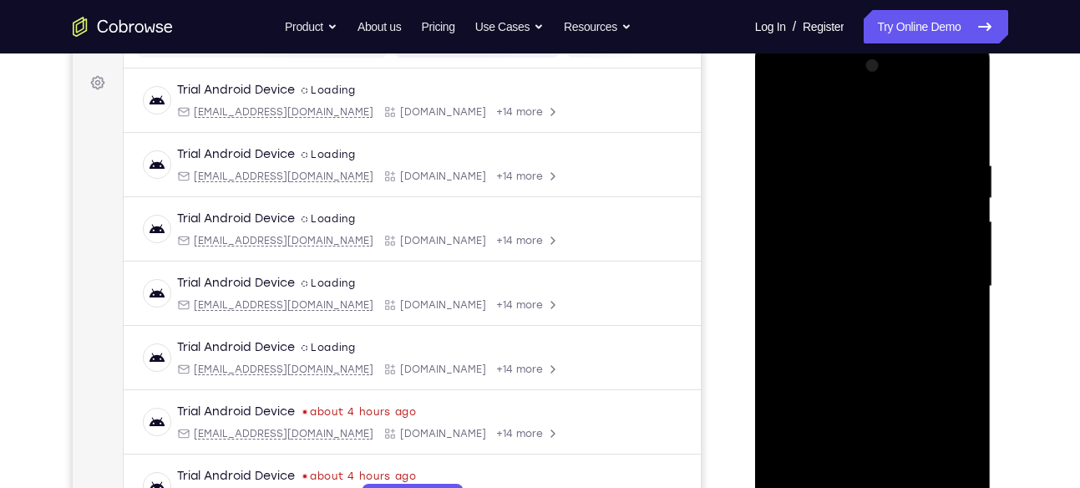
drag, startPoint x: 885, startPoint y: 351, endPoint x: 901, endPoint y: 129, distance: 222.9
click at [901, 129] on div at bounding box center [873, 287] width 211 height 468
drag, startPoint x: 895, startPoint y: 352, endPoint x: 903, endPoint y: 145, distance: 206.5
click at [903, 145] on div at bounding box center [873, 287] width 211 height 468
drag, startPoint x: 890, startPoint y: 382, endPoint x: 907, endPoint y: 175, distance: 207.9
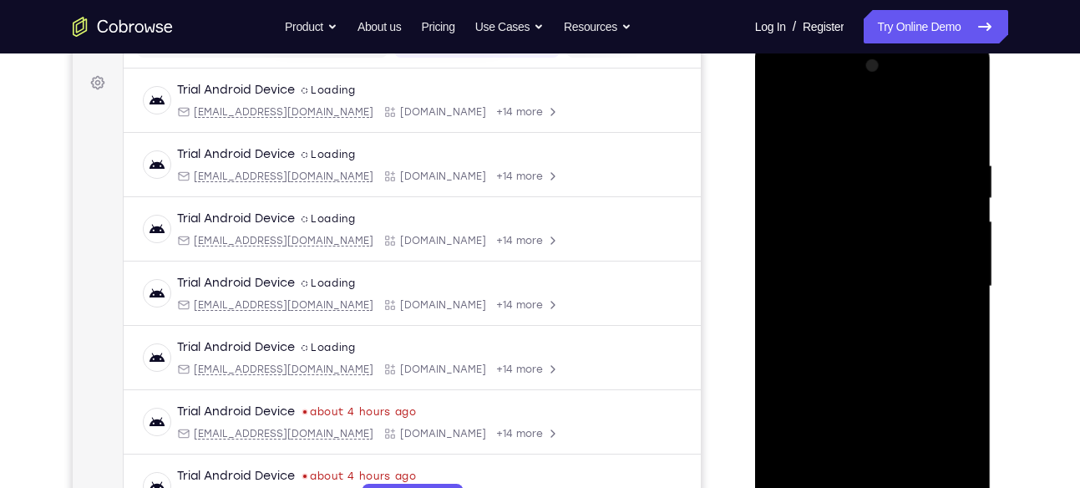
click at [907, 175] on div at bounding box center [873, 287] width 211 height 468
drag, startPoint x: 899, startPoint y: 349, endPoint x: 907, endPoint y: 137, distance: 212.3
click at [907, 137] on div at bounding box center [873, 287] width 211 height 468
click at [902, 357] on div at bounding box center [873, 287] width 211 height 468
click at [866, 170] on div at bounding box center [873, 287] width 211 height 468
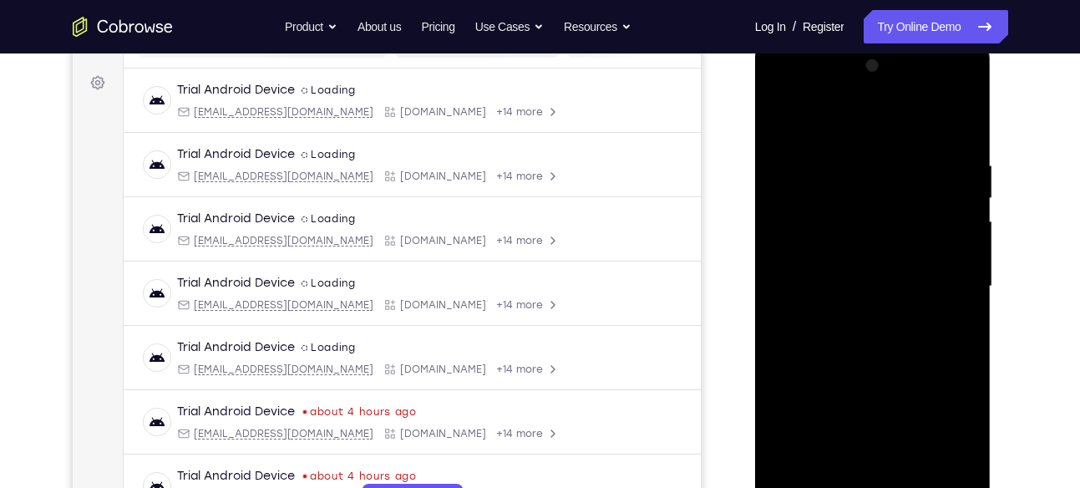
drag, startPoint x: 883, startPoint y: 358, endPoint x: 896, endPoint y: 104, distance: 254.3
click at [896, 104] on div at bounding box center [873, 287] width 211 height 468
drag, startPoint x: 880, startPoint y: 193, endPoint x: 858, endPoint y: 291, distance: 100.1
click at [858, 291] on div at bounding box center [873, 287] width 211 height 468
drag, startPoint x: 876, startPoint y: 358, endPoint x: 905, endPoint y: 150, distance: 210.1
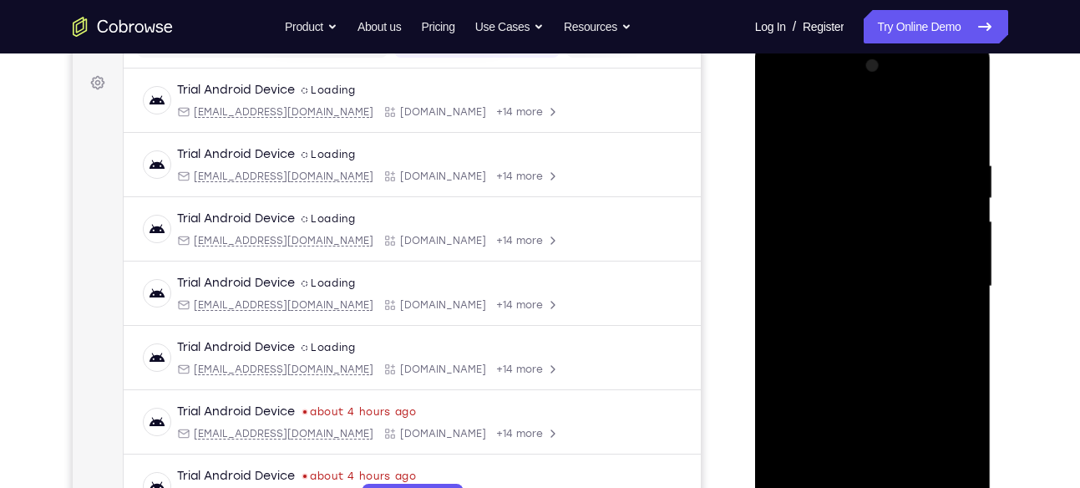
click at [905, 150] on div at bounding box center [873, 287] width 211 height 468
drag, startPoint x: 894, startPoint y: 342, endPoint x: 900, endPoint y: 216, distance: 125.5
click at [900, 216] on div at bounding box center [873, 287] width 211 height 468
drag, startPoint x: 893, startPoint y: 263, endPoint x: 887, endPoint y: 174, distance: 89.6
click at [887, 174] on div at bounding box center [873, 287] width 211 height 468
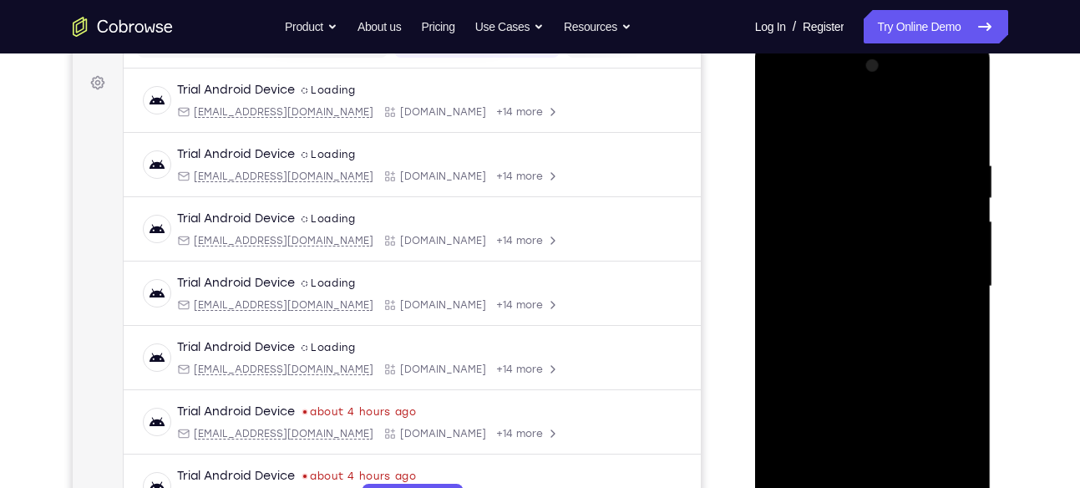
drag, startPoint x: 889, startPoint y: 319, endPoint x: 895, endPoint y: 189, distance: 130.5
click at [895, 189] on div at bounding box center [873, 287] width 211 height 468
click at [893, 196] on div at bounding box center [873, 287] width 211 height 468
click at [874, 224] on div at bounding box center [873, 287] width 211 height 468
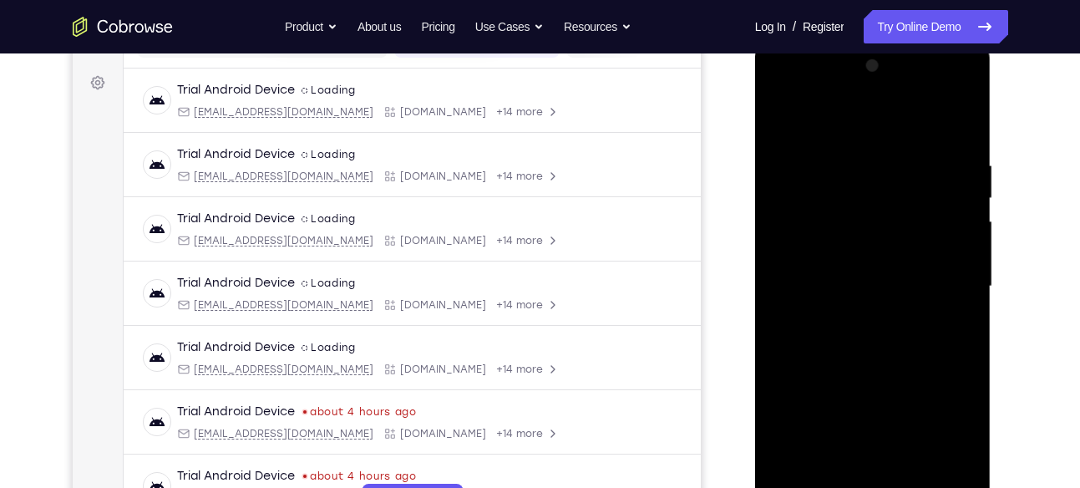
click at [785, 274] on div at bounding box center [873, 287] width 211 height 468
click at [840, 232] on div at bounding box center [873, 287] width 211 height 468
click at [788, 273] on div at bounding box center [873, 287] width 211 height 468
click at [793, 273] on div at bounding box center [873, 287] width 211 height 468
click at [785, 275] on div at bounding box center [873, 287] width 211 height 468
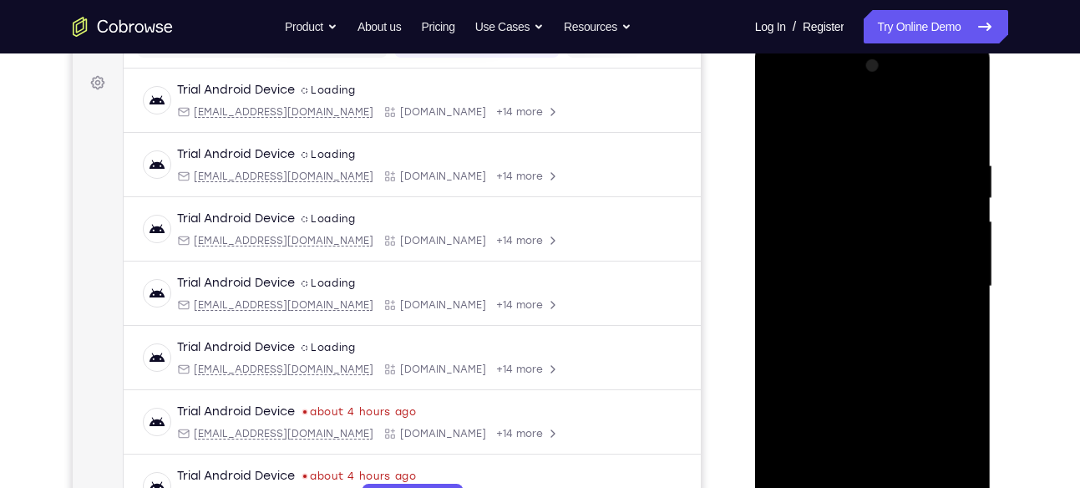
click at [787, 274] on div at bounding box center [873, 287] width 211 height 468
click at [829, 241] on div at bounding box center [873, 287] width 211 height 468
click at [790, 274] on div at bounding box center [873, 287] width 211 height 468
click at [792, 274] on div at bounding box center [873, 287] width 211 height 468
click at [795, 274] on div at bounding box center [873, 287] width 211 height 468
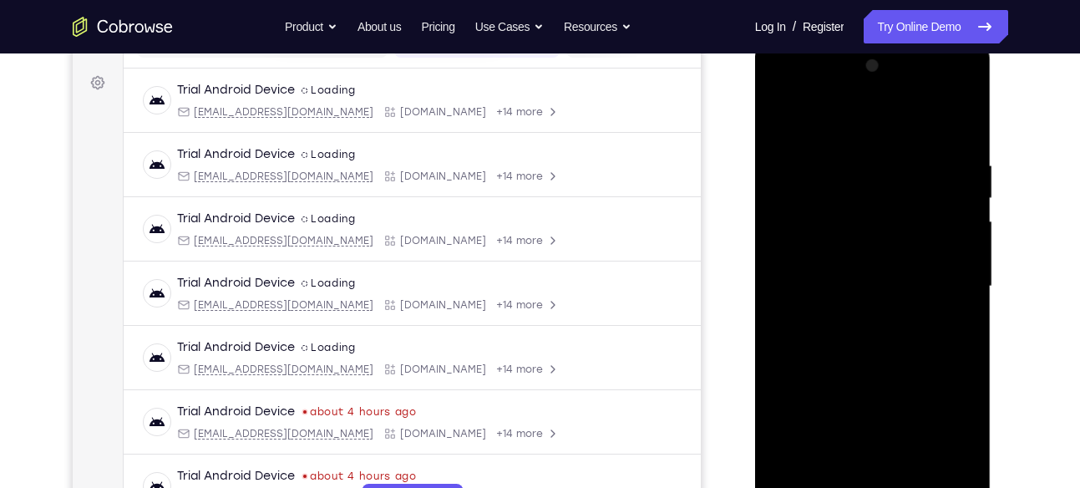
click at [831, 247] on div at bounding box center [873, 287] width 211 height 468
click at [848, 247] on div at bounding box center [873, 287] width 211 height 468
click at [797, 277] on div at bounding box center [873, 287] width 211 height 468
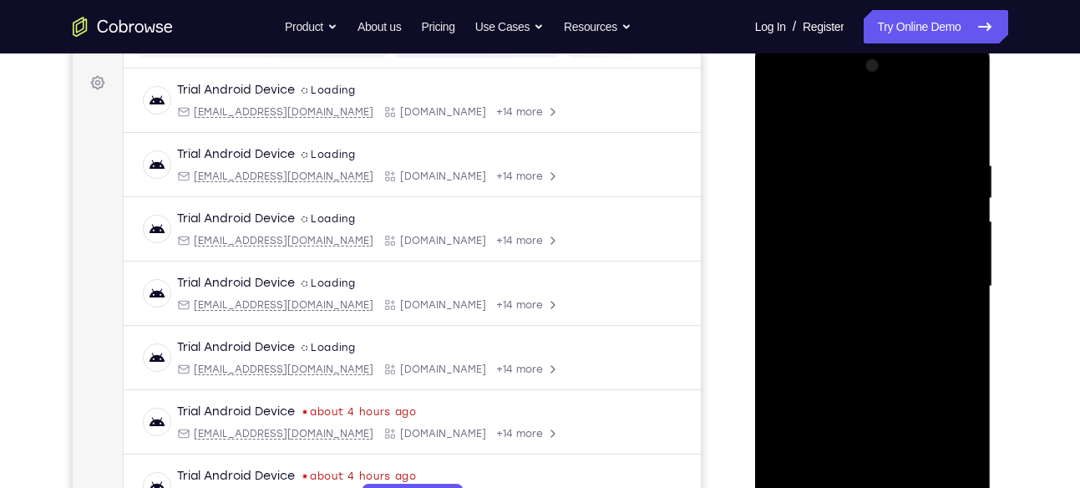
click at [798, 276] on div at bounding box center [873, 287] width 211 height 468
click at [798, 251] on div at bounding box center [873, 287] width 211 height 468
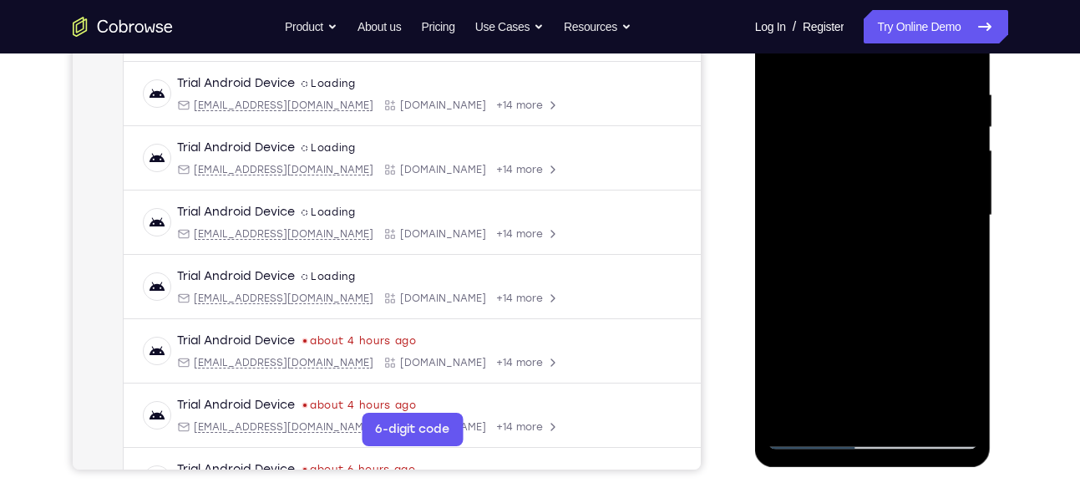
scroll to position [279, 0]
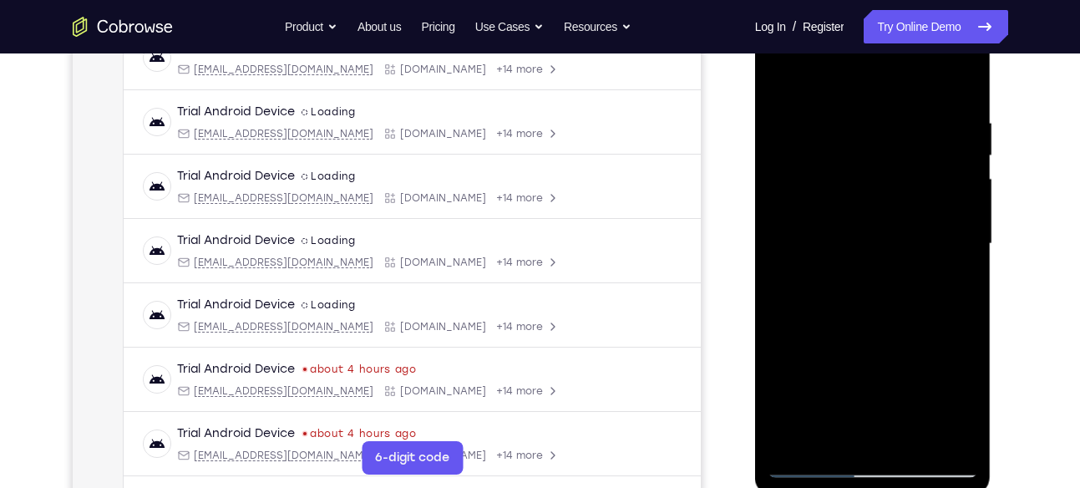
click at [859, 201] on div at bounding box center [873, 244] width 211 height 468
click at [800, 232] on div at bounding box center [873, 244] width 211 height 468
click at [802, 232] on div at bounding box center [873, 244] width 211 height 468
click at [805, 232] on div at bounding box center [873, 244] width 211 height 468
click at [807, 232] on div at bounding box center [873, 244] width 211 height 468
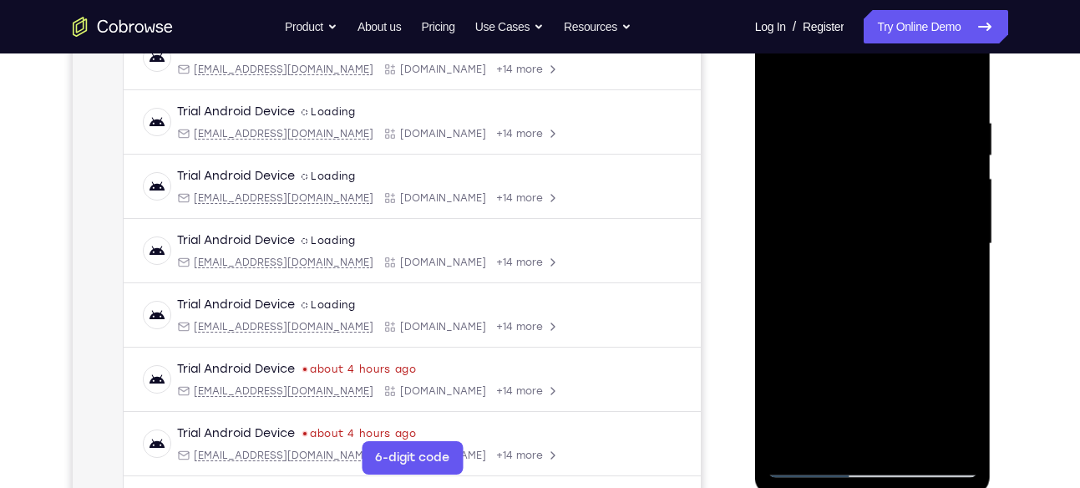
click at [810, 232] on div at bounding box center [873, 244] width 211 height 468
click at [806, 232] on div at bounding box center [873, 244] width 211 height 468
click at [833, 209] on div at bounding box center [873, 244] width 211 height 468
click at [812, 231] on div at bounding box center [873, 244] width 211 height 468
click at [814, 231] on div at bounding box center [873, 244] width 211 height 468
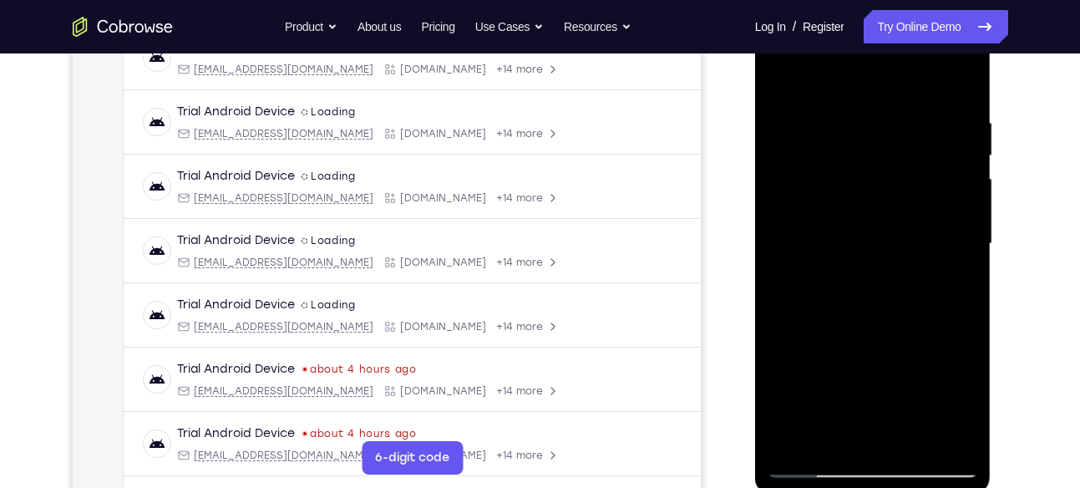
click at [820, 231] on div at bounding box center [873, 244] width 211 height 468
click at [837, 229] on div at bounding box center [873, 244] width 211 height 468
drag, startPoint x: 903, startPoint y: 322, endPoint x: 911, endPoint y: 190, distance: 131.4
click at [911, 190] on div at bounding box center [873, 244] width 211 height 468
drag, startPoint x: 905, startPoint y: 280, endPoint x: 912, endPoint y: 100, distance: 179.8
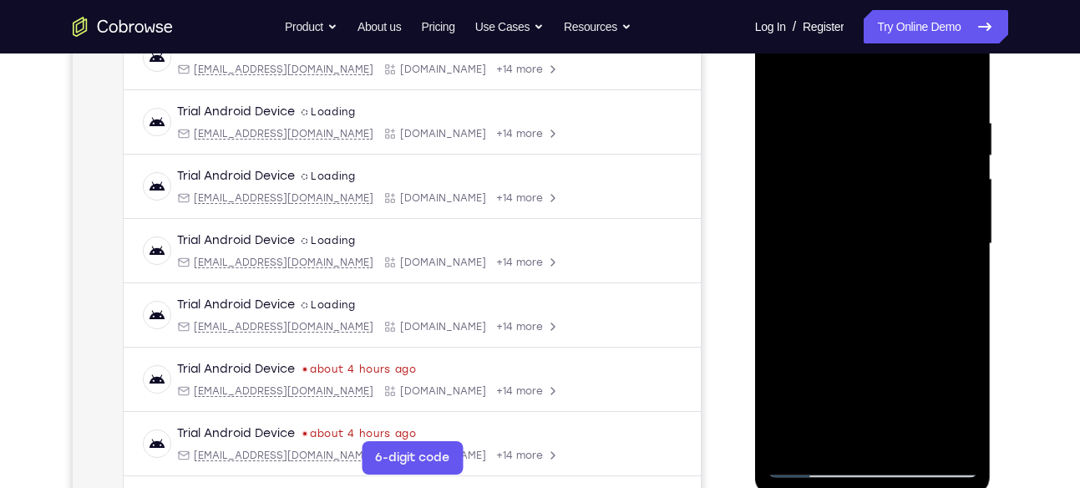
click at [912, 100] on div at bounding box center [873, 244] width 211 height 468
drag, startPoint x: 856, startPoint y: 233, endPoint x: 863, endPoint y: 133, distance: 100.5
click at [863, 133] on div at bounding box center [873, 244] width 211 height 468
drag, startPoint x: 891, startPoint y: 259, endPoint x: 897, endPoint y: 138, distance: 121.3
click at [897, 138] on div at bounding box center [873, 244] width 211 height 468
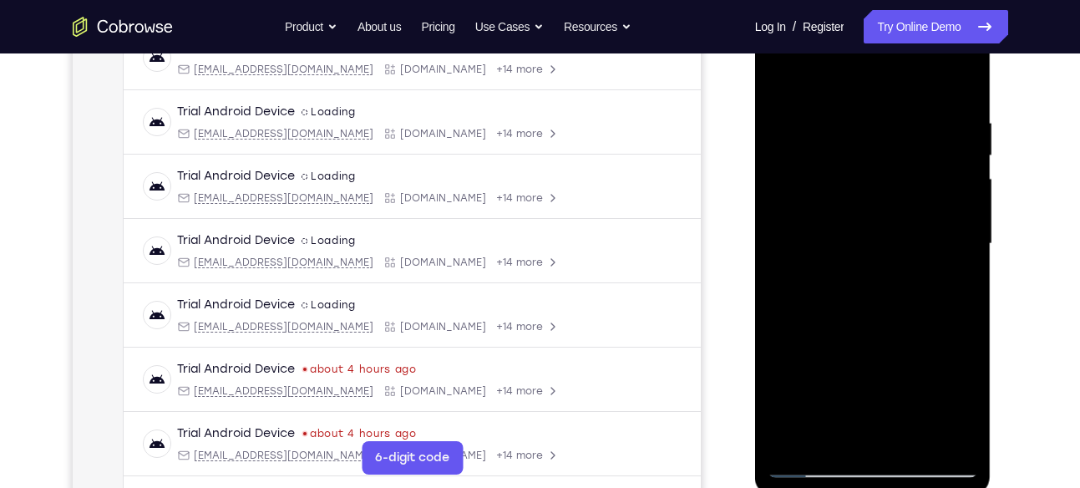
drag, startPoint x: 878, startPoint y: 276, endPoint x: 886, endPoint y: 157, distance: 118.9
click at [886, 157] on div at bounding box center [873, 244] width 211 height 468
drag, startPoint x: 874, startPoint y: 201, endPoint x: 869, endPoint y: 256, distance: 54.5
click at [869, 256] on div at bounding box center [873, 244] width 211 height 468
drag, startPoint x: 874, startPoint y: 304, endPoint x: 888, endPoint y: 106, distance: 198.5
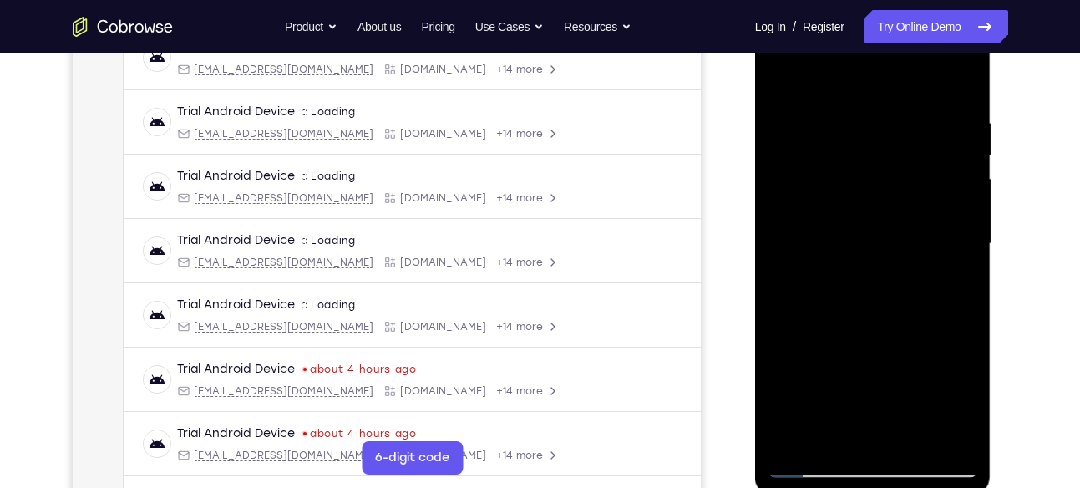
click at [888, 106] on div at bounding box center [873, 244] width 211 height 468
drag, startPoint x: 879, startPoint y: 265, endPoint x: 893, endPoint y: 133, distance: 132.8
click at [893, 133] on div at bounding box center [873, 244] width 211 height 468
drag, startPoint x: 883, startPoint y: 297, endPoint x: 885, endPoint y: 158, distance: 138.7
click at [885, 158] on div at bounding box center [873, 244] width 211 height 468
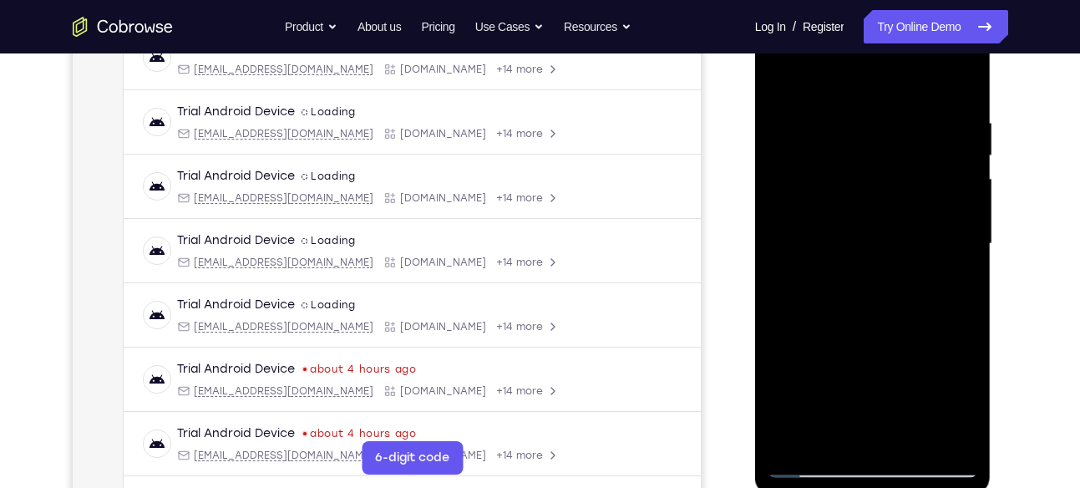
drag, startPoint x: 873, startPoint y: 289, endPoint x: 886, endPoint y: 126, distance: 163.5
click at [886, 126] on div at bounding box center [873, 244] width 211 height 468
drag, startPoint x: 891, startPoint y: 250, endPoint x: 894, endPoint y: 117, distance: 132.9
click at [894, 117] on div at bounding box center [873, 244] width 211 height 468
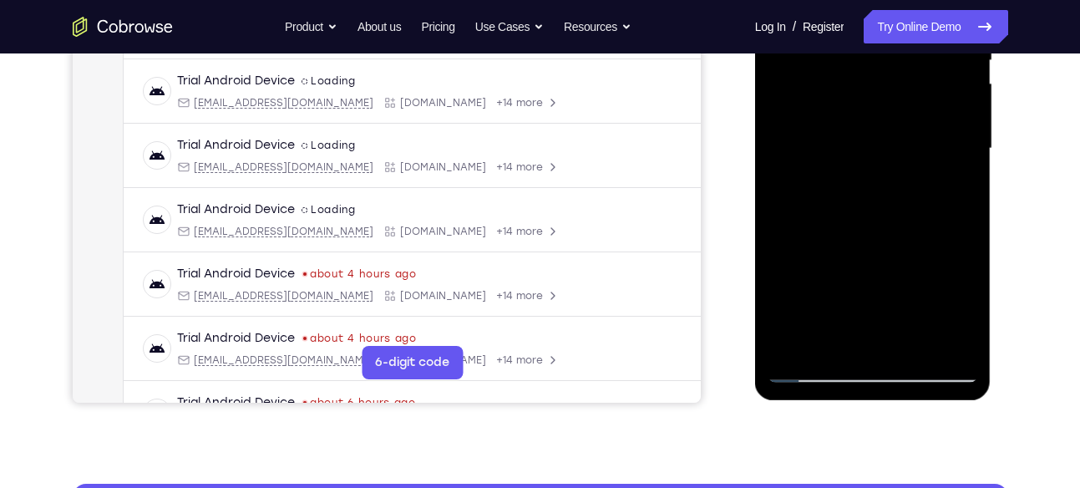
scroll to position [373, 0]
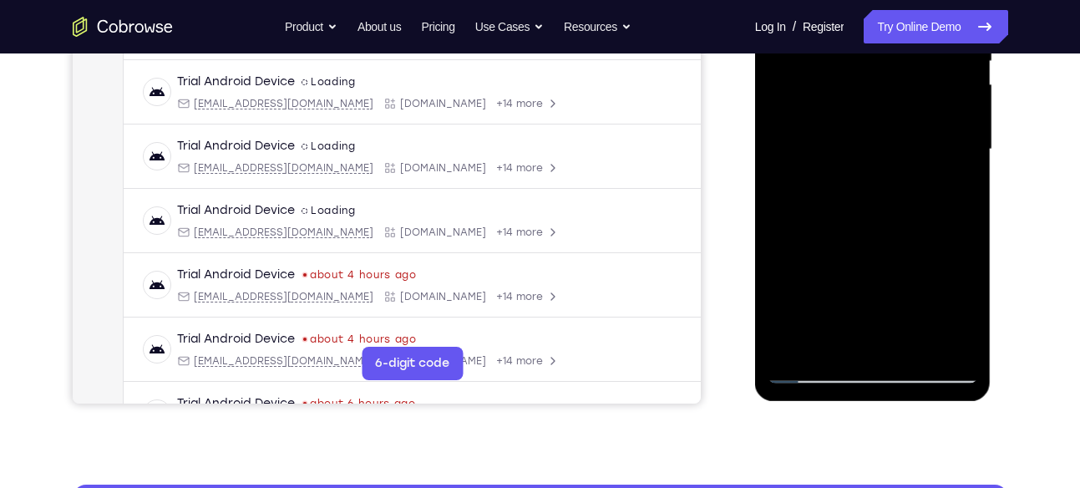
drag, startPoint x: 889, startPoint y: 236, endPoint x: 891, endPoint y: 141, distance: 94.4
click at [891, 141] on div at bounding box center [873, 150] width 211 height 468
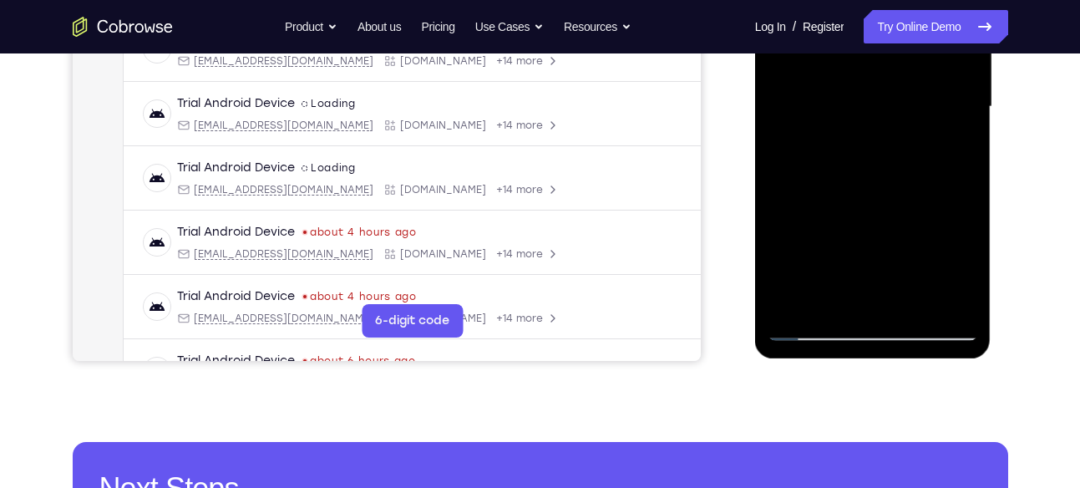
scroll to position [425, 0]
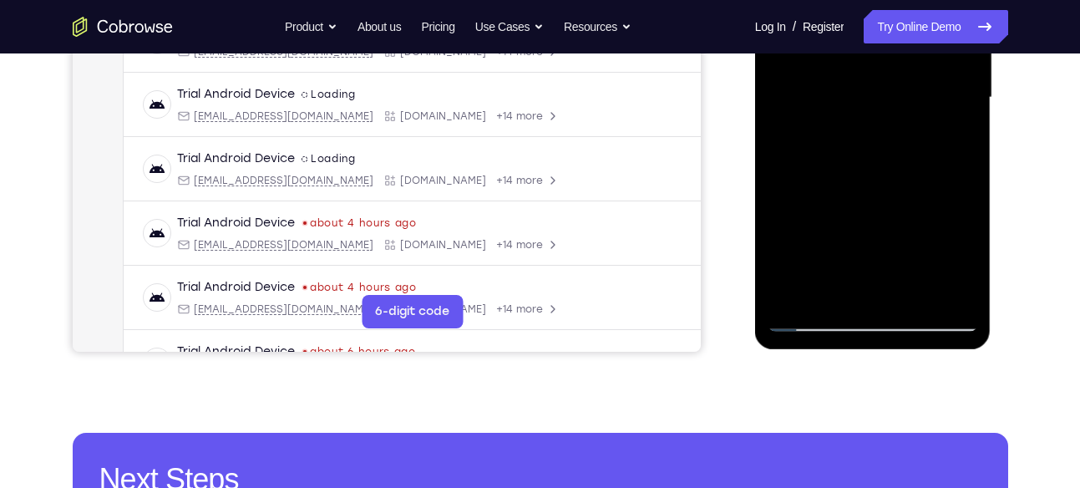
drag, startPoint x: 886, startPoint y: 242, endPoint x: 896, endPoint y: 151, distance: 91.7
click at [896, 151] on div at bounding box center [873, 98] width 211 height 468
drag, startPoint x: 907, startPoint y: 122, endPoint x: 849, endPoint y: 387, distance: 271.2
click at [849, 353] on html "Online web based iOS Simulators and Android Emulators. Run iPhone, iPad, Mobile…" at bounding box center [874, 101] width 238 height 501
drag, startPoint x: 885, startPoint y: 170, endPoint x: 837, endPoint y: 394, distance: 228.9
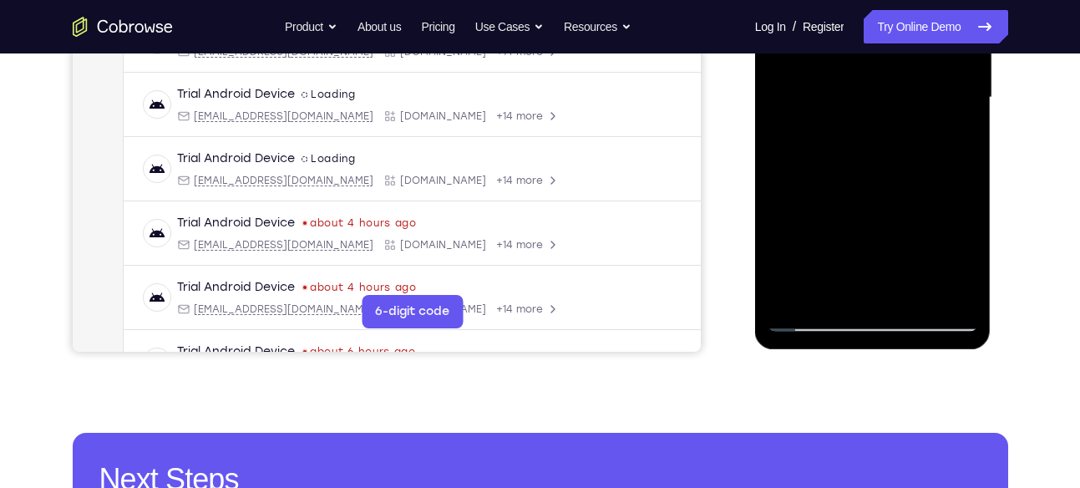
click at [837, 353] on html "Online web based iOS Simulators and Android Emulators. Run iPhone, iPad, Mobile…" at bounding box center [874, 101] width 238 height 501
drag, startPoint x: 891, startPoint y: 151, endPoint x: 852, endPoint y: 325, distance: 178.2
click at [852, 325] on div at bounding box center [873, 98] width 211 height 468
drag, startPoint x: 864, startPoint y: 201, endPoint x: 836, endPoint y: 335, distance: 136.5
click at [836, 335] on div at bounding box center [873, 100] width 236 height 498
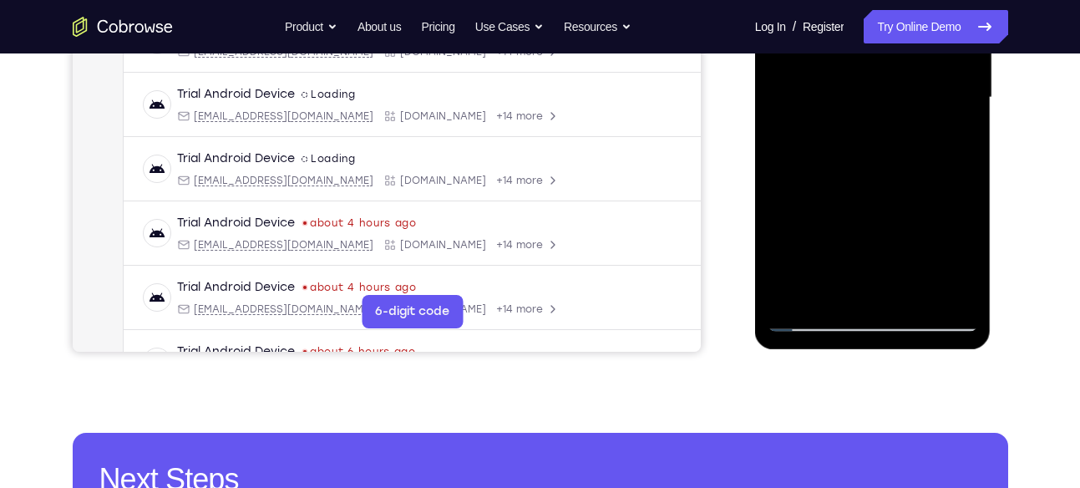
drag, startPoint x: 913, startPoint y: 122, endPoint x: 868, endPoint y: 289, distance: 173.1
click at [868, 289] on div at bounding box center [873, 98] width 211 height 468
drag, startPoint x: 896, startPoint y: 153, endPoint x: 851, endPoint y: 337, distance: 189.1
click at [851, 337] on div at bounding box center [873, 100] width 236 height 498
drag, startPoint x: 922, startPoint y: 159, endPoint x: 904, endPoint y: 237, distance: 80.7
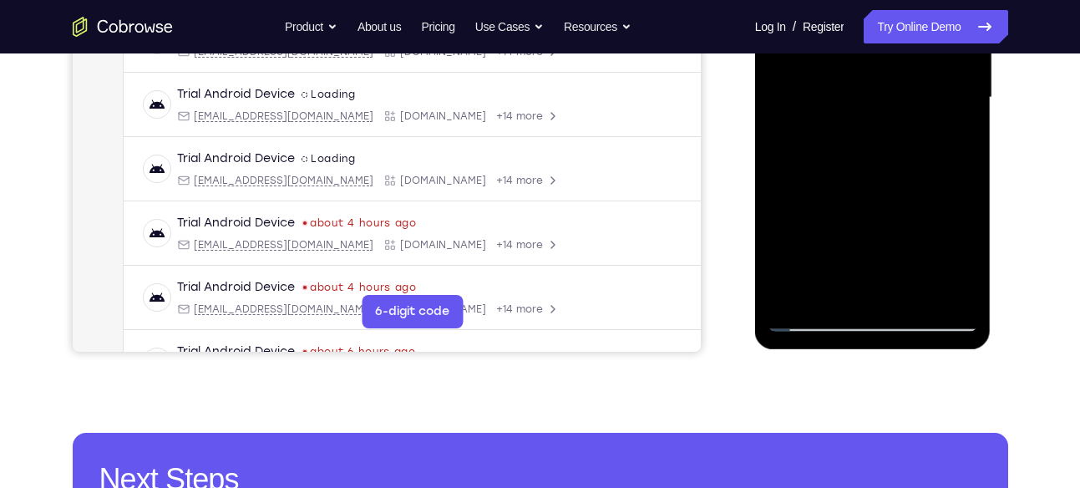
click at [904, 237] on div at bounding box center [873, 98] width 211 height 468
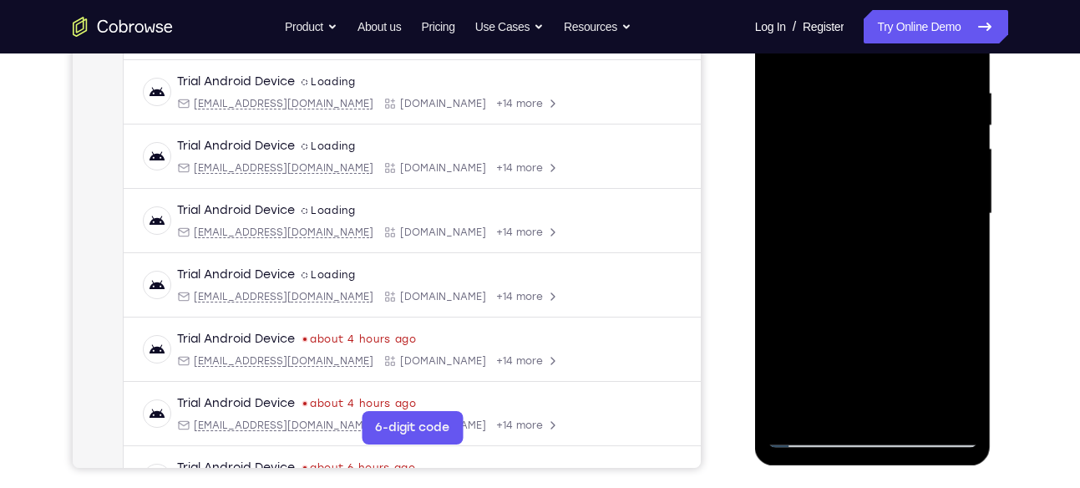
scroll to position [303, 0]
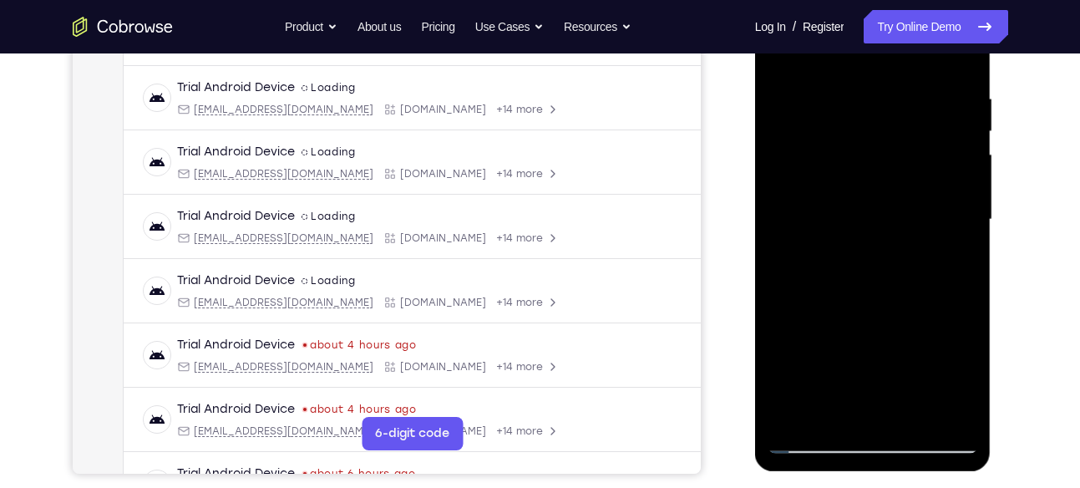
click at [887, 182] on div at bounding box center [873, 220] width 211 height 468
click at [884, 175] on div at bounding box center [873, 220] width 211 height 468
click at [871, 168] on div at bounding box center [873, 220] width 211 height 468
click at [867, 208] on div at bounding box center [873, 220] width 211 height 468
click at [926, 212] on div at bounding box center [873, 220] width 211 height 468
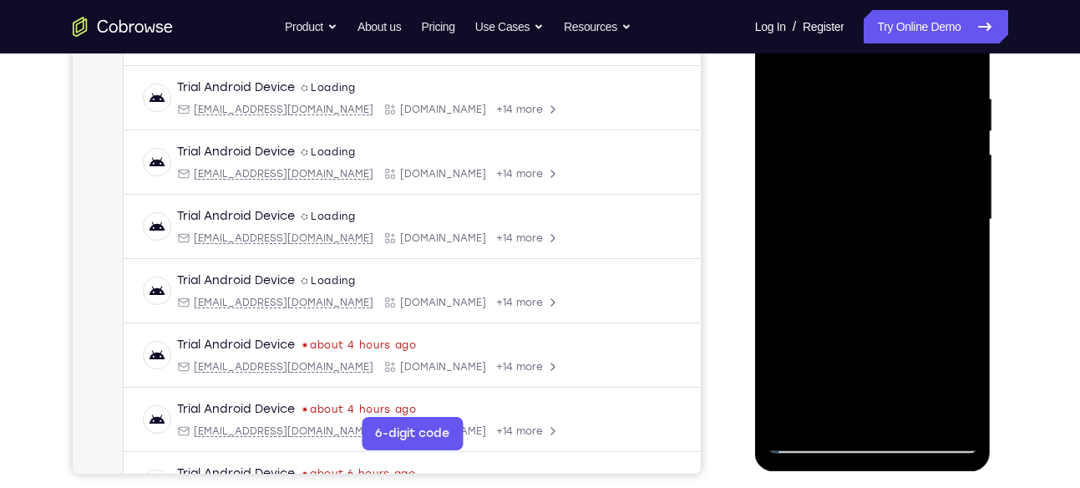
click at [942, 208] on div at bounding box center [873, 220] width 211 height 468
click at [955, 207] on div at bounding box center [873, 220] width 211 height 468
click at [937, 182] on div at bounding box center [873, 220] width 211 height 468
click at [962, 206] on div at bounding box center [873, 220] width 211 height 468
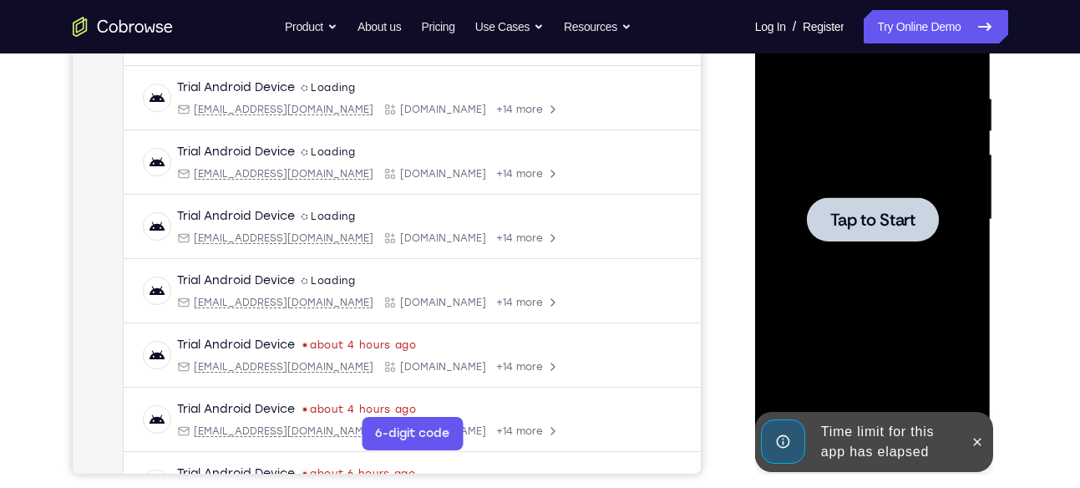
click at [929, 231] on div at bounding box center [873, 219] width 132 height 44
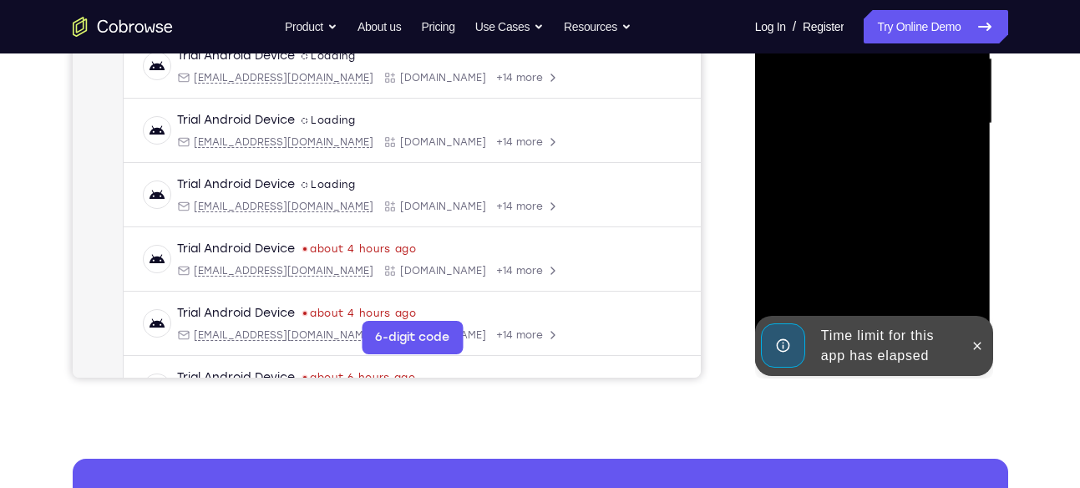
scroll to position [417, 0]
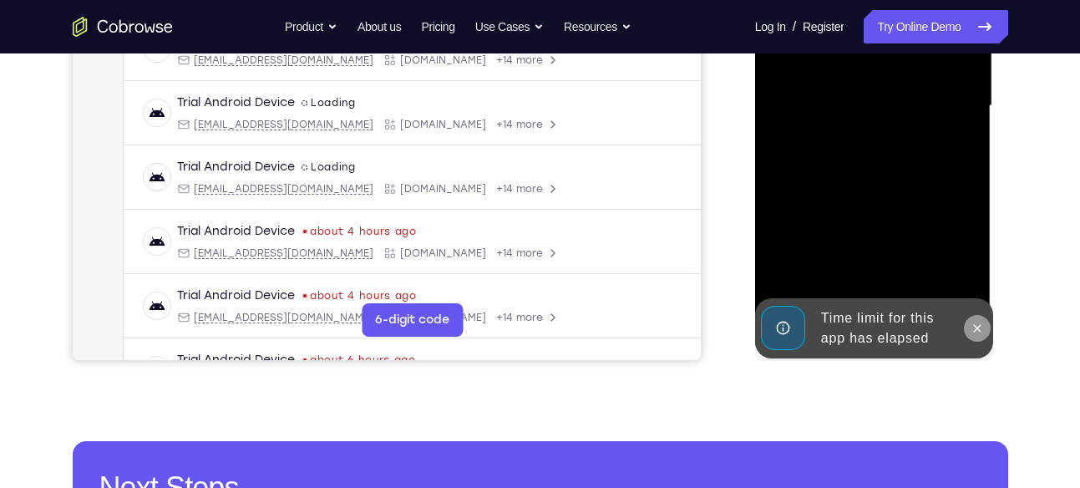
click at [976, 323] on icon at bounding box center [977, 328] width 13 height 13
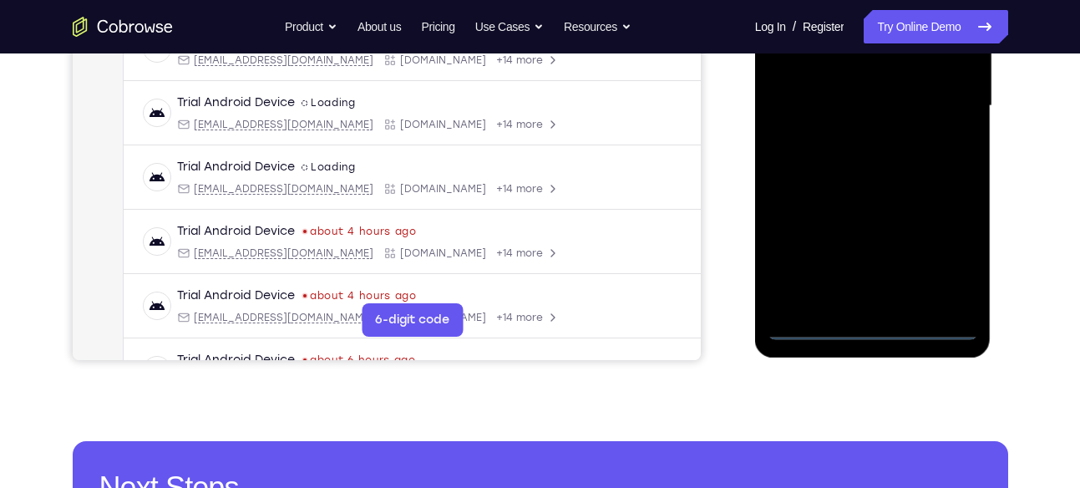
click at [871, 323] on div at bounding box center [873, 106] width 211 height 468
click at [958, 251] on div at bounding box center [873, 106] width 211 height 468
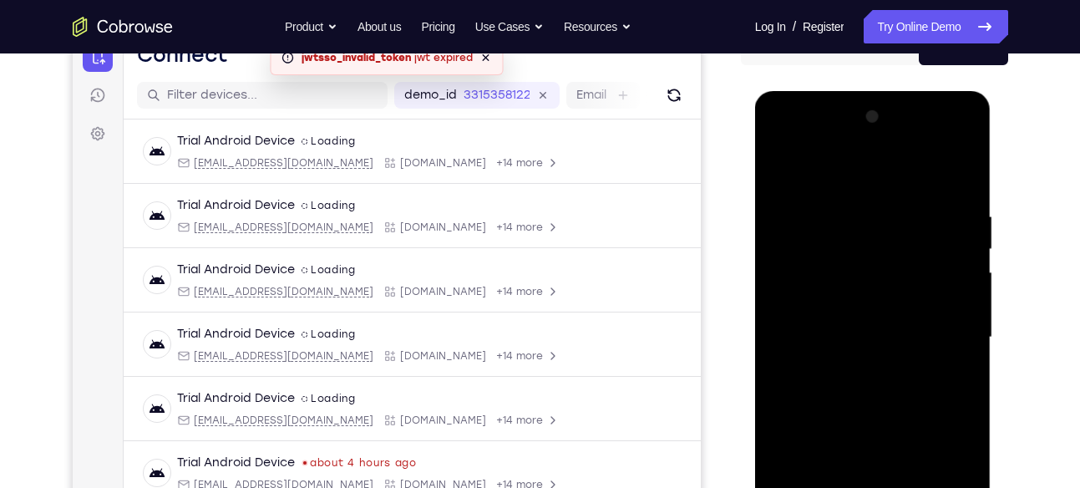
scroll to position [185, 0]
click at [780, 140] on div at bounding box center [873, 338] width 211 height 468
click at [866, 236] on div at bounding box center [873, 338] width 211 height 468
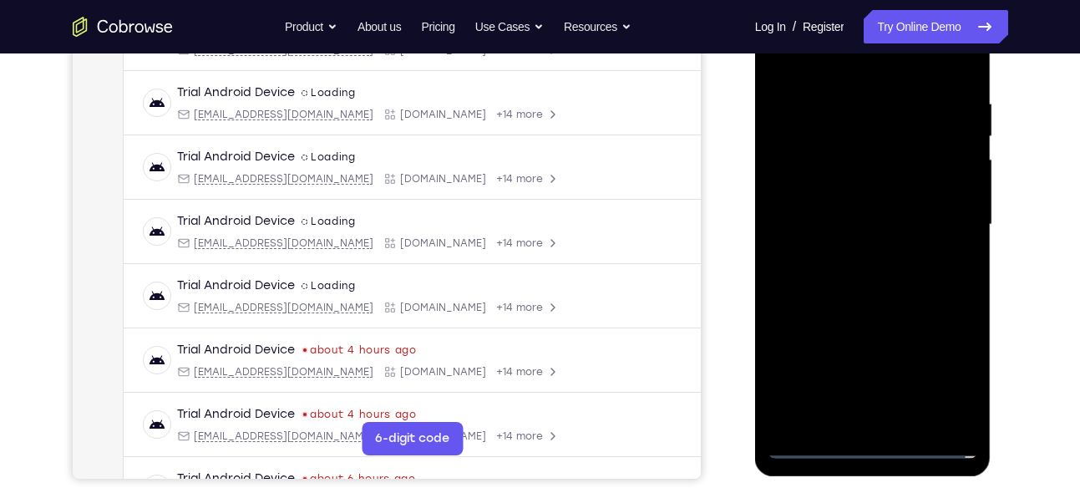
scroll to position [308, 0]
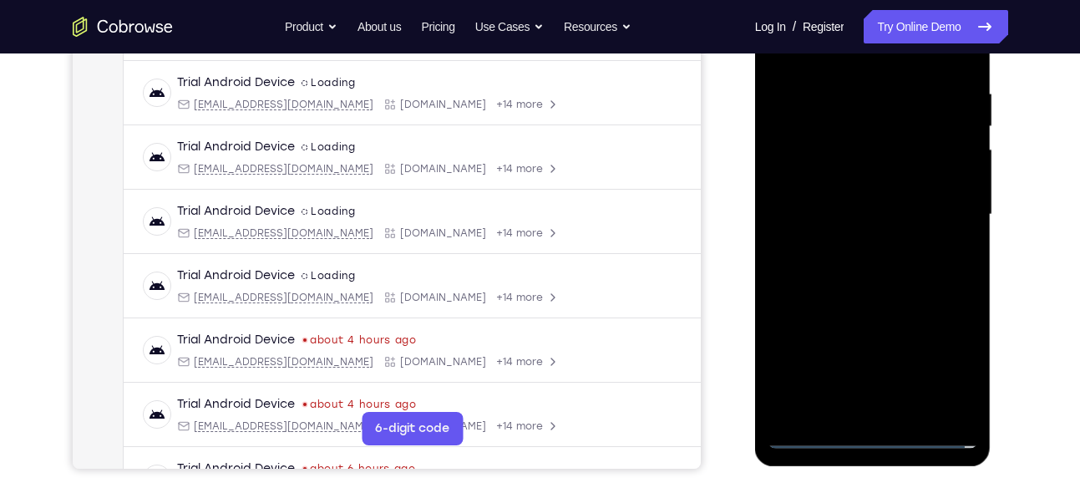
drag, startPoint x: 901, startPoint y: 286, endPoint x: 895, endPoint y: 218, distance: 67.9
click at [895, 218] on div at bounding box center [873, 215] width 211 height 468
click at [856, 132] on div at bounding box center [873, 215] width 211 height 468
drag, startPoint x: 859, startPoint y: 259, endPoint x: 869, endPoint y: 144, distance: 115.7
click at [869, 144] on div at bounding box center [873, 215] width 211 height 468
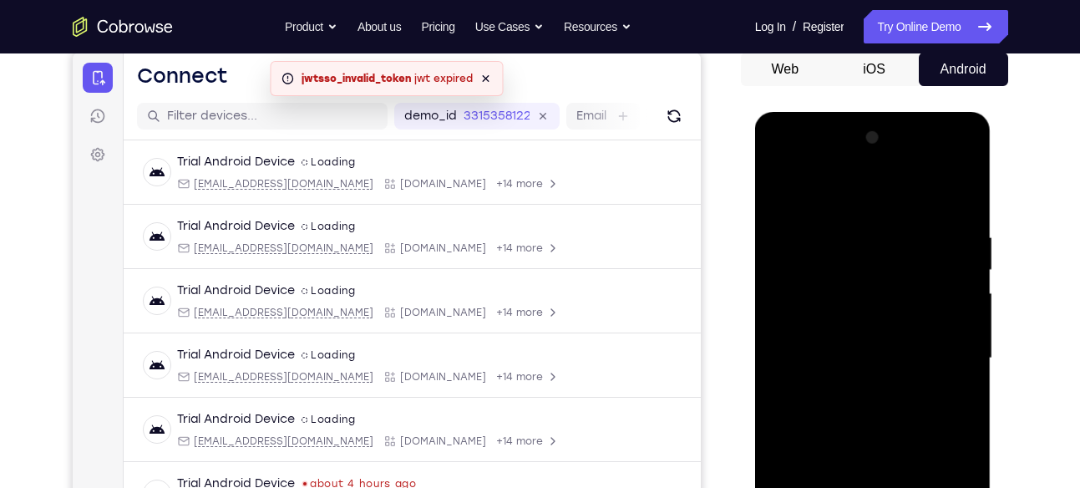
scroll to position [146, 0]
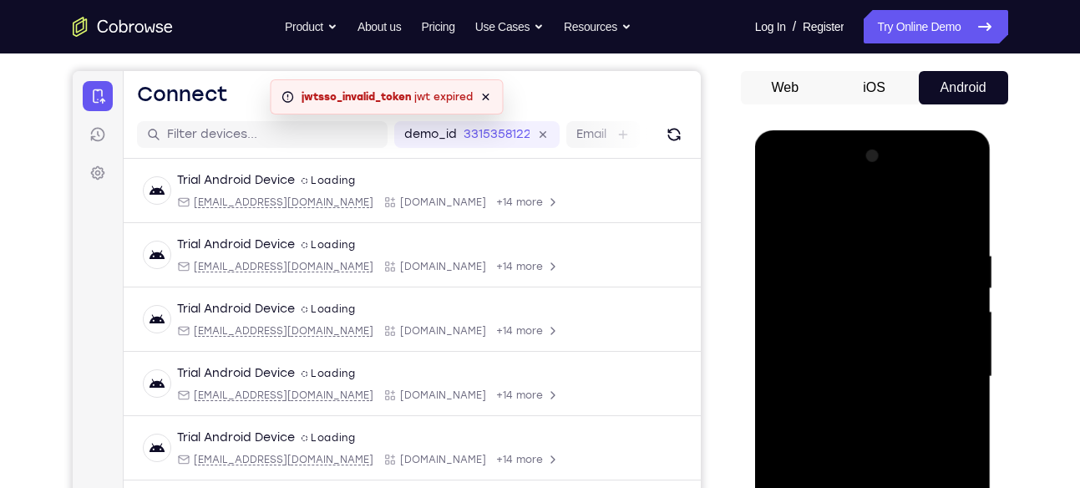
click at [854, 174] on div at bounding box center [873, 377] width 211 height 468
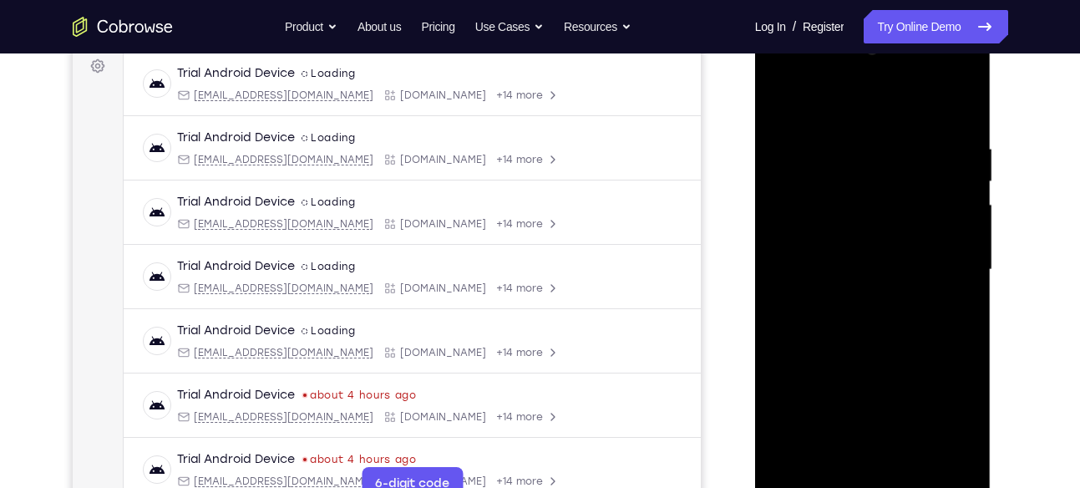
scroll to position [257, 0]
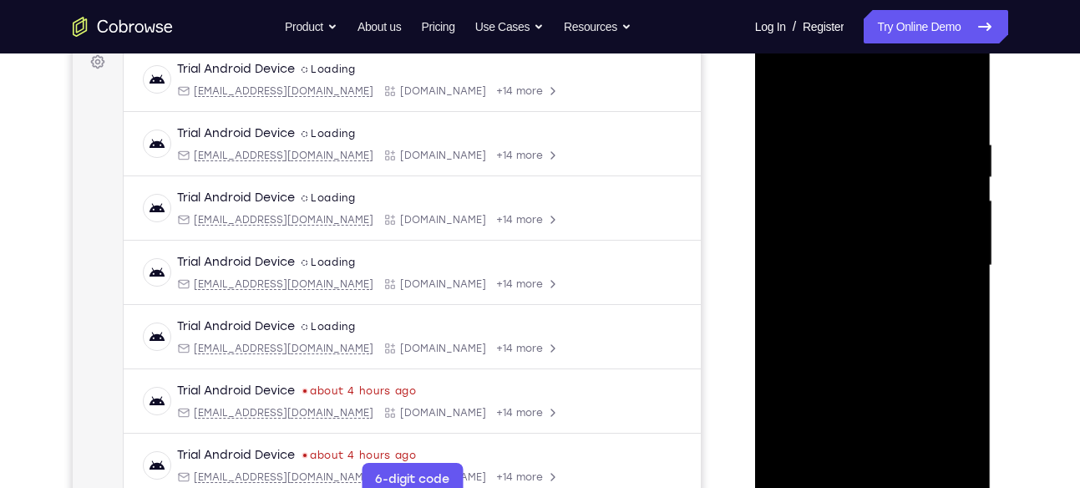
click at [879, 128] on div at bounding box center [873, 266] width 211 height 468
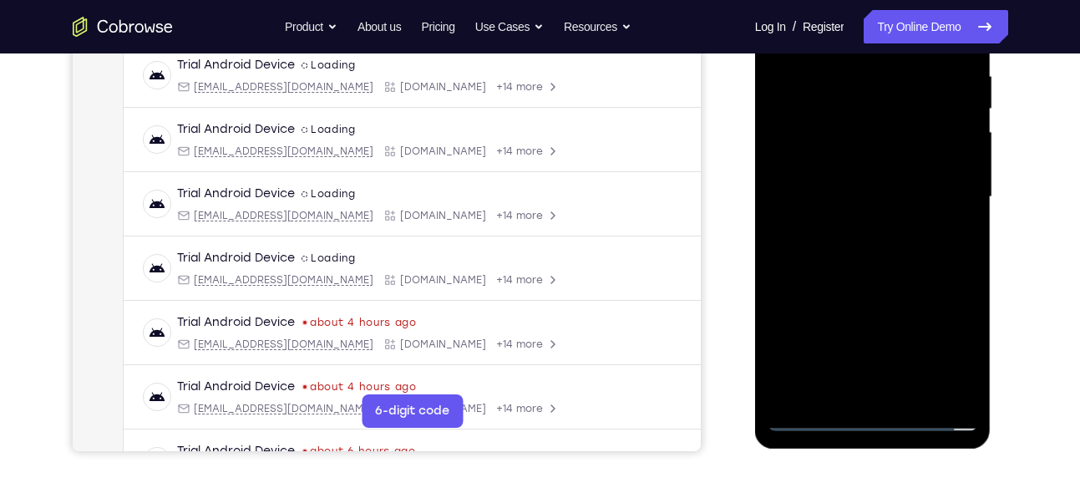
scroll to position [337, 0]
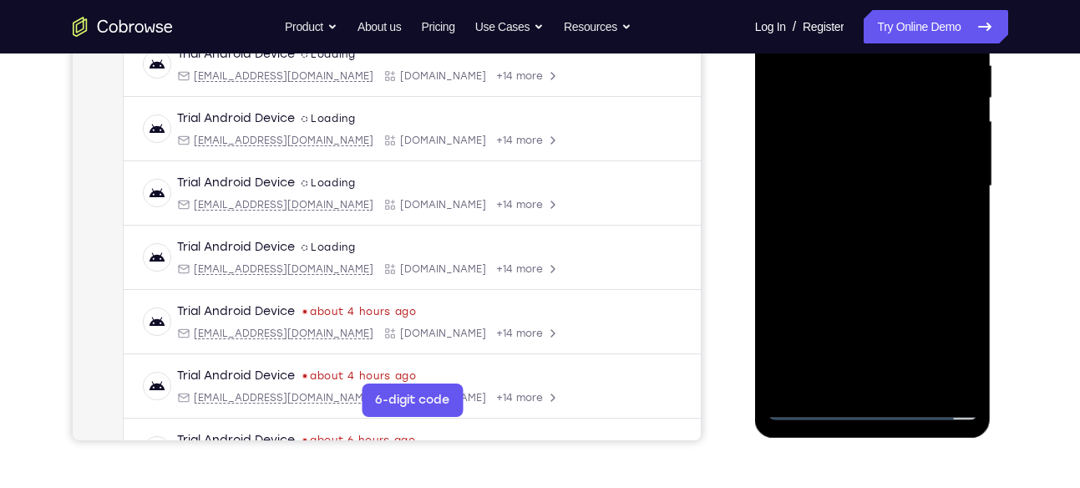
click at [967, 348] on div at bounding box center [873, 186] width 211 height 468
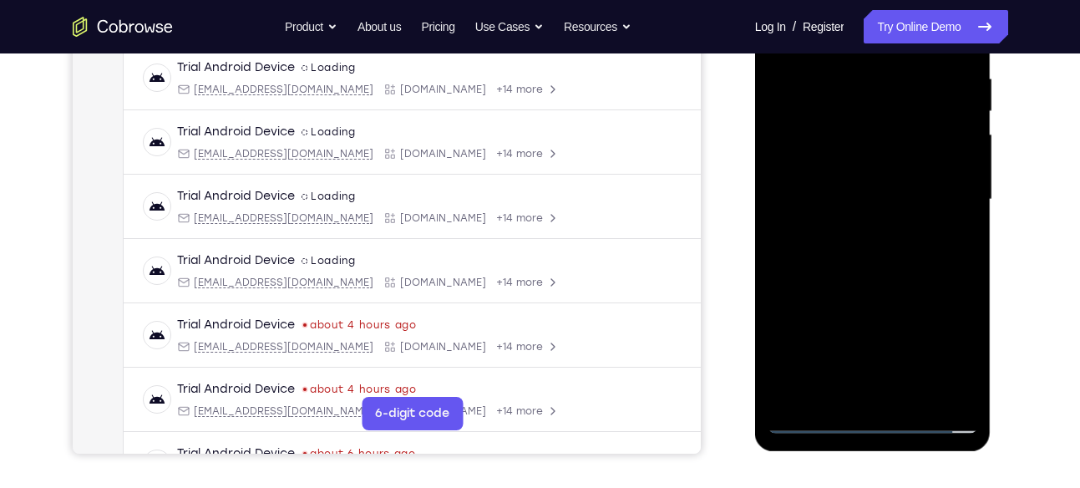
scroll to position [324, 0]
click at [962, 366] on div at bounding box center [873, 199] width 211 height 468
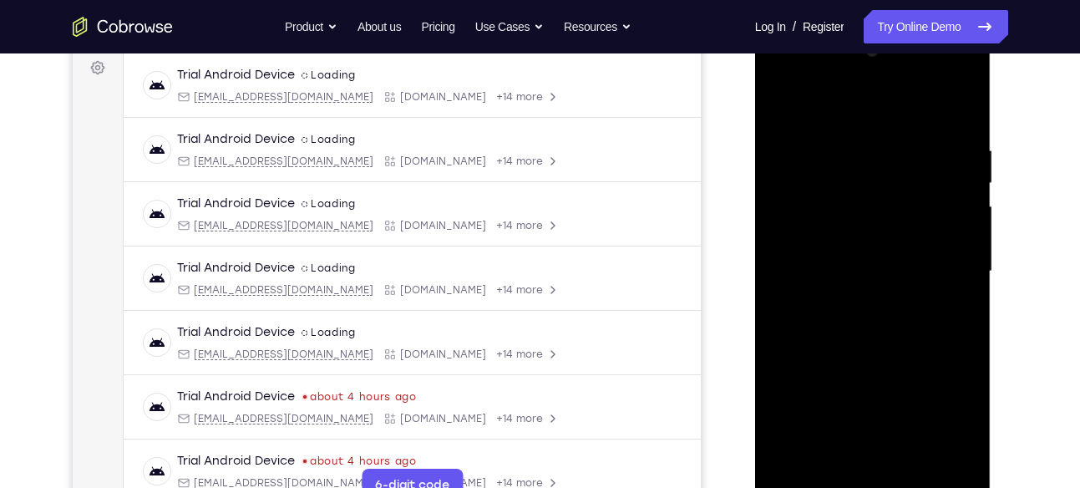
scroll to position [251, 0]
click at [863, 231] on div at bounding box center [873, 272] width 211 height 468
click at [942, 100] on div at bounding box center [873, 272] width 211 height 468
click at [896, 124] on div at bounding box center [873, 272] width 211 height 468
click at [957, 124] on div at bounding box center [873, 272] width 211 height 468
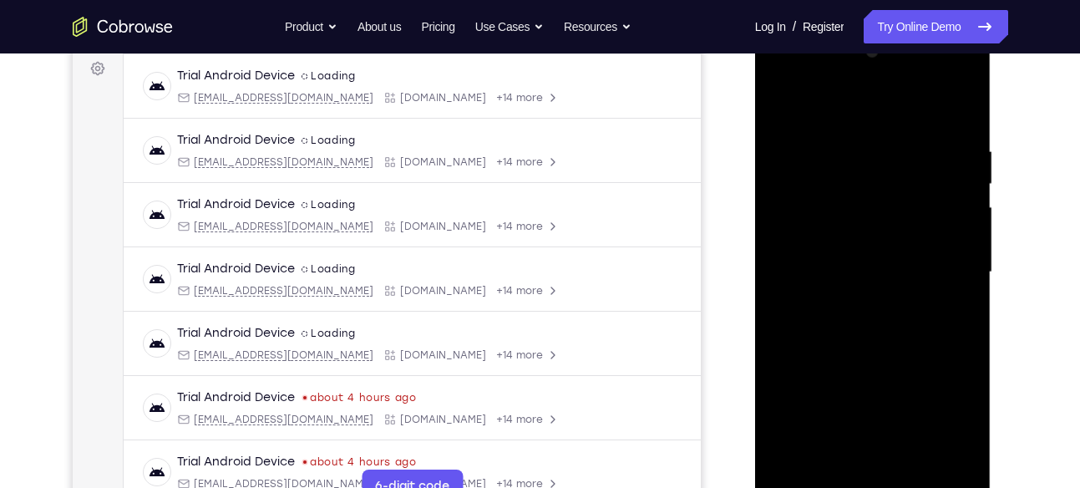
click at [949, 99] on div at bounding box center [873, 272] width 211 height 468
click at [861, 114] on div at bounding box center [873, 272] width 211 height 468
drag, startPoint x: 902, startPoint y: 265, endPoint x: 912, endPoint y: 130, distance: 135.7
click at [912, 130] on div at bounding box center [873, 272] width 211 height 468
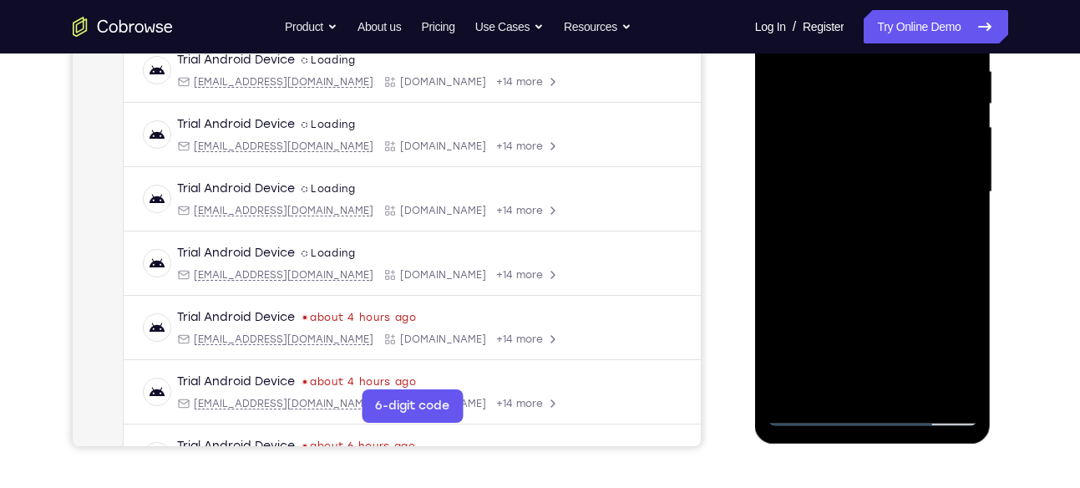
scroll to position [333, 0]
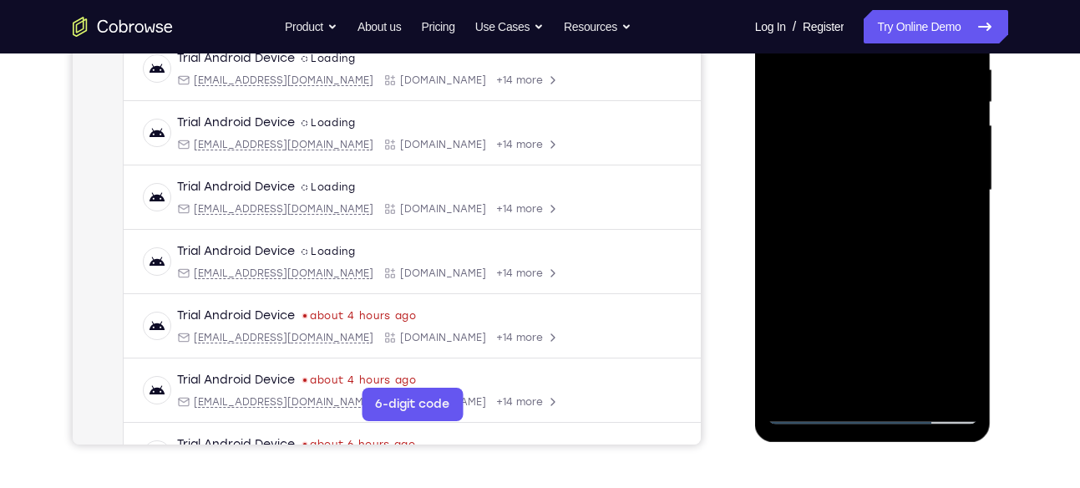
drag, startPoint x: 904, startPoint y: 295, endPoint x: 902, endPoint y: 185, distance: 110.3
click at [902, 185] on div at bounding box center [873, 191] width 211 height 468
drag, startPoint x: 904, startPoint y: 229, endPoint x: 904, endPoint y: 150, distance: 79.4
click at [904, 150] on div at bounding box center [873, 191] width 211 height 468
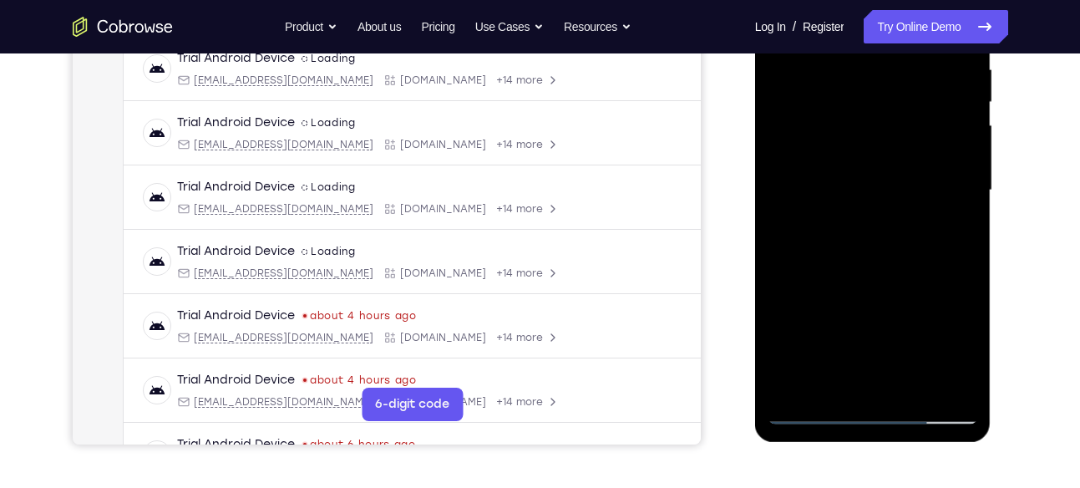
click at [884, 166] on div at bounding box center [873, 191] width 211 height 468
click at [880, 158] on div at bounding box center [873, 191] width 211 height 468
click at [818, 190] on div at bounding box center [873, 191] width 211 height 468
click at [879, 185] on div at bounding box center [873, 191] width 211 height 468
click at [887, 193] on div at bounding box center [873, 191] width 211 height 468
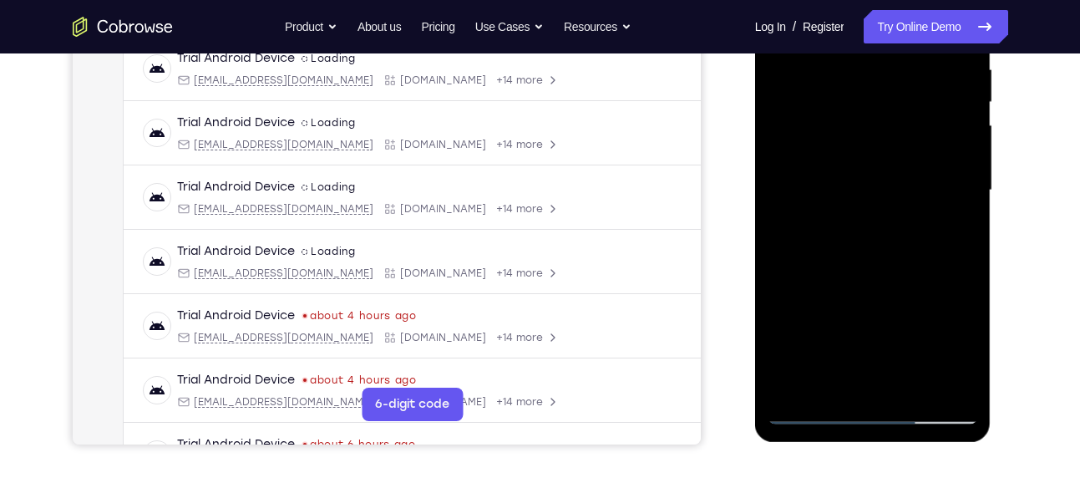
click at [875, 76] on div at bounding box center [873, 191] width 211 height 468
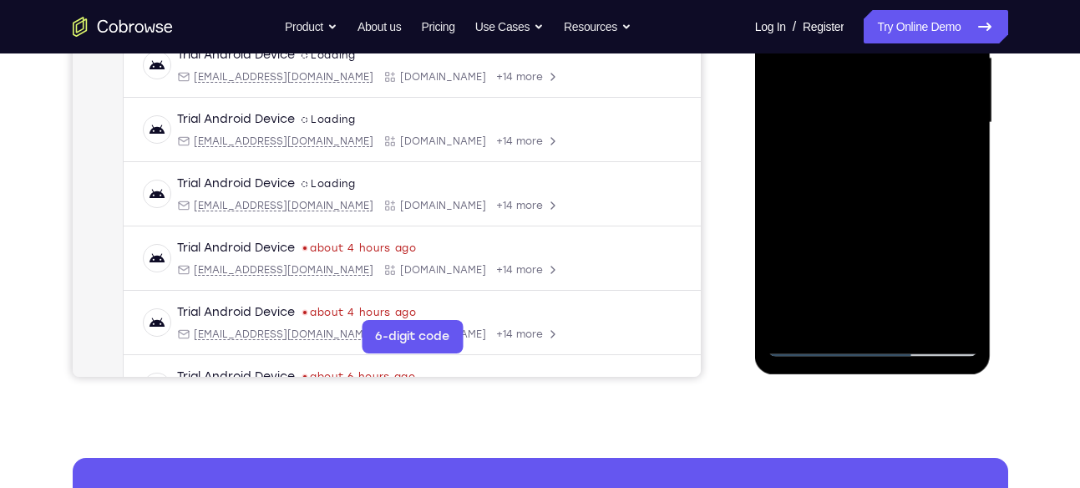
scroll to position [401, 0]
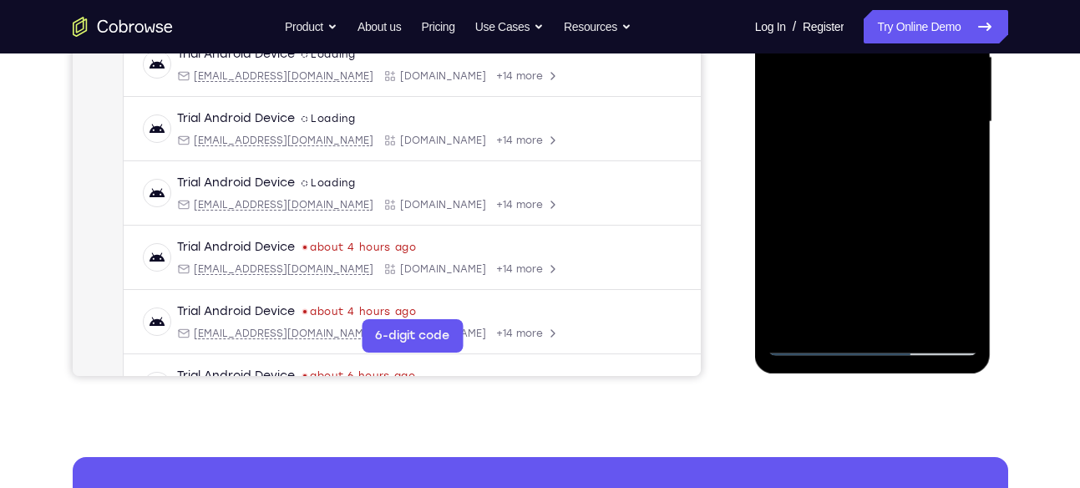
drag, startPoint x: 881, startPoint y: 277, endPoint x: 890, endPoint y: 165, distance: 111.4
click at [890, 165] on div at bounding box center [873, 122] width 211 height 468
click at [925, 185] on div at bounding box center [873, 122] width 211 height 468
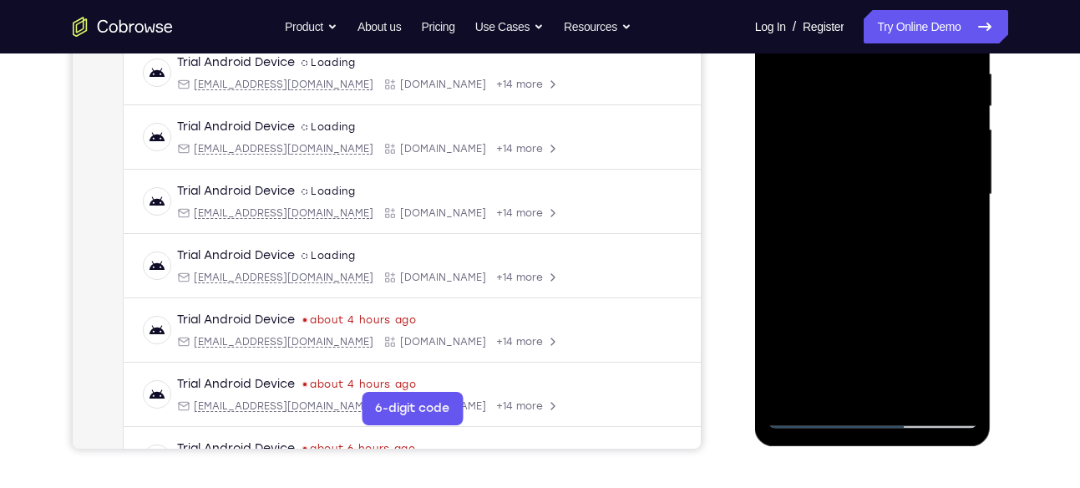
scroll to position [329, 0]
drag, startPoint x: 894, startPoint y: 314, endPoint x: 927, endPoint y: 100, distance: 216.4
click at [927, 100] on div at bounding box center [873, 194] width 211 height 468
drag, startPoint x: 894, startPoint y: 321, endPoint x: 917, endPoint y: 180, distance: 142.2
click at [917, 180] on div at bounding box center [873, 194] width 211 height 468
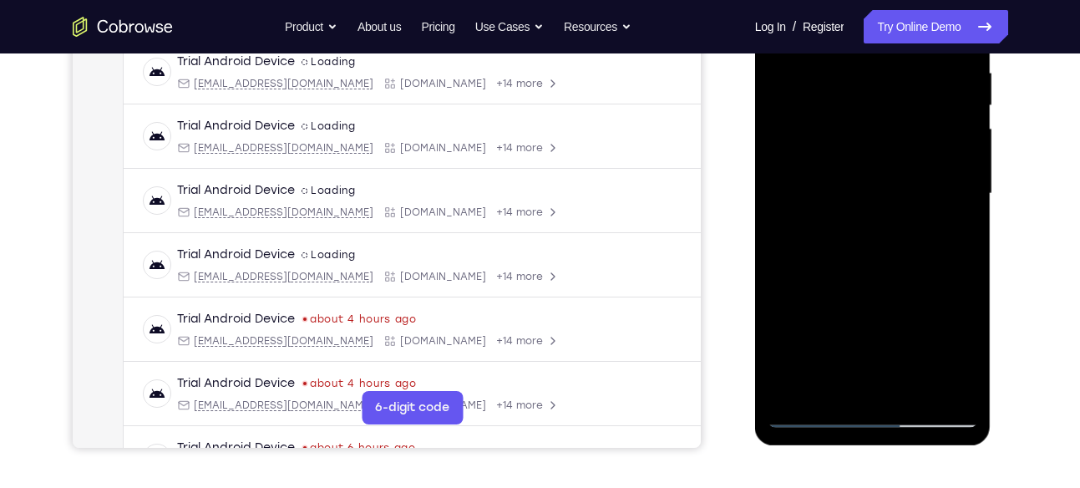
drag, startPoint x: 887, startPoint y: 310, endPoint x: 900, endPoint y: 166, distance: 144.2
click at [900, 166] on div at bounding box center [873, 194] width 211 height 468
drag, startPoint x: 905, startPoint y: 277, endPoint x: 912, endPoint y: 147, distance: 130.6
click at [912, 147] on div at bounding box center [873, 194] width 211 height 468
drag, startPoint x: 907, startPoint y: 272, endPoint x: 917, endPoint y: 123, distance: 149.1
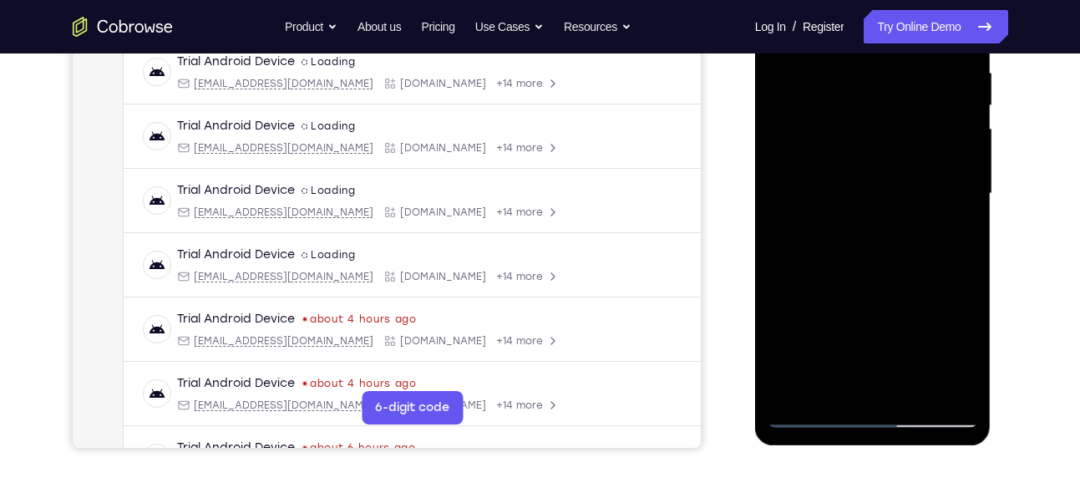
click at [917, 123] on div at bounding box center [873, 194] width 211 height 468
drag, startPoint x: 916, startPoint y: 269, endPoint x: 918, endPoint y: 120, distance: 148.7
click at [918, 120] on div at bounding box center [873, 194] width 211 height 468
drag, startPoint x: 907, startPoint y: 281, endPoint x: 917, endPoint y: 105, distance: 175.7
click at [917, 105] on div at bounding box center [873, 194] width 211 height 468
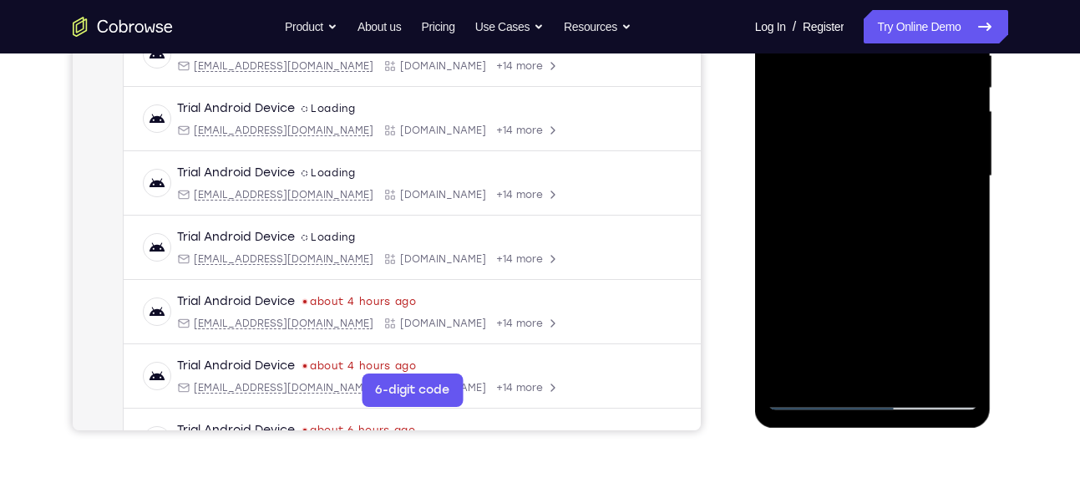
scroll to position [349, 0]
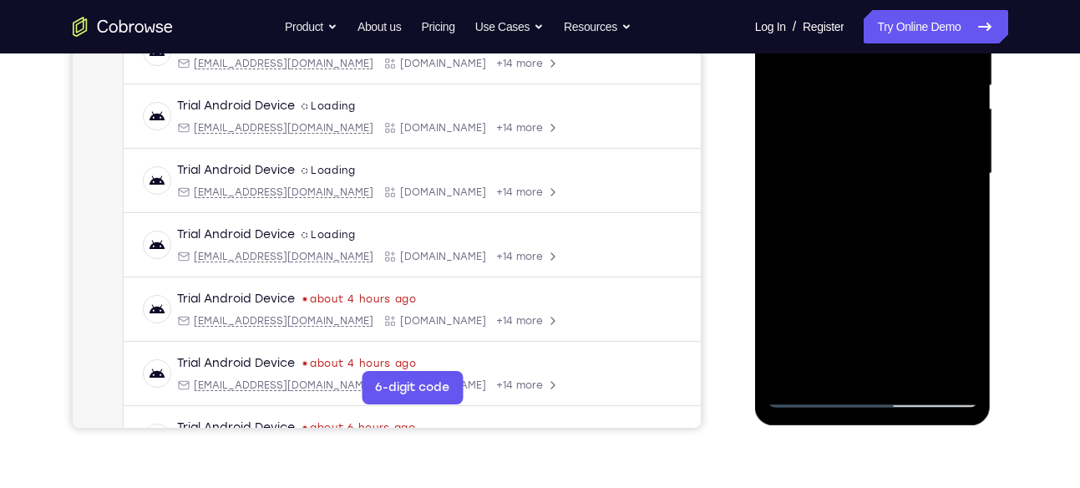
drag, startPoint x: 888, startPoint y: 278, endPoint x: 911, endPoint y: 92, distance: 187.7
click at [911, 92] on div at bounding box center [873, 174] width 211 height 468
drag, startPoint x: 898, startPoint y: 248, endPoint x: 904, endPoint y: 145, distance: 102.9
click at [904, 145] on div at bounding box center [873, 174] width 211 height 468
drag, startPoint x: 886, startPoint y: 262, endPoint x: 893, endPoint y: 150, distance: 113.0
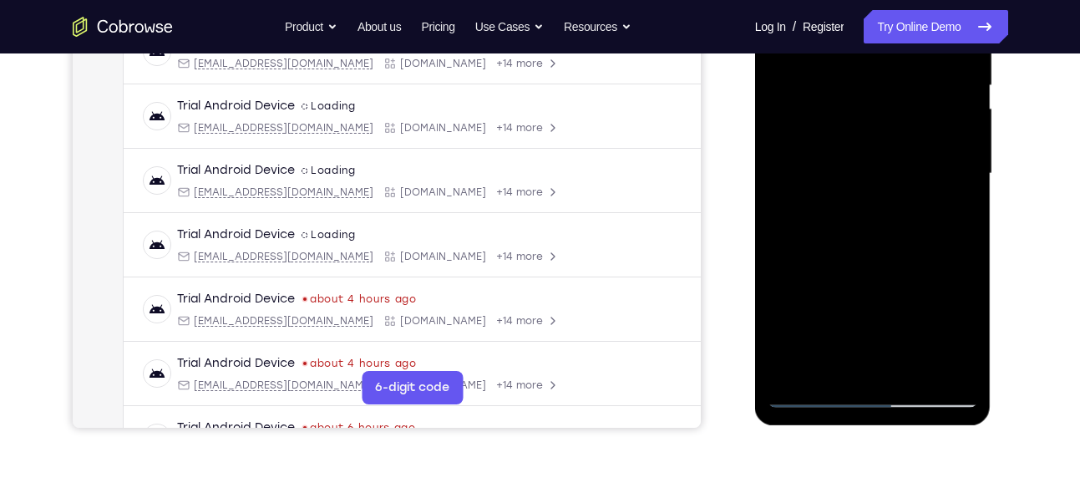
click at [893, 150] on div at bounding box center [873, 174] width 211 height 468
drag, startPoint x: 883, startPoint y: 261, endPoint x: 911, endPoint y: 86, distance: 176.8
click at [911, 86] on div at bounding box center [873, 174] width 211 height 468
drag, startPoint x: 884, startPoint y: 289, endPoint x: 904, endPoint y: 145, distance: 145.1
click at [904, 145] on div at bounding box center [873, 174] width 211 height 468
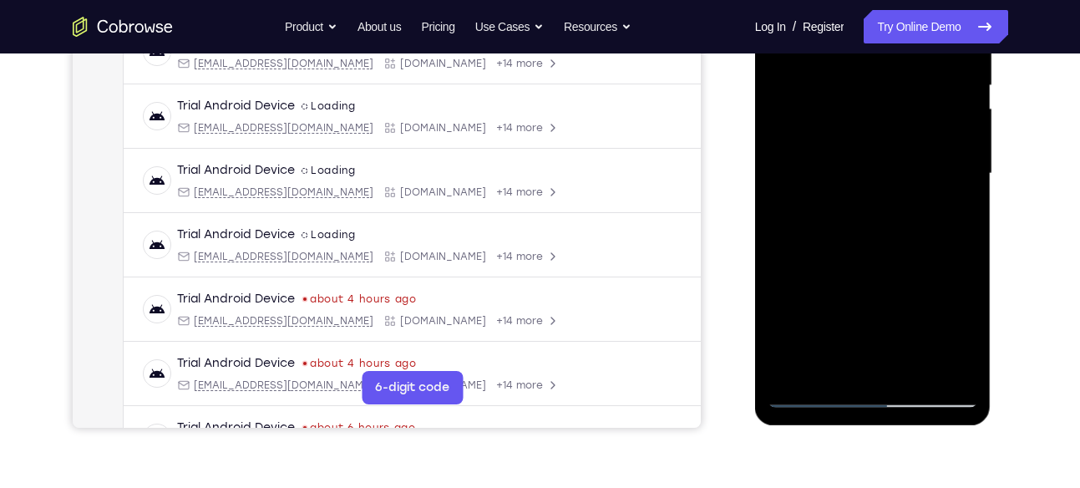
click at [898, 133] on div at bounding box center [873, 174] width 211 height 468
click at [875, 139] on div at bounding box center [873, 174] width 211 height 468
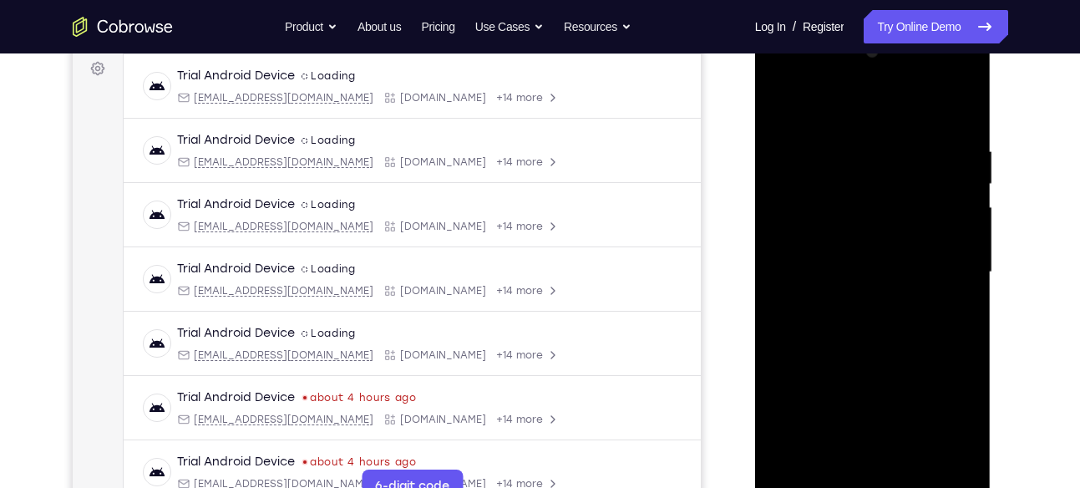
scroll to position [250, 0]
click at [867, 230] on div at bounding box center [873, 273] width 211 height 468
click at [809, 274] on div at bounding box center [873, 273] width 211 height 468
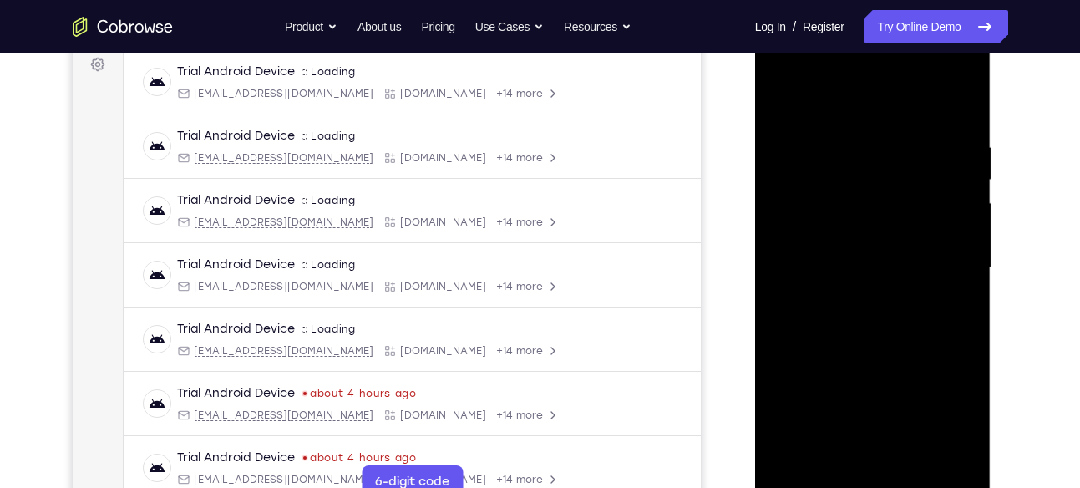
scroll to position [247, 0]
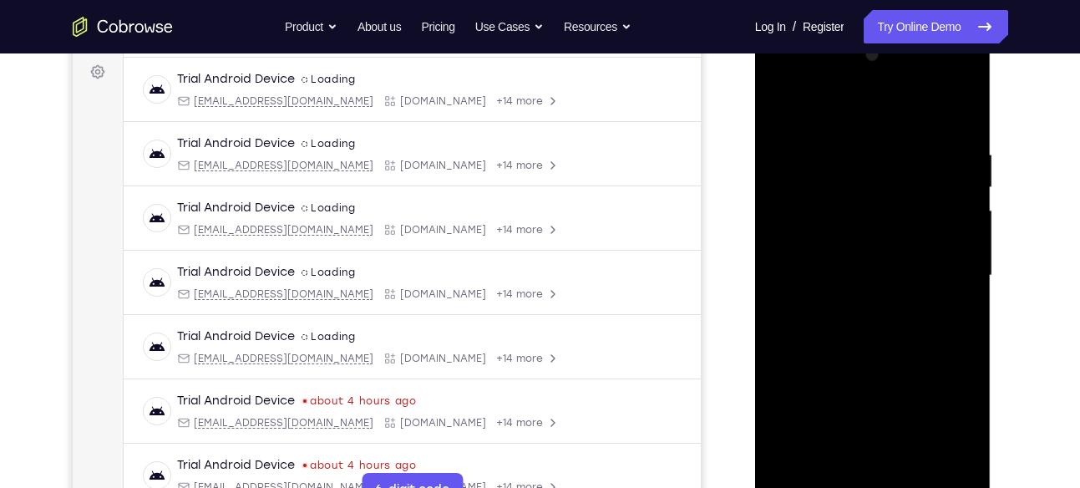
click at [826, 252] on div at bounding box center [873, 276] width 211 height 468
click at [818, 278] on div at bounding box center [873, 276] width 211 height 468
click at [828, 278] on div at bounding box center [873, 276] width 211 height 468
click at [839, 270] on div at bounding box center [873, 276] width 211 height 468
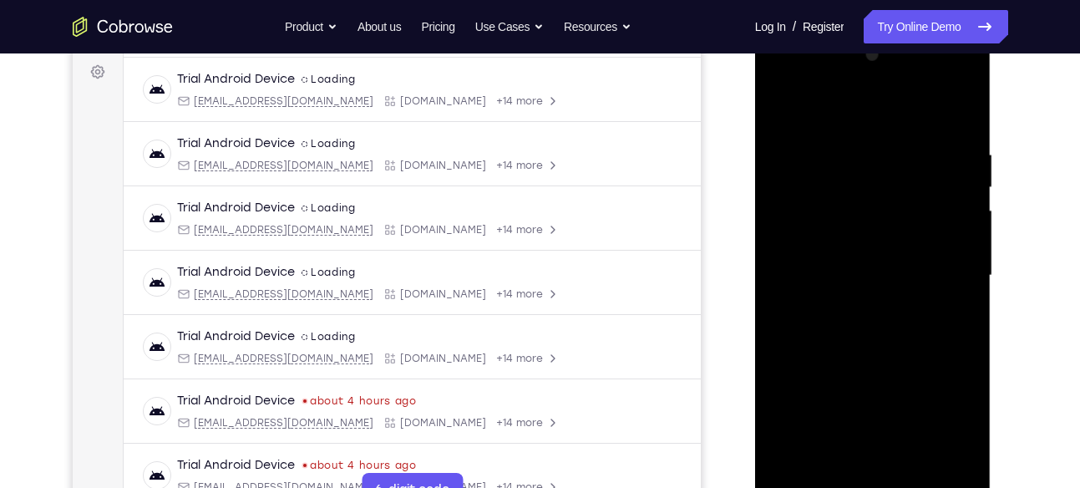
click at [891, 262] on div at bounding box center [873, 276] width 211 height 468
click at [887, 274] on div at bounding box center [873, 276] width 211 height 468
click at [820, 164] on div at bounding box center [873, 276] width 211 height 468
drag, startPoint x: 873, startPoint y: 328, endPoint x: 897, endPoint y: 165, distance: 165.5
click at [897, 165] on div at bounding box center [873, 276] width 211 height 468
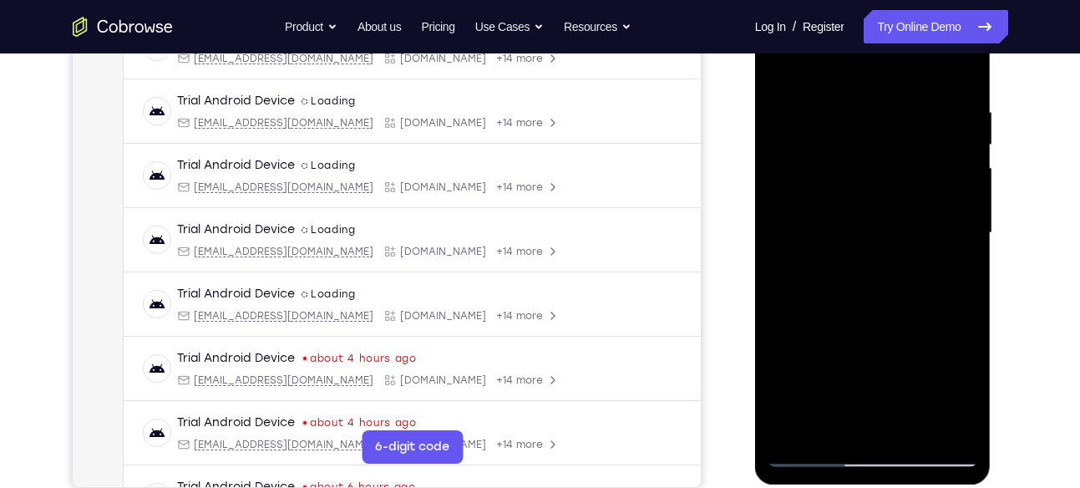
scroll to position [291, 0]
drag, startPoint x: 888, startPoint y: 336, endPoint x: 894, endPoint y: 226, distance: 110.4
click at [894, 226] on div at bounding box center [873, 232] width 211 height 468
drag, startPoint x: 894, startPoint y: 244, endPoint x: 900, endPoint y: 156, distance: 87.9
click at [900, 156] on div at bounding box center [873, 232] width 211 height 468
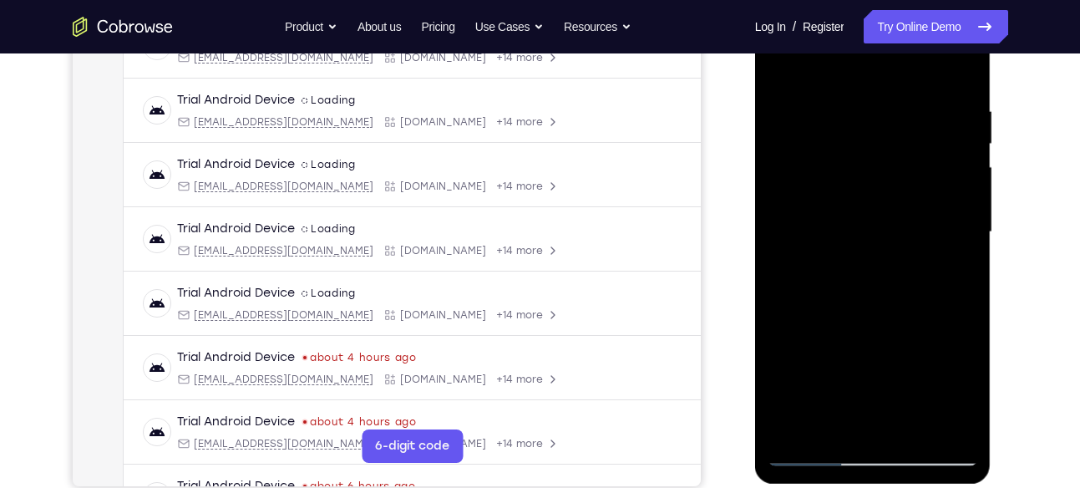
click at [884, 144] on div at bounding box center [873, 232] width 211 height 468
click at [874, 209] on div at bounding box center [873, 232] width 211 height 468
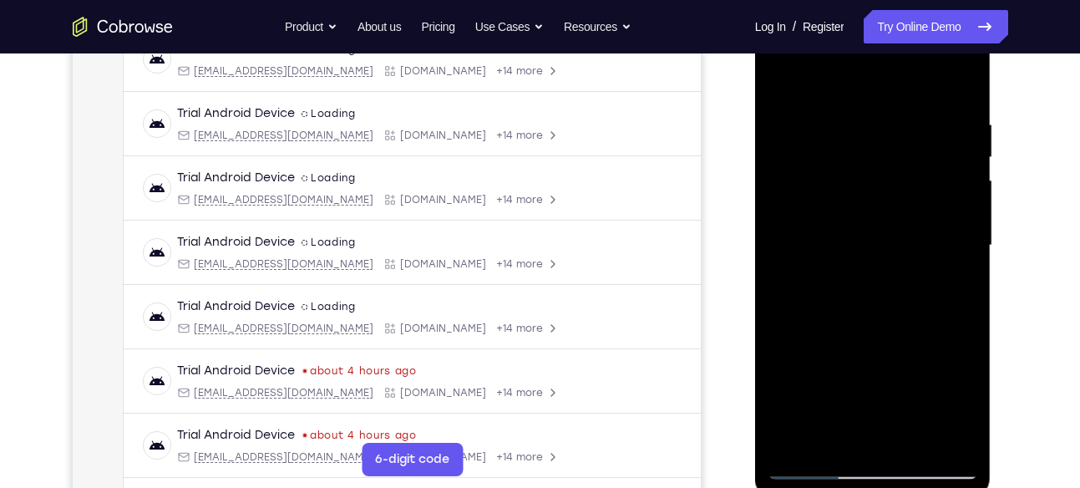
scroll to position [274, 0]
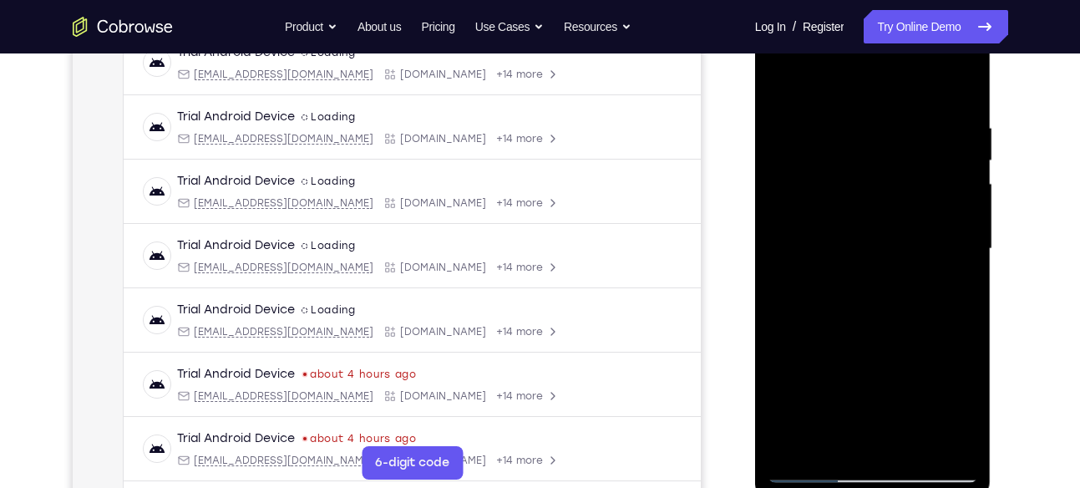
click at [871, 205] on div at bounding box center [873, 249] width 211 height 468
click at [798, 266] on div at bounding box center [873, 249] width 211 height 468
click at [815, 265] on div at bounding box center [873, 249] width 211 height 468
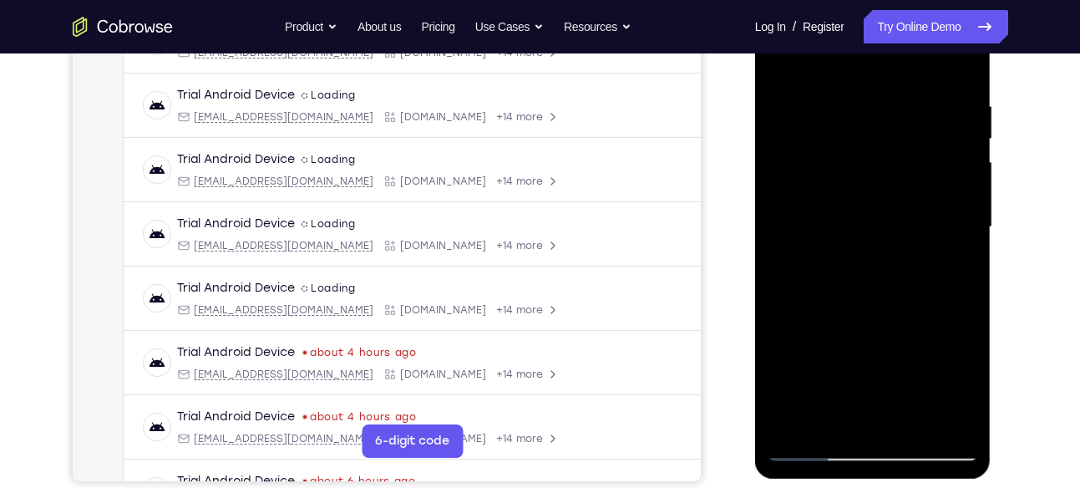
scroll to position [294, 0]
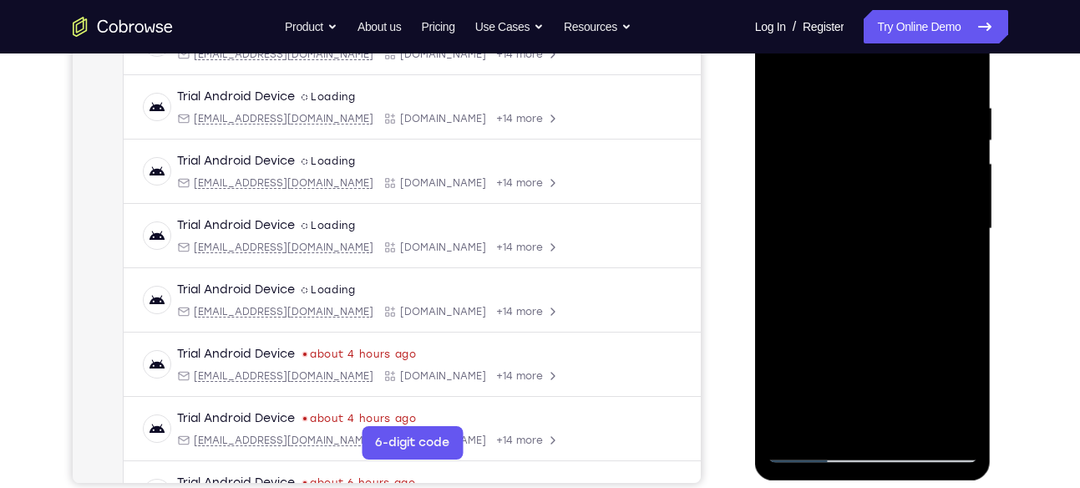
click at [867, 216] on div at bounding box center [873, 229] width 211 height 468
click at [886, 241] on div at bounding box center [873, 229] width 211 height 468
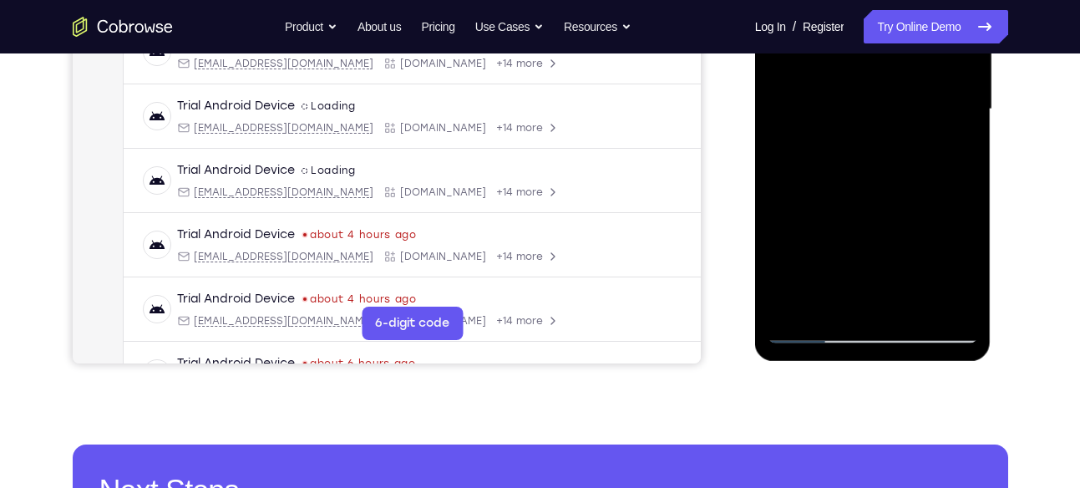
scroll to position [434, 0]
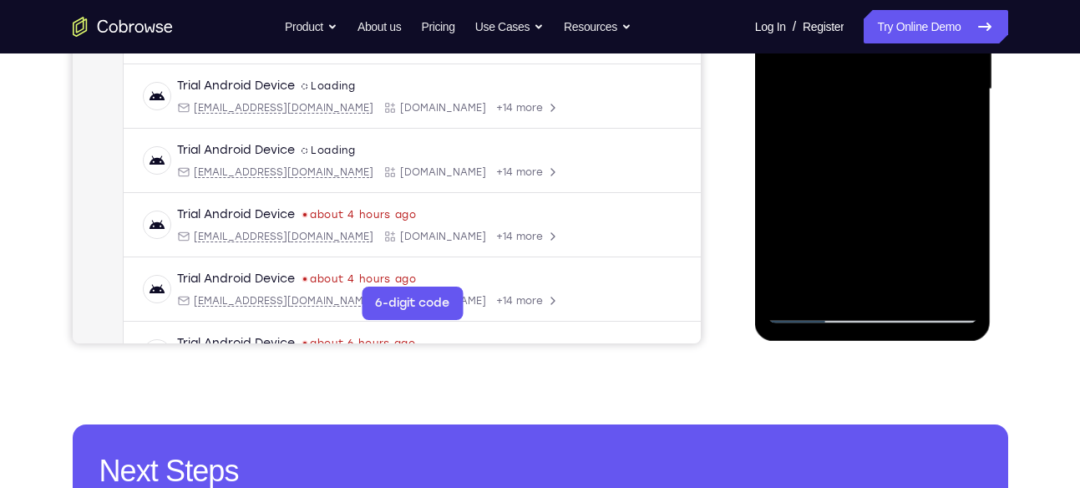
drag, startPoint x: 926, startPoint y: 280, endPoint x: 926, endPoint y: 103, distance: 177.1
click at [926, 103] on div at bounding box center [873, 89] width 211 height 468
drag, startPoint x: 910, startPoint y: 241, endPoint x: 922, endPoint y: 98, distance: 144.2
click at [922, 98] on div at bounding box center [873, 89] width 211 height 468
drag, startPoint x: 896, startPoint y: 253, endPoint x: 911, endPoint y: 121, distance: 132.9
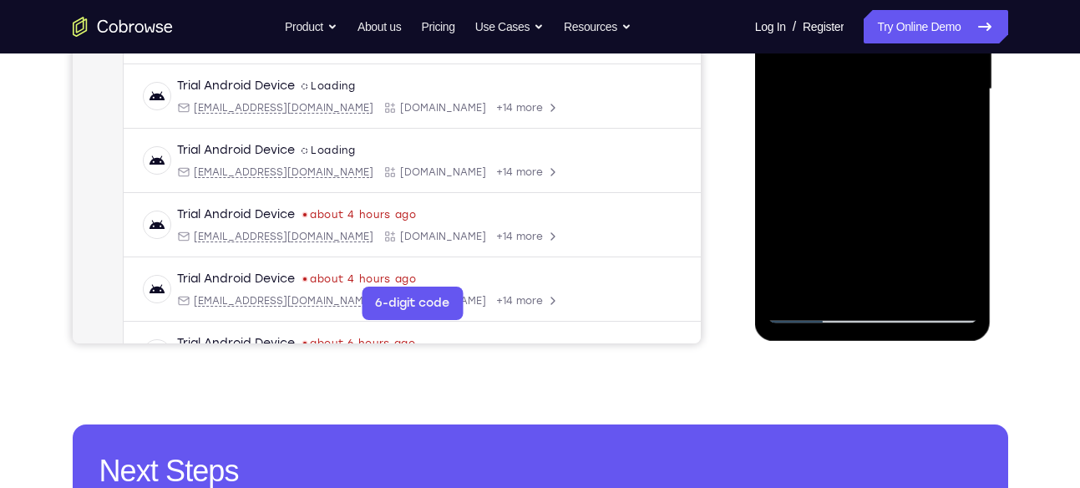
click at [911, 121] on div at bounding box center [873, 89] width 211 height 468
drag, startPoint x: 899, startPoint y: 248, endPoint x: 929, endPoint y: 84, distance: 167.3
click at [929, 84] on div at bounding box center [873, 89] width 211 height 468
drag, startPoint x: 898, startPoint y: 138, endPoint x: 866, endPoint y: 215, distance: 83.5
click at [866, 215] on div at bounding box center [873, 89] width 211 height 468
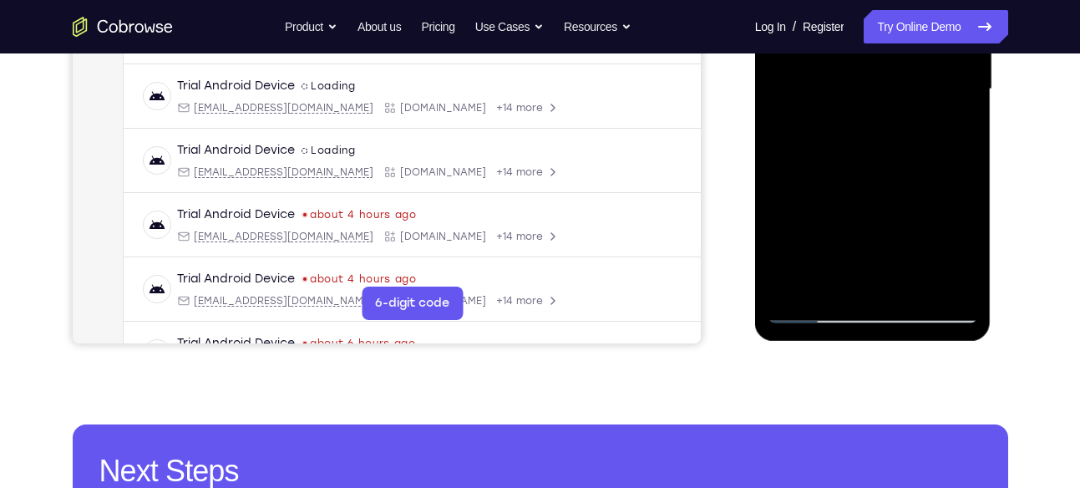
drag, startPoint x: 866, startPoint y: 231, endPoint x: 911, endPoint y: 96, distance: 142.7
click at [911, 96] on div at bounding box center [873, 89] width 211 height 468
drag, startPoint x: 869, startPoint y: 255, endPoint x: 896, endPoint y: 96, distance: 161.0
click at [896, 96] on div at bounding box center [873, 89] width 211 height 468
drag, startPoint x: 896, startPoint y: 229, endPoint x: 922, endPoint y: 74, distance: 157.5
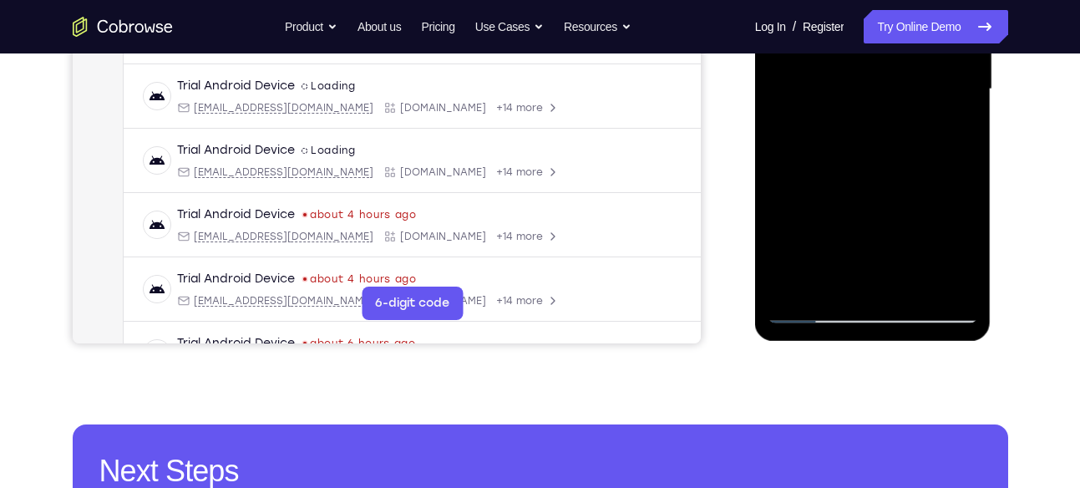
click at [922, 74] on div at bounding box center [873, 89] width 211 height 468
drag, startPoint x: 876, startPoint y: 238, endPoint x: 894, endPoint y: 119, distance: 120.9
click at [894, 119] on div at bounding box center [873, 89] width 211 height 468
drag, startPoint x: 884, startPoint y: 252, endPoint x: 897, endPoint y: 138, distance: 115.2
click at [897, 138] on div at bounding box center [873, 89] width 211 height 468
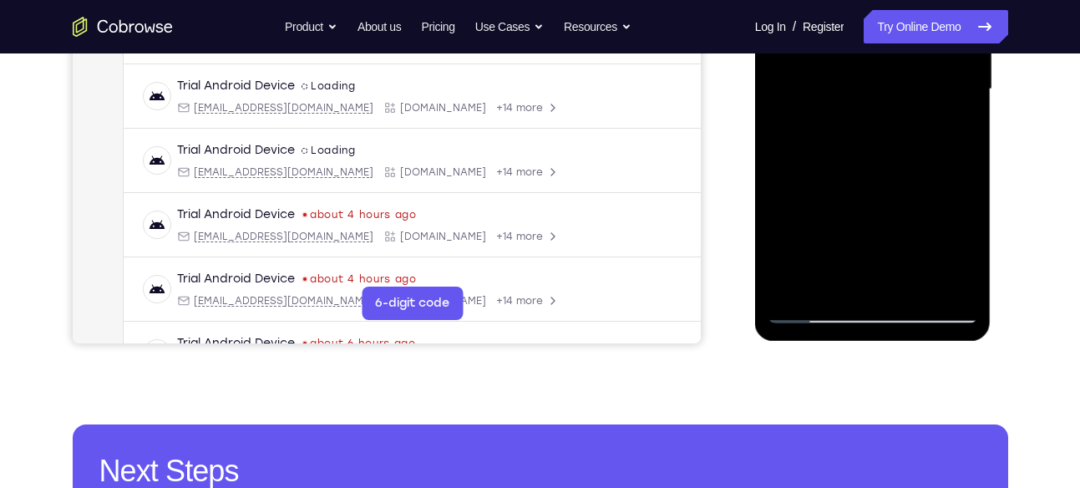
click at [896, 144] on div at bounding box center [873, 89] width 211 height 468
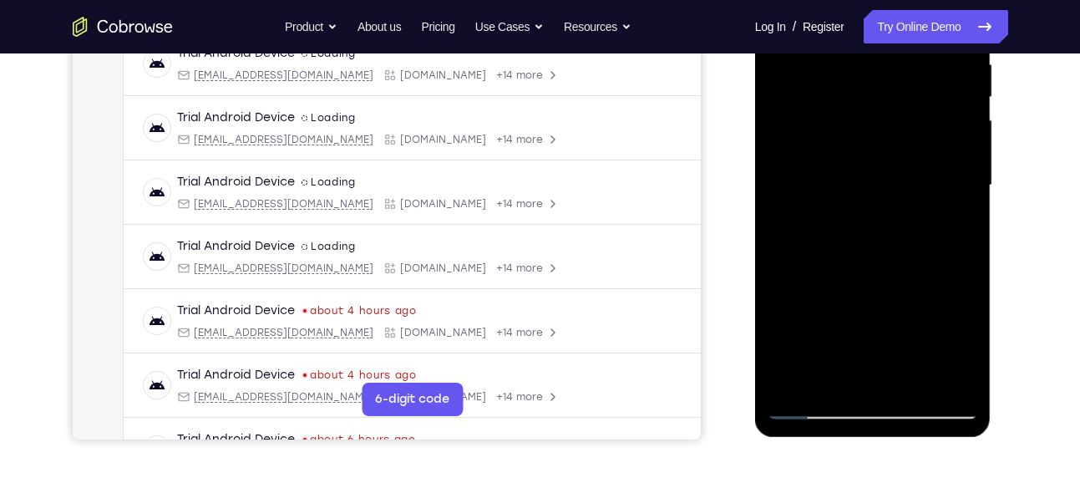
scroll to position [333, 0]
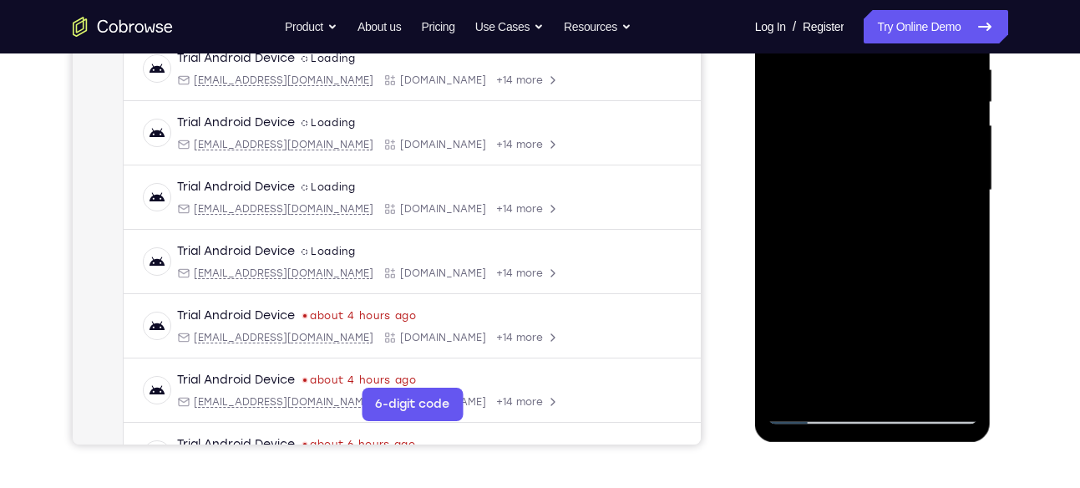
click at [879, 150] on div at bounding box center [873, 191] width 211 height 468
click at [797, 193] on div at bounding box center [873, 191] width 211 height 468
click at [810, 166] on div at bounding box center [873, 191] width 211 height 468
click at [805, 192] on div at bounding box center [873, 191] width 211 height 468
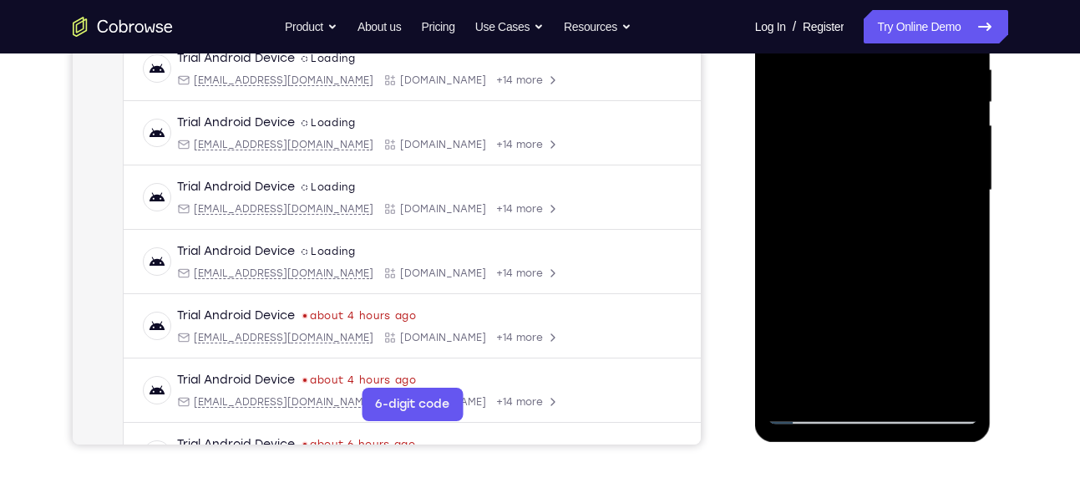
click at [820, 194] on div at bounding box center [873, 191] width 211 height 468
click at [842, 192] on div at bounding box center [873, 191] width 211 height 468
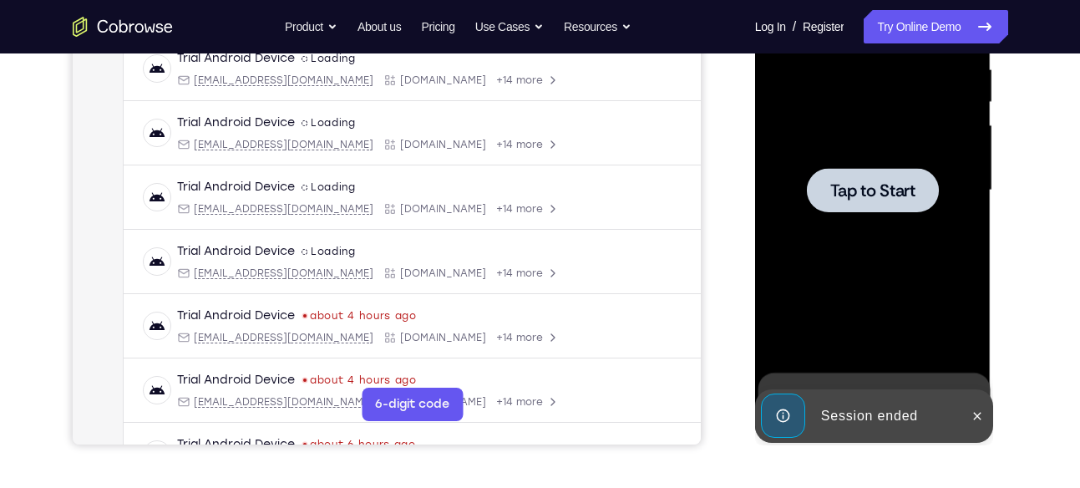
click at [806, 163] on div at bounding box center [873, 191] width 211 height 468
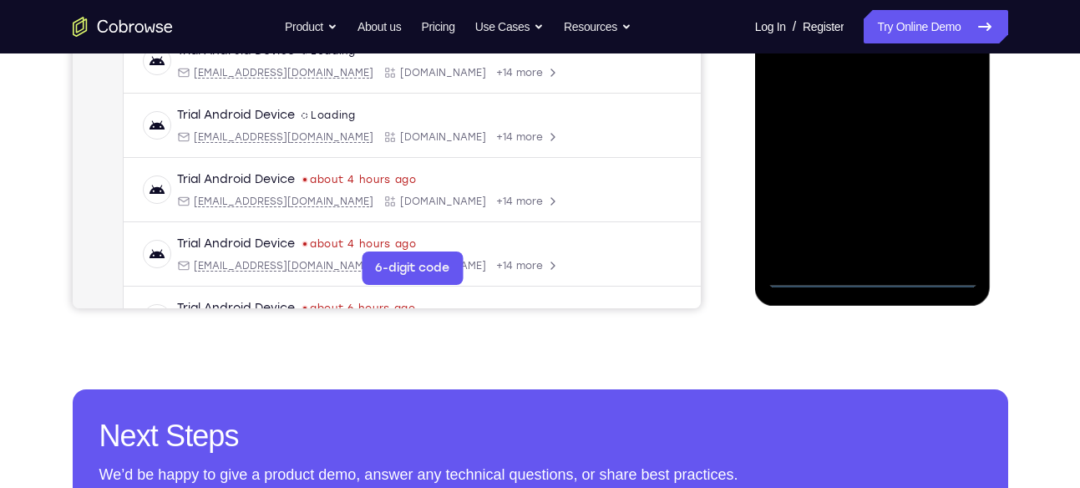
scroll to position [470, 0]
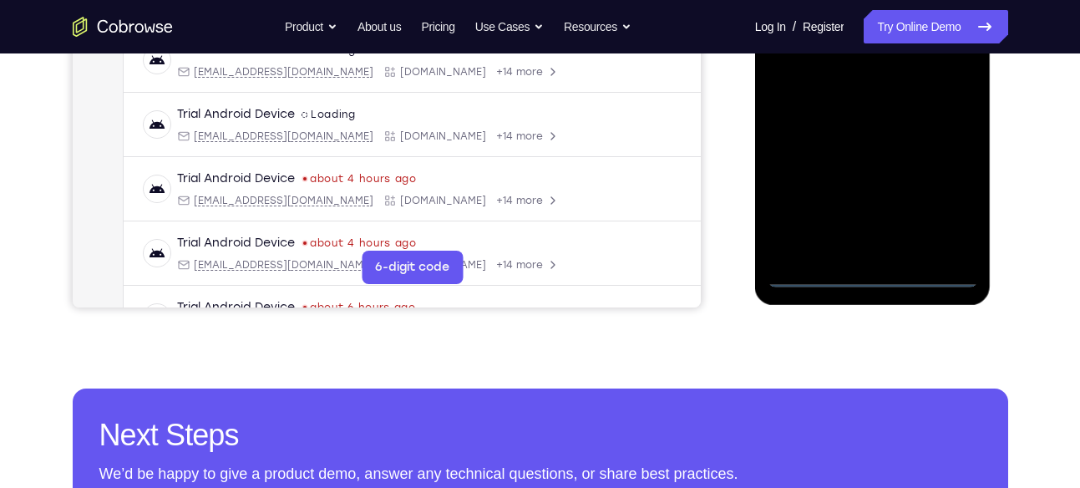
click at [978, 278] on div at bounding box center [873, 56] width 236 height 498
click at [877, 274] on div at bounding box center [873, 54] width 211 height 468
click at [947, 195] on div at bounding box center [873, 54] width 211 height 468
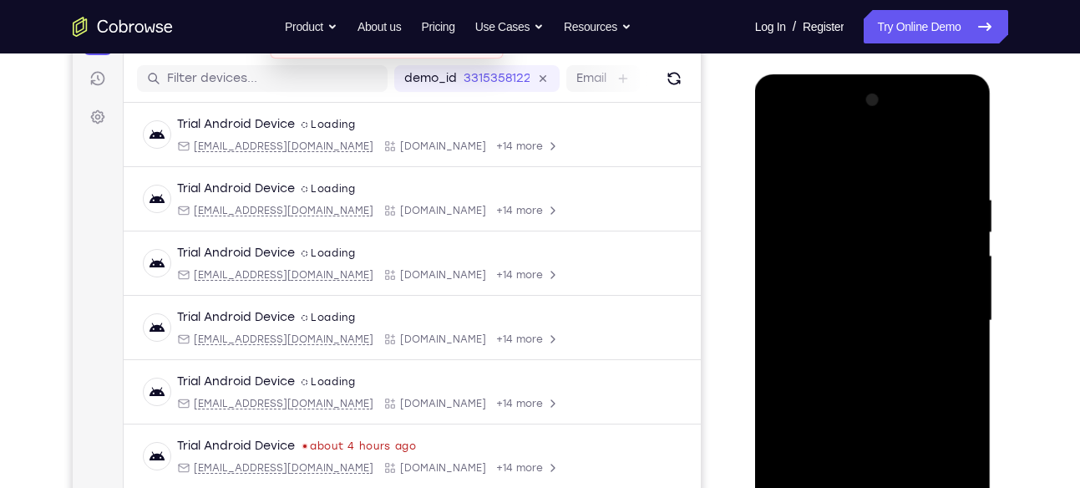
scroll to position [201, 0]
click at [785, 126] on div at bounding box center [873, 322] width 211 height 468
click at [860, 226] on div at bounding box center [873, 322] width 211 height 468
click at [838, 295] on div at bounding box center [873, 322] width 211 height 468
click at [951, 144] on div at bounding box center [873, 322] width 211 height 468
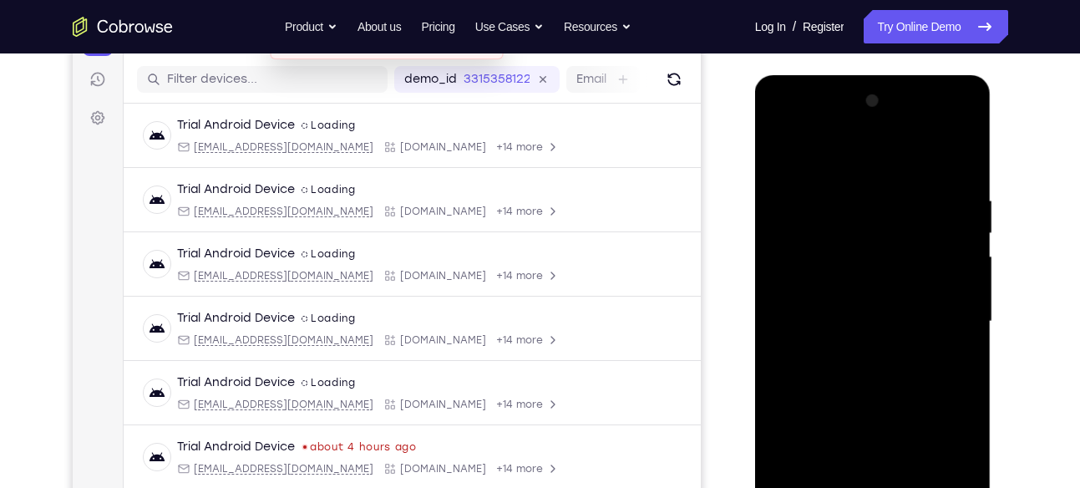
click at [867, 170] on div at bounding box center [873, 322] width 211 height 468
drag, startPoint x: 912, startPoint y: 275, endPoint x: 908, endPoint y: 139, distance: 136.2
click at [908, 139] on div at bounding box center [873, 322] width 211 height 468
drag, startPoint x: 911, startPoint y: 336, endPoint x: 912, endPoint y: 180, distance: 156.2
click at [912, 180] on div at bounding box center [873, 322] width 211 height 468
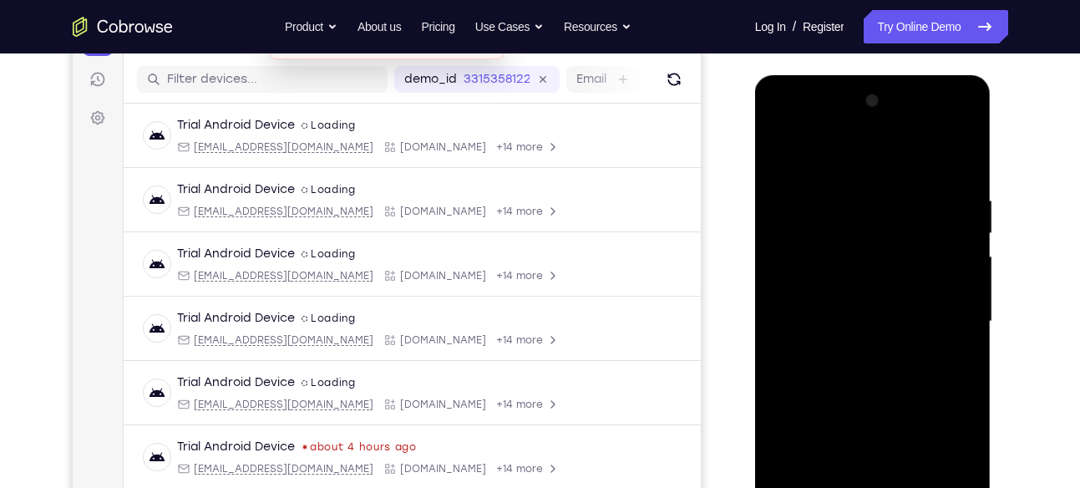
drag, startPoint x: 895, startPoint y: 335, endPoint x: 912, endPoint y: 170, distance: 166.4
click at [912, 170] on div at bounding box center [873, 322] width 211 height 468
drag, startPoint x: 895, startPoint y: 312, endPoint x: 896, endPoint y: 265, distance: 47.6
click at [896, 265] on div at bounding box center [873, 322] width 211 height 468
drag, startPoint x: 891, startPoint y: 276, endPoint x: 886, endPoint y: 336, distance: 60.4
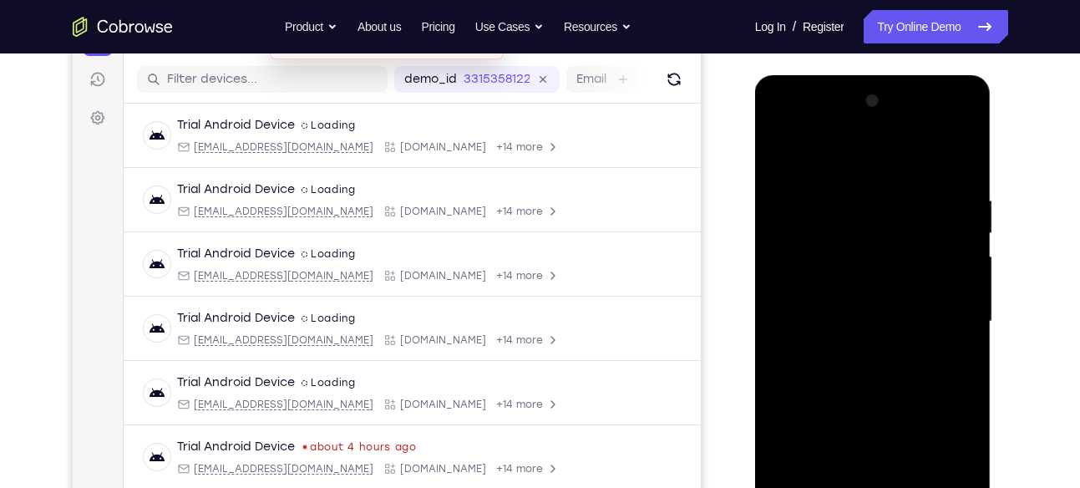
click at [886, 336] on div at bounding box center [873, 322] width 211 height 468
drag, startPoint x: 899, startPoint y: 343, endPoint x: 927, endPoint y: 187, distance: 158.7
click at [927, 187] on div at bounding box center [873, 322] width 211 height 468
drag, startPoint x: 888, startPoint y: 299, endPoint x: 904, endPoint y: 211, distance: 90.0
click at [904, 211] on div at bounding box center [873, 322] width 211 height 468
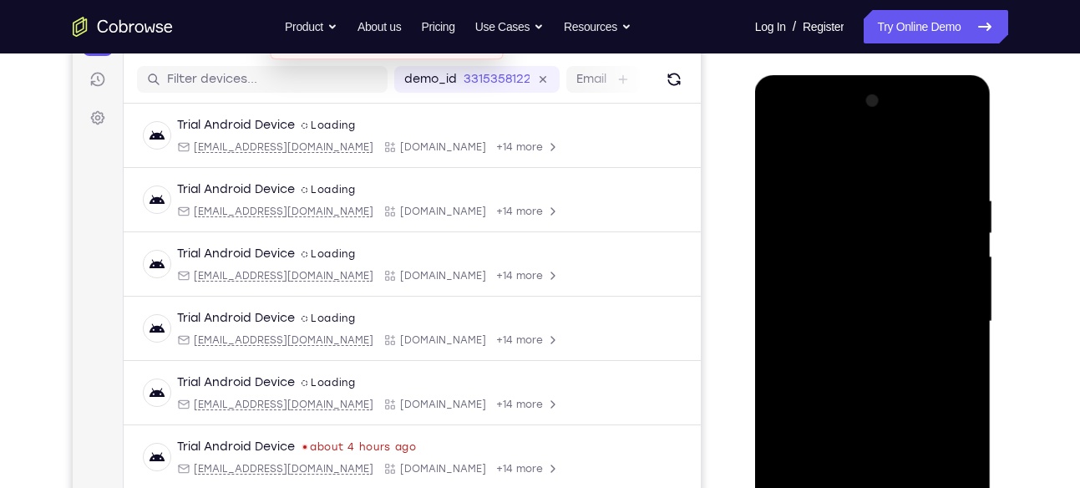
drag, startPoint x: 904, startPoint y: 346, endPoint x: 907, endPoint y: 166, distance: 179.6
click at [907, 166] on div at bounding box center [873, 322] width 211 height 468
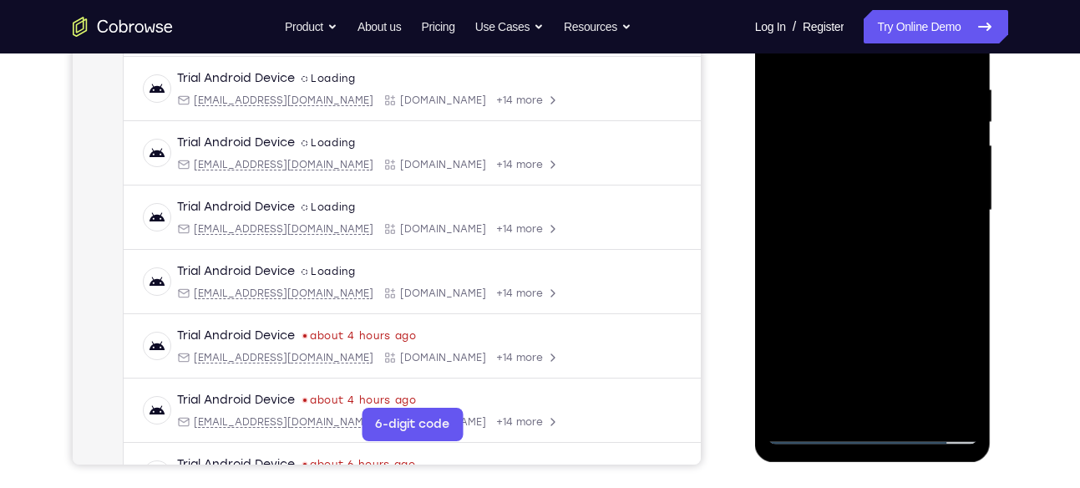
scroll to position [329, 0]
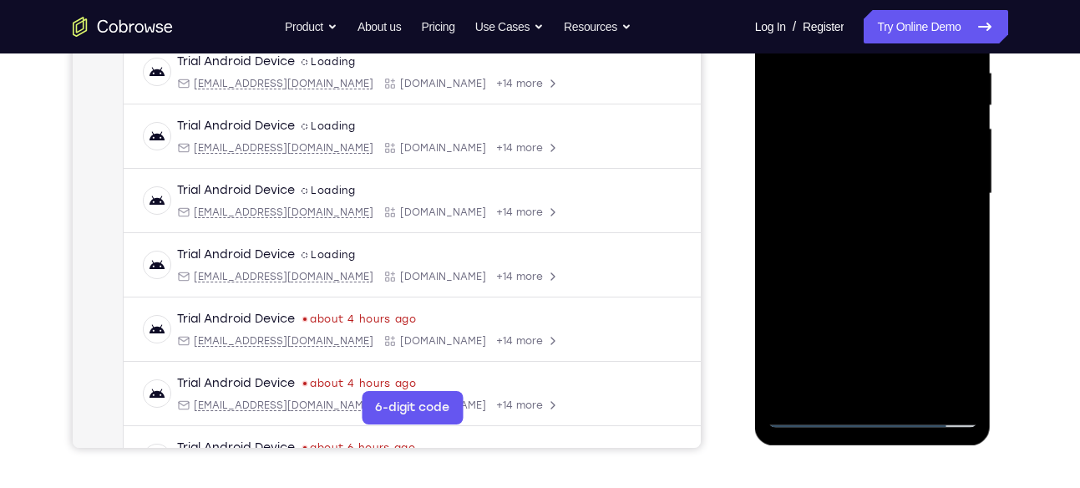
drag, startPoint x: 892, startPoint y: 166, endPoint x: 873, endPoint y: 355, distance: 189.8
click at [873, 355] on div at bounding box center [873, 194] width 211 height 468
click at [884, 140] on div at bounding box center [873, 194] width 211 height 468
click at [880, 159] on div at bounding box center [873, 194] width 211 height 468
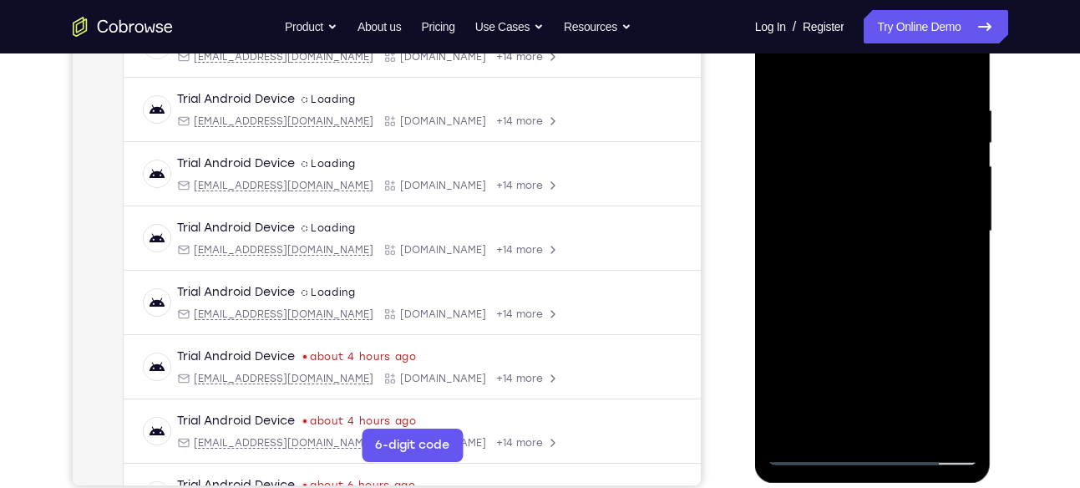
scroll to position [287, 0]
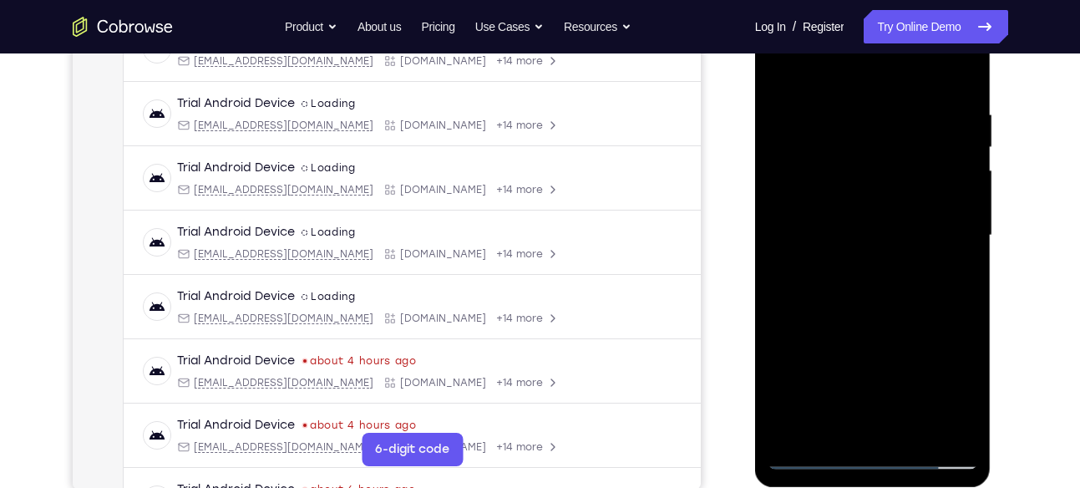
click at [787, 237] on div at bounding box center [873, 236] width 211 height 468
click at [792, 240] on div at bounding box center [873, 236] width 211 height 468
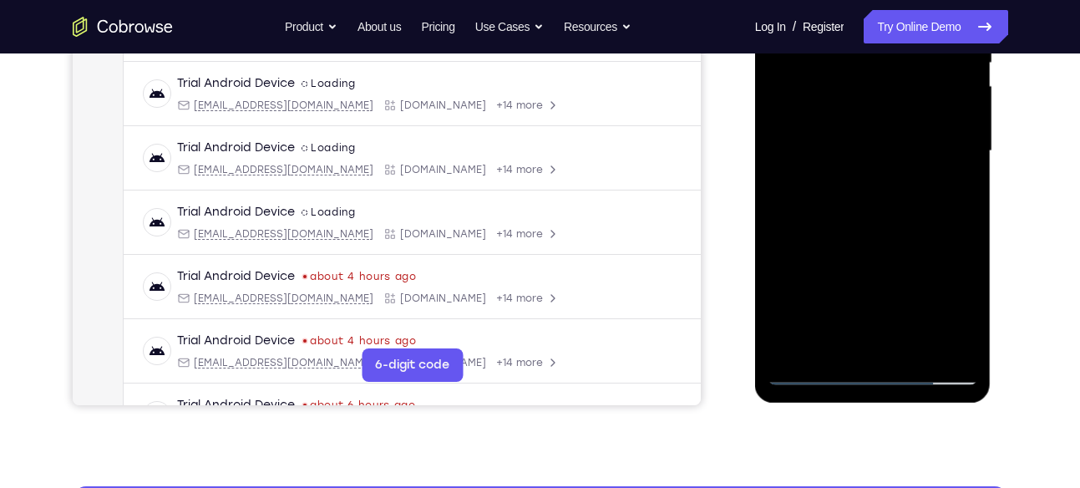
scroll to position [378, 0]
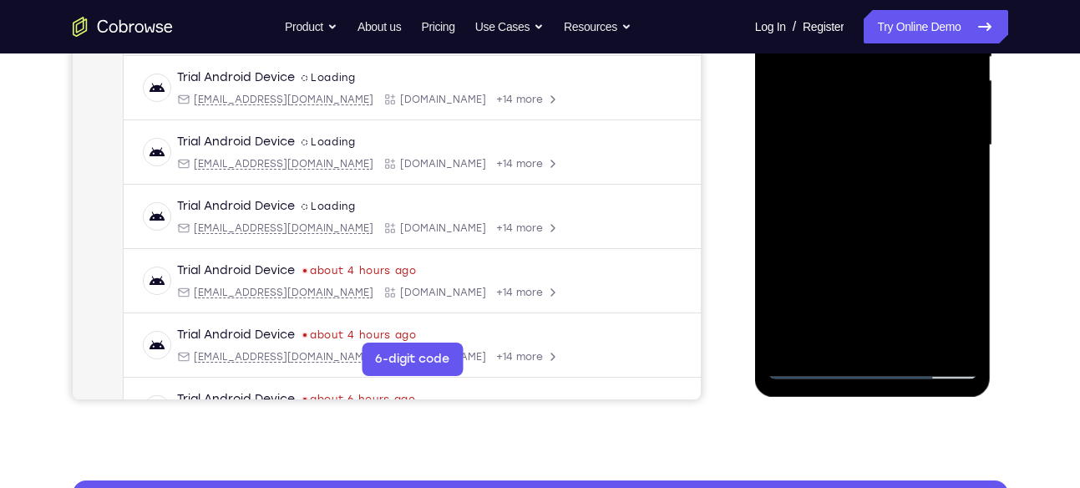
drag, startPoint x: 859, startPoint y: 263, endPoint x: 865, endPoint y: 81, distance: 182.2
click at [865, 81] on div at bounding box center [873, 145] width 211 height 468
drag, startPoint x: 881, startPoint y: 256, endPoint x: 908, endPoint y: 110, distance: 148.6
click at [908, 110] on div at bounding box center [873, 145] width 211 height 468
drag, startPoint x: 919, startPoint y: 112, endPoint x: 857, endPoint y: 342, distance: 237.9
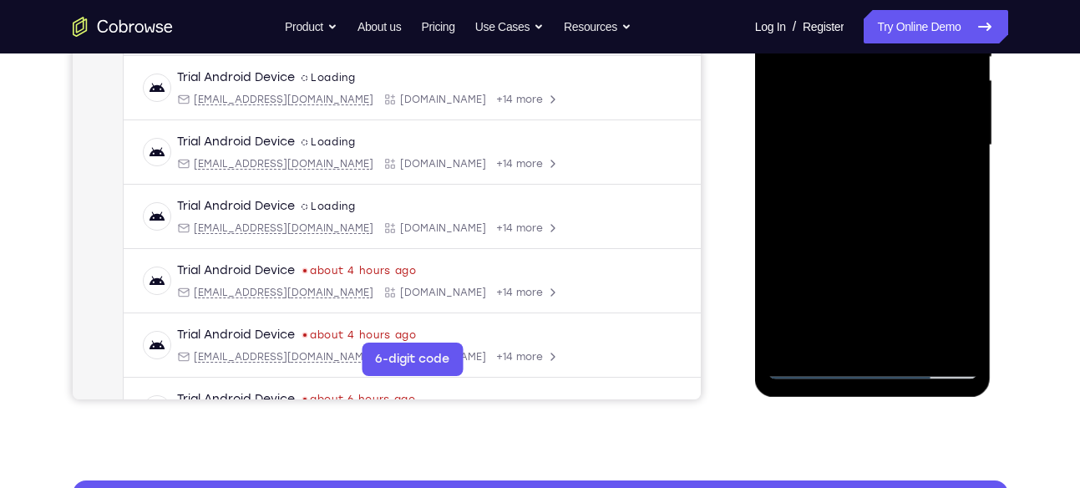
click at [857, 342] on div at bounding box center [873, 145] width 211 height 468
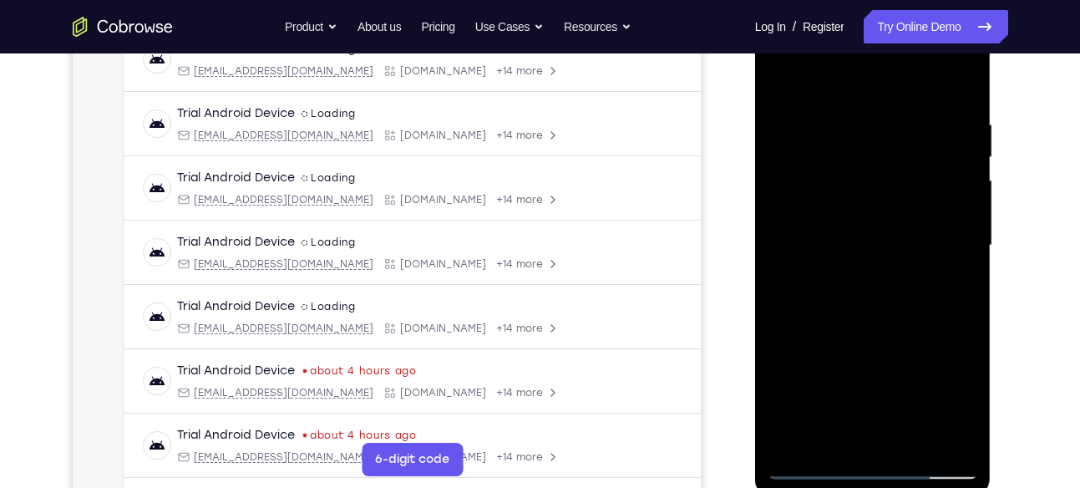
scroll to position [277, 0]
click at [831, 225] on div at bounding box center [873, 247] width 211 height 468
click at [881, 148] on div at bounding box center [873, 247] width 211 height 468
drag, startPoint x: 903, startPoint y: 338, endPoint x: 904, endPoint y: 307, distance: 31.8
click at [904, 307] on div at bounding box center [873, 247] width 211 height 468
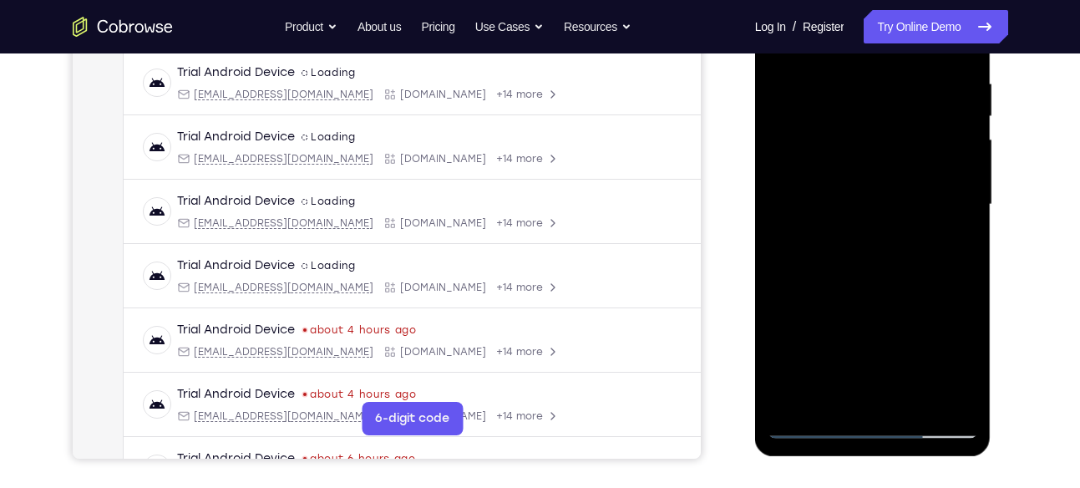
scroll to position [320, 0]
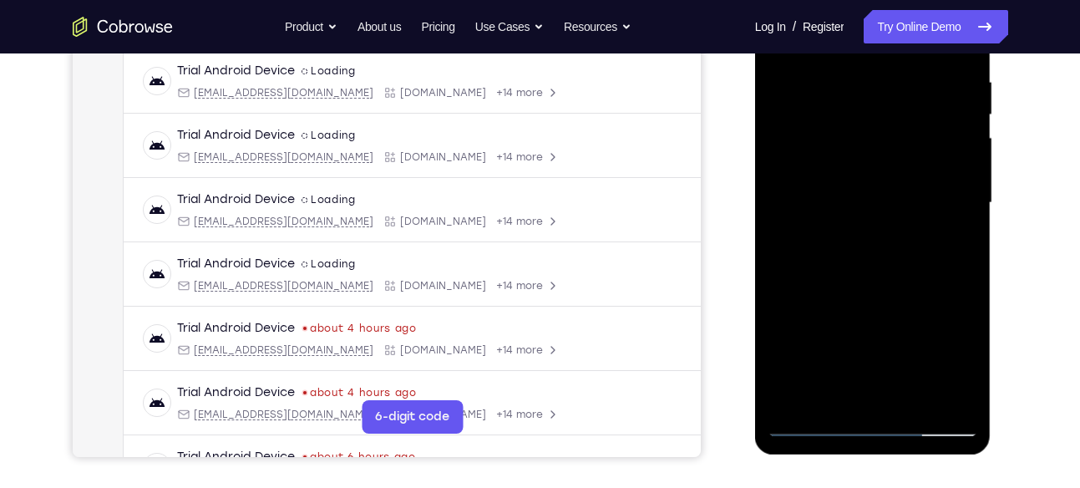
drag, startPoint x: 912, startPoint y: 324, endPoint x: 915, endPoint y: 156, distance: 168.0
click at [915, 156] on div at bounding box center [873, 203] width 211 height 468
drag, startPoint x: 905, startPoint y: 299, endPoint x: 914, endPoint y: 135, distance: 164.0
click at [914, 135] on div at bounding box center [873, 203] width 211 height 468
drag, startPoint x: 900, startPoint y: 285, endPoint x: 917, endPoint y: 151, distance: 134.7
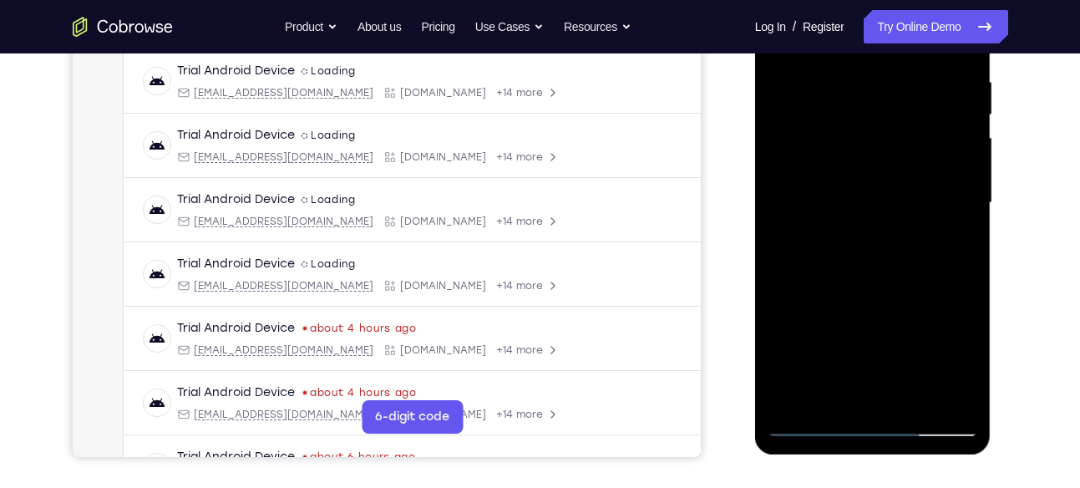
click at [917, 151] on div at bounding box center [873, 203] width 211 height 468
drag, startPoint x: 910, startPoint y: 295, endPoint x: 922, endPoint y: 123, distance: 172.6
click at [922, 123] on div at bounding box center [873, 203] width 211 height 468
drag, startPoint x: 901, startPoint y: 278, endPoint x: 907, endPoint y: 126, distance: 152.2
click at [907, 126] on div at bounding box center [873, 203] width 211 height 468
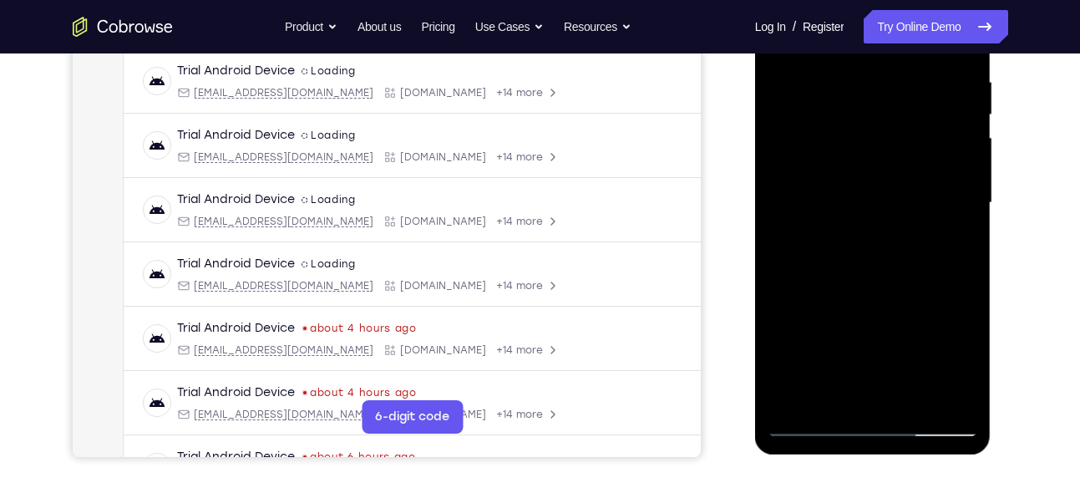
drag, startPoint x: 905, startPoint y: 301, endPoint x: 929, endPoint y: 107, distance: 195.3
click at [929, 107] on div at bounding box center [873, 203] width 211 height 468
drag, startPoint x: 909, startPoint y: 310, endPoint x: 929, endPoint y: 124, distance: 187.4
click at [929, 124] on div at bounding box center [873, 203] width 211 height 468
drag, startPoint x: 901, startPoint y: 256, endPoint x: 910, endPoint y: 148, distance: 108.9
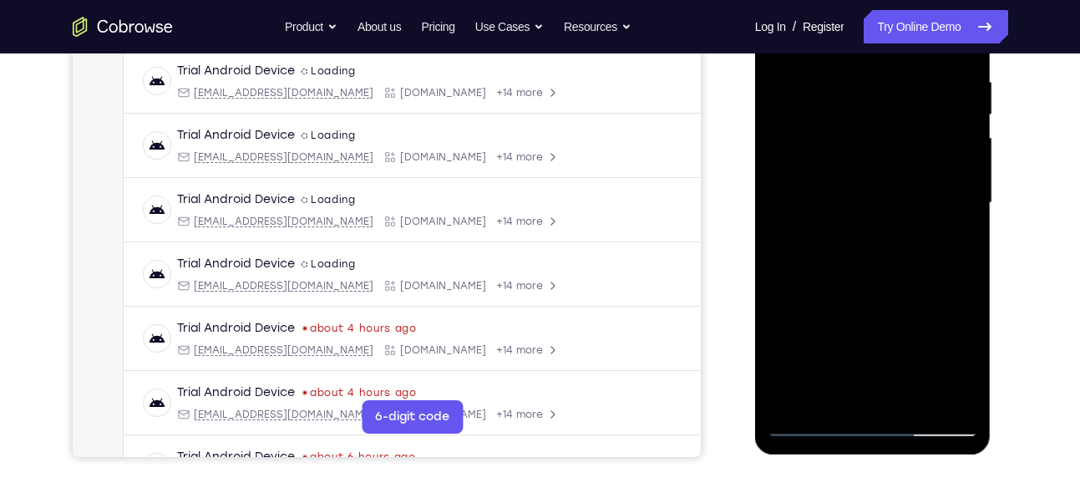
click at [910, 148] on div at bounding box center [873, 203] width 211 height 468
drag, startPoint x: 898, startPoint y: 296, endPoint x: 909, endPoint y: 165, distance: 131.6
click at [909, 165] on div at bounding box center [873, 203] width 211 height 468
drag, startPoint x: 895, startPoint y: 305, endPoint x: 911, endPoint y: 117, distance: 188.7
click at [911, 117] on div at bounding box center [873, 203] width 211 height 468
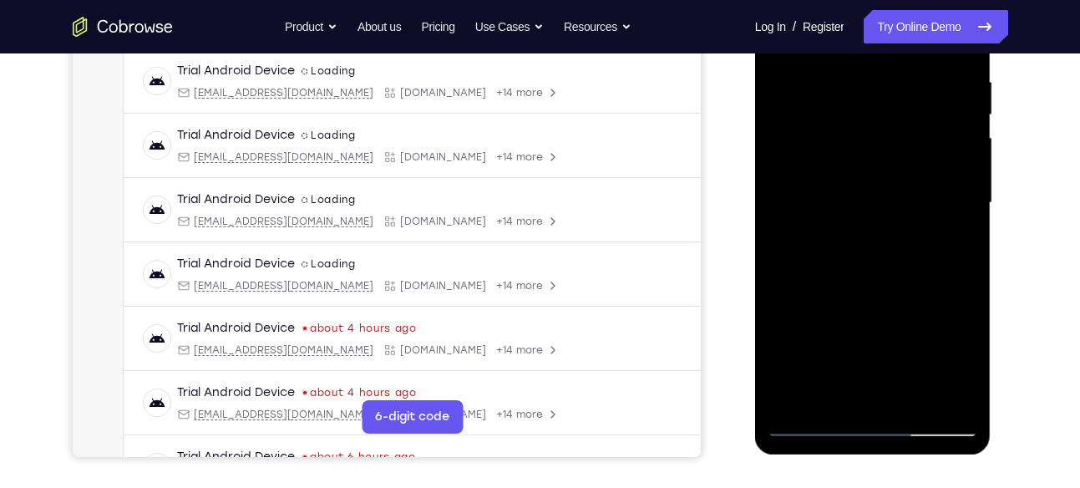
drag, startPoint x: 849, startPoint y: 302, endPoint x: 886, endPoint y: 144, distance: 162.1
click at [886, 144] on div at bounding box center [873, 203] width 211 height 468
drag, startPoint x: 891, startPoint y: 298, endPoint x: 898, endPoint y: 157, distance: 141.4
click at [898, 157] on div at bounding box center [873, 203] width 211 height 468
drag, startPoint x: 890, startPoint y: 293, endPoint x: 908, endPoint y: 141, distance: 153.2
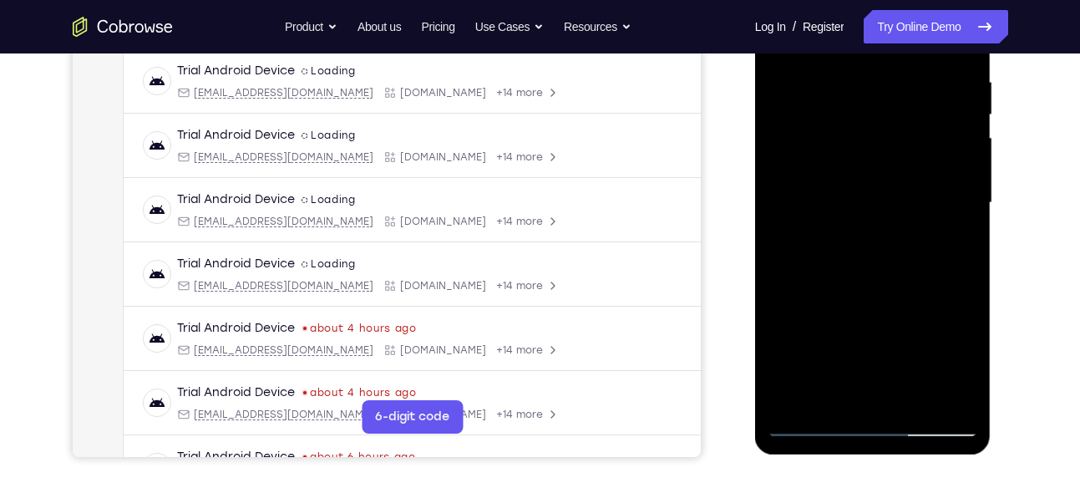
click at [908, 141] on div at bounding box center [873, 203] width 211 height 468
drag, startPoint x: 896, startPoint y: 294, endPoint x: 912, endPoint y: 102, distance: 192.8
click at [912, 102] on div at bounding box center [873, 203] width 211 height 468
drag, startPoint x: 901, startPoint y: 338, endPoint x: 907, endPoint y: 94, distance: 244.8
click at [907, 94] on div at bounding box center [873, 203] width 211 height 468
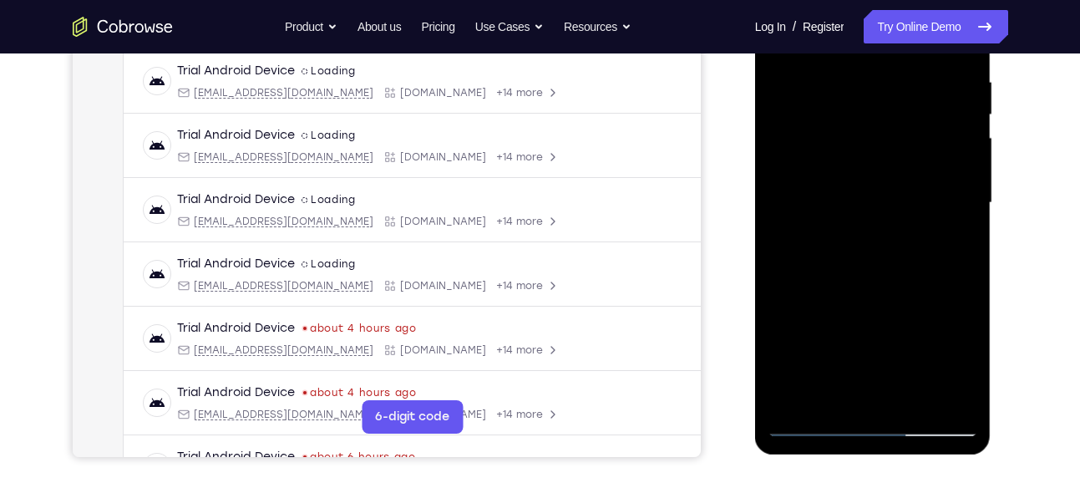
drag, startPoint x: 896, startPoint y: 300, endPoint x: 909, endPoint y: 124, distance: 176.0
click at [909, 124] on div at bounding box center [873, 203] width 211 height 468
drag, startPoint x: 924, startPoint y: 92, endPoint x: 914, endPoint y: 140, distance: 49.5
click at [914, 140] on div at bounding box center [873, 203] width 211 height 468
drag, startPoint x: 900, startPoint y: 261, endPoint x: 911, endPoint y: 116, distance: 144.9
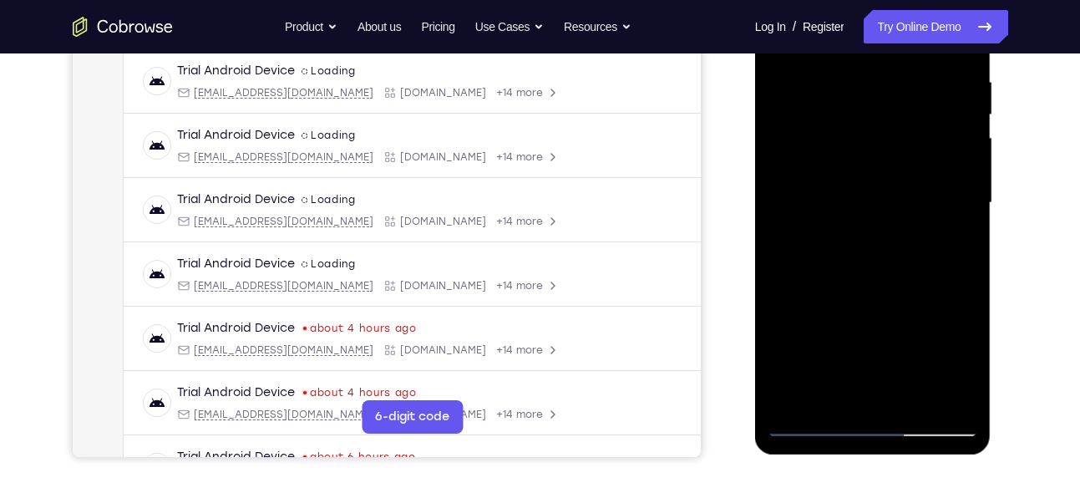
click at [911, 116] on div at bounding box center [873, 203] width 211 height 468
drag, startPoint x: 894, startPoint y: 297, endPoint x: 914, endPoint y: 94, distance: 203.2
click at [914, 94] on div at bounding box center [873, 203] width 211 height 468
drag, startPoint x: 867, startPoint y: 313, endPoint x: 897, endPoint y: 158, distance: 158.3
click at [897, 158] on div at bounding box center [873, 203] width 211 height 468
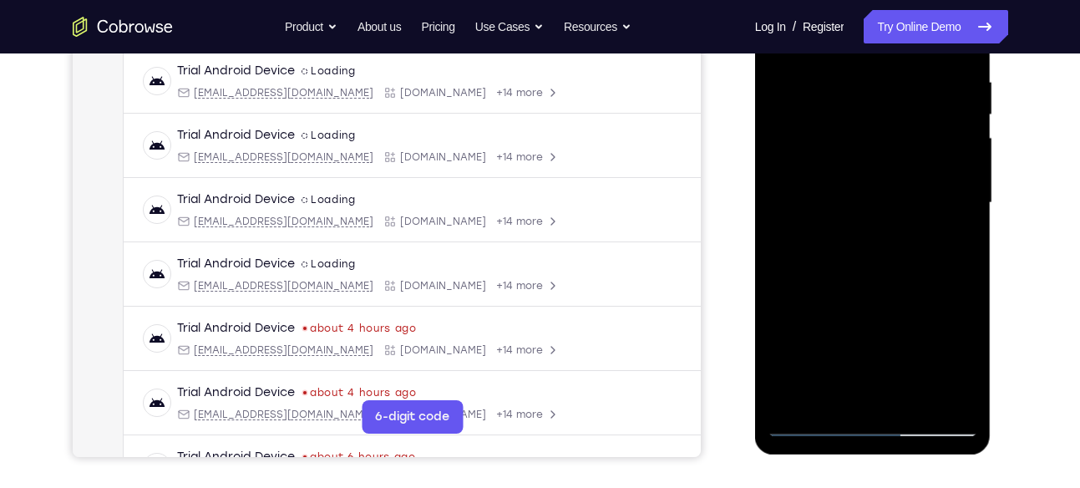
drag, startPoint x: 894, startPoint y: 309, endPoint x: 904, endPoint y: 172, distance: 137.4
click at [904, 172] on div at bounding box center [873, 203] width 211 height 468
drag, startPoint x: 902, startPoint y: 290, endPoint x: 917, endPoint y: 120, distance: 170.2
click at [917, 120] on div at bounding box center [873, 203] width 211 height 468
drag, startPoint x: 901, startPoint y: 290, endPoint x: 907, endPoint y: 185, distance: 104.6
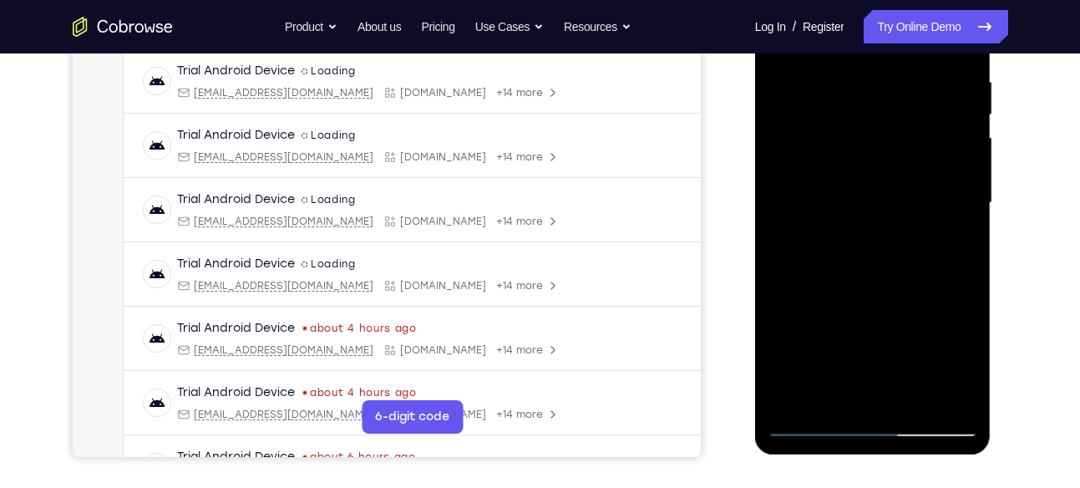
click at [907, 185] on div at bounding box center [873, 203] width 211 height 468
click at [903, 190] on div at bounding box center [873, 203] width 211 height 468
click at [883, 175] on div at bounding box center [873, 203] width 211 height 468
click at [785, 203] on div at bounding box center [873, 203] width 211 height 468
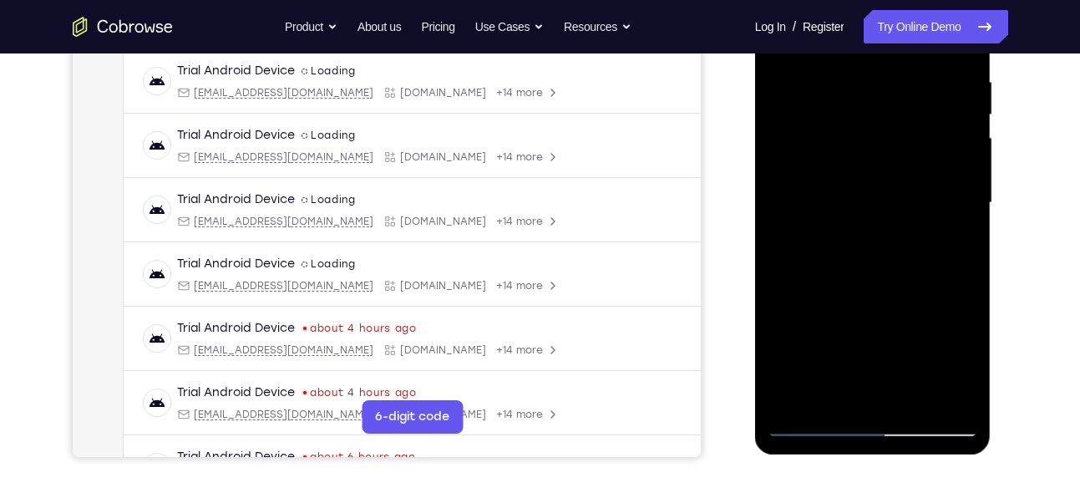
click at [802, 191] on div at bounding box center [873, 203] width 211 height 468
click at [779, 207] on div at bounding box center [873, 203] width 211 height 468
click at [781, 207] on div at bounding box center [873, 203] width 211 height 468
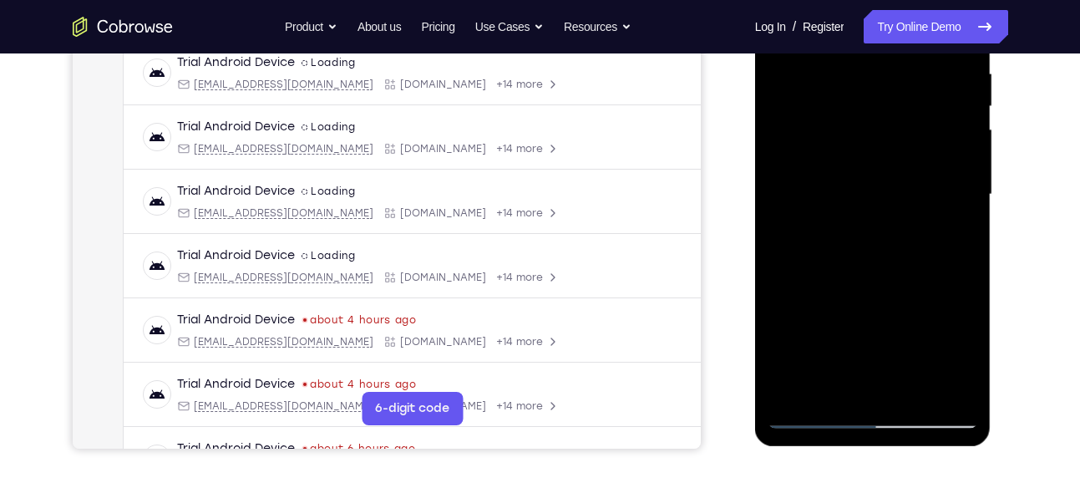
scroll to position [324, 0]
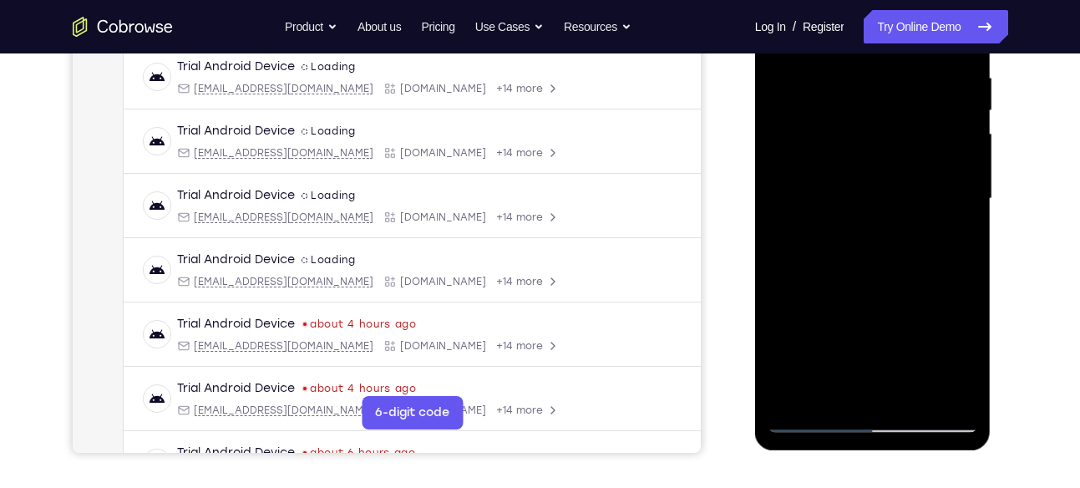
click at [861, 180] on div at bounding box center [873, 199] width 211 height 468
click at [785, 201] on div at bounding box center [873, 199] width 211 height 468
click at [790, 201] on div at bounding box center [873, 199] width 211 height 468
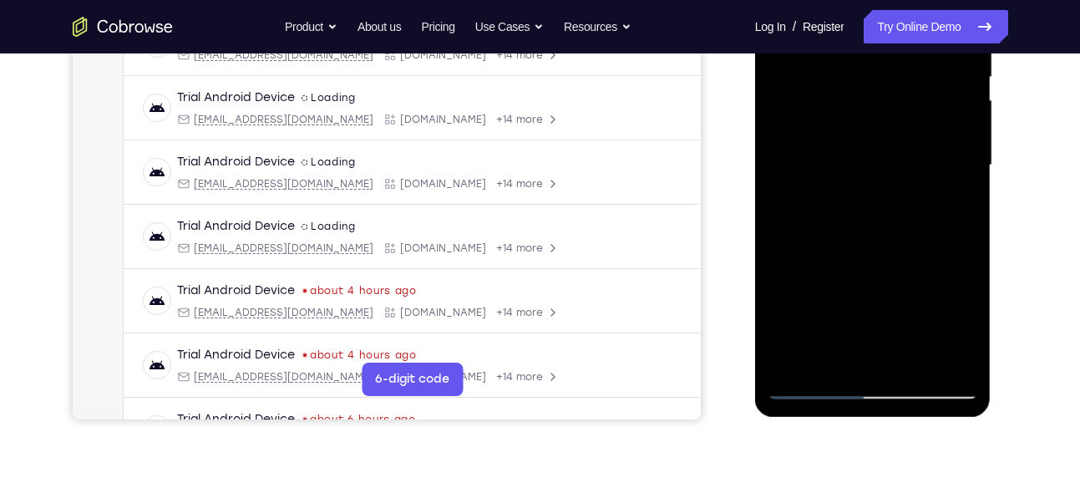
scroll to position [362, 0]
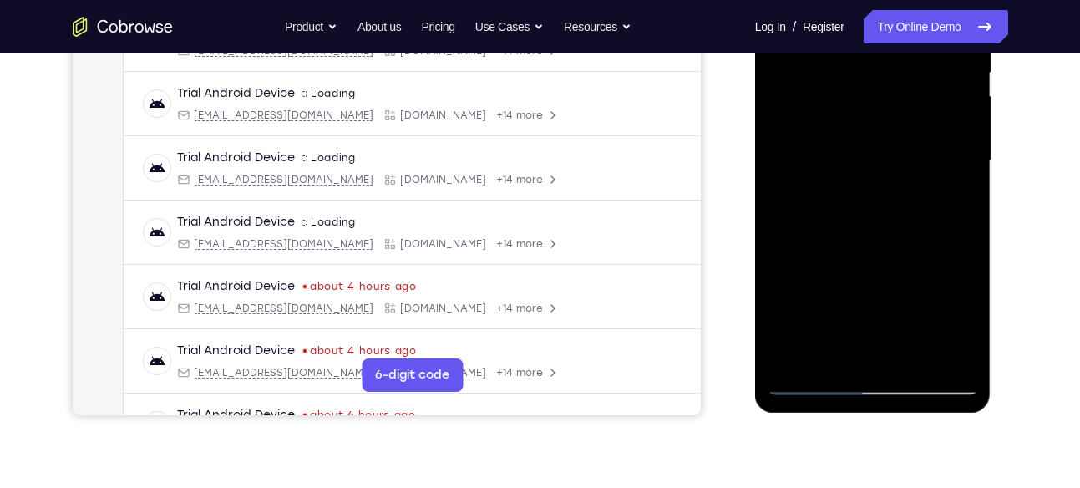
drag, startPoint x: 907, startPoint y: 290, endPoint x: 907, endPoint y: 53, distance: 237.3
click at [907, 53] on div at bounding box center [873, 161] width 211 height 468
drag, startPoint x: 856, startPoint y: 287, endPoint x: 894, endPoint y: 175, distance: 117.3
click at [894, 175] on div at bounding box center [873, 161] width 211 height 468
drag, startPoint x: 898, startPoint y: 306, endPoint x: 906, endPoint y: 155, distance: 150.6
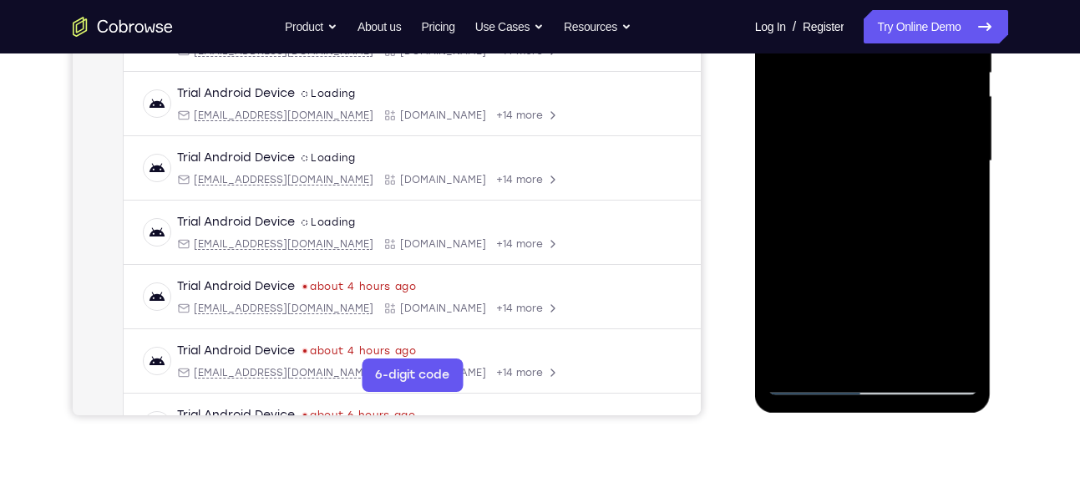
click at [906, 155] on div at bounding box center [873, 161] width 211 height 468
drag, startPoint x: 890, startPoint y: 303, endPoint x: 893, endPoint y: 102, distance: 201.4
click at [893, 102] on div at bounding box center [873, 161] width 211 height 468
drag, startPoint x: 925, startPoint y: 150, endPoint x: 877, endPoint y: 428, distance: 282.3
click at [877, 416] on html "Online web based iOS Simulators and Android Emulators. Run iPhone, iPad, Mobile…" at bounding box center [874, 165] width 238 height 501
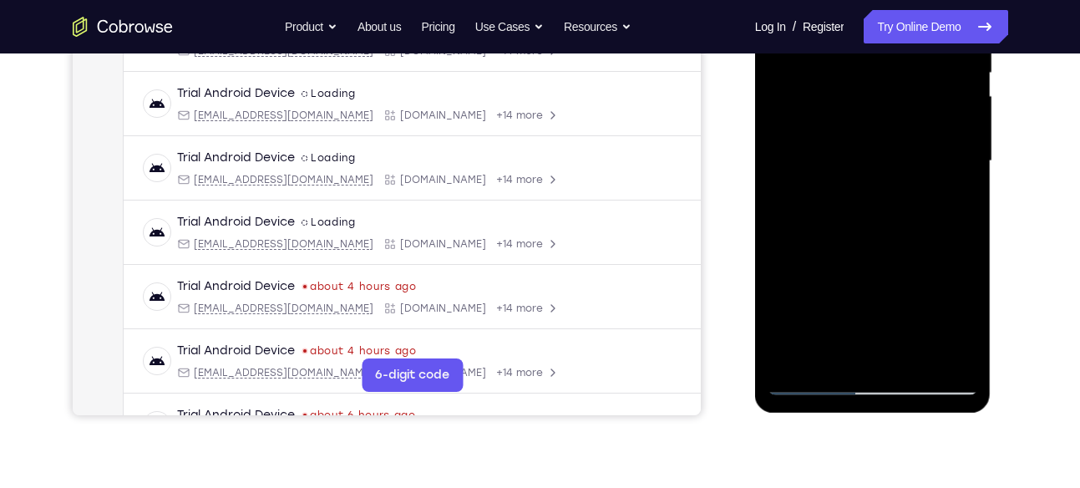
click at [888, 125] on div at bounding box center [873, 161] width 211 height 468
click at [878, 165] on div at bounding box center [873, 161] width 211 height 468
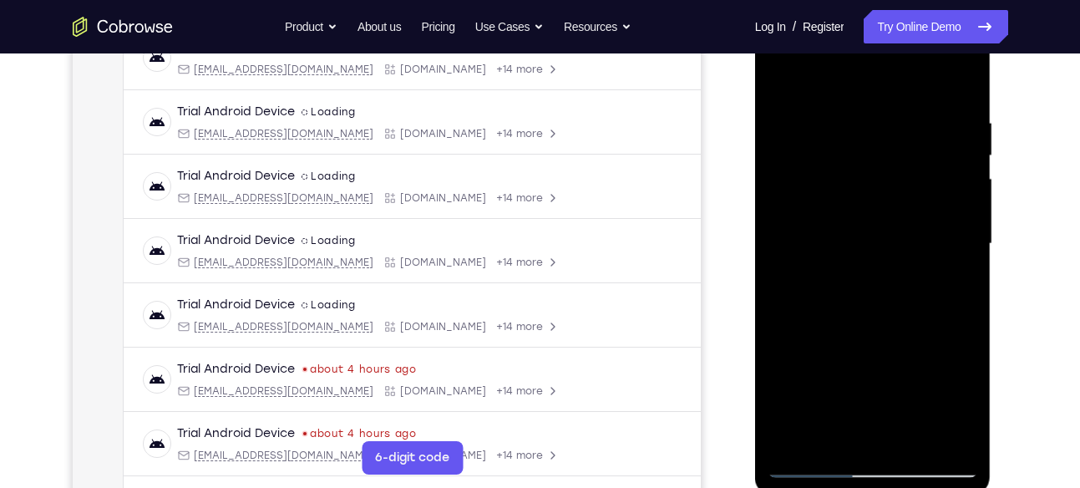
scroll to position [277, 0]
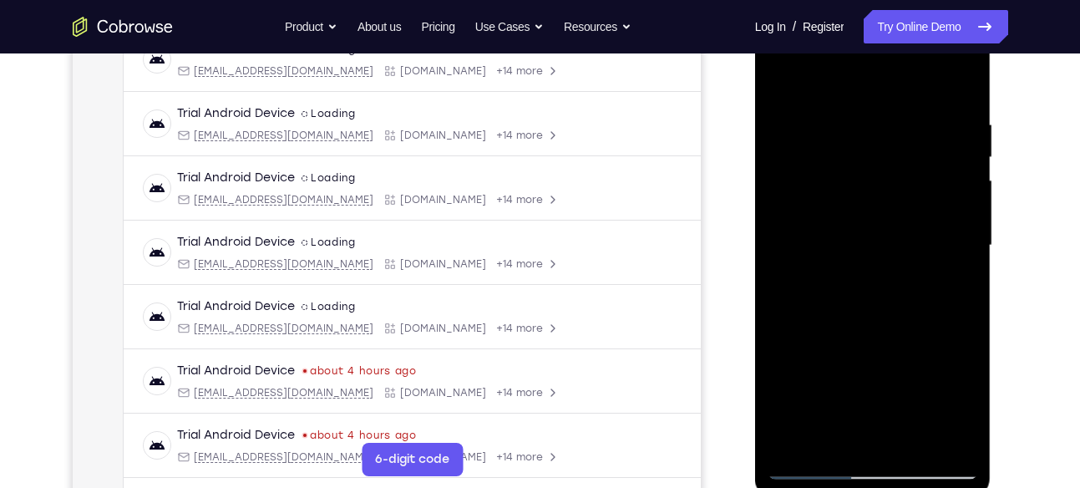
drag, startPoint x: 890, startPoint y: 358, endPoint x: 911, endPoint y: 88, distance: 271.5
click at [911, 88] on div at bounding box center [873, 246] width 211 height 468
drag, startPoint x: 891, startPoint y: 283, endPoint x: 872, endPoint y: 25, distance: 258.9
click at [872, 25] on div at bounding box center [873, 246] width 211 height 468
drag, startPoint x: 884, startPoint y: 298, endPoint x: 906, endPoint y: 134, distance: 166.0
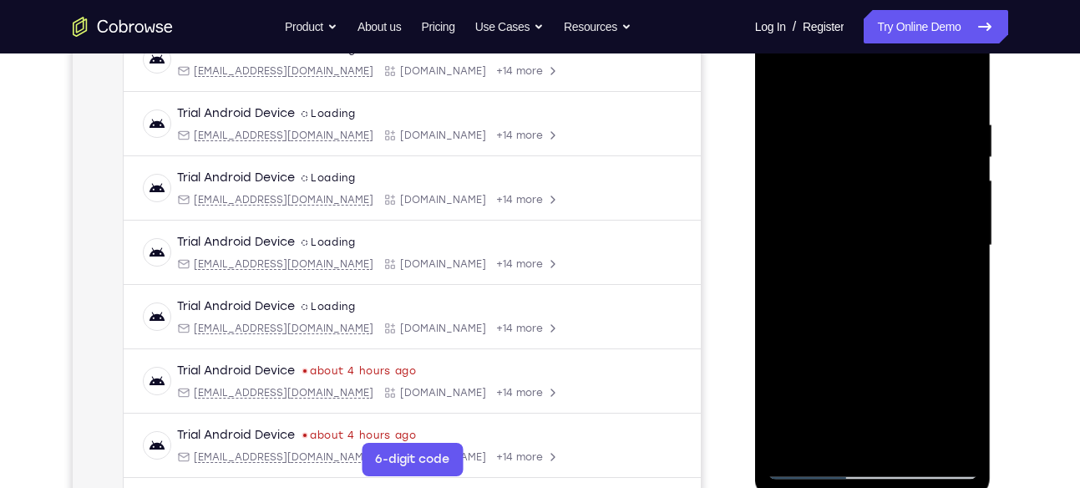
click at [906, 134] on div at bounding box center [873, 246] width 211 height 468
drag, startPoint x: 876, startPoint y: 317, endPoint x: 890, endPoint y: 211, distance: 107.9
click at [890, 211] on div at bounding box center [873, 246] width 211 height 468
click at [881, 233] on div at bounding box center [873, 246] width 211 height 468
click at [880, 211] on div at bounding box center [873, 246] width 211 height 468
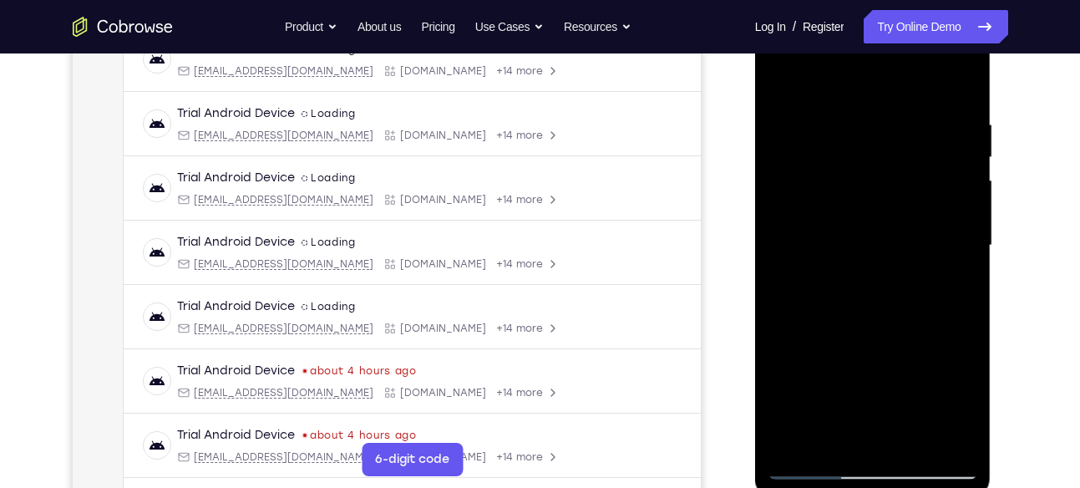
click at [880, 211] on div at bounding box center [873, 246] width 211 height 468
click at [795, 248] on div at bounding box center [873, 246] width 211 height 468
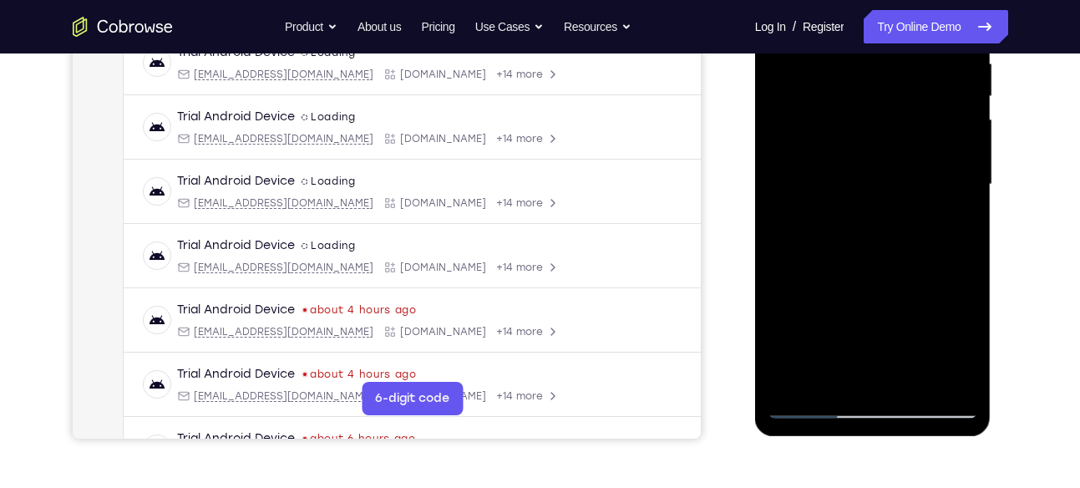
scroll to position [327, 0]
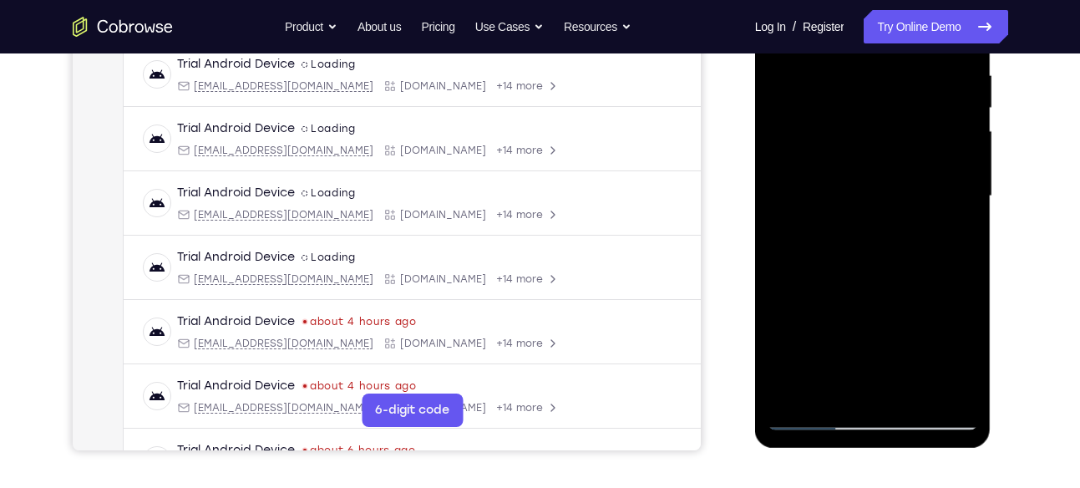
click at [851, 155] on div at bounding box center [873, 196] width 211 height 468
click at [805, 197] on div at bounding box center [873, 196] width 211 height 468
click at [859, 154] on div at bounding box center [873, 196] width 211 height 468
click at [879, 191] on div at bounding box center [873, 196] width 211 height 468
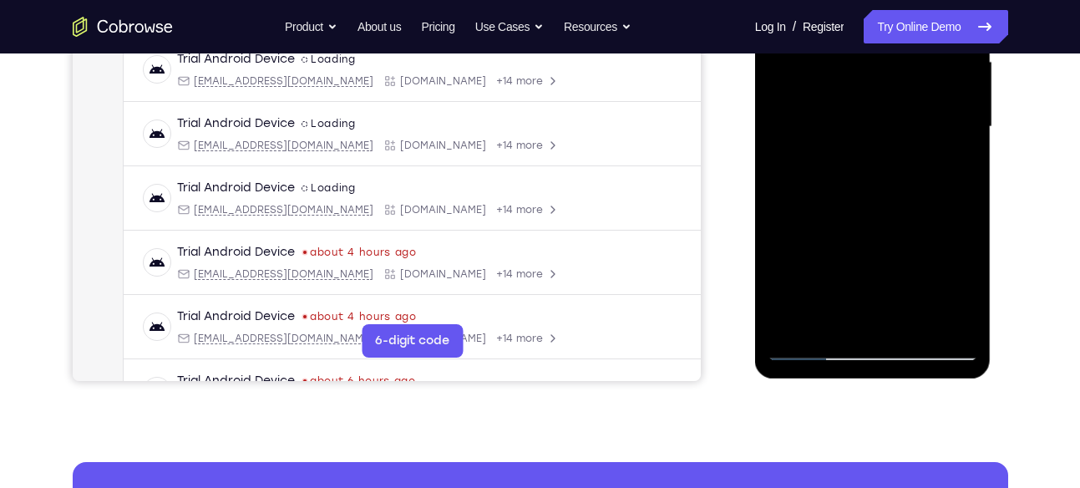
scroll to position [401, 0]
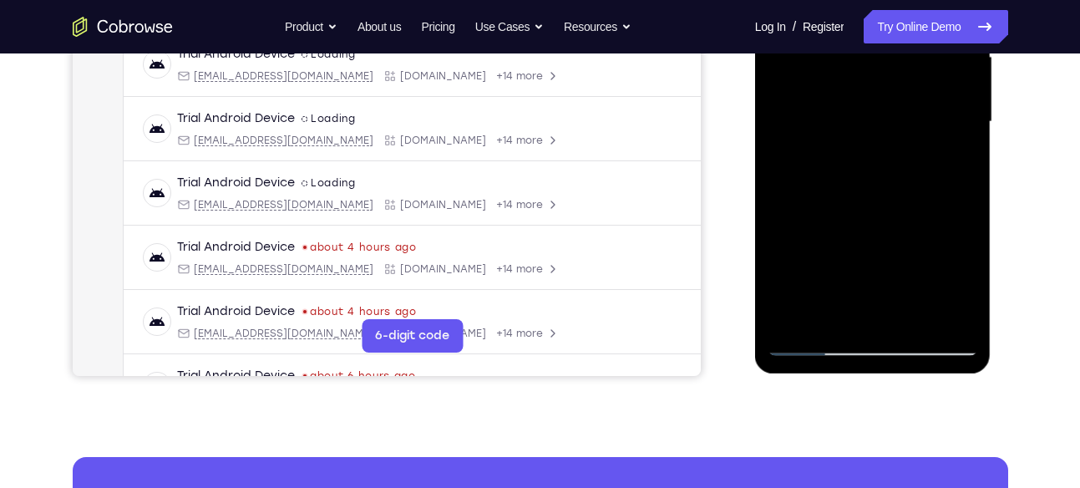
click at [809, 346] on div at bounding box center [873, 122] width 211 height 468
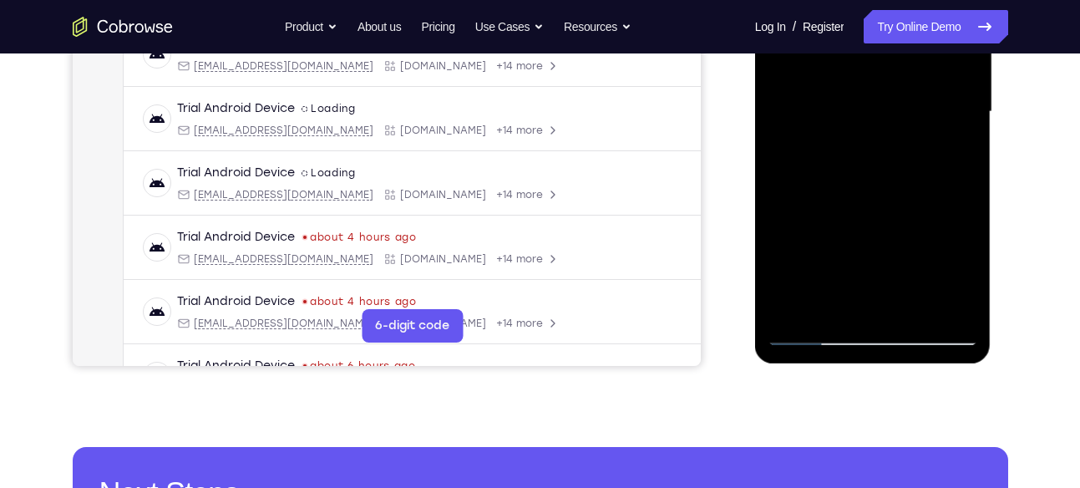
scroll to position [413, 0]
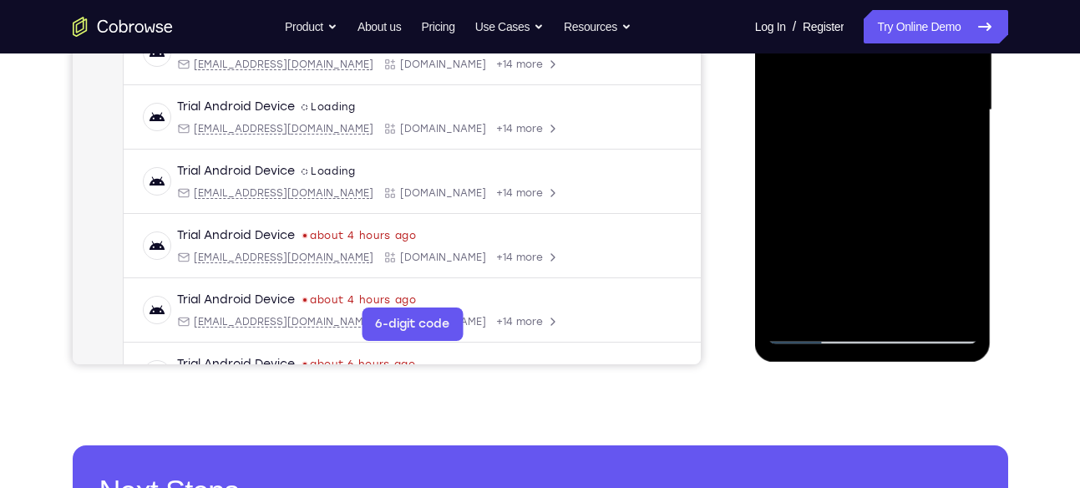
click at [818, 330] on div at bounding box center [873, 110] width 211 height 468
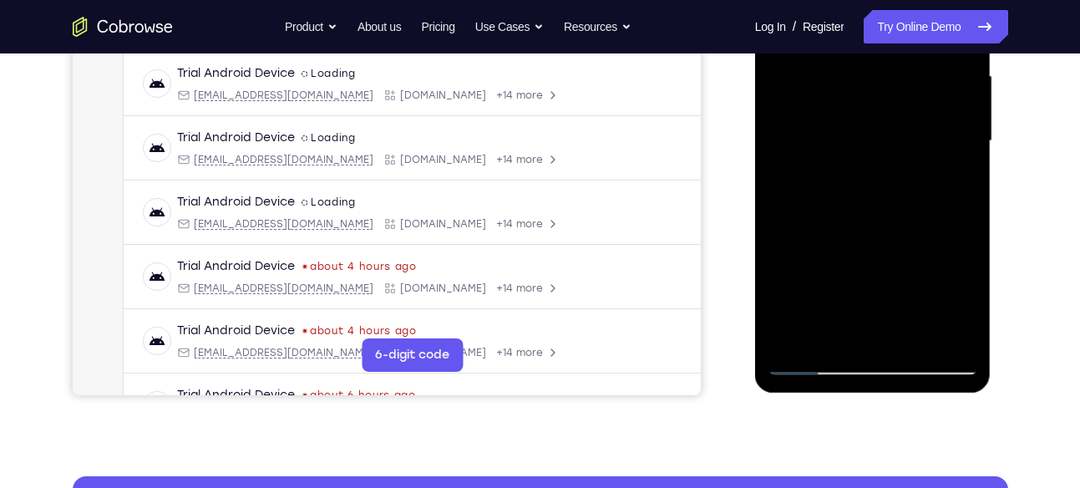
scroll to position [404, 0]
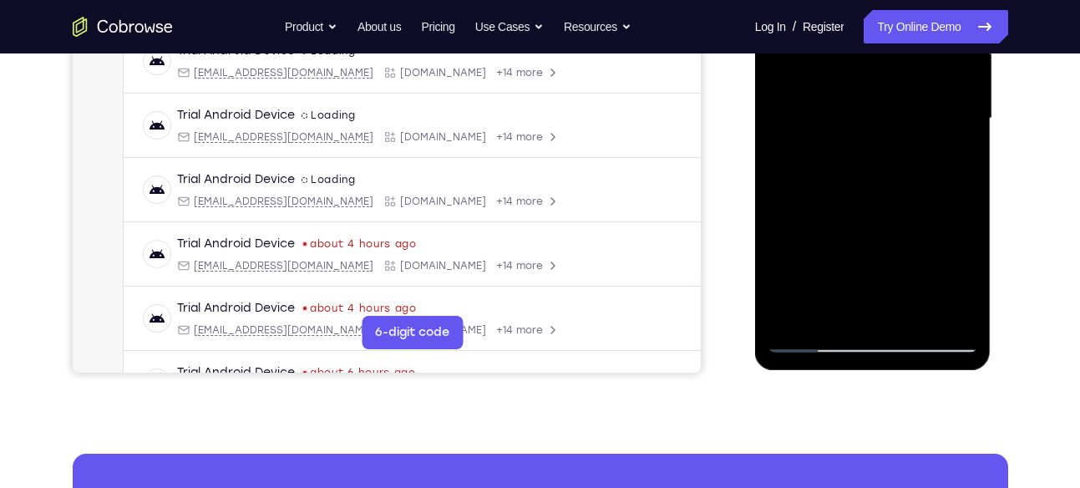
click at [815, 336] on div at bounding box center [873, 119] width 211 height 468
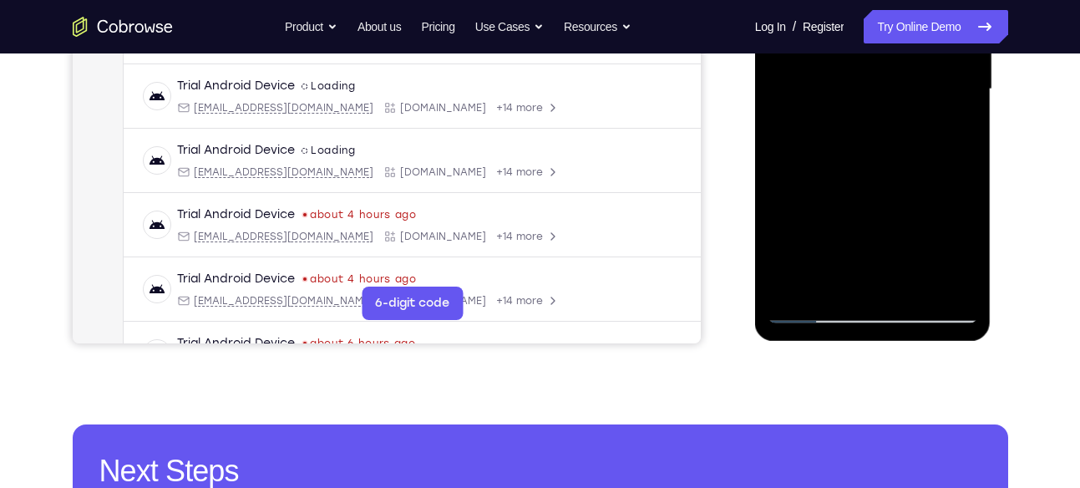
scroll to position [439, 0]
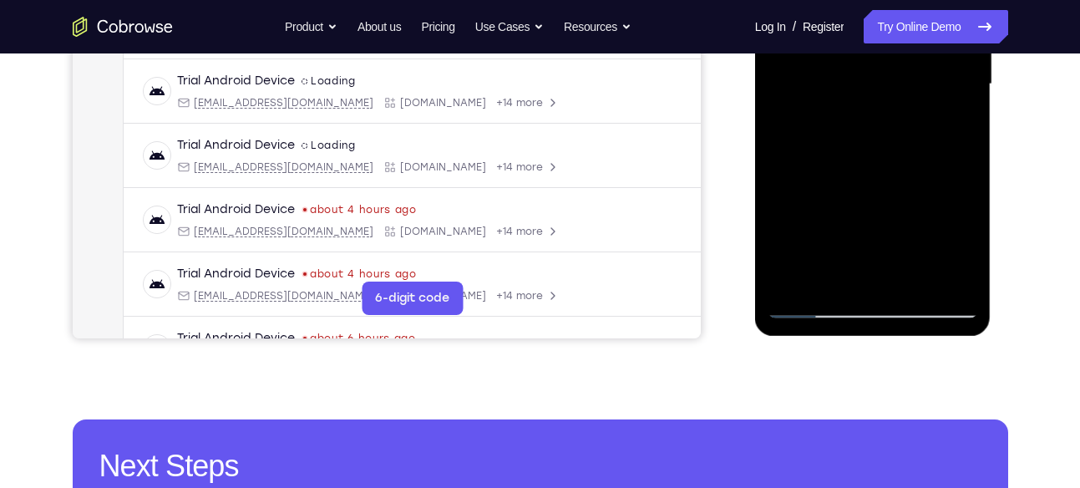
click at [818, 303] on div at bounding box center [873, 84] width 211 height 468
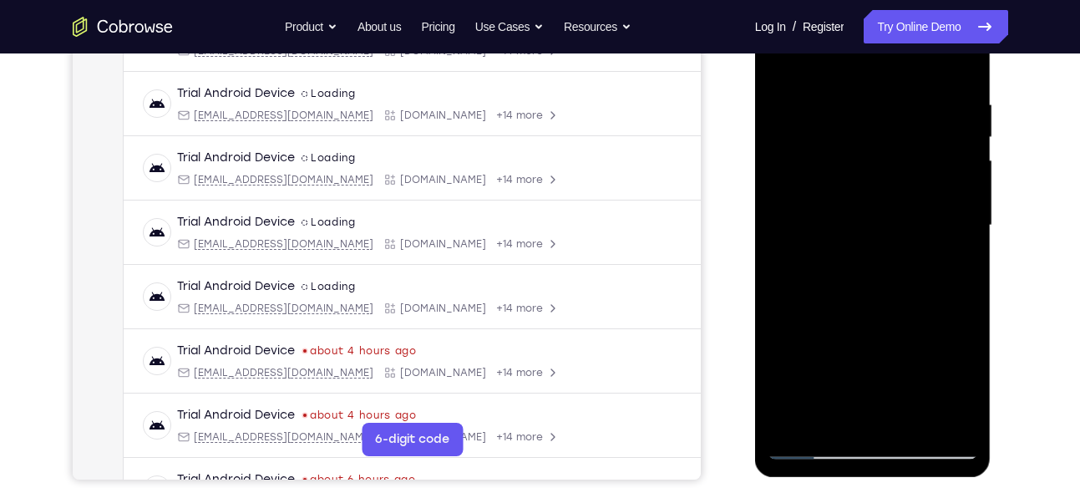
scroll to position [295, 0]
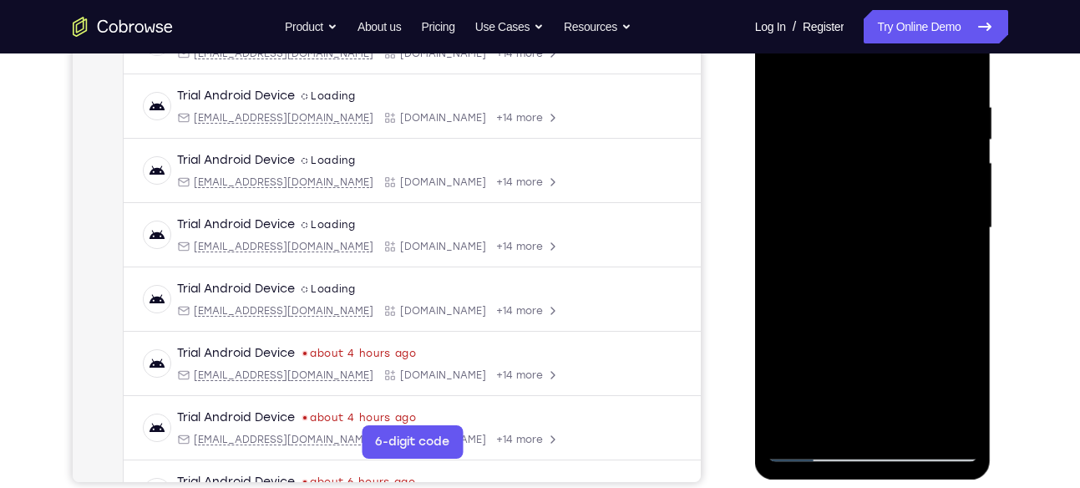
drag, startPoint x: 908, startPoint y: 125, endPoint x: 867, endPoint y: 409, distance: 287.0
click at [867, 409] on div at bounding box center [873, 228] width 211 height 468
drag, startPoint x: 896, startPoint y: 180, endPoint x: 871, endPoint y: 428, distance: 248.6
click at [871, 428] on div at bounding box center [873, 228] width 211 height 468
drag, startPoint x: 912, startPoint y: 90, endPoint x: 886, endPoint y: 428, distance: 338.6
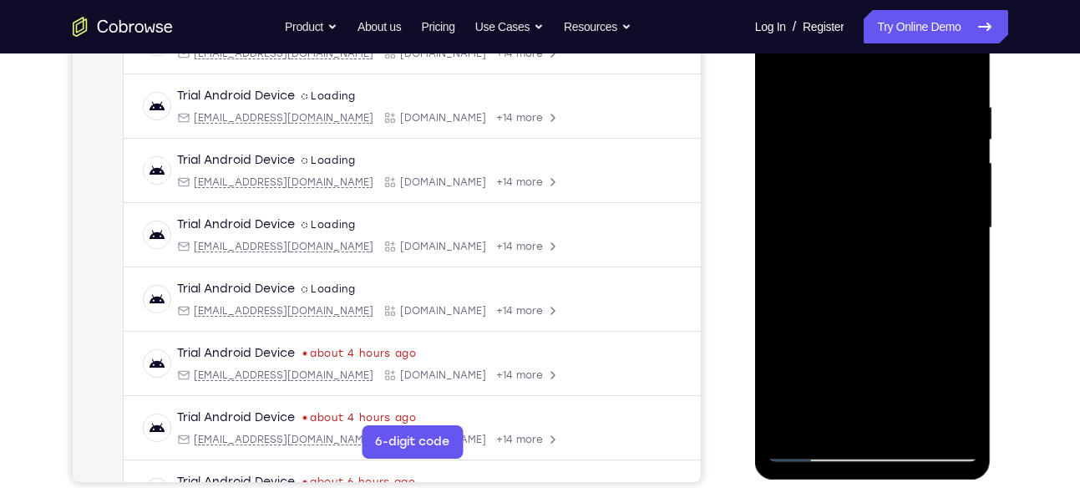
click at [886, 428] on div at bounding box center [873, 228] width 211 height 468
drag, startPoint x: 914, startPoint y: 109, endPoint x: 905, endPoint y: 355, distance: 246.6
click at [905, 355] on div at bounding box center [873, 228] width 211 height 468
drag, startPoint x: 912, startPoint y: 135, endPoint x: 890, endPoint y: 378, distance: 244.9
click at [890, 378] on div at bounding box center [873, 228] width 211 height 468
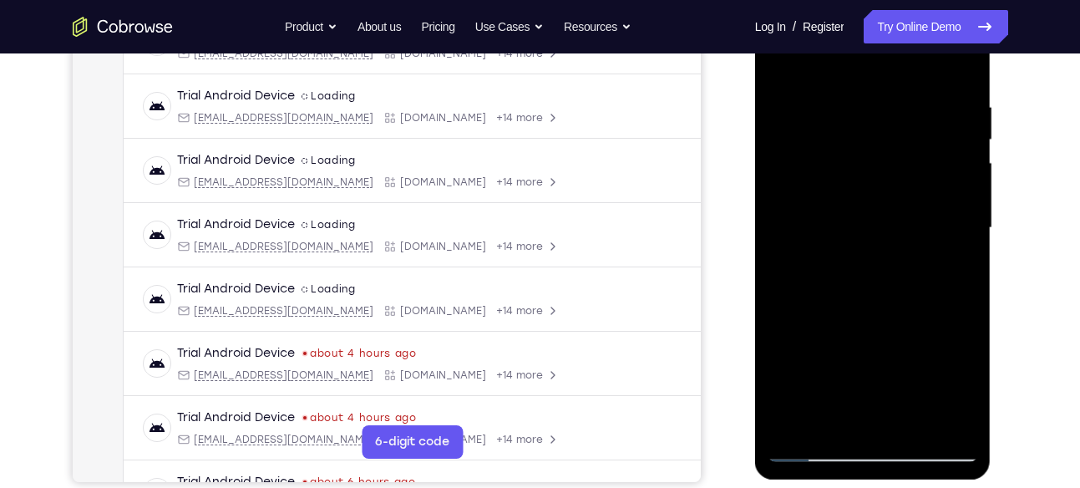
drag, startPoint x: 914, startPoint y: 113, endPoint x: 888, endPoint y: 405, distance: 293.6
click at [888, 405] on div at bounding box center [873, 228] width 211 height 468
drag, startPoint x: 890, startPoint y: 110, endPoint x: 866, endPoint y: 428, distance: 318.4
click at [866, 428] on div at bounding box center [873, 228] width 211 height 468
drag, startPoint x: 910, startPoint y: 119, endPoint x: 888, endPoint y: 428, distance: 309.9
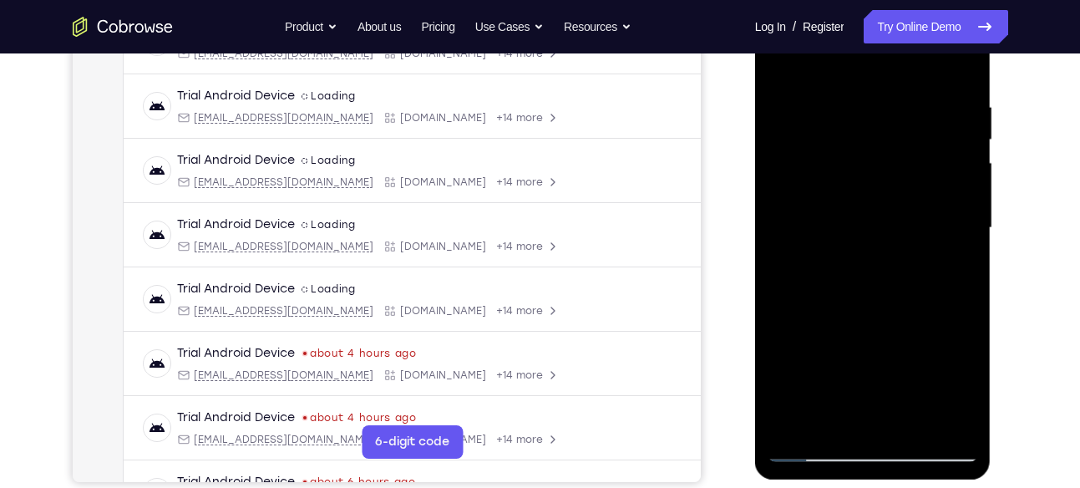
click at [888, 428] on div at bounding box center [873, 228] width 211 height 468
drag, startPoint x: 907, startPoint y: 123, endPoint x: 900, endPoint y: 410, distance: 287.5
click at [900, 410] on div at bounding box center [873, 228] width 211 height 468
drag, startPoint x: 903, startPoint y: 102, endPoint x: 902, endPoint y: 428, distance: 325.8
click at [902, 428] on div at bounding box center [873, 228] width 211 height 468
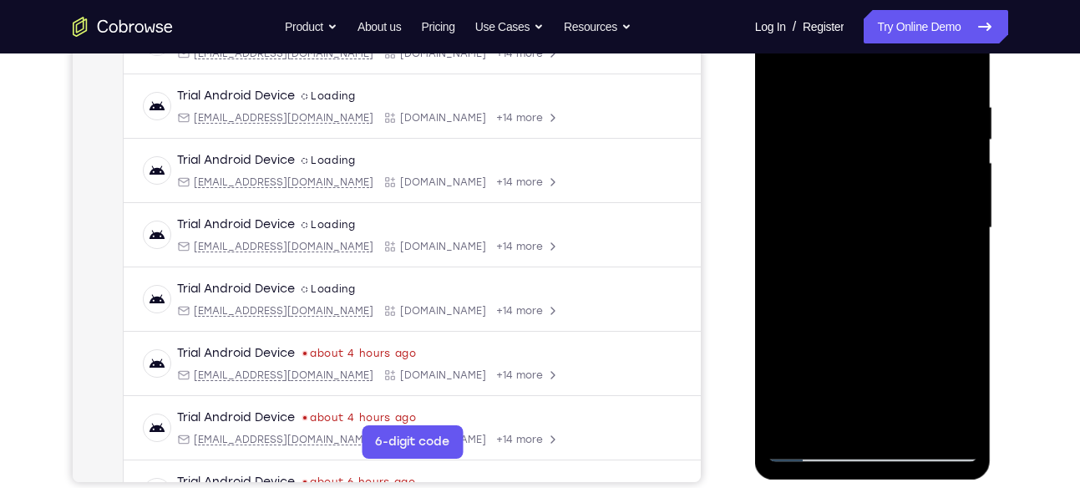
drag, startPoint x: 892, startPoint y: 152, endPoint x: 869, endPoint y: 428, distance: 276.7
click at [869, 428] on div at bounding box center [873, 228] width 211 height 468
drag, startPoint x: 887, startPoint y: 106, endPoint x: 890, endPoint y: 426, distance: 320.0
click at [890, 426] on div at bounding box center [873, 228] width 211 height 468
drag, startPoint x: 902, startPoint y: 145, endPoint x: 880, endPoint y: 360, distance: 215.9
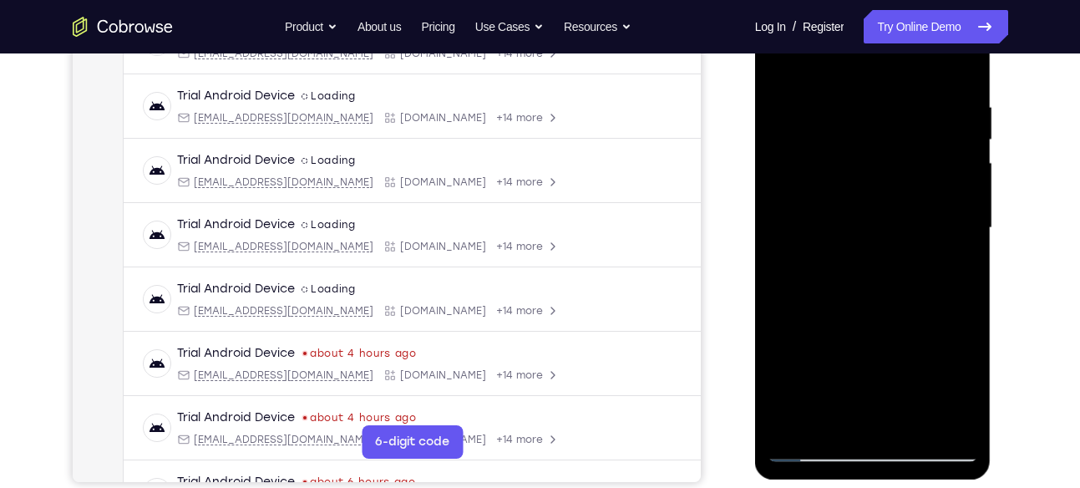
click at [880, 360] on div at bounding box center [873, 228] width 211 height 468
click at [895, 127] on div at bounding box center [873, 228] width 211 height 468
click at [865, 183] on div at bounding box center [873, 228] width 211 height 468
click at [871, 184] on div at bounding box center [873, 228] width 211 height 468
click at [822, 231] on div at bounding box center [873, 228] width 211 height 468
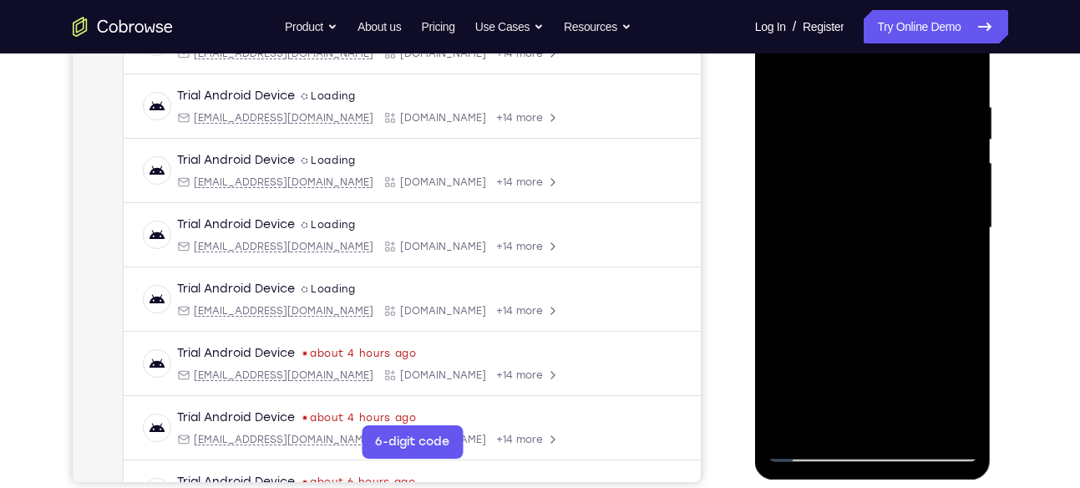
click at [849, 231] on div at bounding box center [873, 228] width 211 height 468
click at [878, 229] on div at bounding box center [873, 228] width 211 height 468
drag, startPoint x: 902, startPoint y: 305, endPoint x: 912, endPoint y: 74, distance: 230.8
click at [912, 74] on div at bounding box center [873, 228] width 211 height 468
drag, startPoint x: 871, startPoint y: 317, endPoint x: 902, endPoint y: 177, distance: 143.9
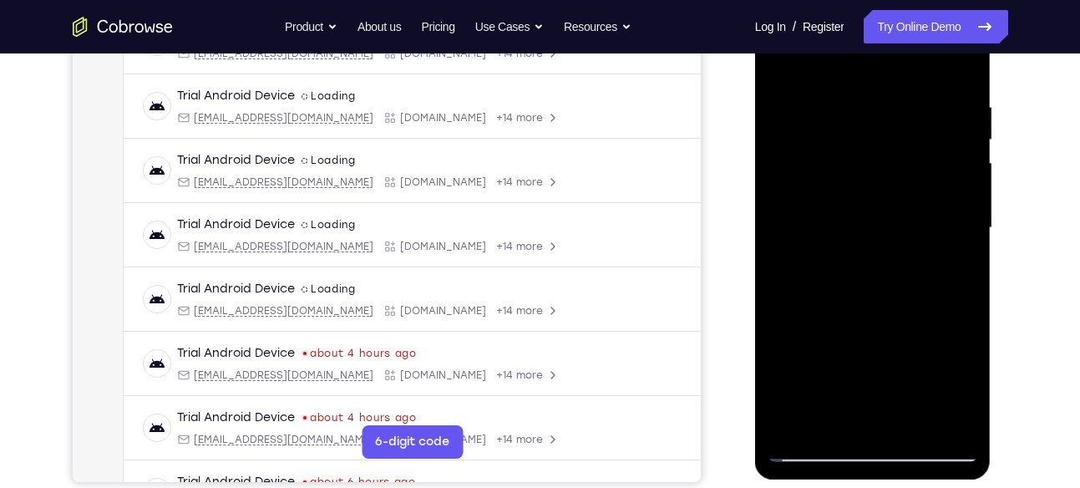
click at [902, 177] on div at bounding box center [873, 228] width 211 height 468
click at [896, 96] on div at bounding box center [873, 228] width 211 height 468
click at [879, 166] on div at bounding box center [873, 228] width 211 height 468
click at [886, 179] on div at bounding box center [873, 228] width 211 height 468
click at [804, 230] on div at bounding box center [873, 228] width 211 height 468
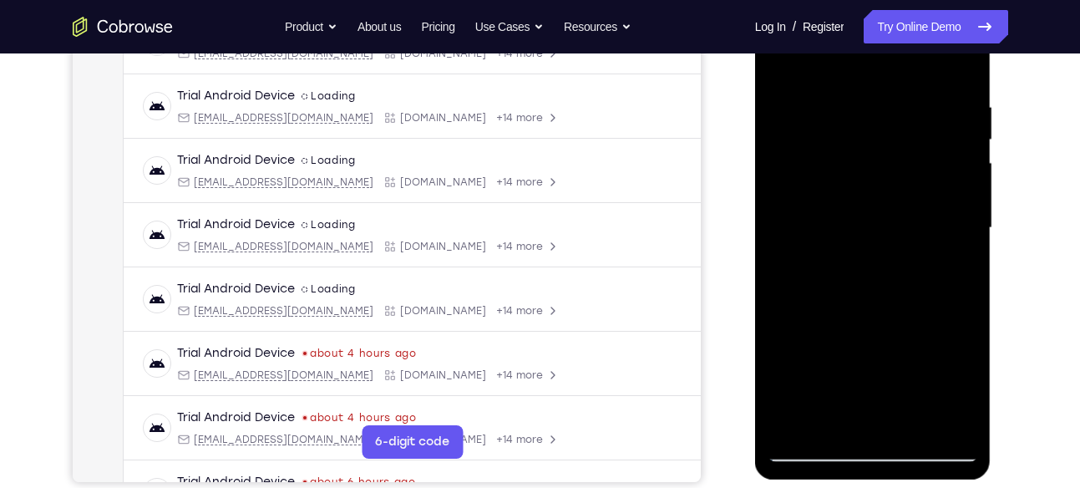
click at [820, 231] on div at bounding box center [873, 228] width 211 height 468
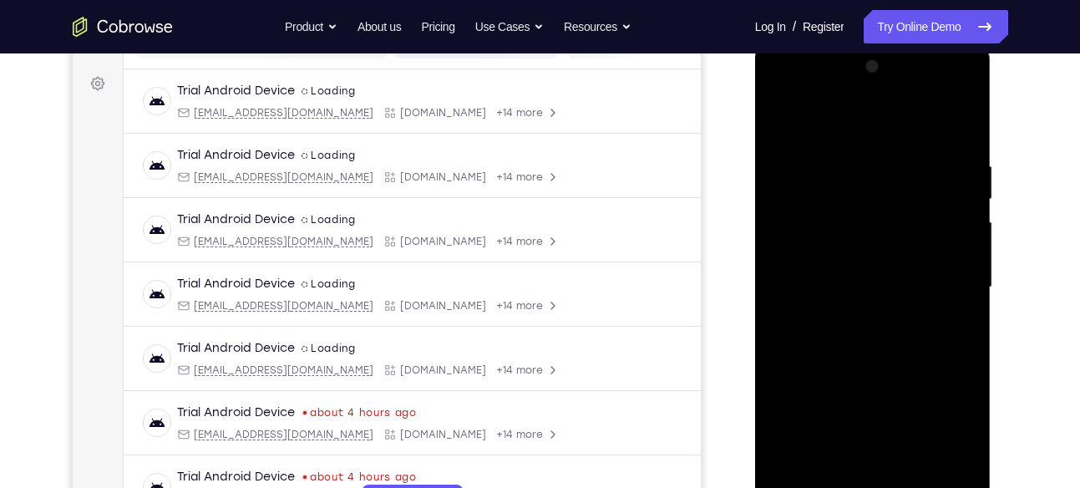
scroll to position [232, 0]
